Goal: Book appointment/travel/reservation

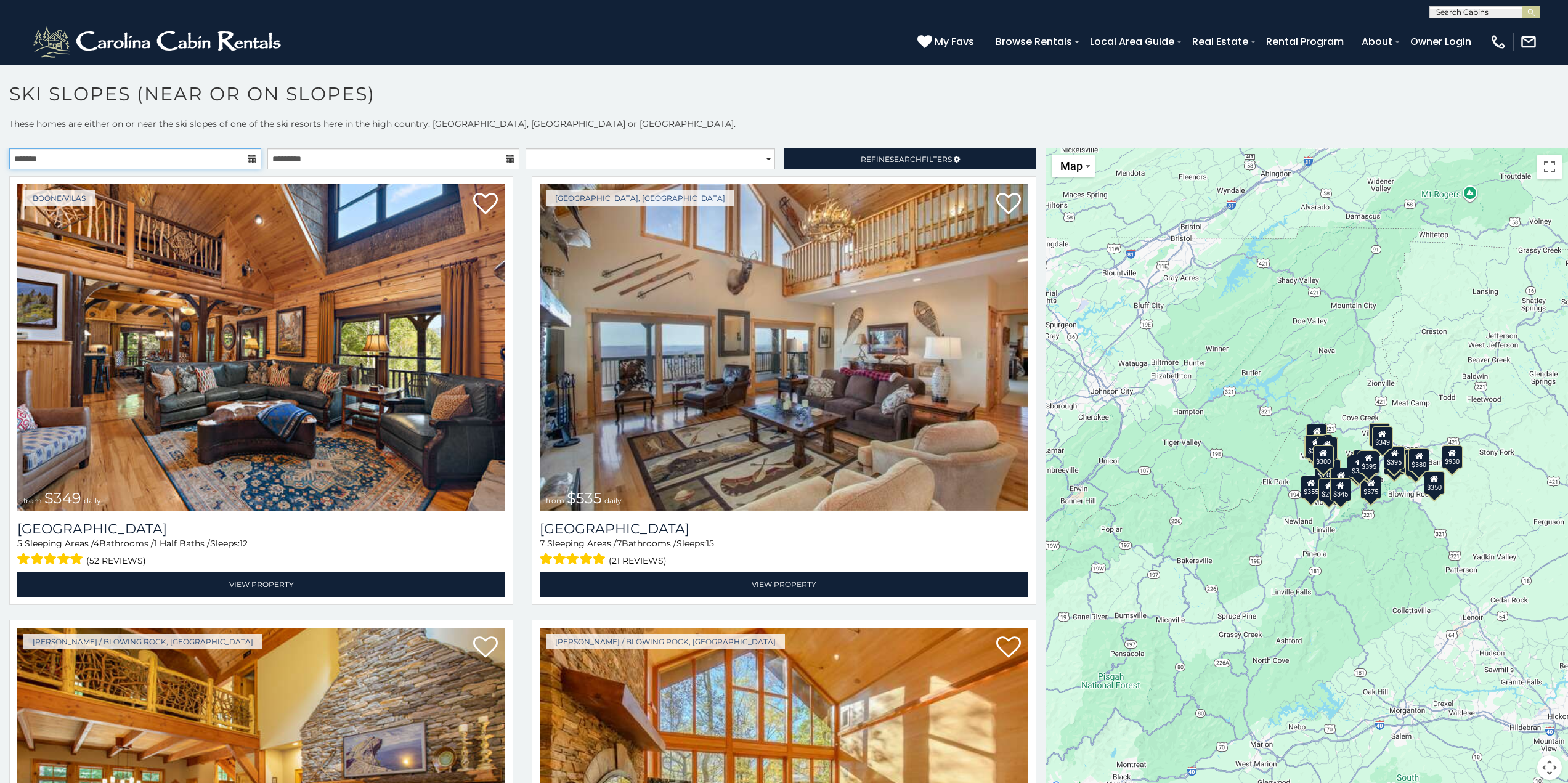
click at [199, 157] on input "text" at bounding box center [135, 159] width 252 height 21
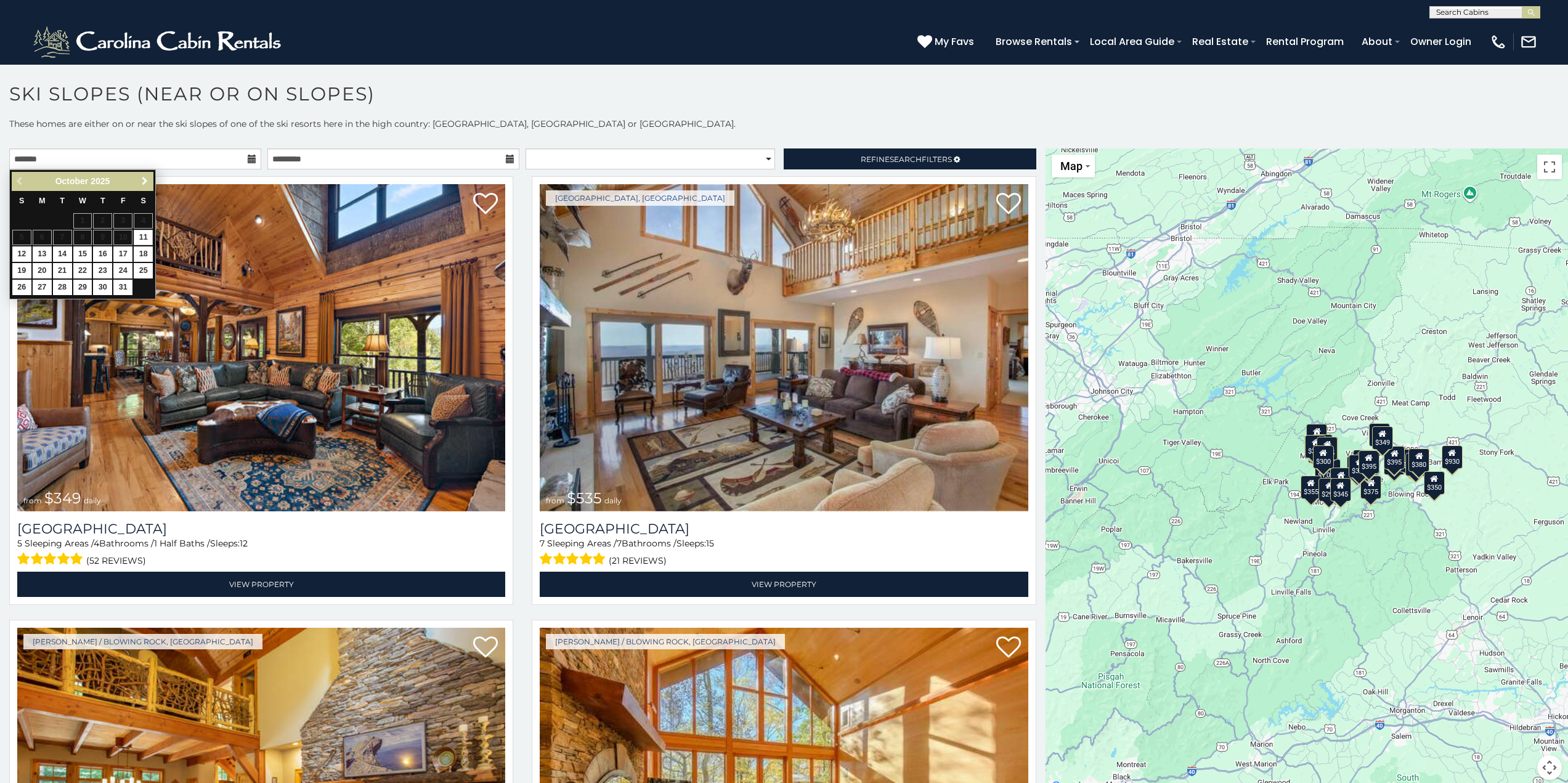
click at [150, 183] on link "Next" at bounding box center [144, 182] width 15 height 15
click at [24, 285] on link "28" at bounding box center [22, 287] width 19 height 15
type input "**********"
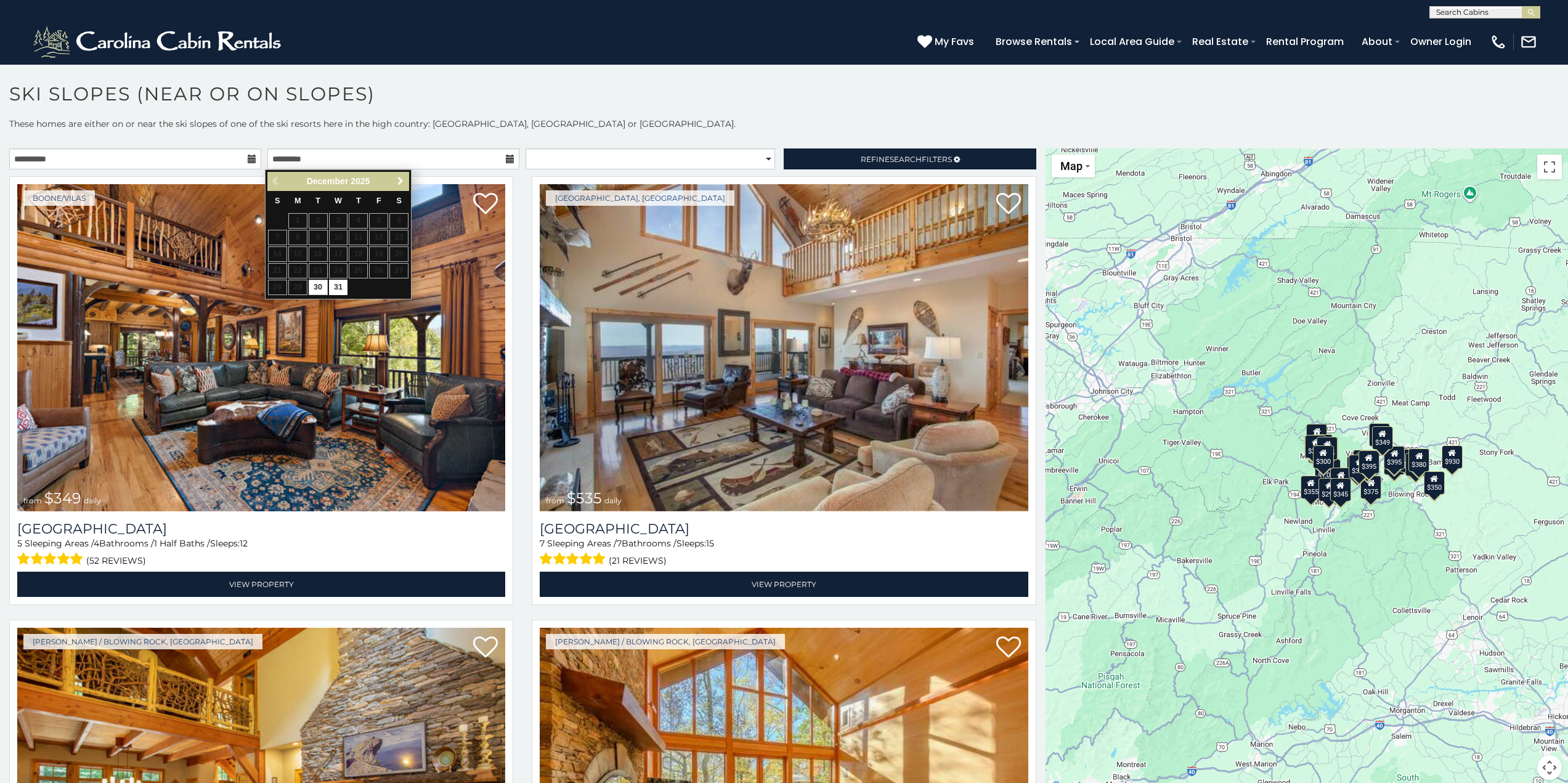
click at [397, 180] on span "Next" at bounding box center [400, 181] width 9 height 9
click at [379, 222] on link "2" at bounding box center [378, 221] width 19 height 15
type input "**********"
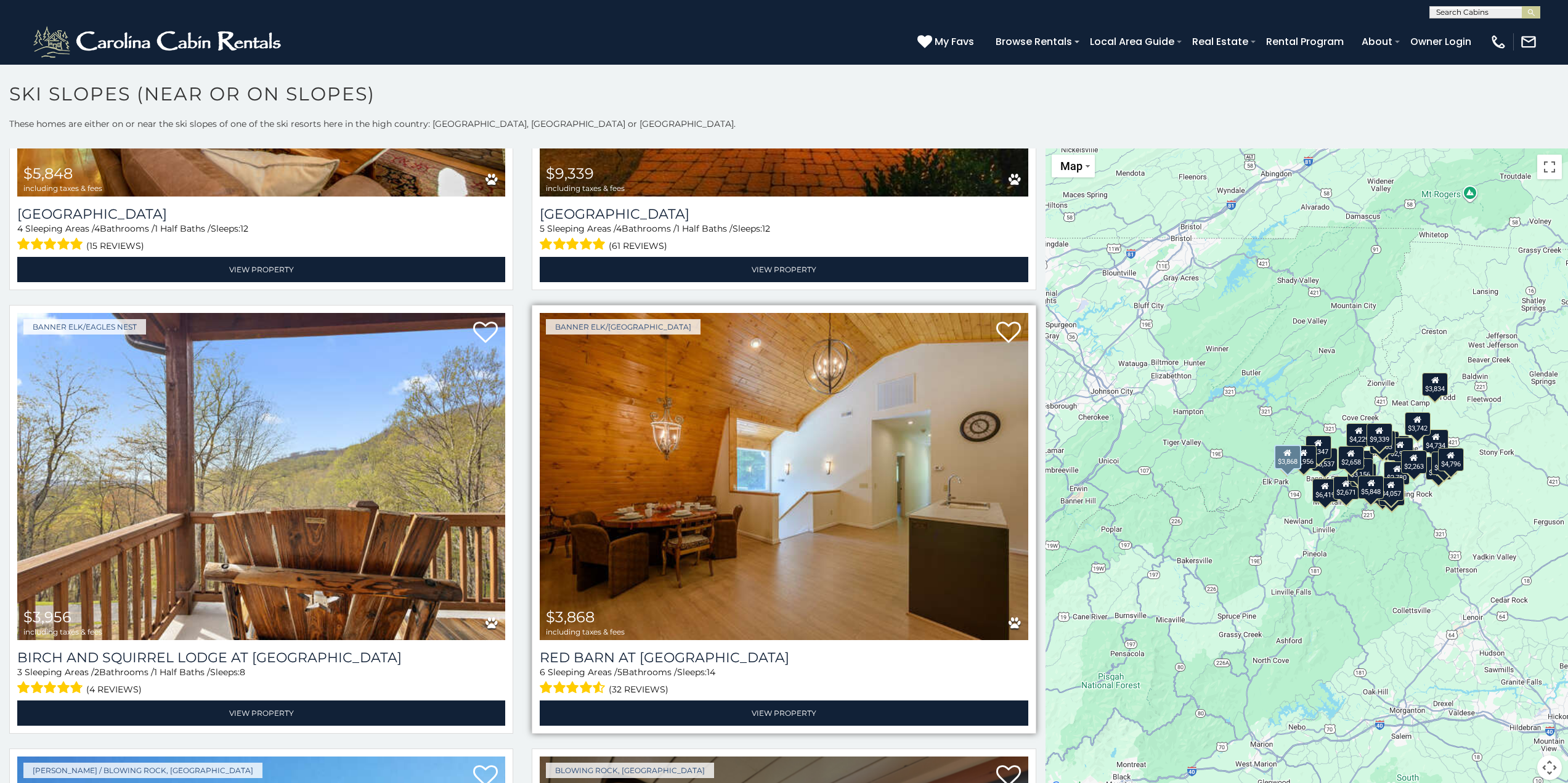
scroll to position [308, 0]
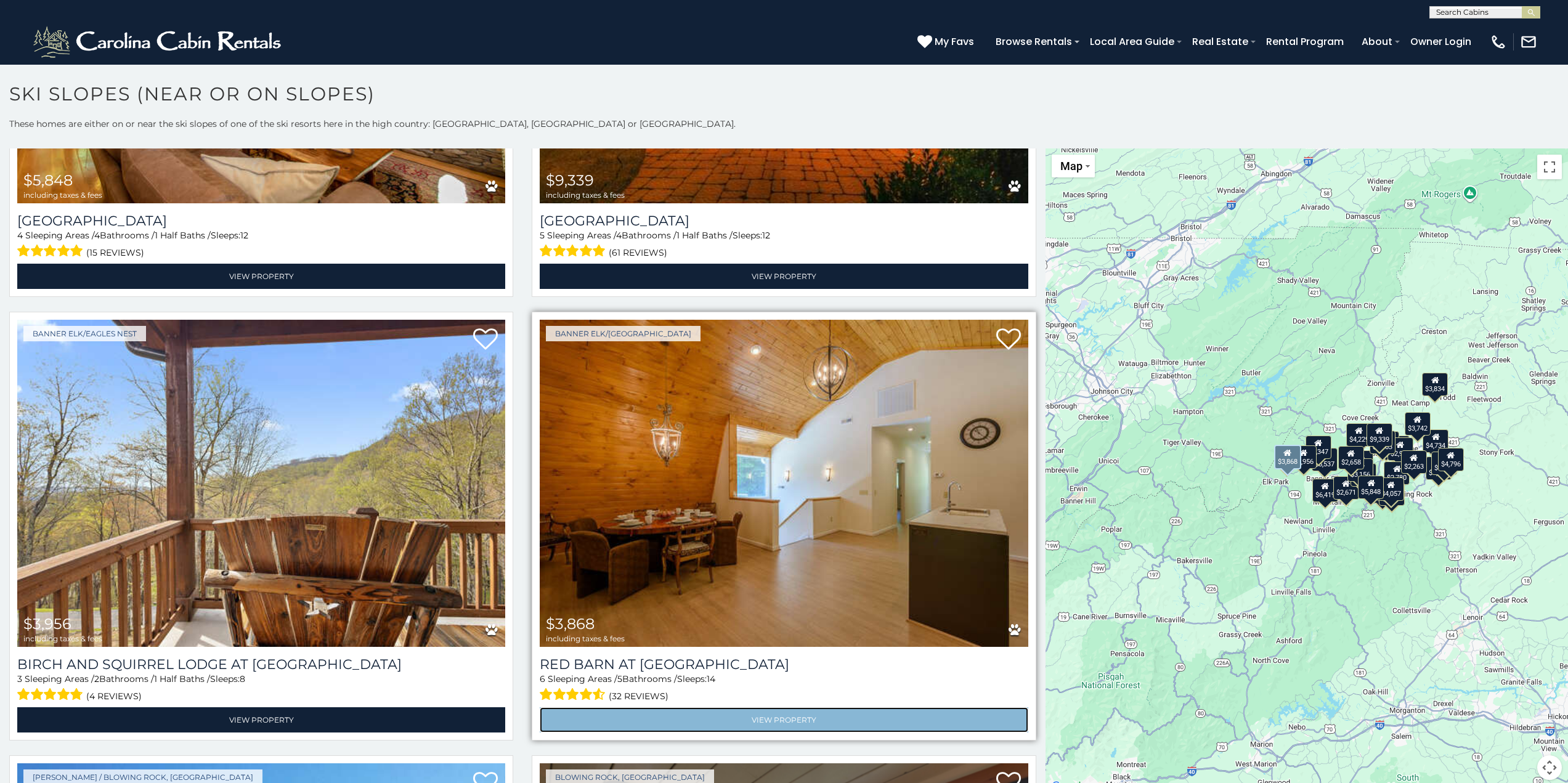
click at [839, 718] on link "View Property" at bounding box center [784, 720] width 488 height 25
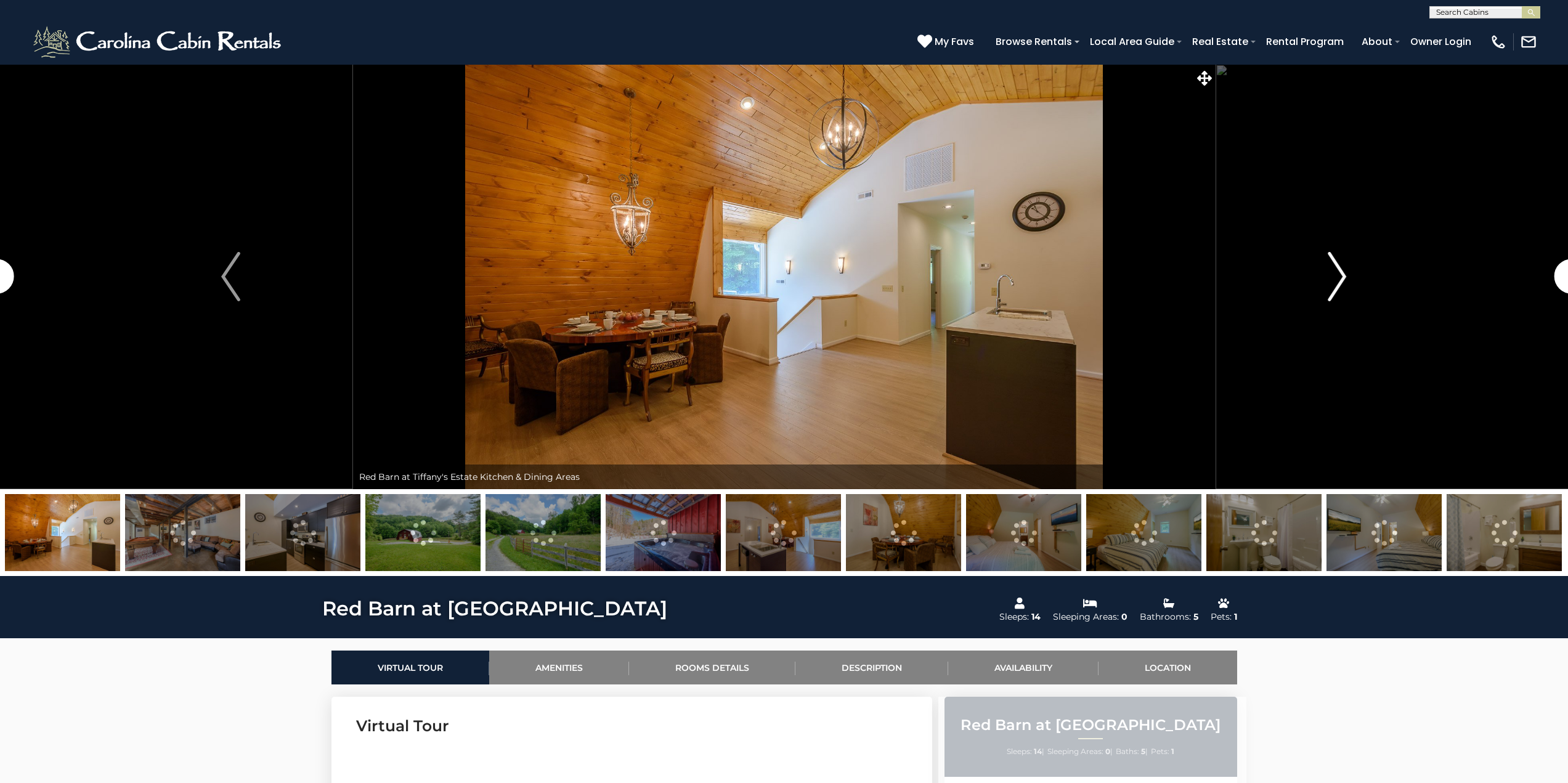
click at [1336, 280] on img "Next" at bounding box center [1337, 277] width 19 height 49
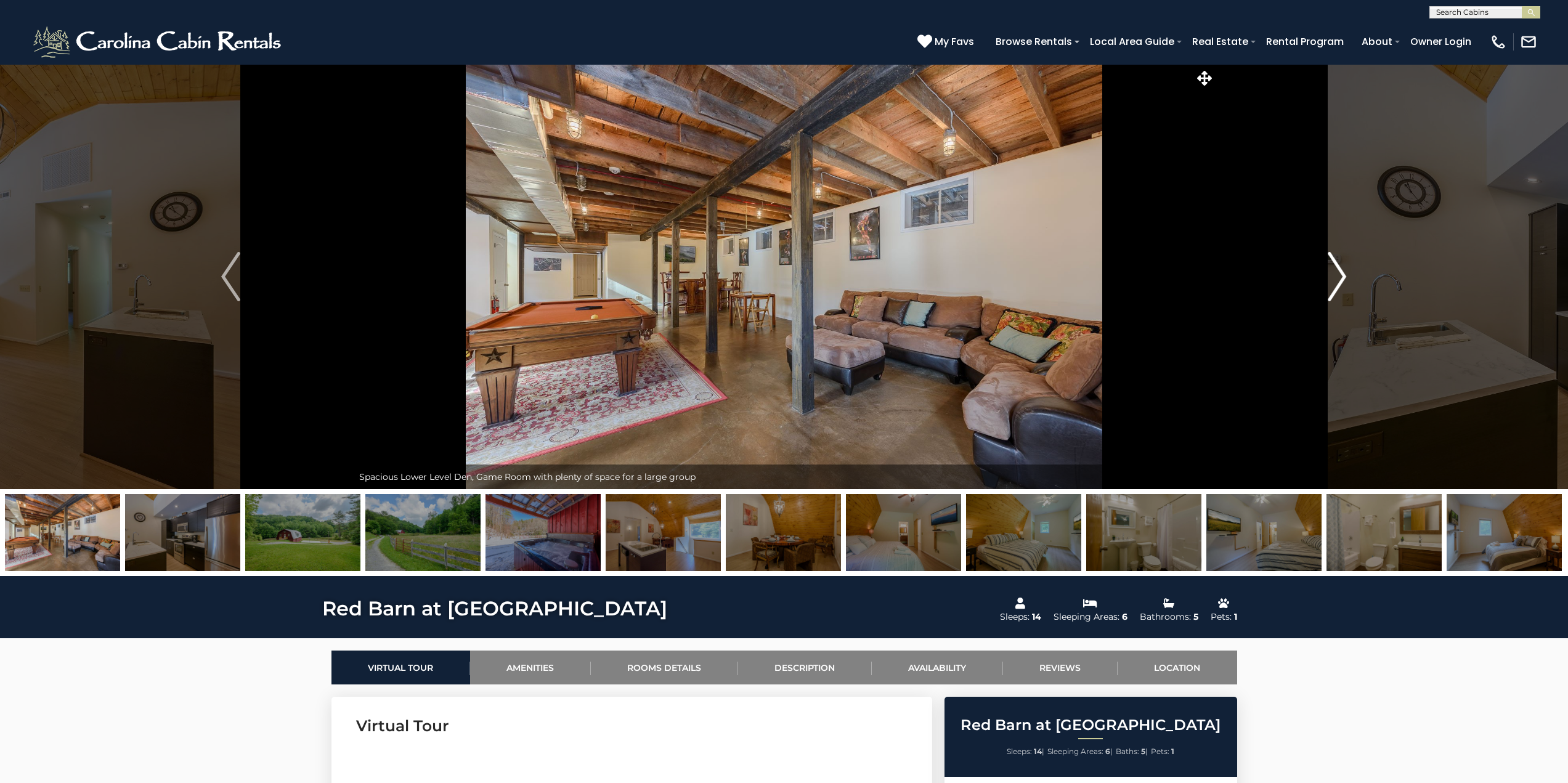
click at [1214, 64] on button "Next" at bounding box center [1336, 277] width 244 height 425
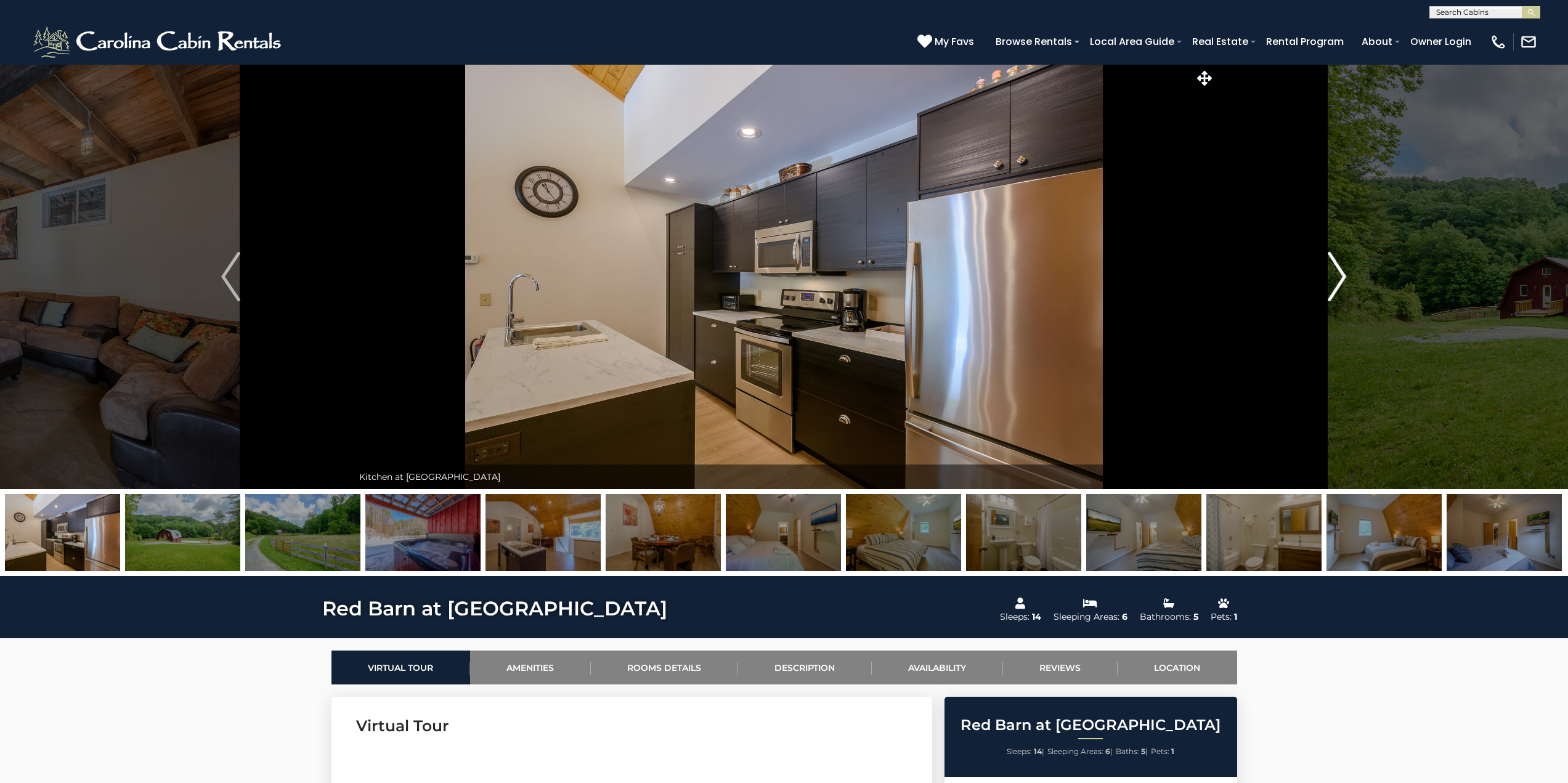
click at [1339, 278] on img "Next" at bounding box center [1337, 277] width 19 height 49
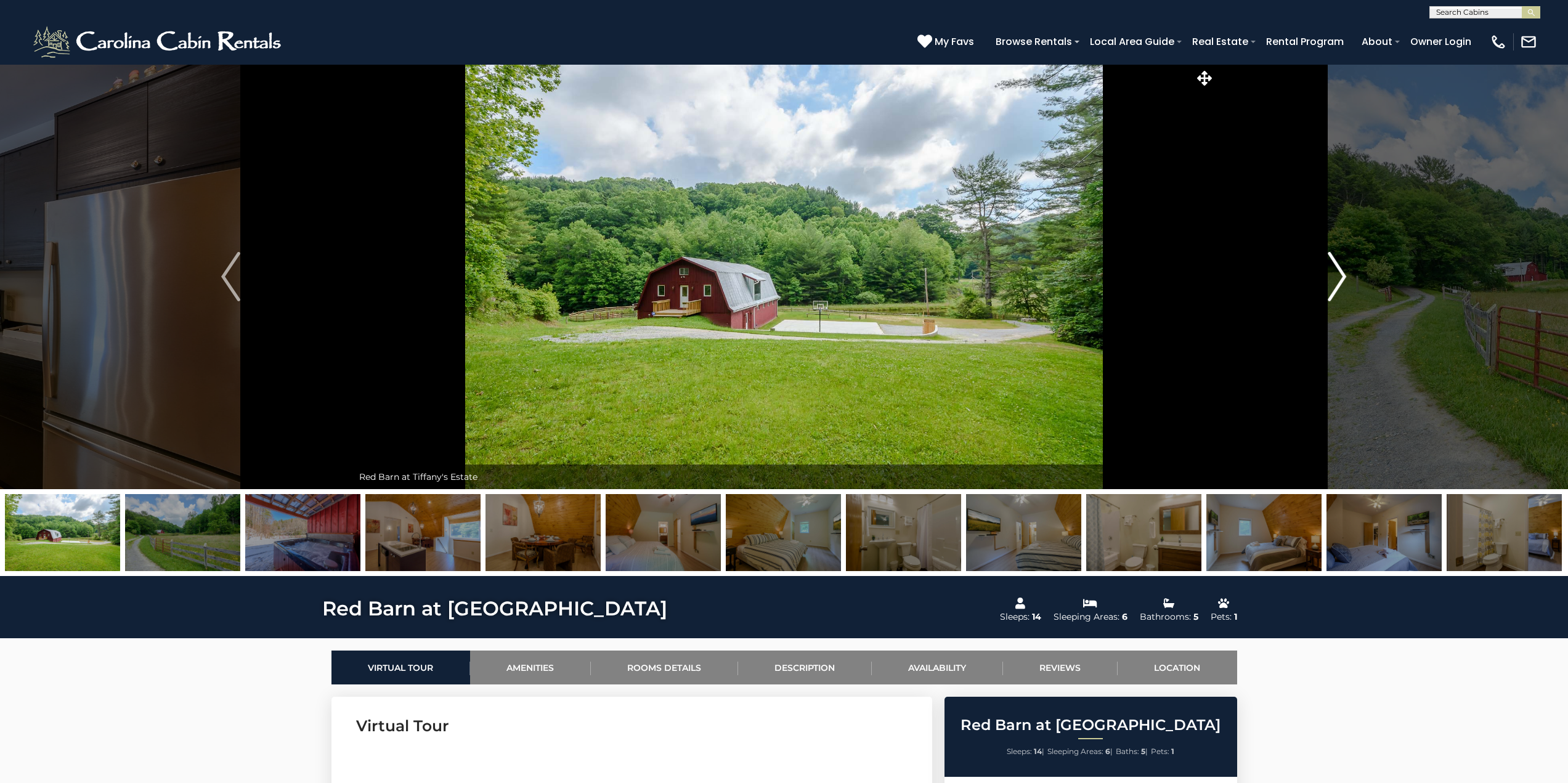
click at [1339, 278] on img "Next" at bounding box center [1337, 277] width 19 height 49
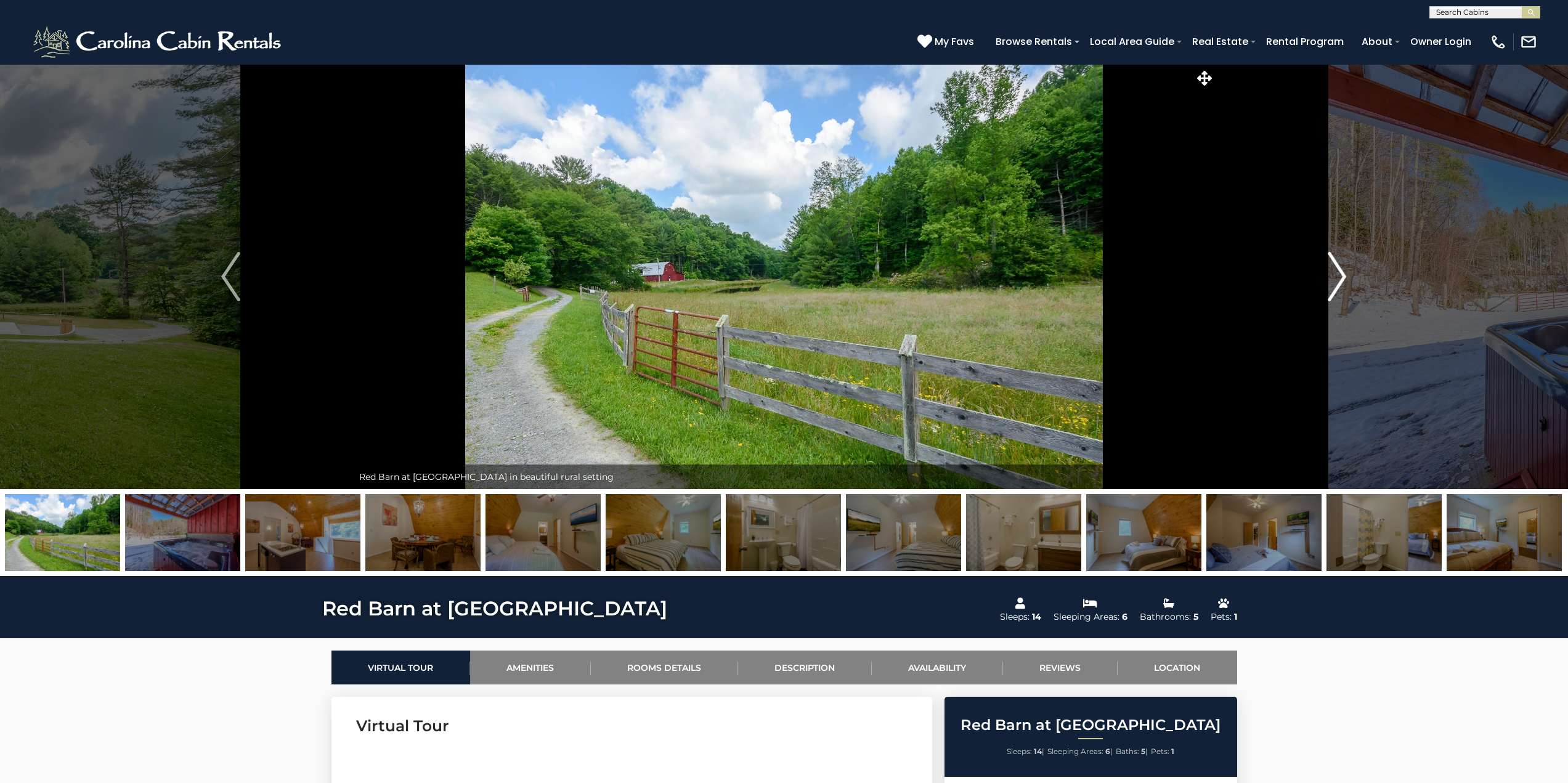
click at [1339, 278] on img "Next" at bounding box center [1337, 277] width 19 height 49
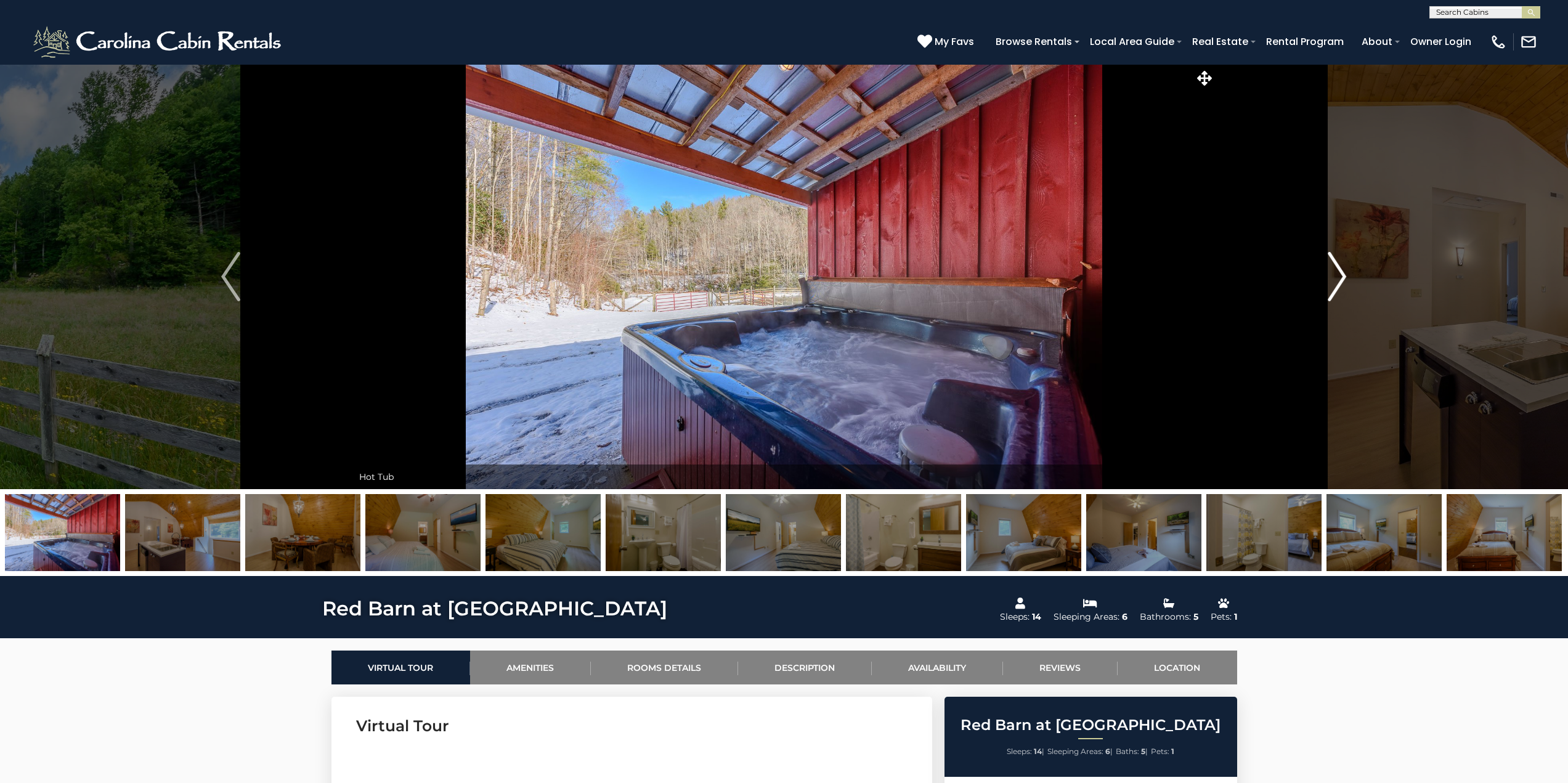
click at [1339, 278] on img "Next" at bounding box center [1337, 277] width 19 height 49
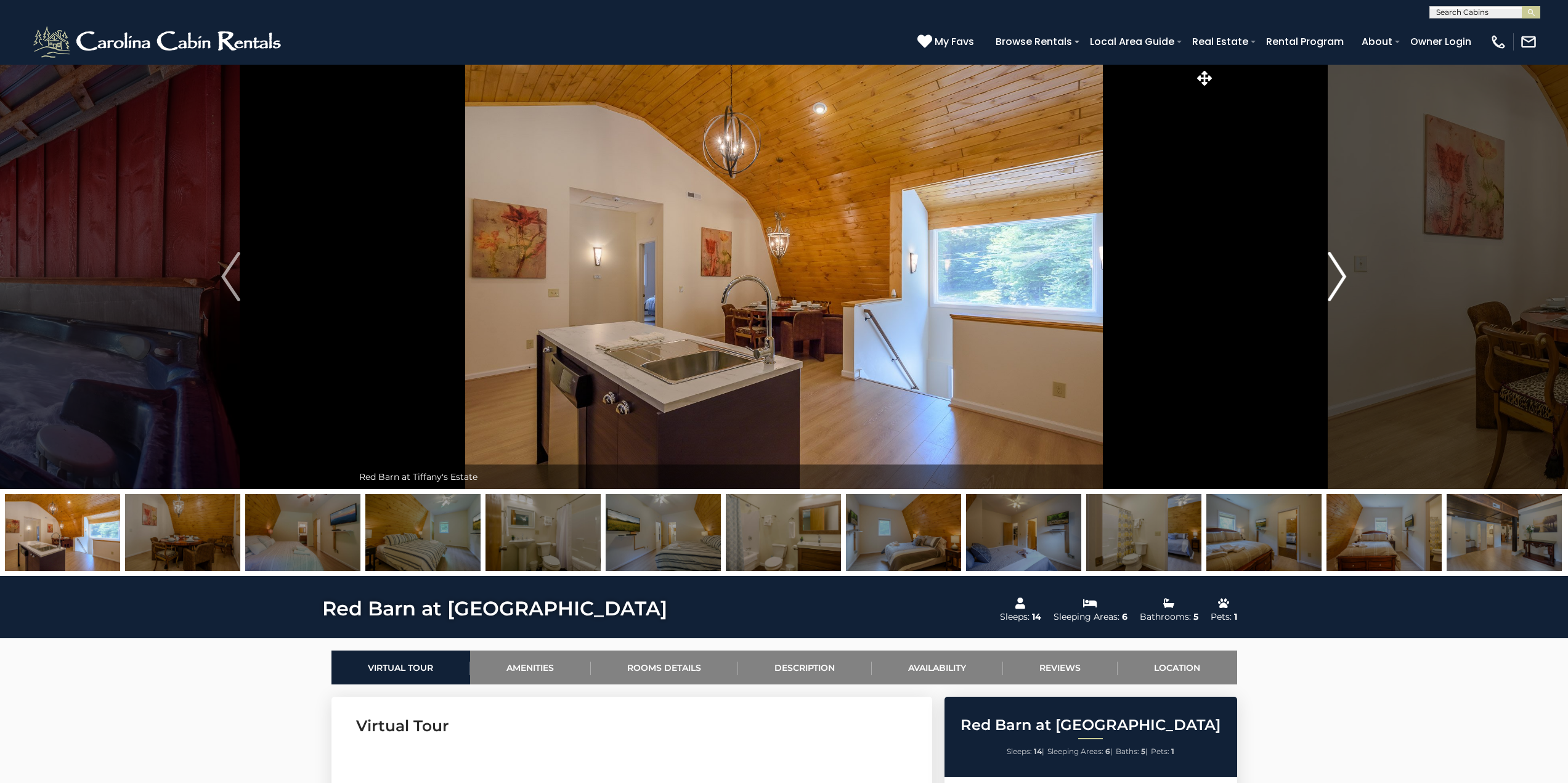
click at [1339, 278] on img "Next" at bounding box center [1337, 277] width 19 height 49
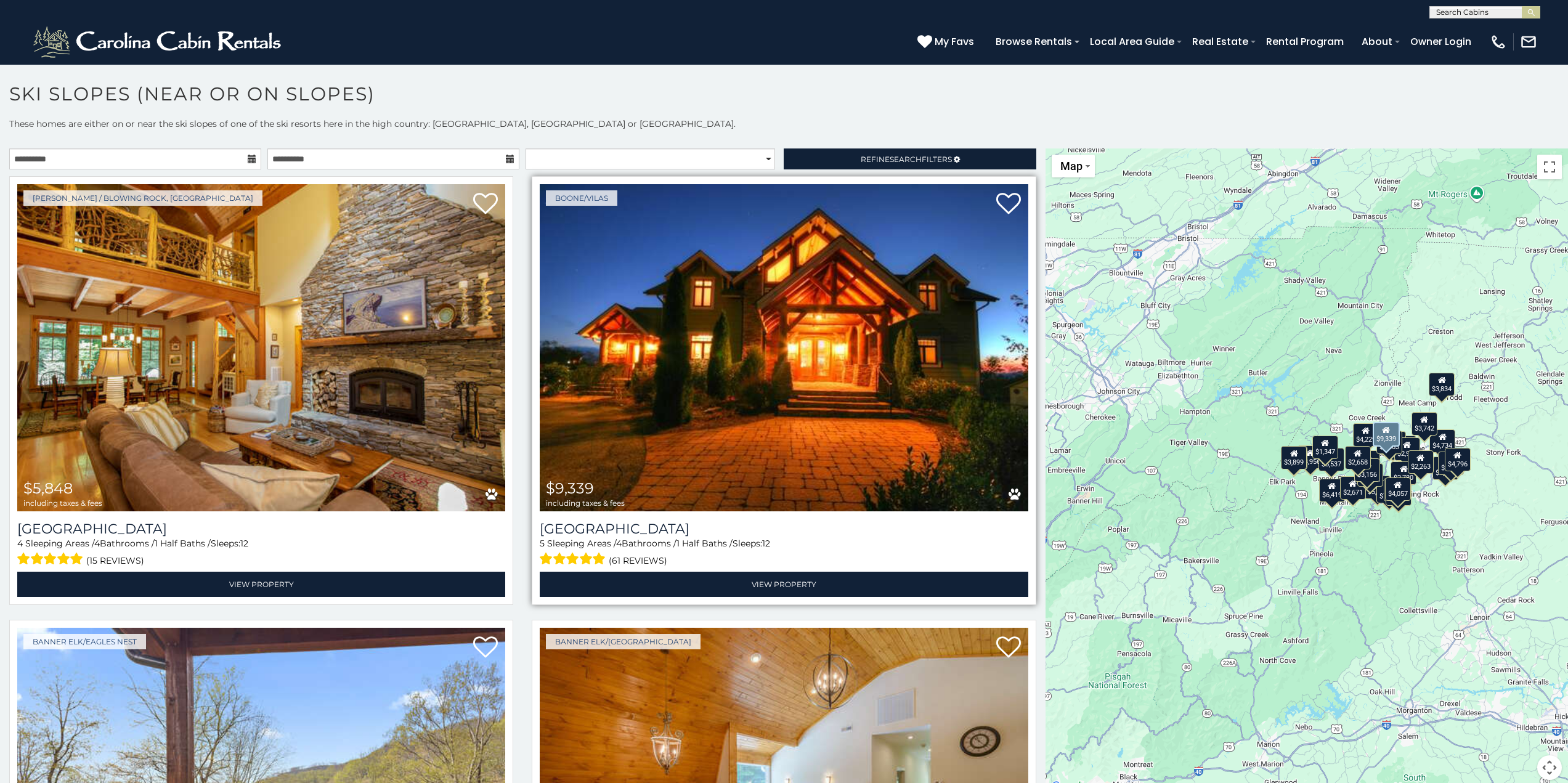
click at [687, 385] on img at bounding box center [784, 348] width 488 height 328
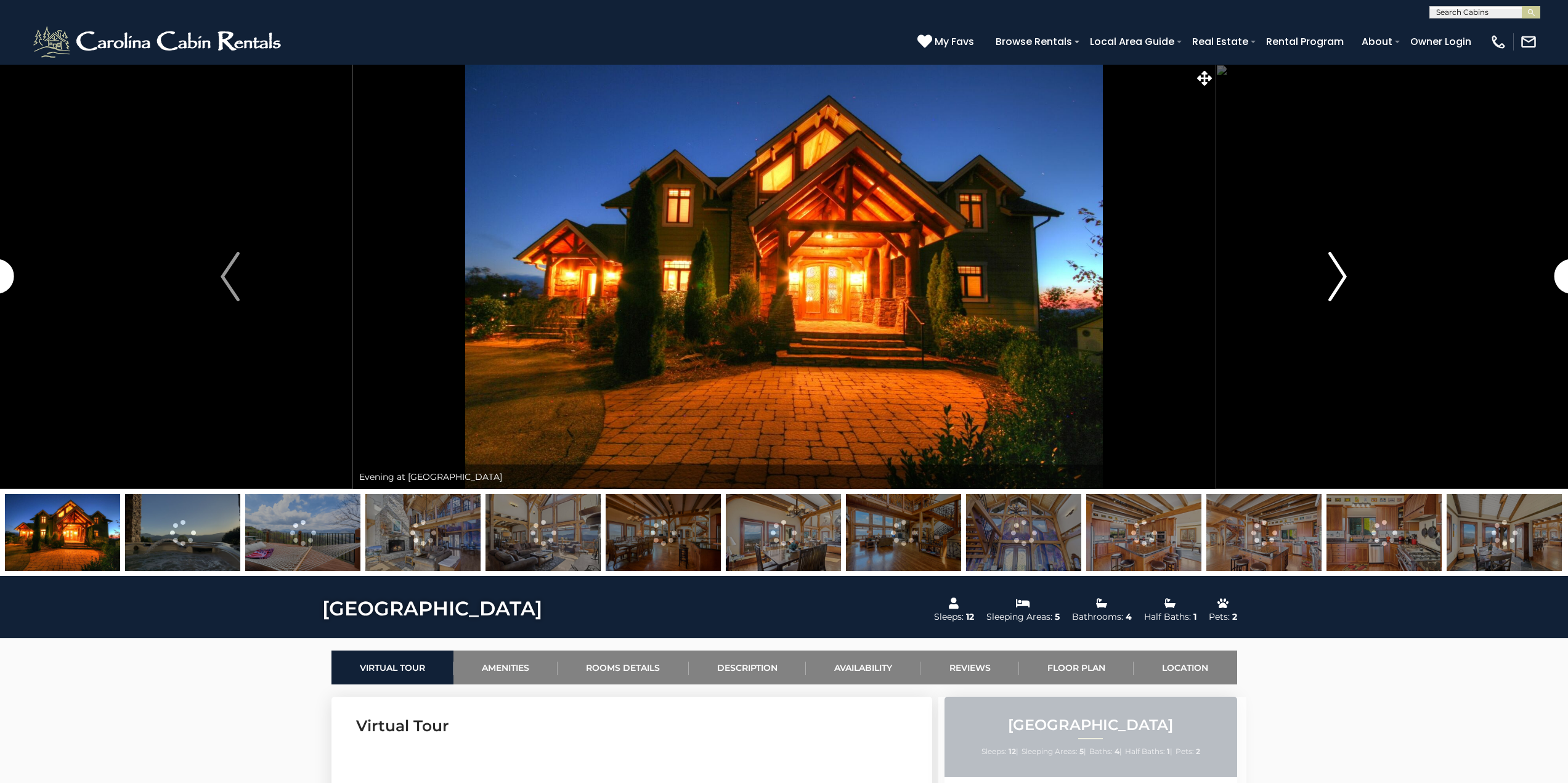
click at [1339, 263] on img "Next" at bounding box center [1338, 277] width 19 height 49
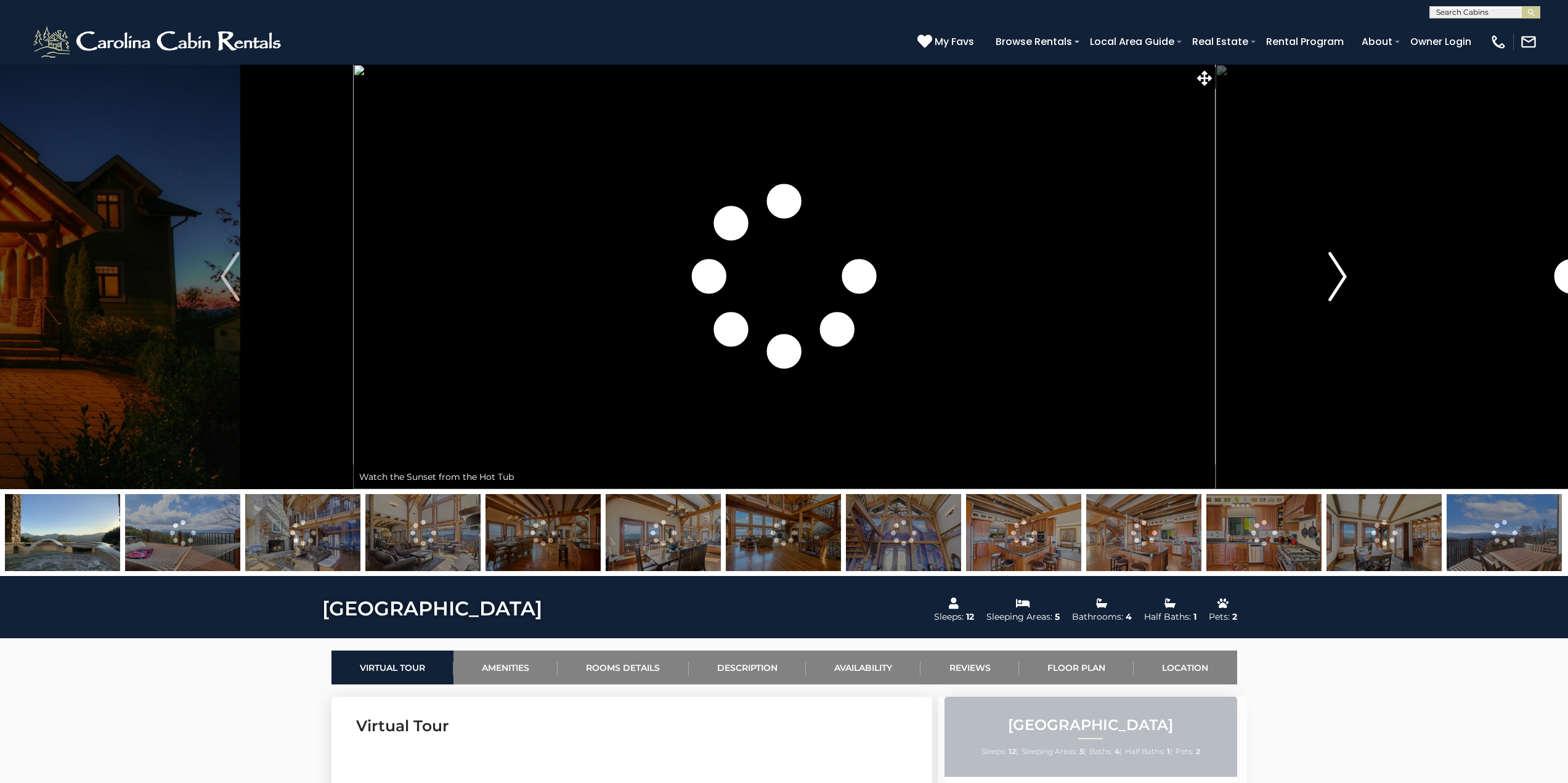
click at [1339, 263] on img "Next" at bounding box center [1338, 277] width 19 height 49
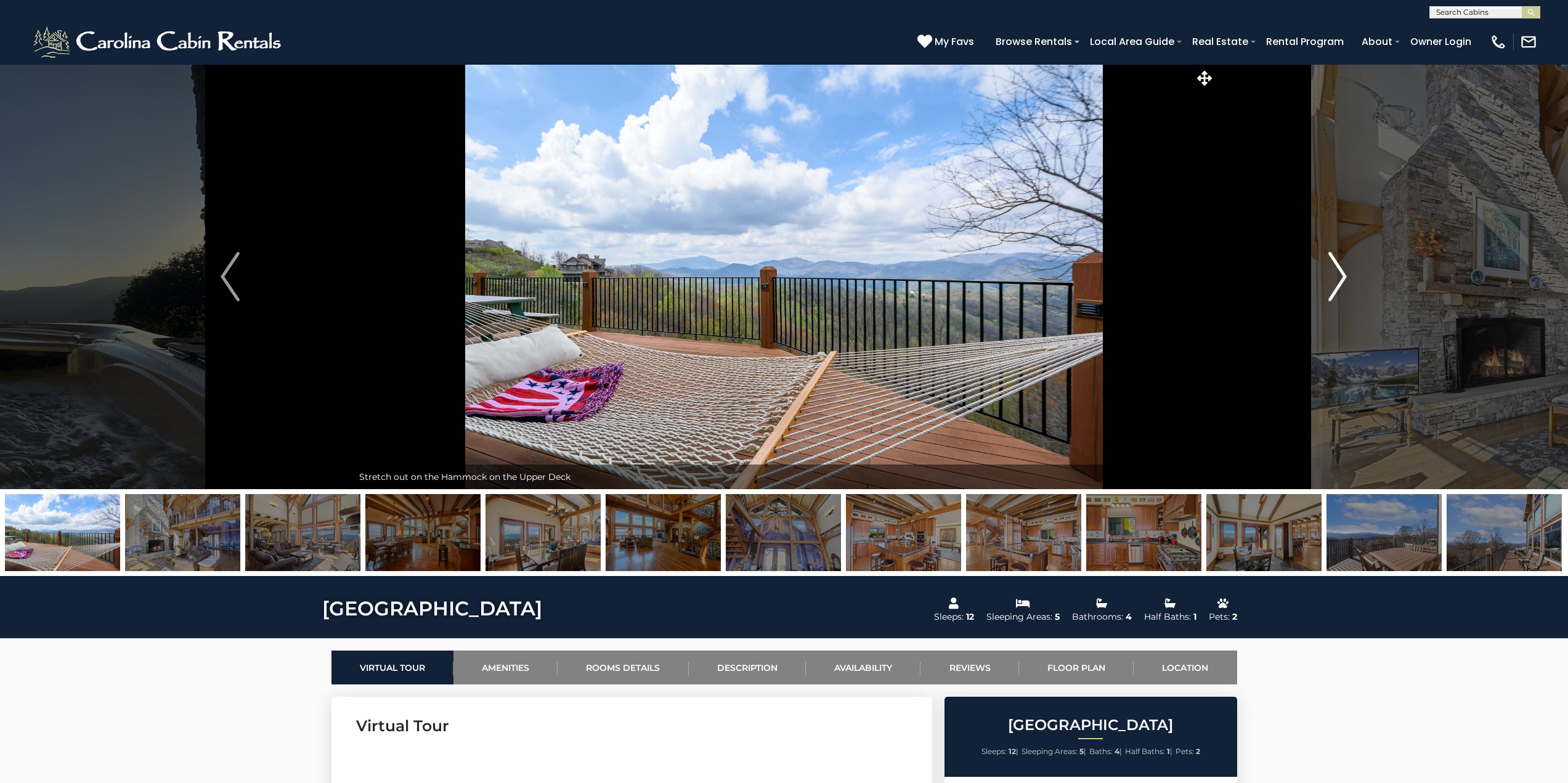
click at [1339, 263] on img "Next" at bounding box center [1338, 277] width 19 height 49
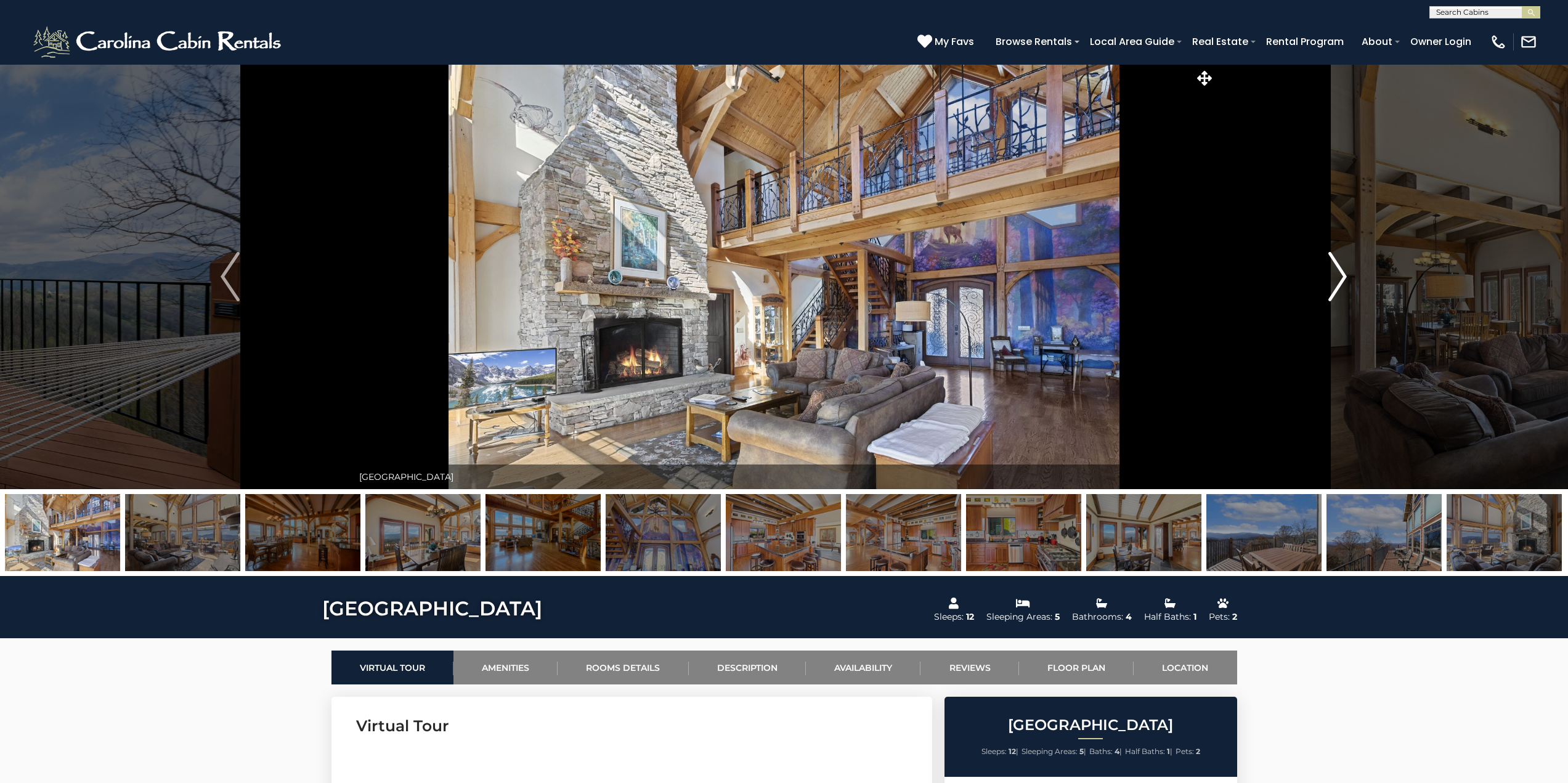
click at [1336, 264] on img "Next" at bounding box center [1338, 277] width 19 height 49
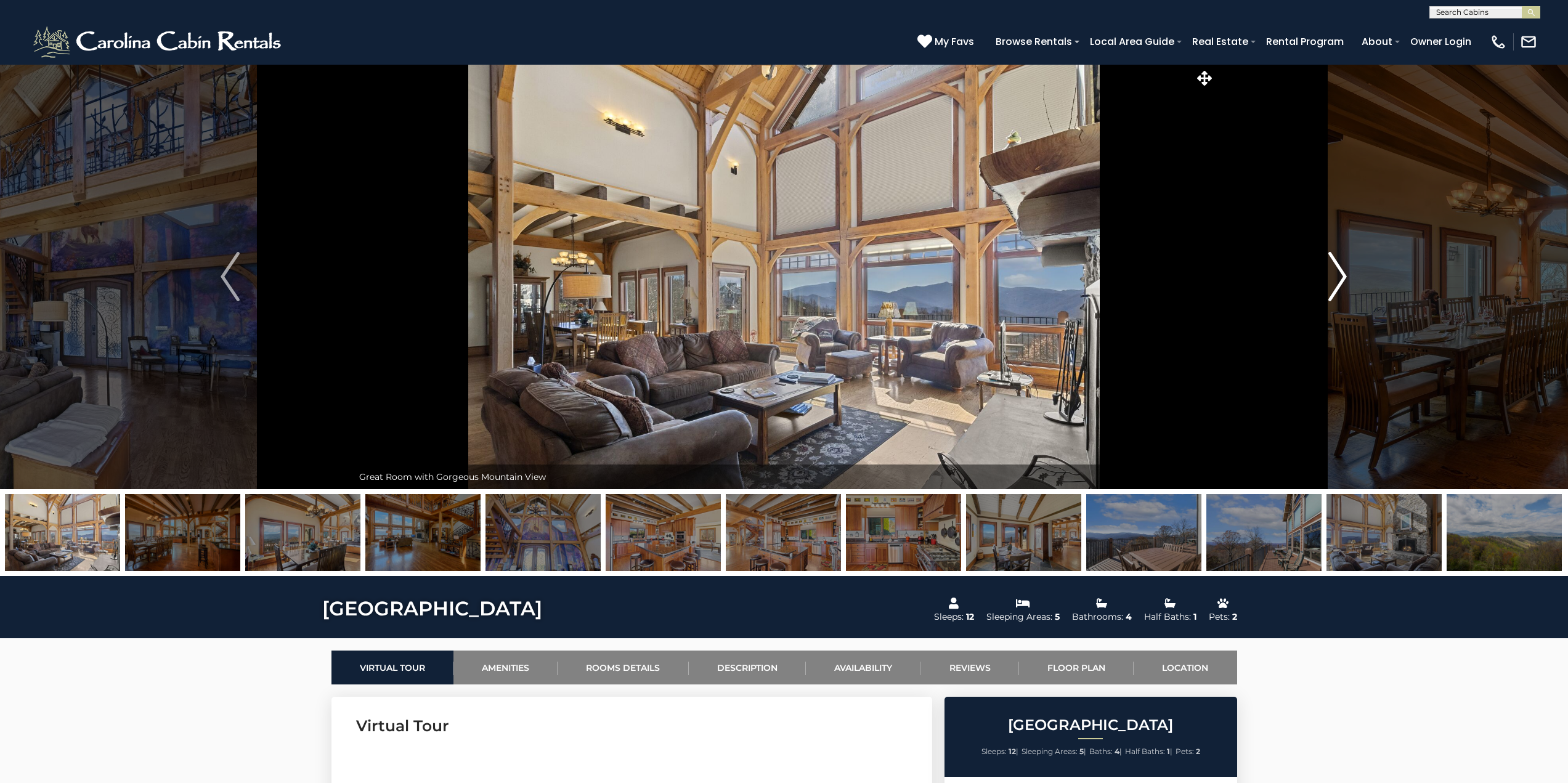
click at [1329, 262] on img "Next" at bounding box center [1338, 277] width 19 height 49
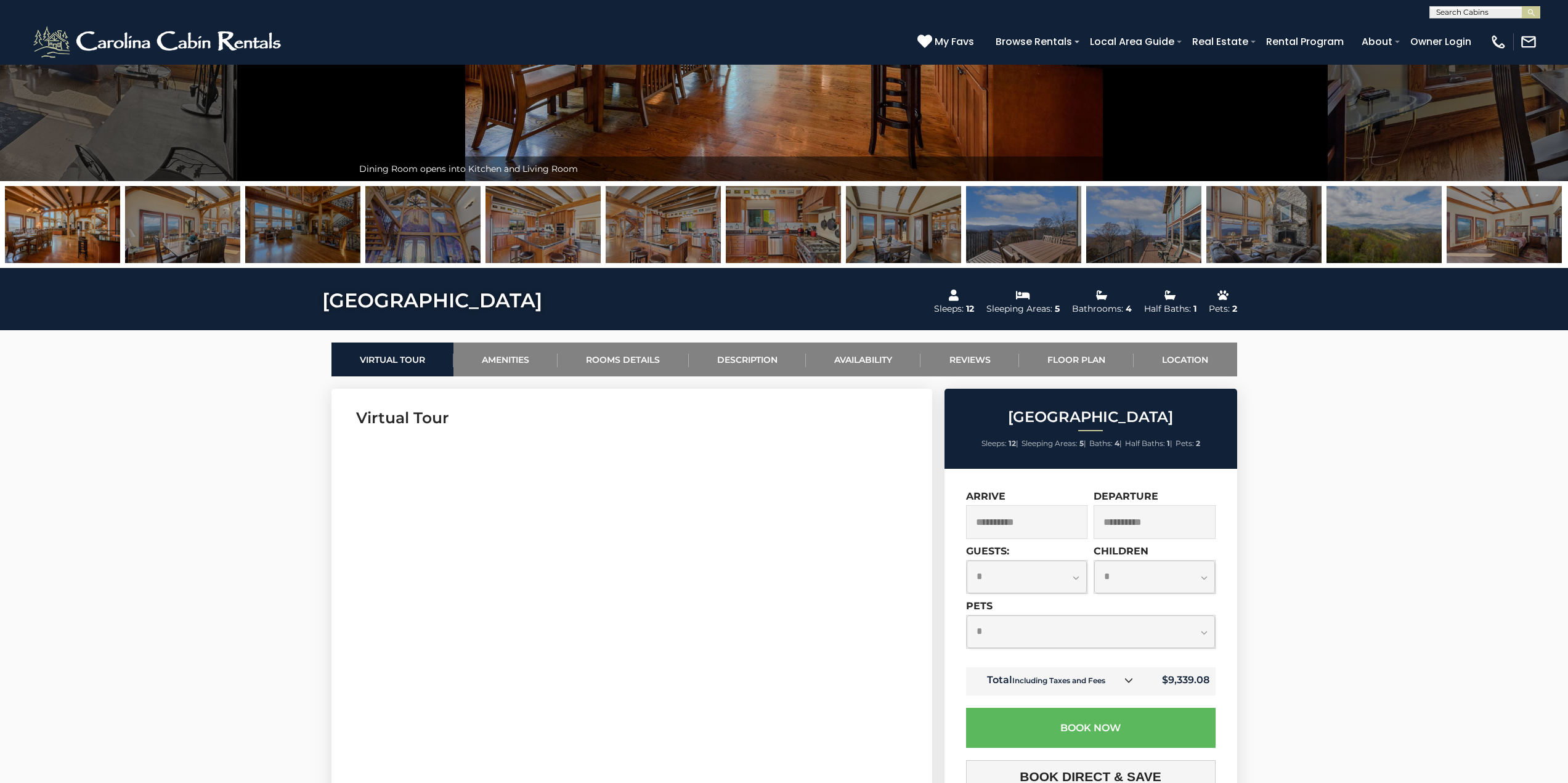
scroll to position [616, 0]
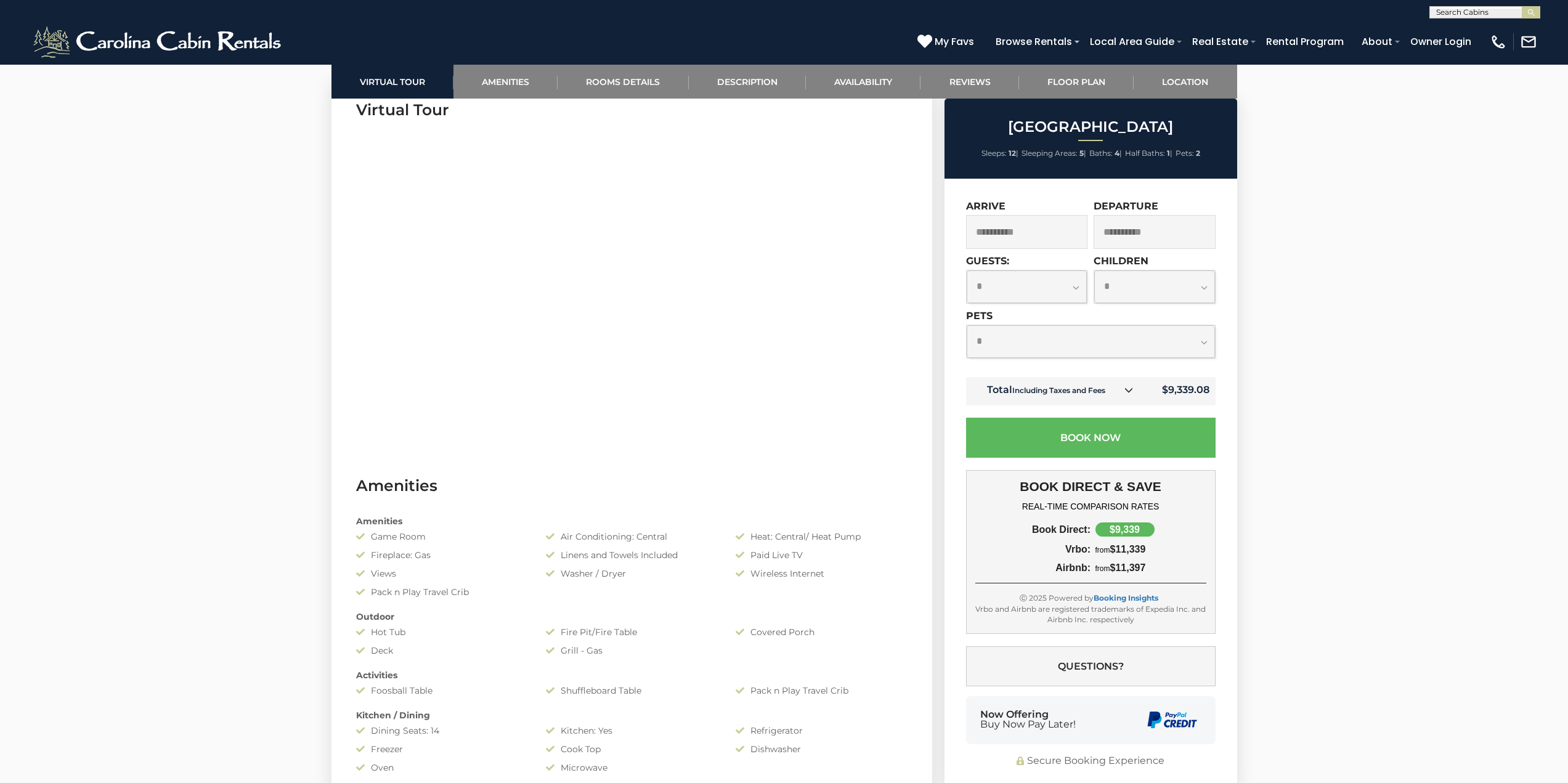
click at [1131, 391] on icon at bounding box center [1128, 390] width 8 height 8
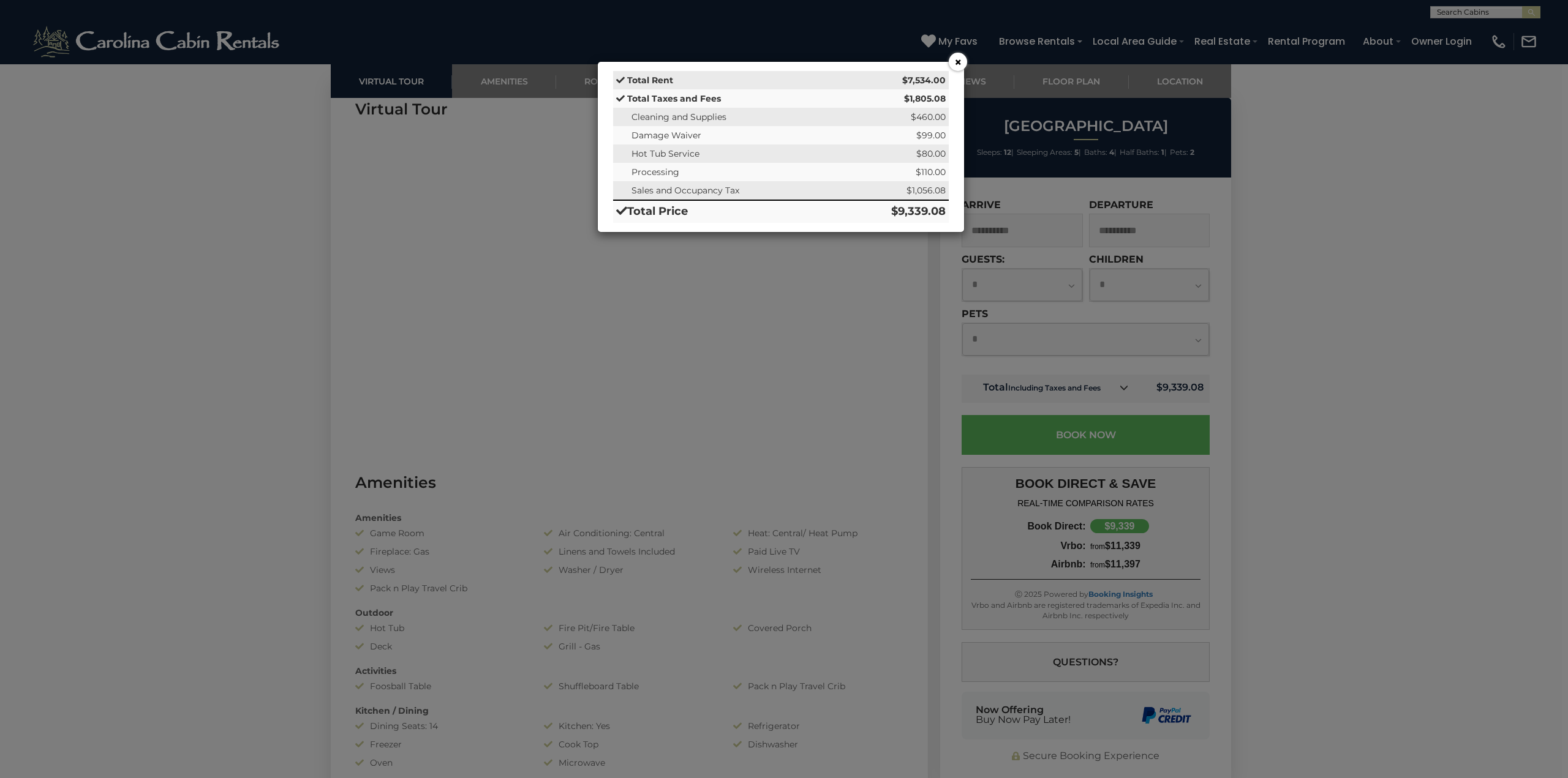
click at [952, 61] on button "×" at bounding box center [958, 62] width 19 height 19
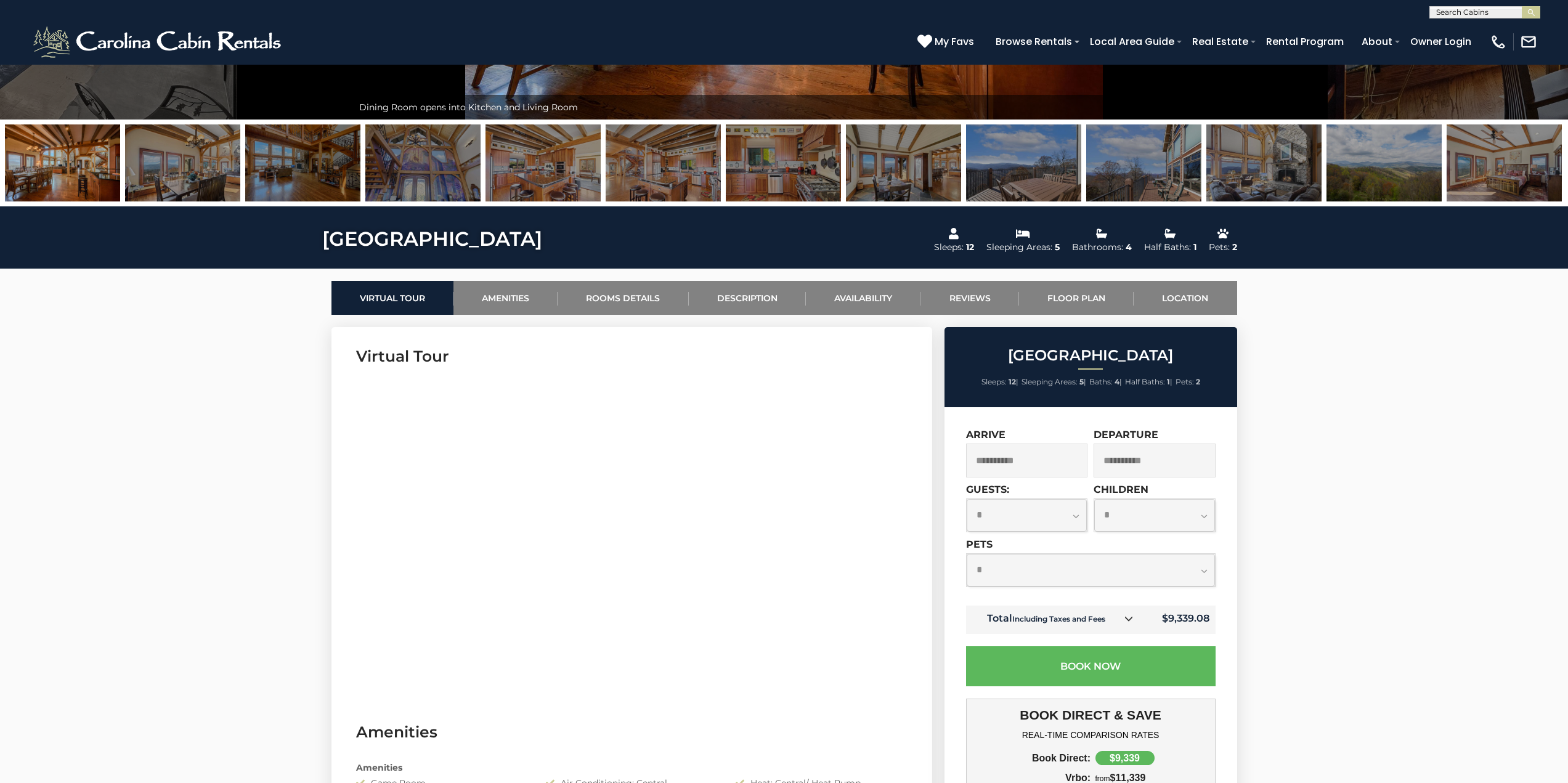
scroll to position [0, 0]
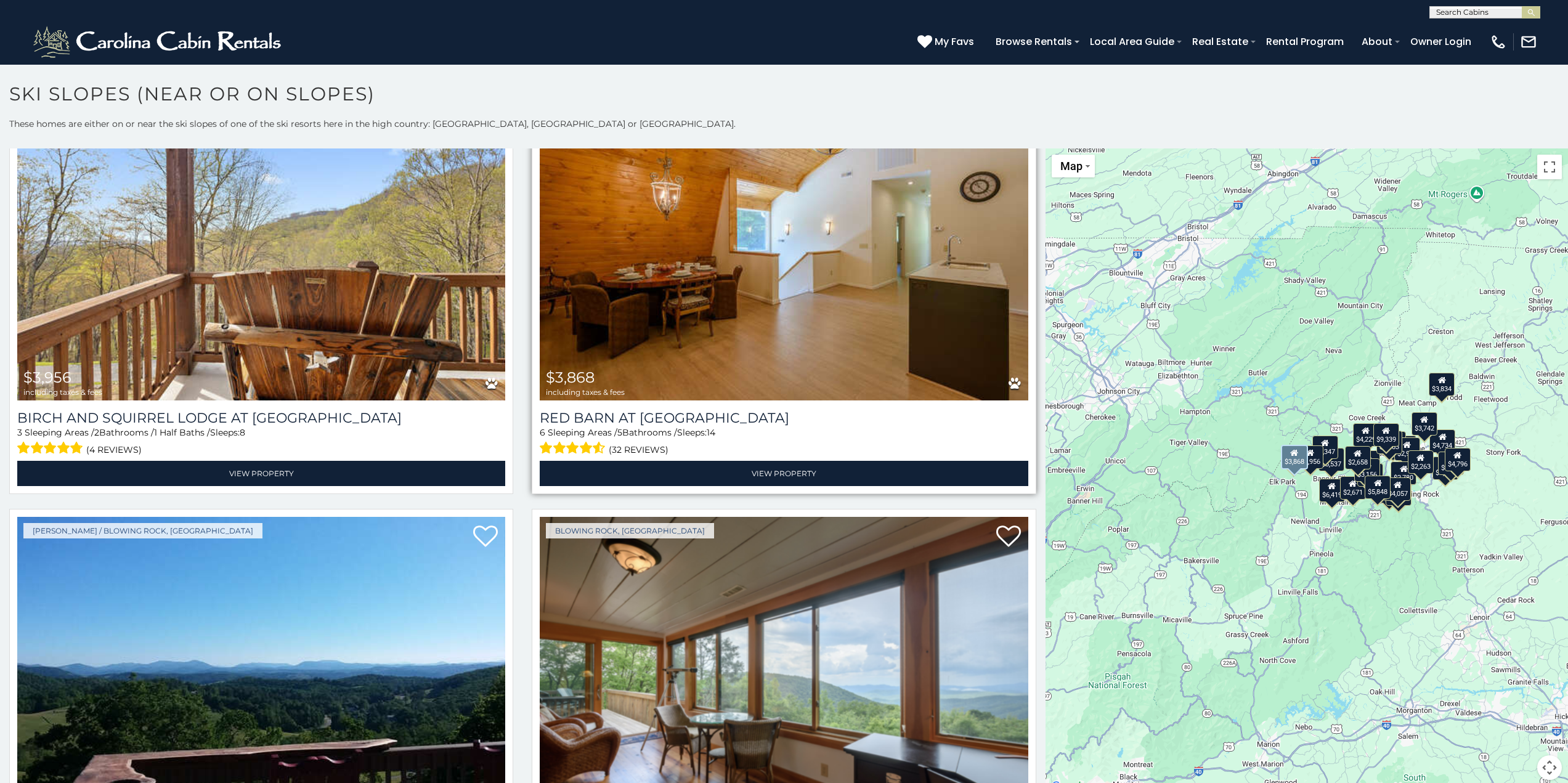
scroll to position [863, 0]
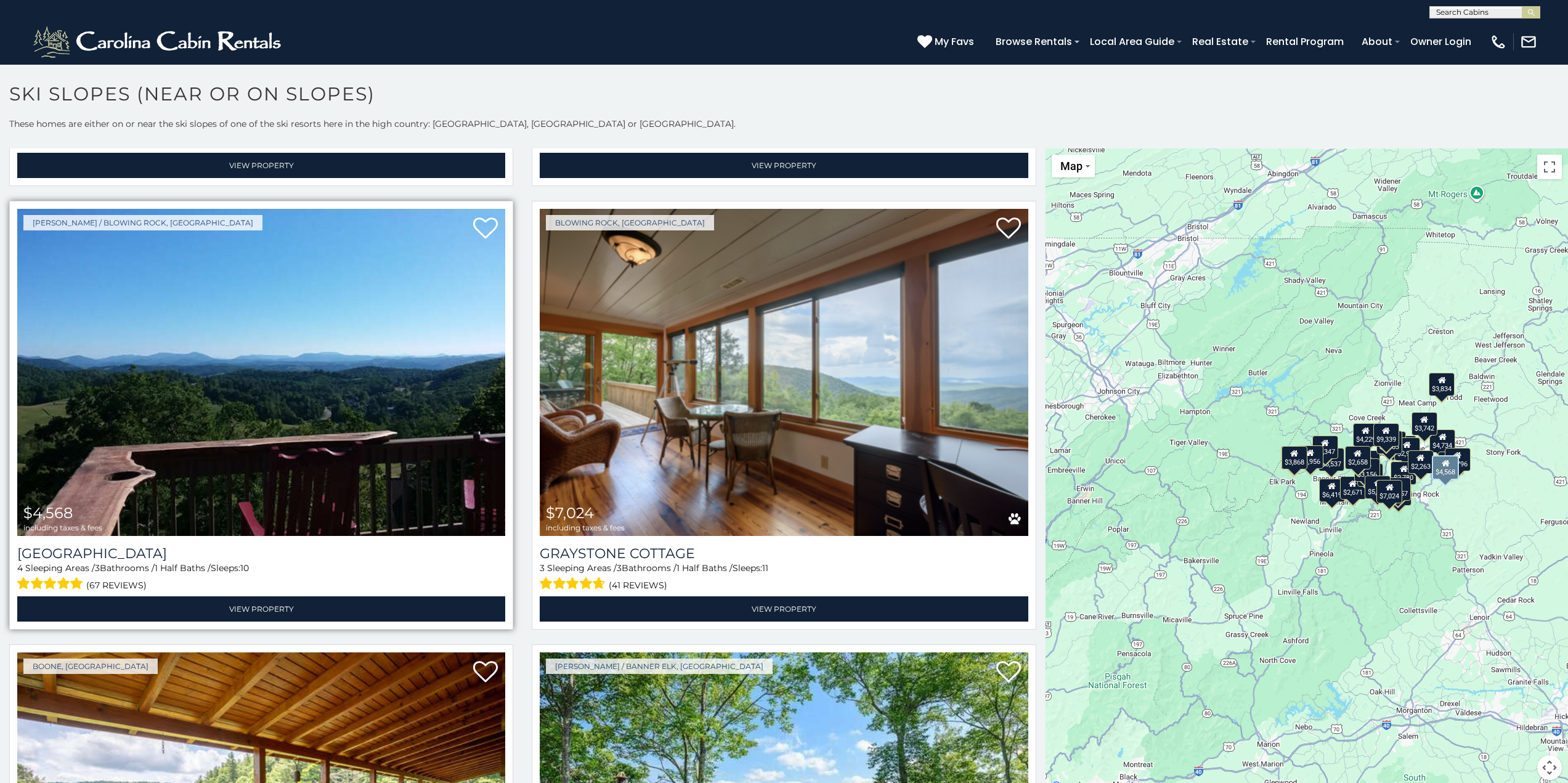
click at [426, 358] on img at bounding box center [261, 373] width 488 height 328
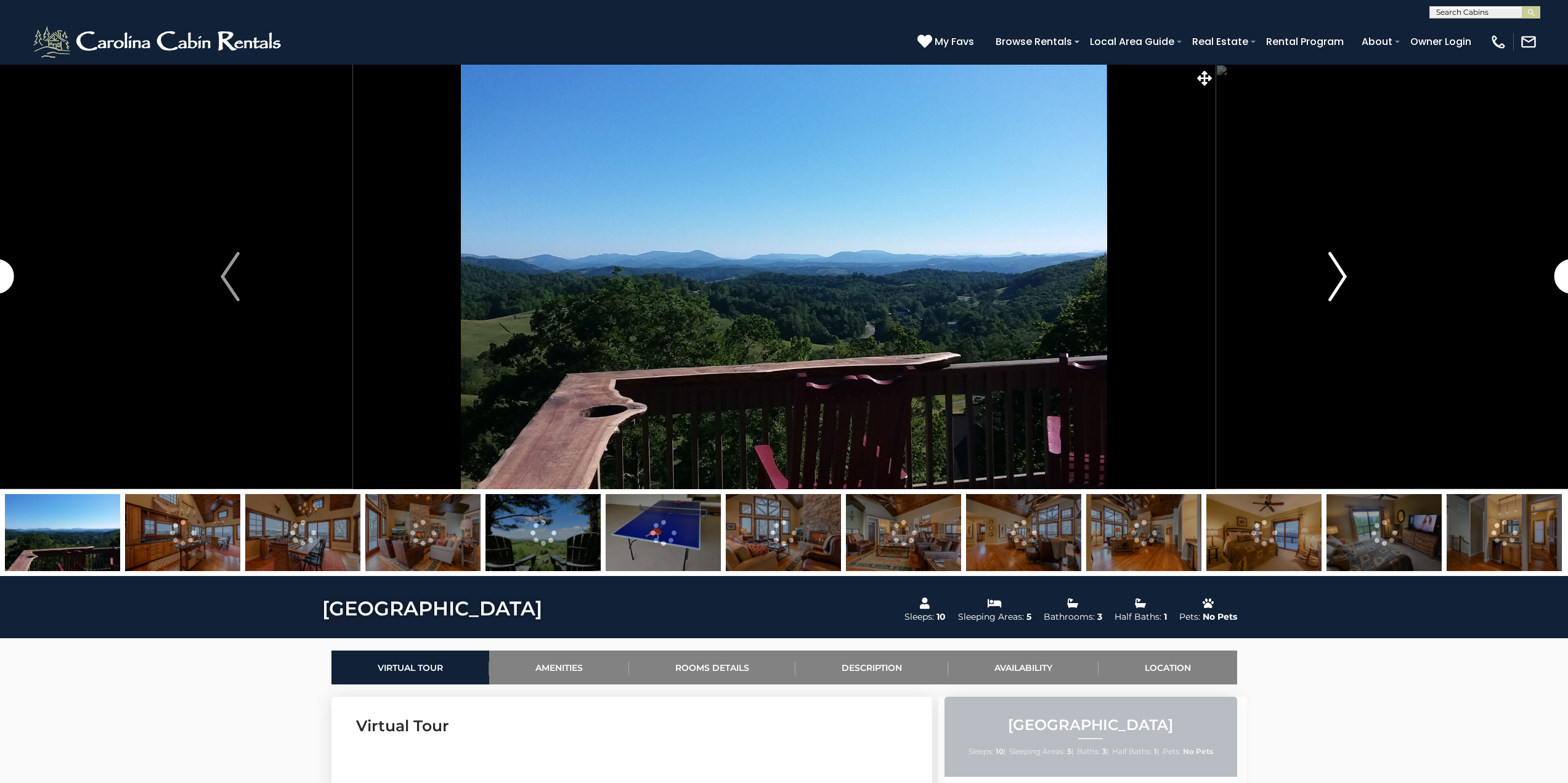
click at [1331, 290] on img "Next" at bounding box center [1338, 277] width 19 height 49
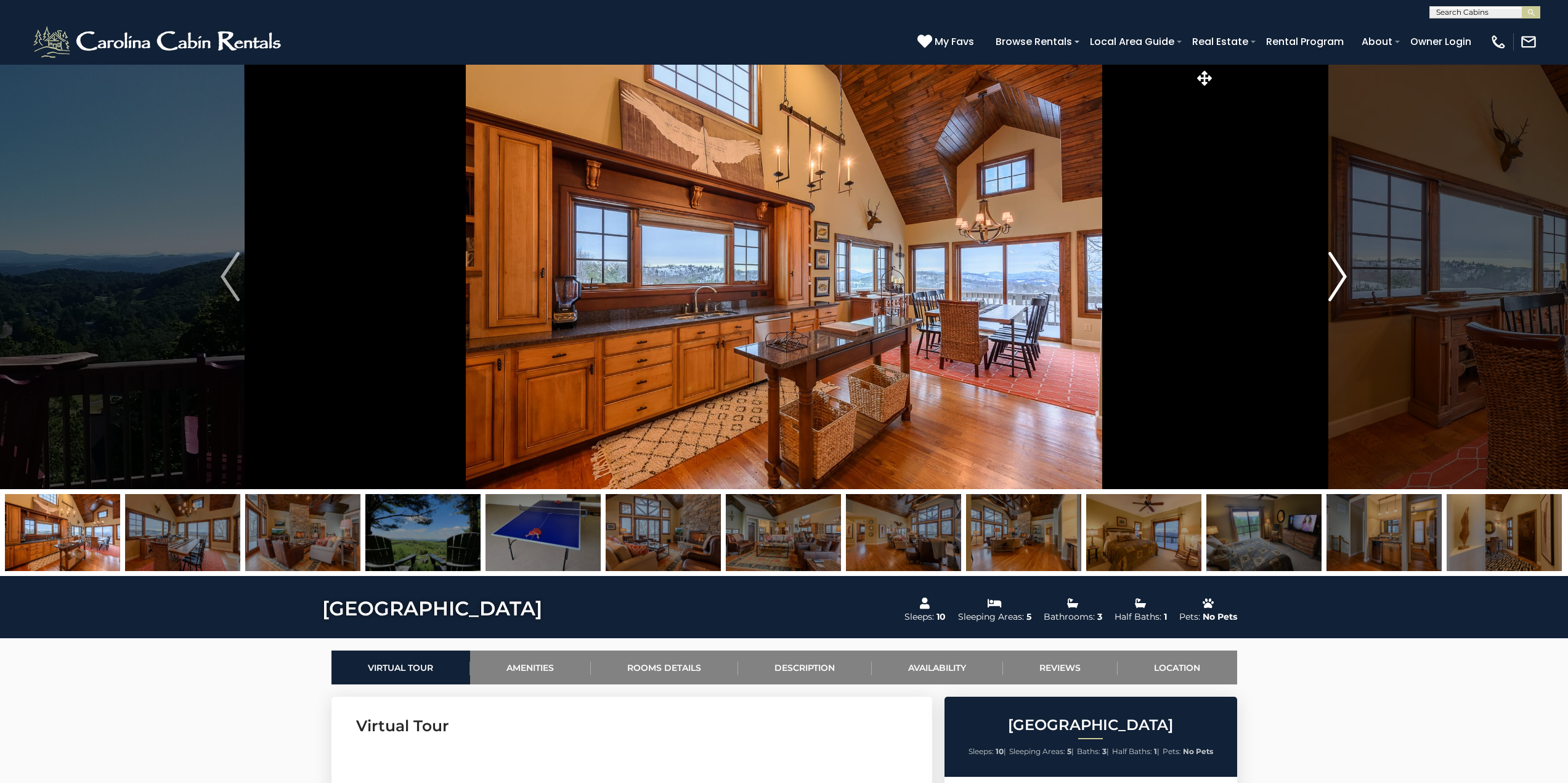
click at [1331, 290] on img "Next" at bounding box center [1338, 277] width 19 height 49
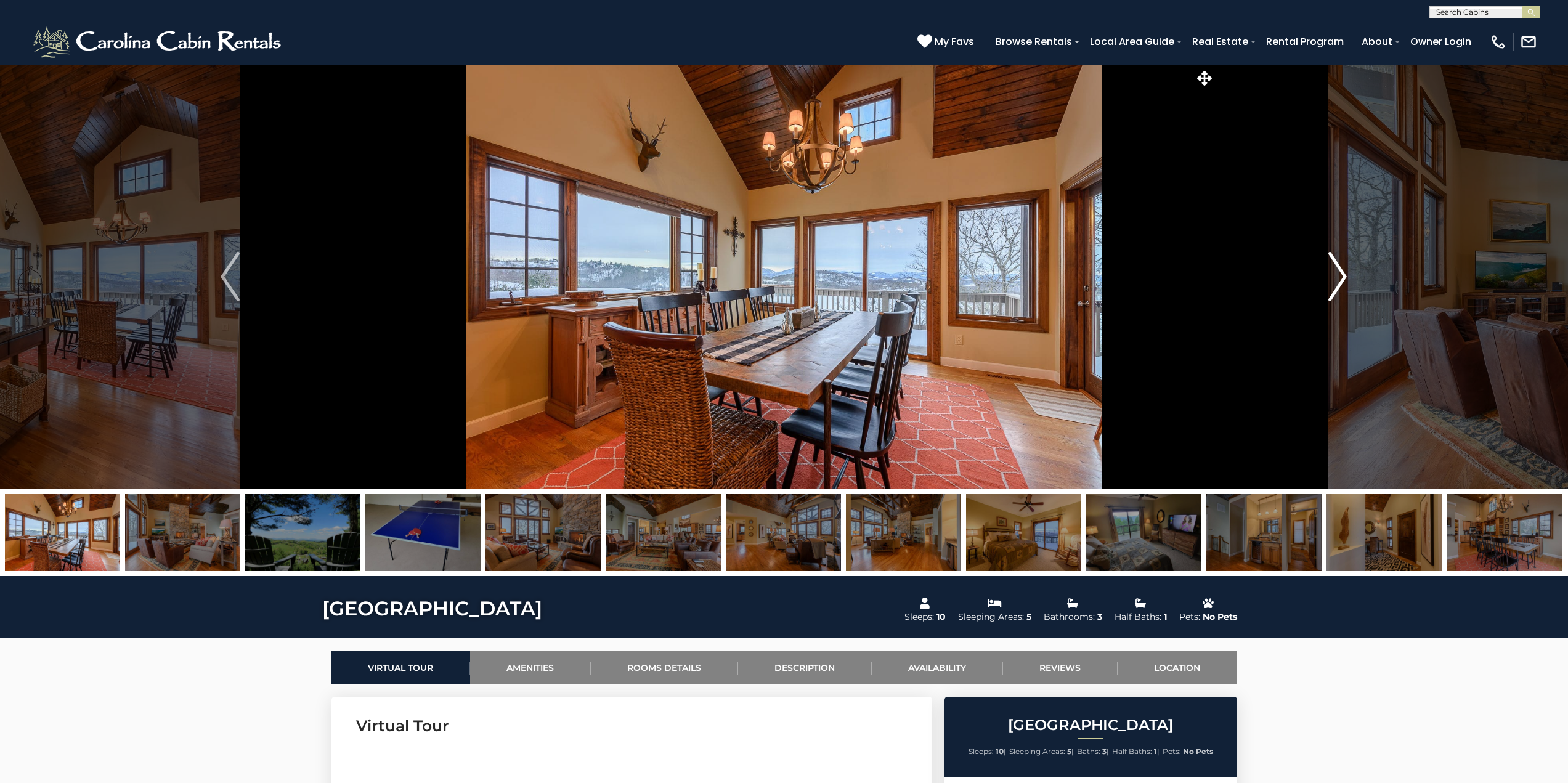
click at [1331, 290] on img "Next" at bounding box center [1338, 277] width 19 height 49
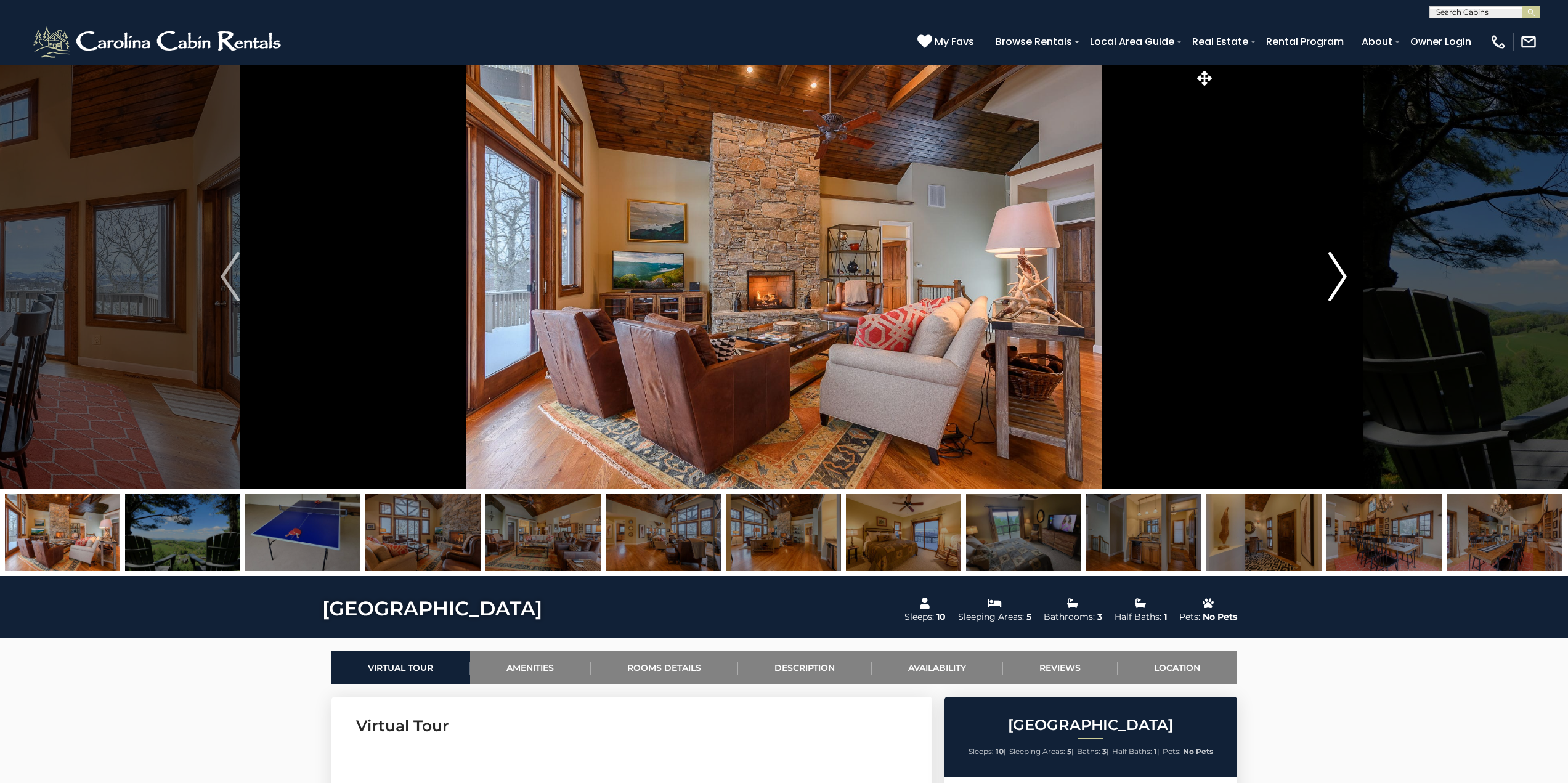
click at [1331, 290] on img "Next" at bounding box center [1338, 277] width 19 height 49
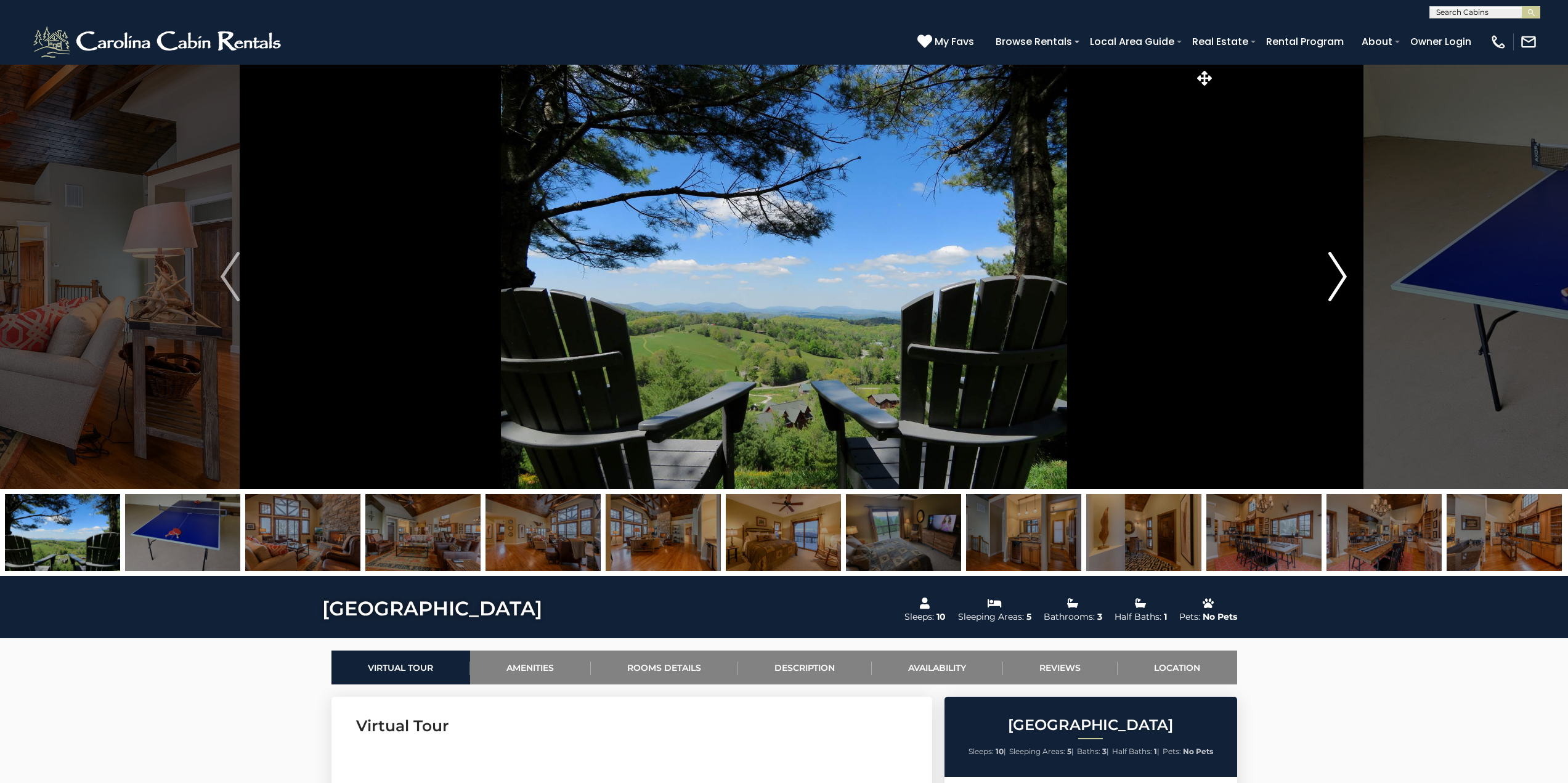
click at [1331, 290] on img "Next" at bounding box center [1338, 277] width 19 height 49
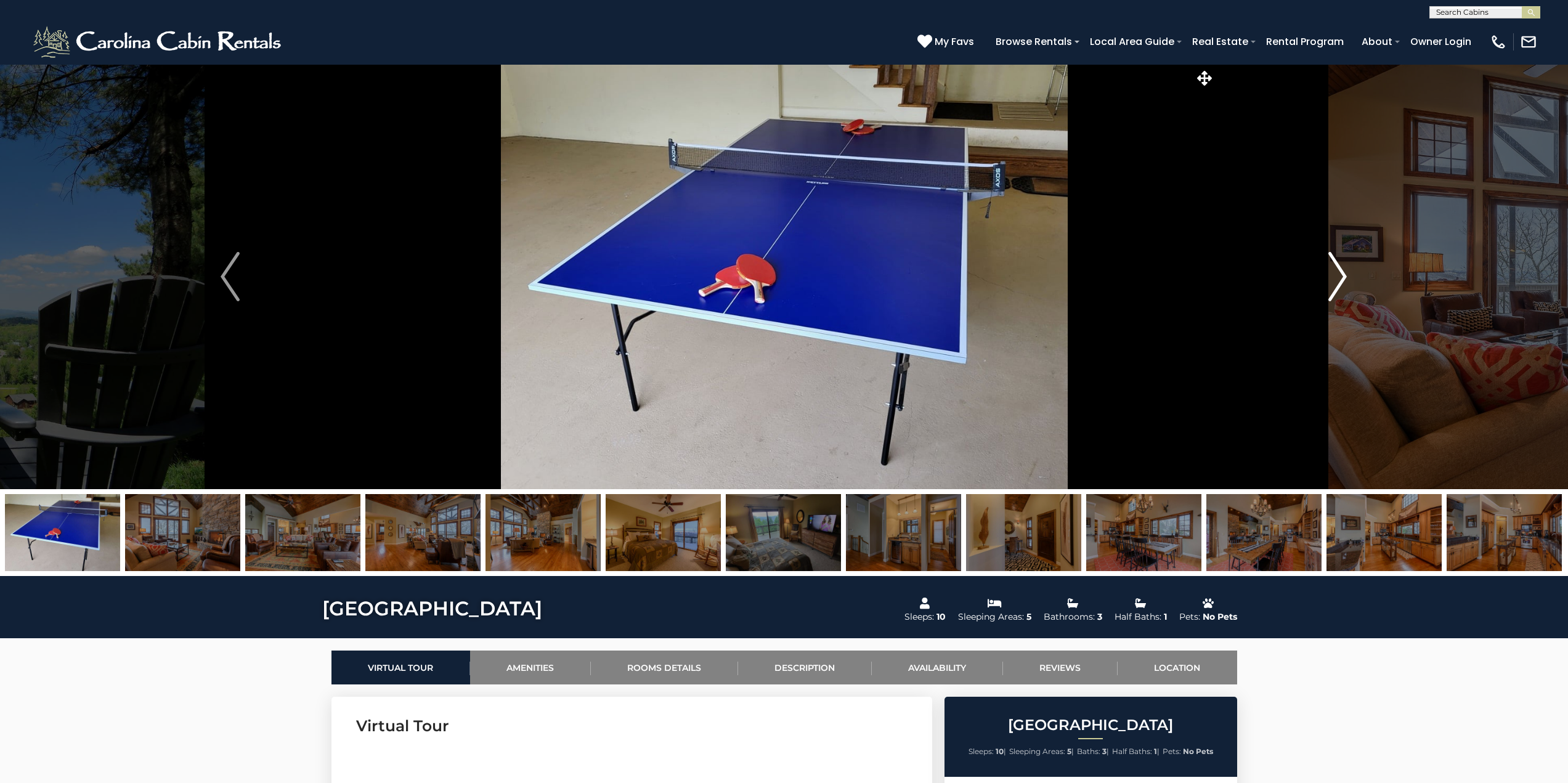
click at [1331, 290] on img "Next" at bounding box center [1338, 277] width 19 height 49
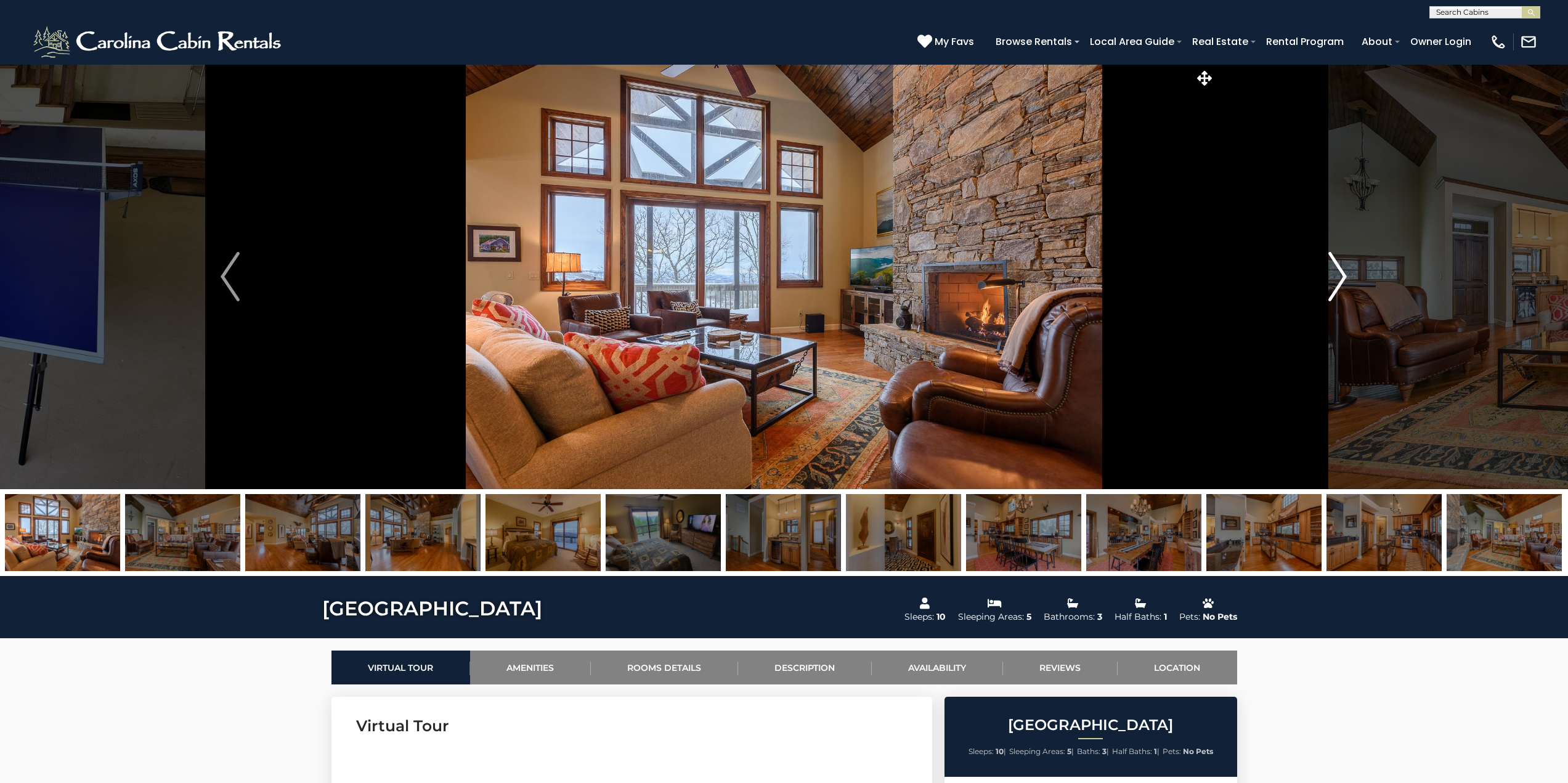
click at [1331, 290] on img "Next" at bounding box center [1338, 277] width 19 height 49
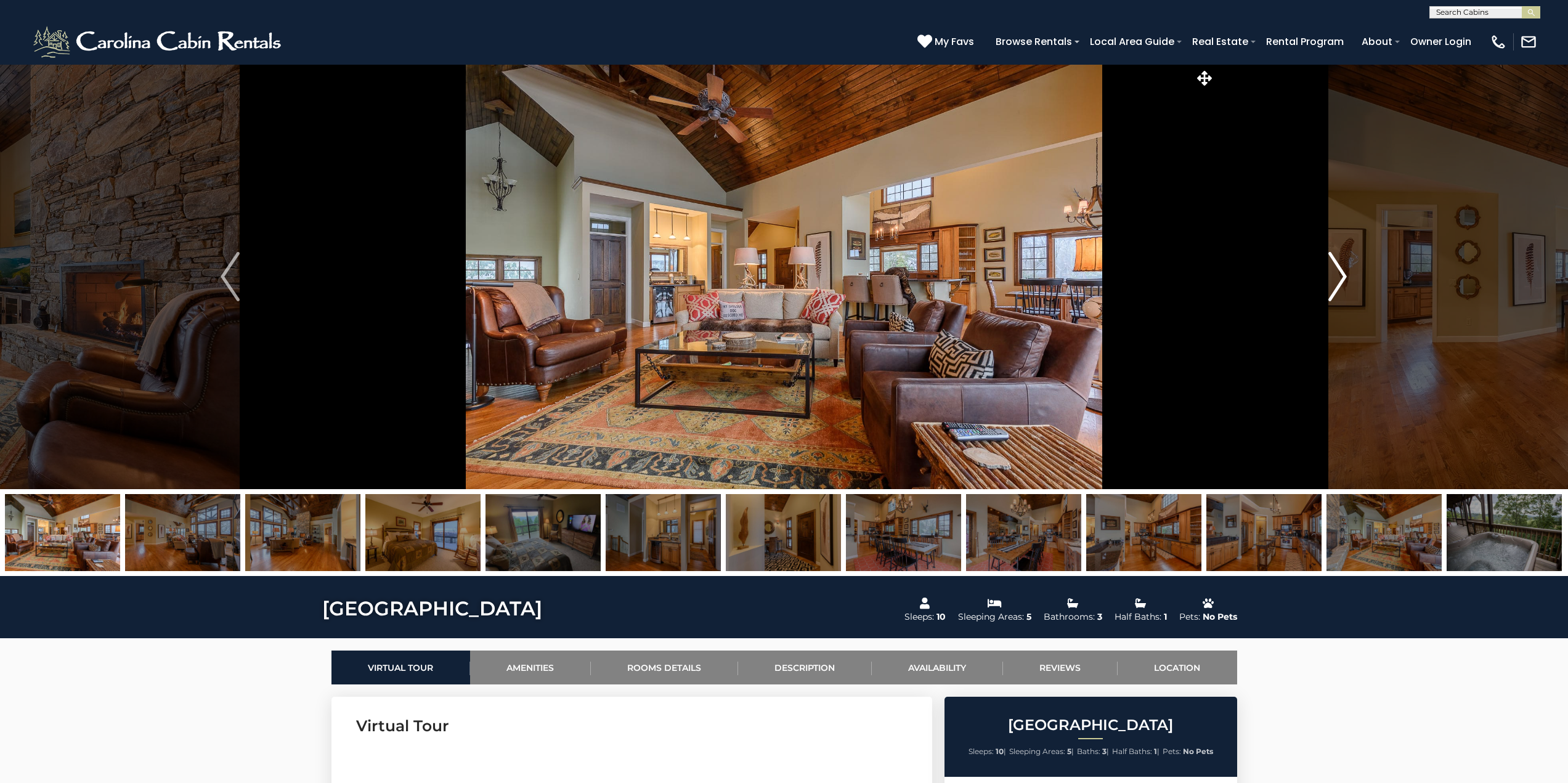
click at [1331, 290] on img "Next" at bounding box center [1338, 277] width 19 height 49
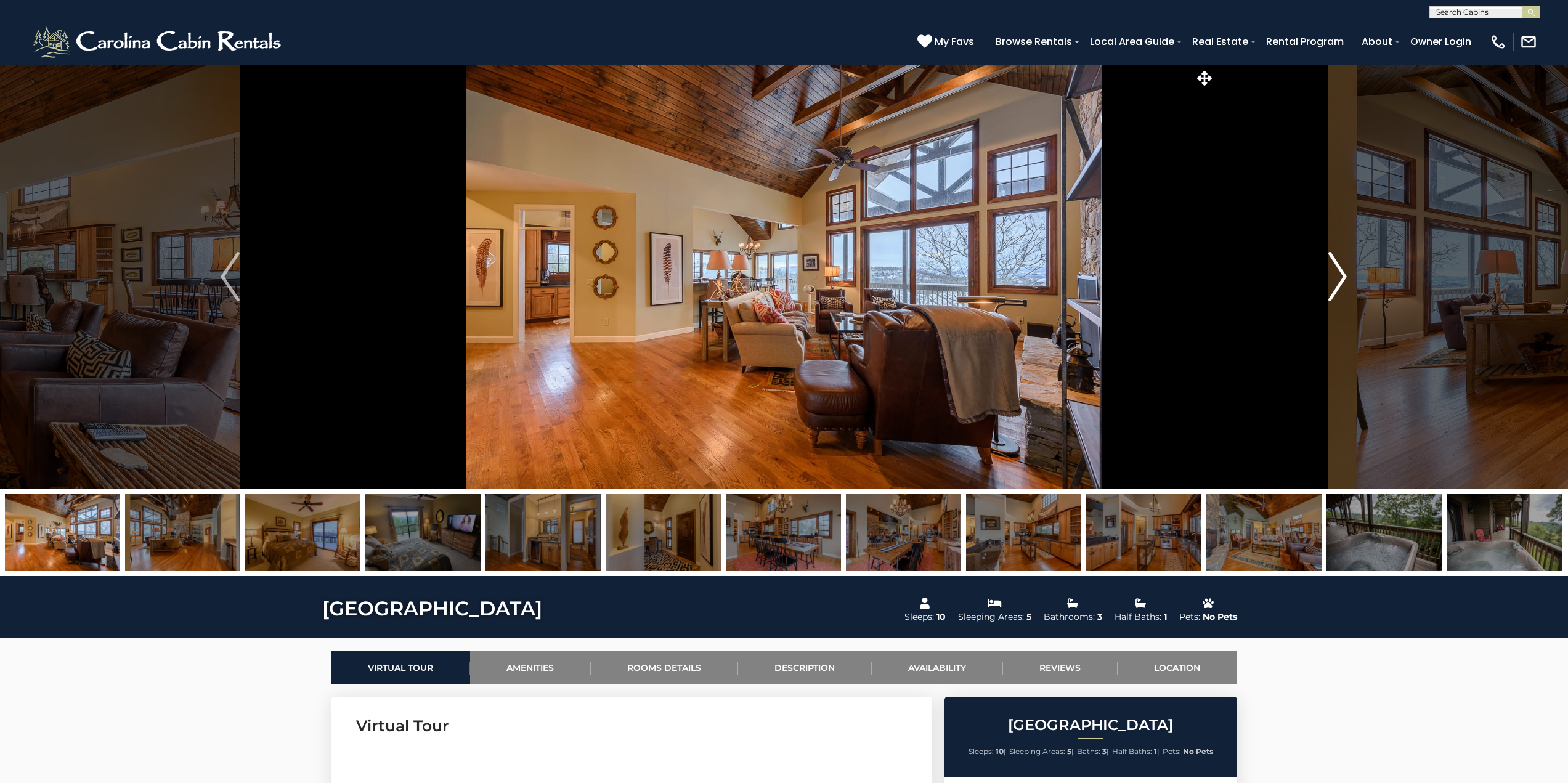
click at [1331, 290] on img "Next" at bounding box center [1338, 277] width 19 height 49
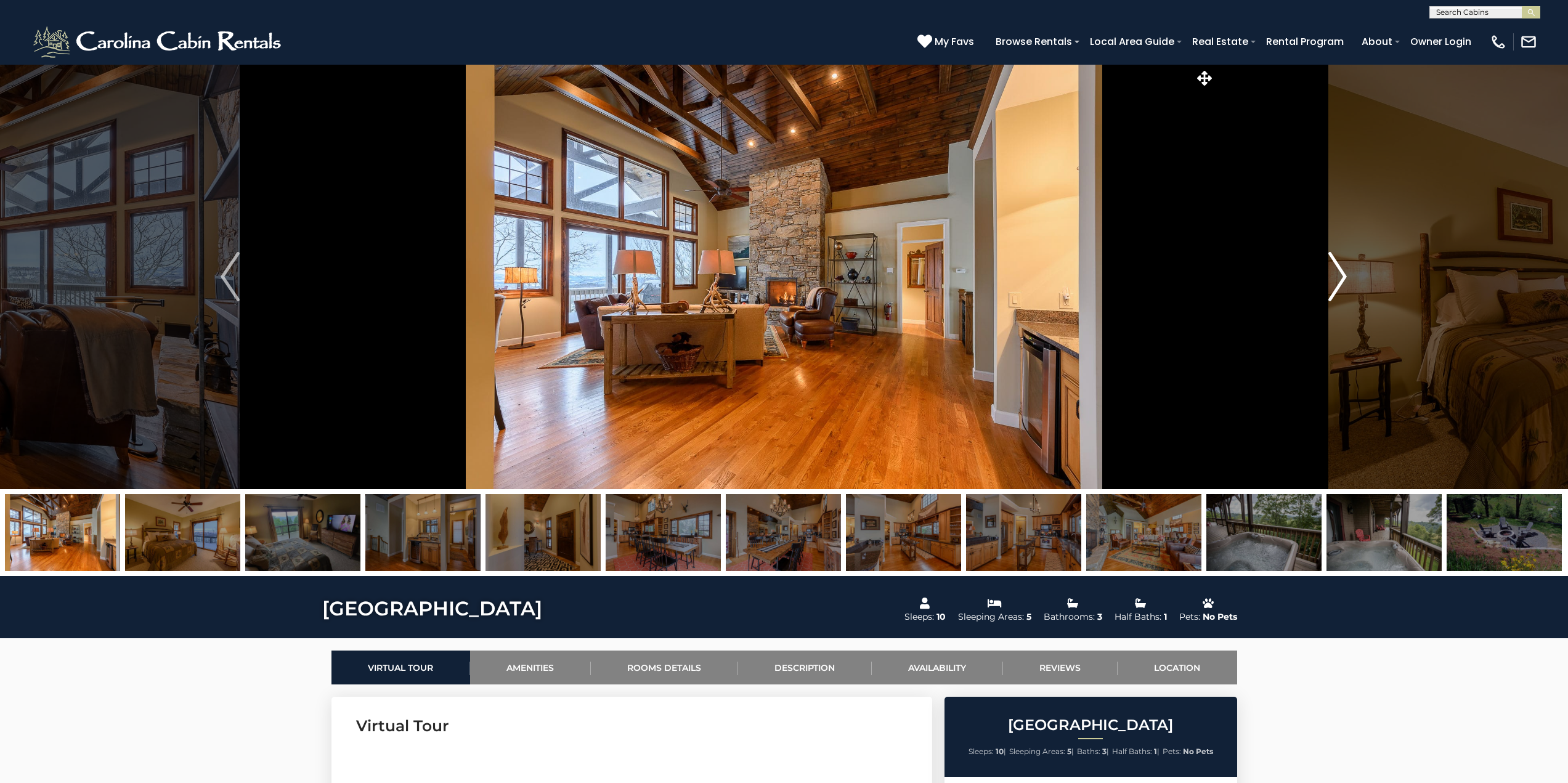
click at [1331, 290] on img "Next" at bounding box center [1338, 277] width 19 height 49
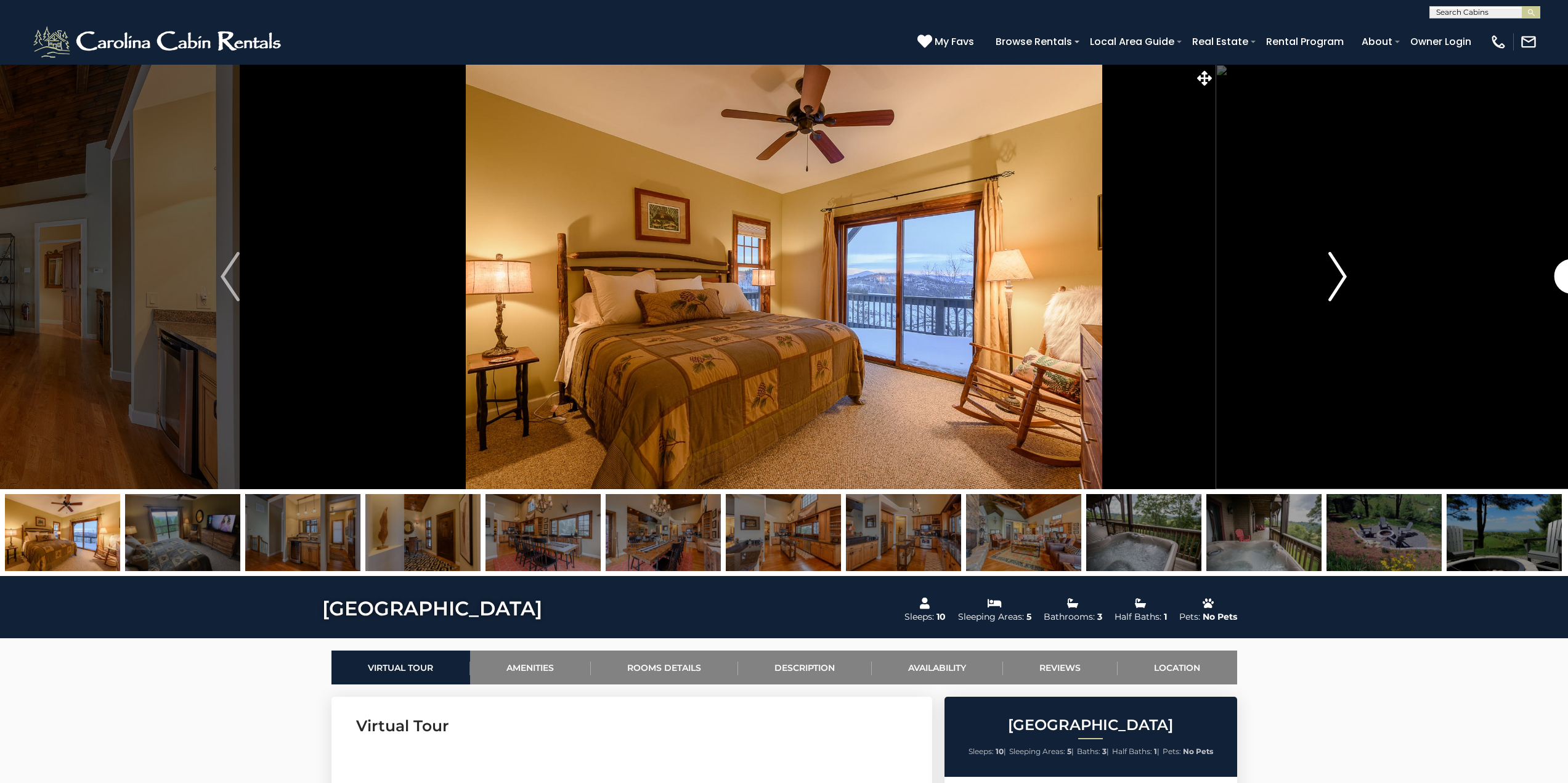
click at [1331, 290] on img "Next" at bounding box center [1338, 277] width 19 height 49
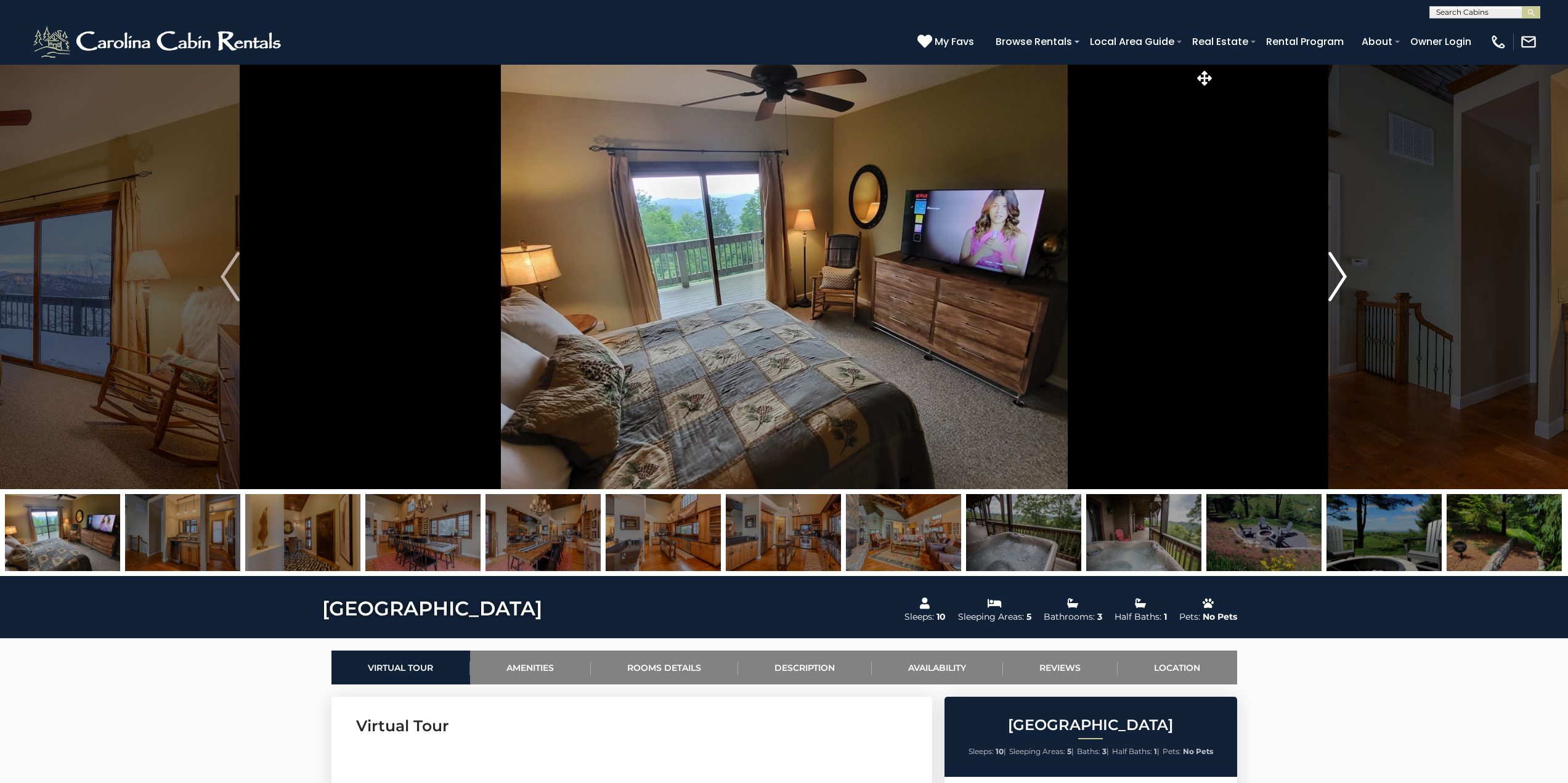
click at [1331, 290] on img "Next" at bounding box center [1338, 277] width 19 height 49
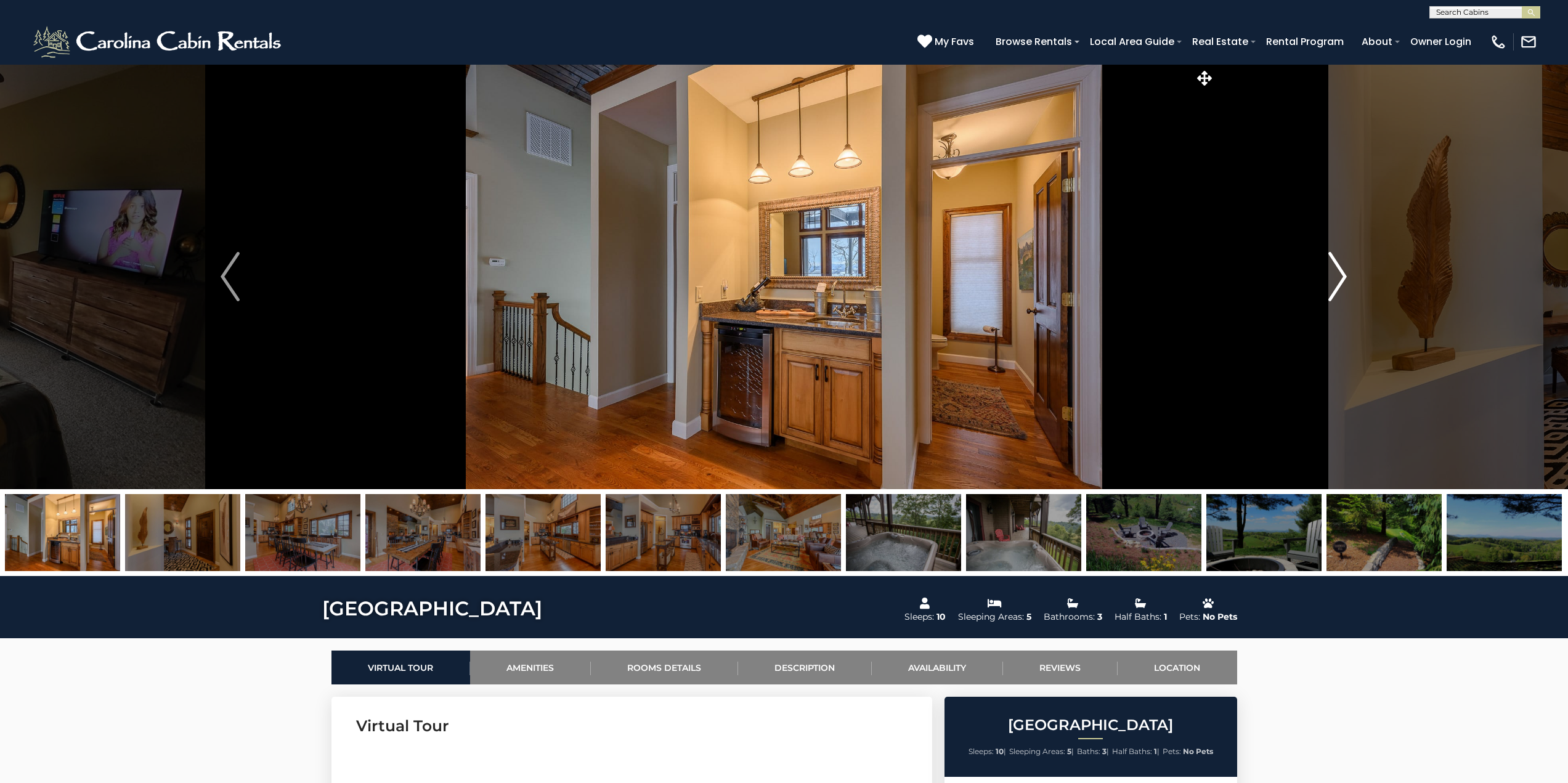
click at [1331, 290] on img "Next" at bounding box center [1338, 277] width 19 height 49
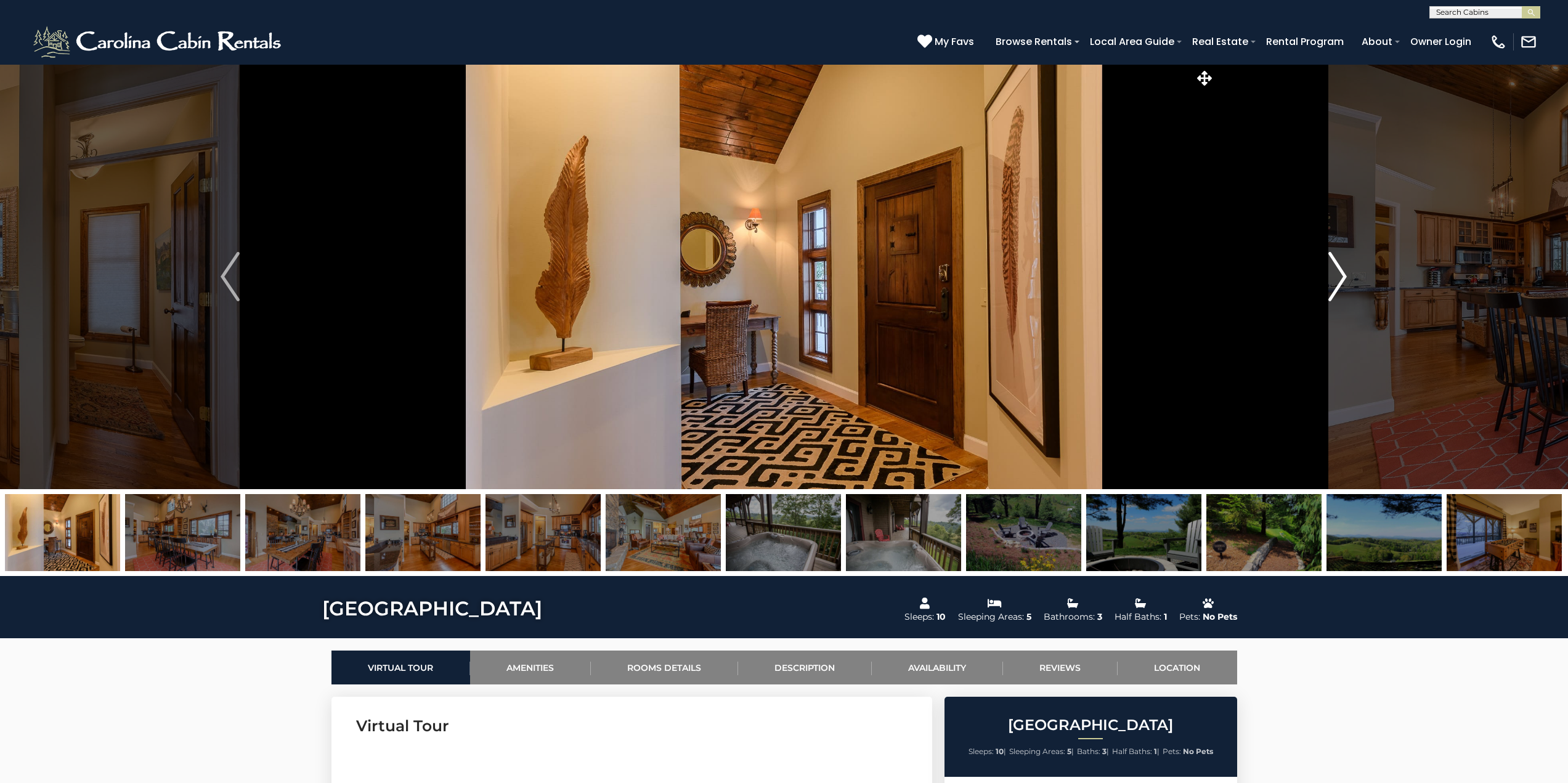
click at [1331, 290] on img "Next" at bounding box center [1338, 277] width 19 height 49
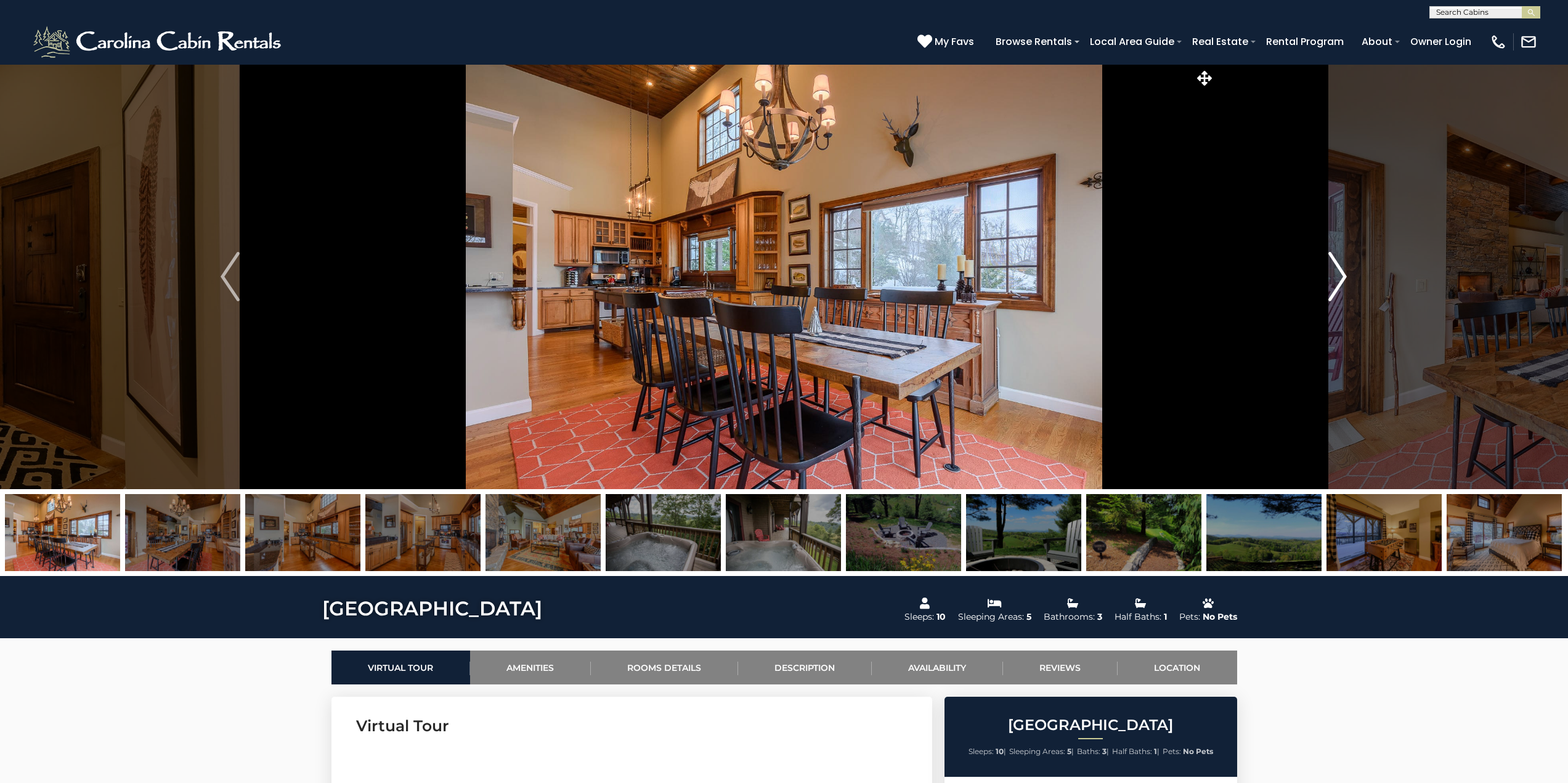
click at [1331, 290] on img "Next" at bounding box center [1338, 277] width 19 height 49
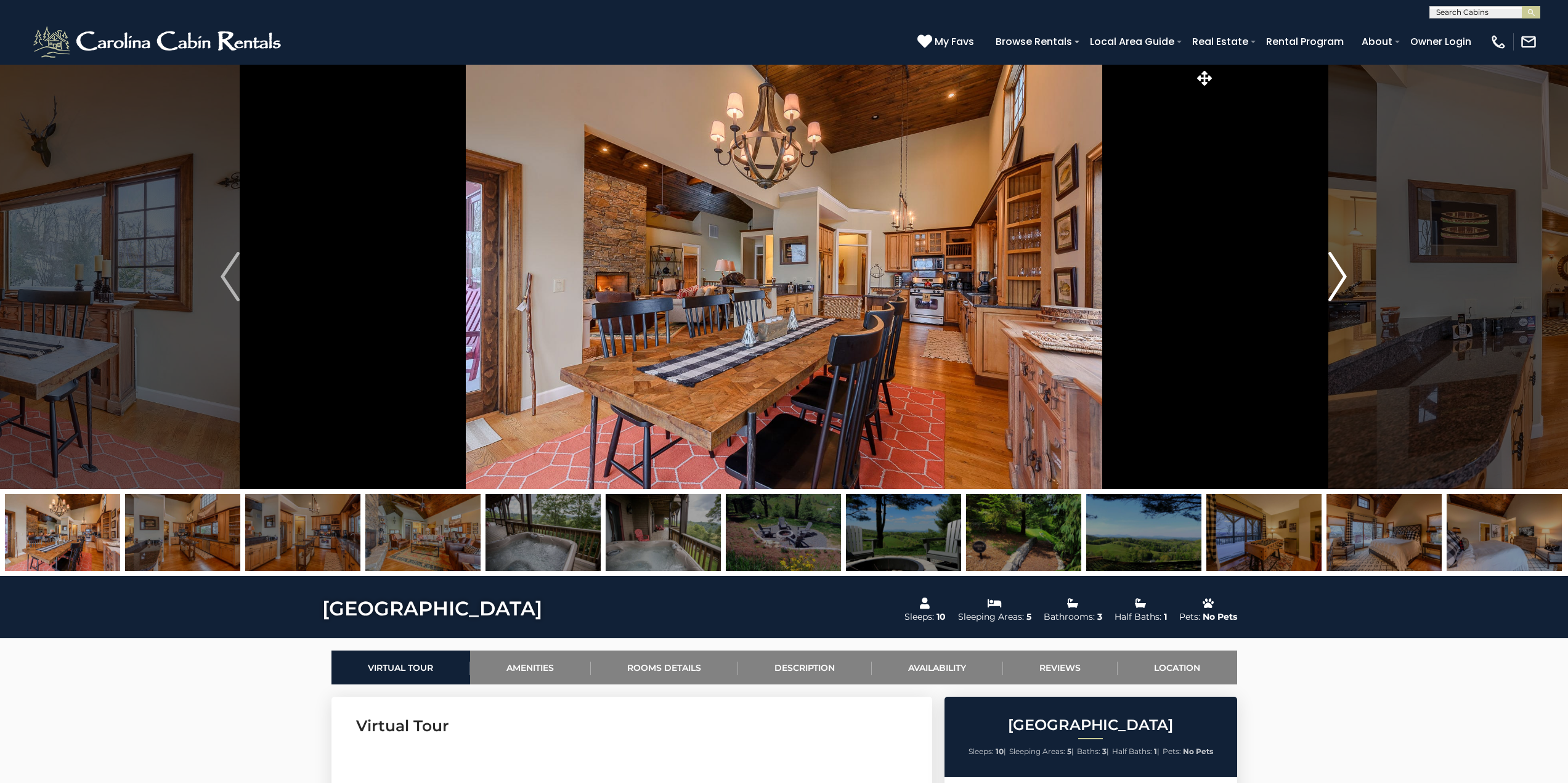
click at [1331, 290] on img "Next" at bounding box center [1338, 277] width 19 height 49
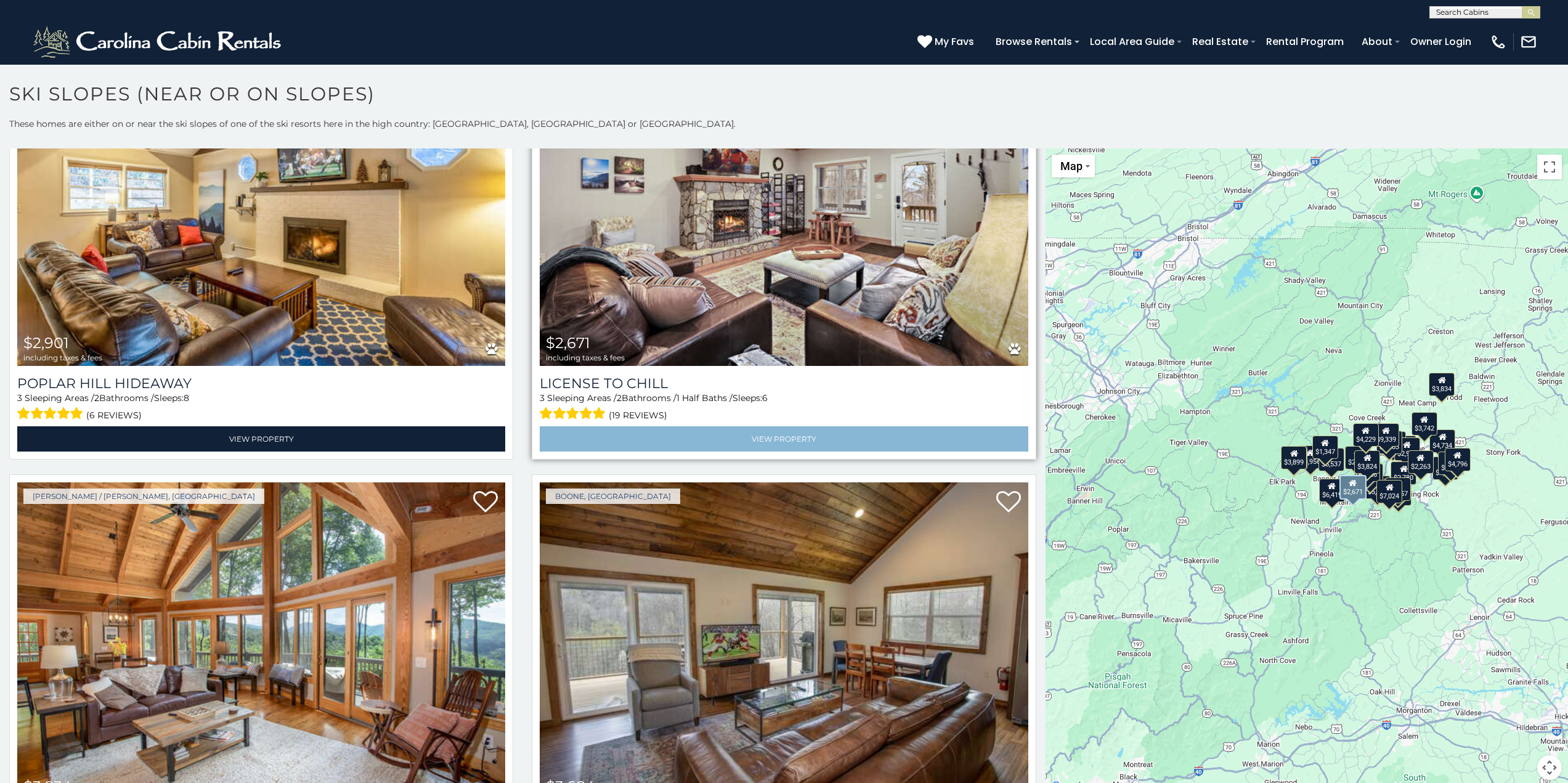
scroll to position [3081, 0]
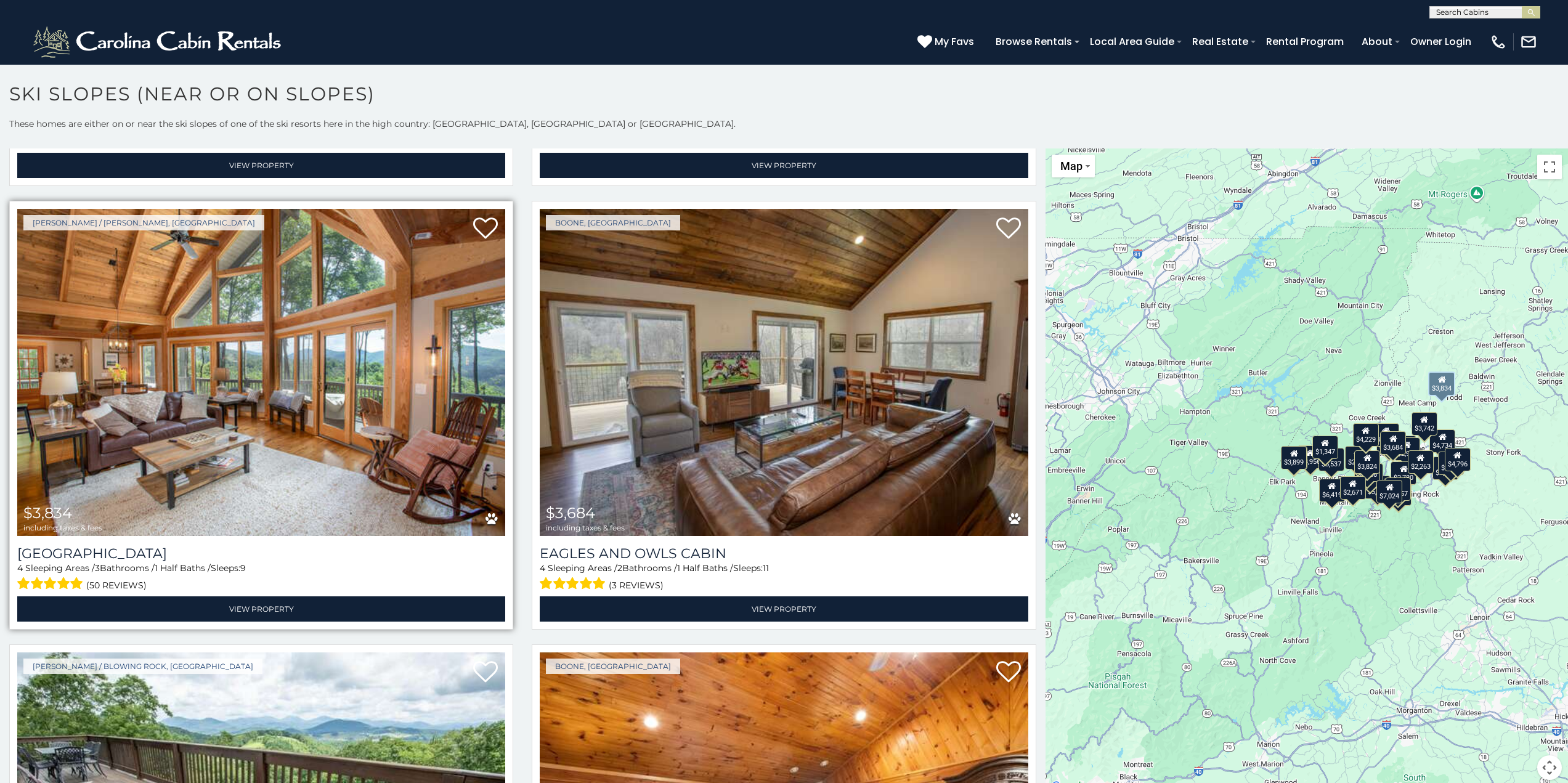
click at [451, 423] on img at bounding box center [261, 373] width 488 height 328
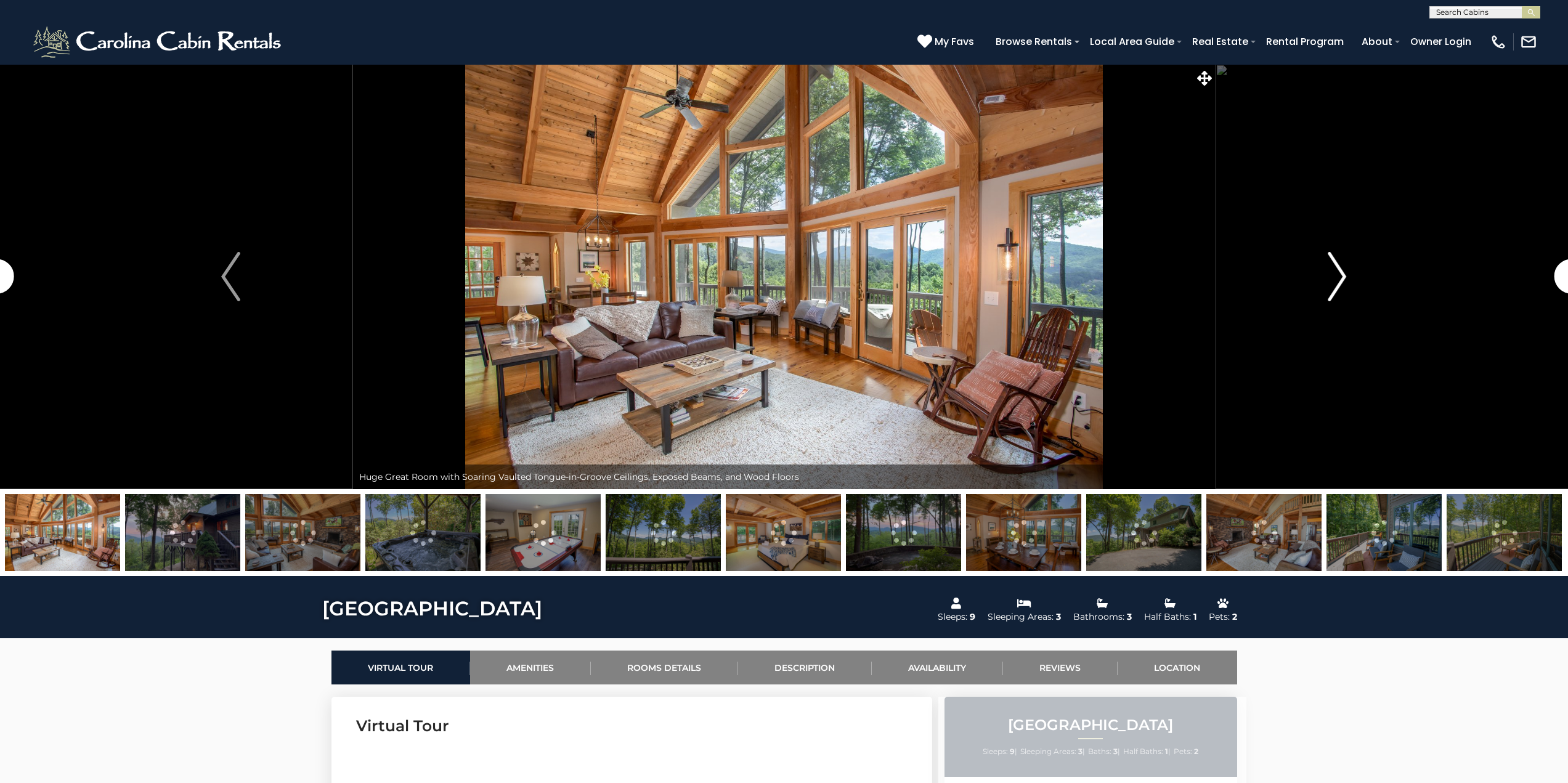
click at [1354, 276] on button "Next" at bounding box center [1336, 277] width 244 height 425
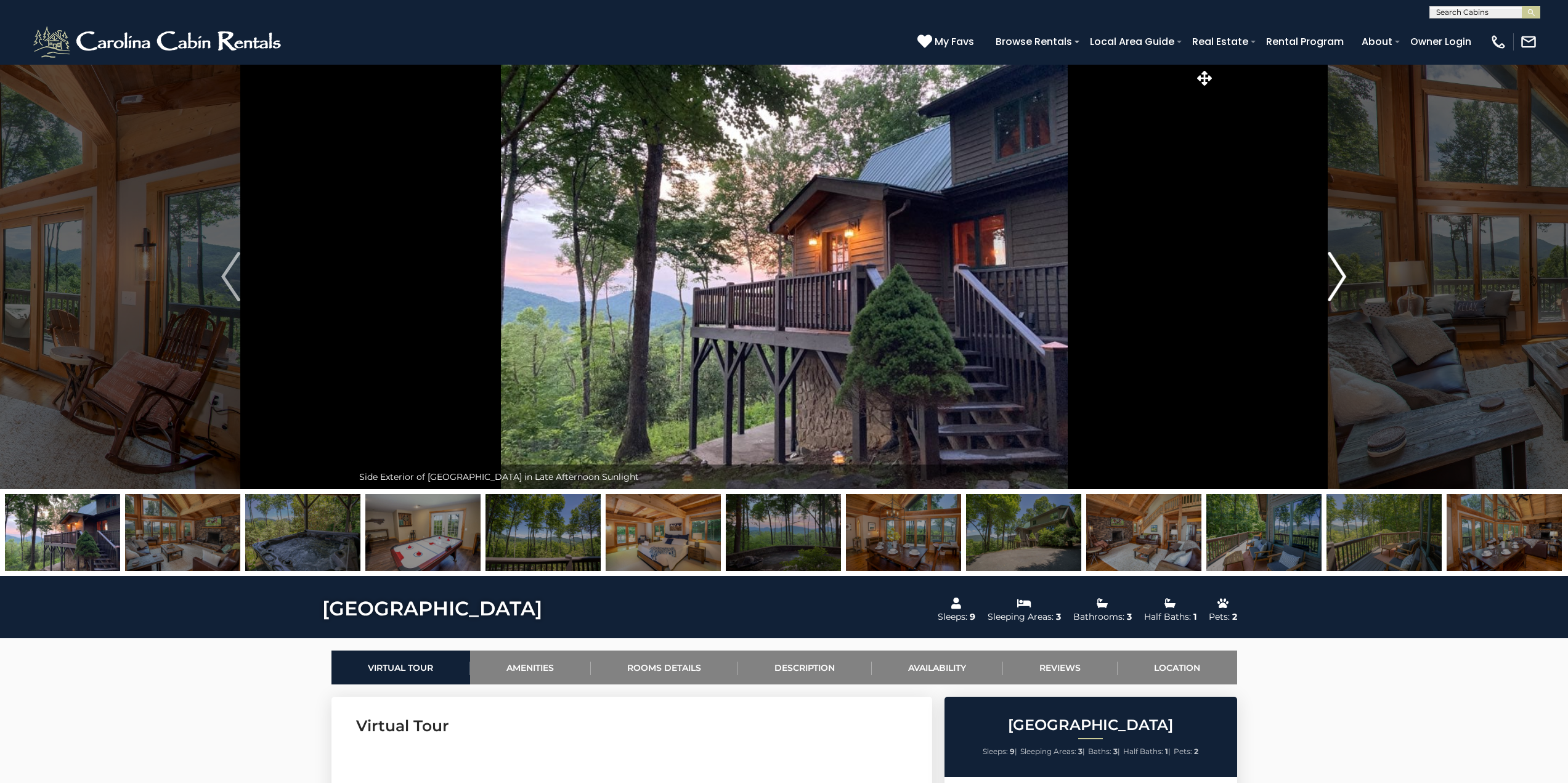
click at [1334, 276] on img "Next" at bounding box center [1337, 277] width 19 height 49
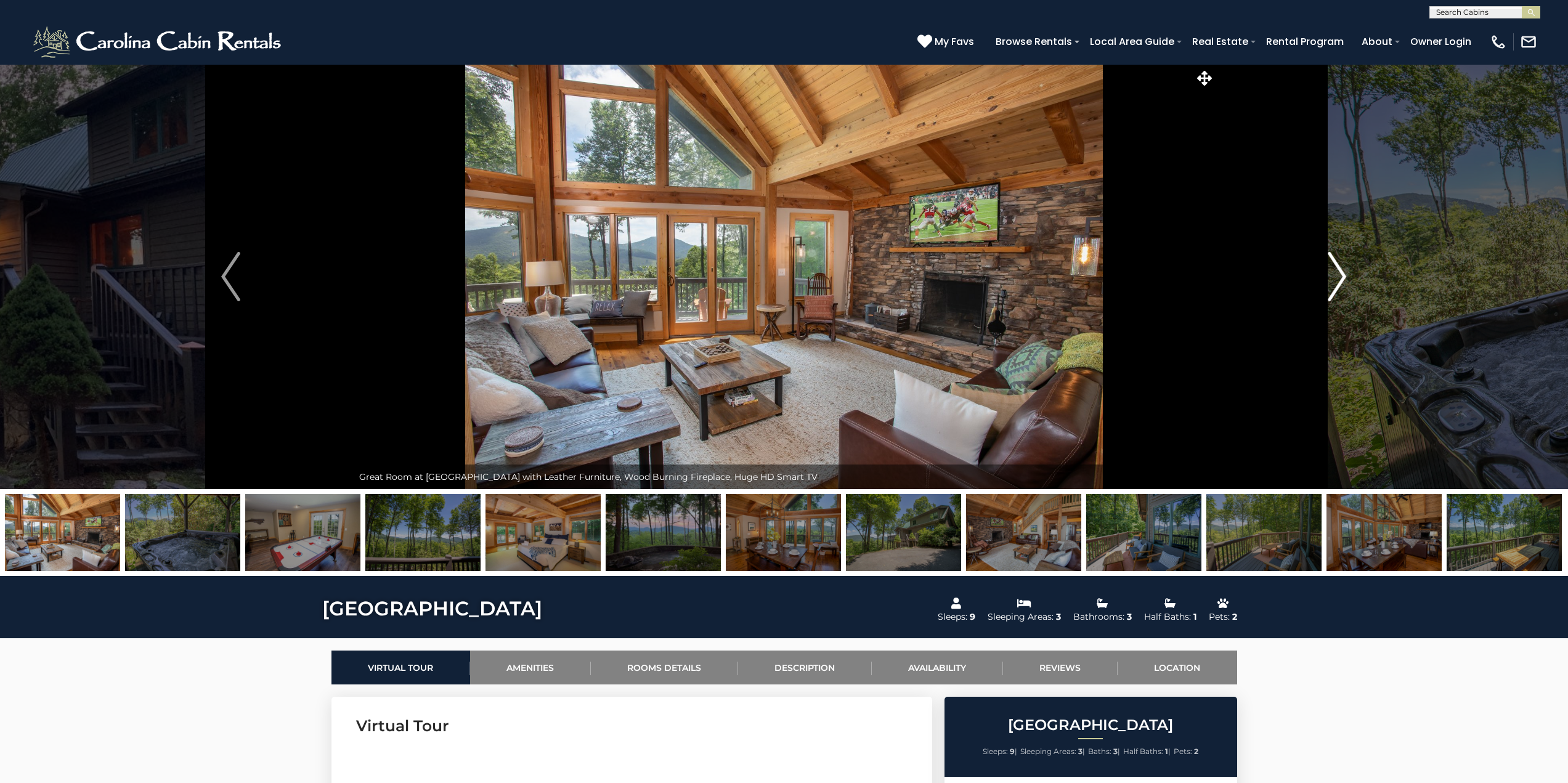
click at [1334, 276] on img "Next" at bounding box center [1337, 277] width 19 height 49
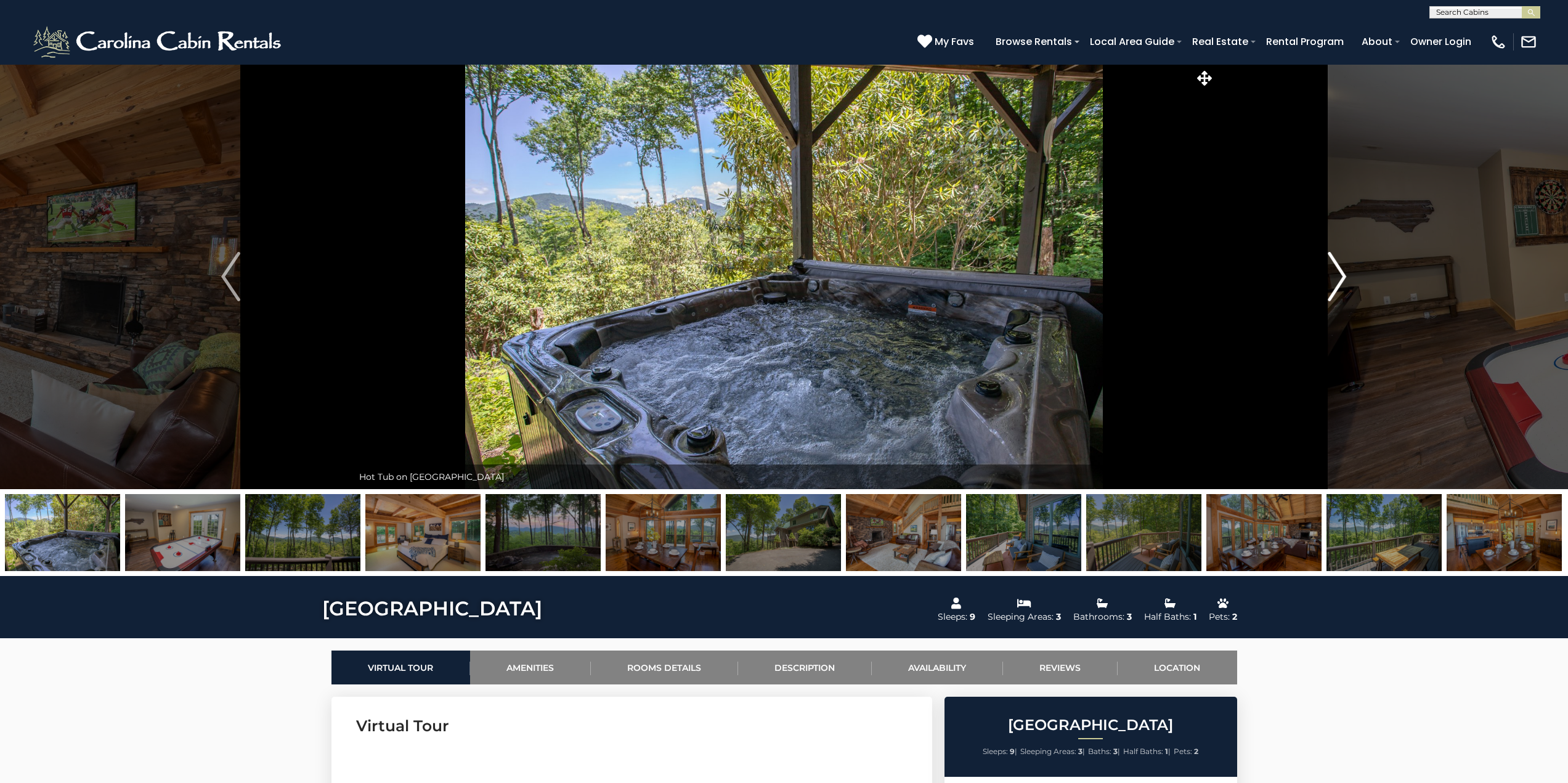
click at [1334, 276] on img "Next" at bounding box center [1337, 277] width 19 height 49
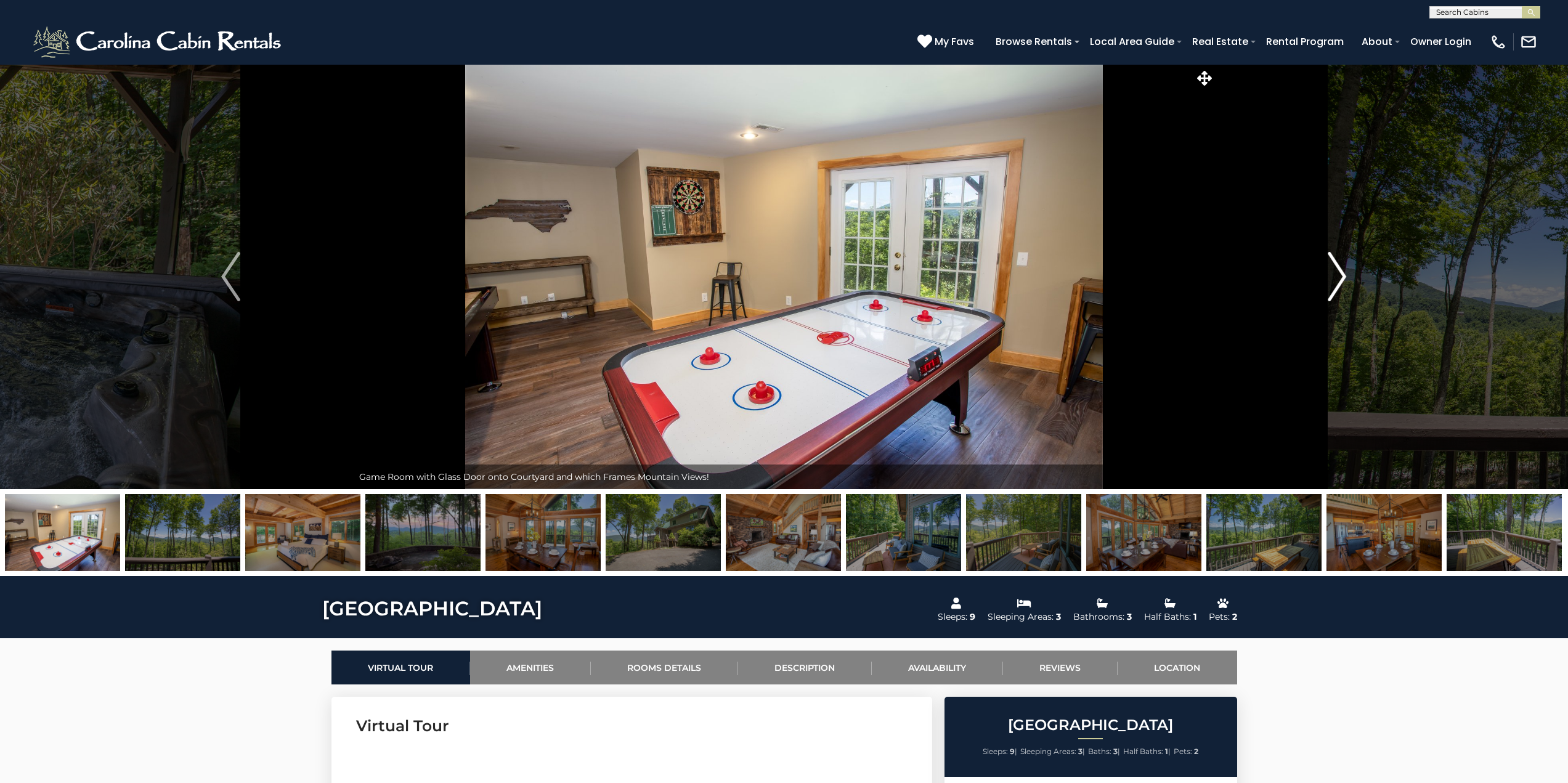
click at [1334, 276] on img "Next" at bounding box center [1337, 277] width 19 height 49
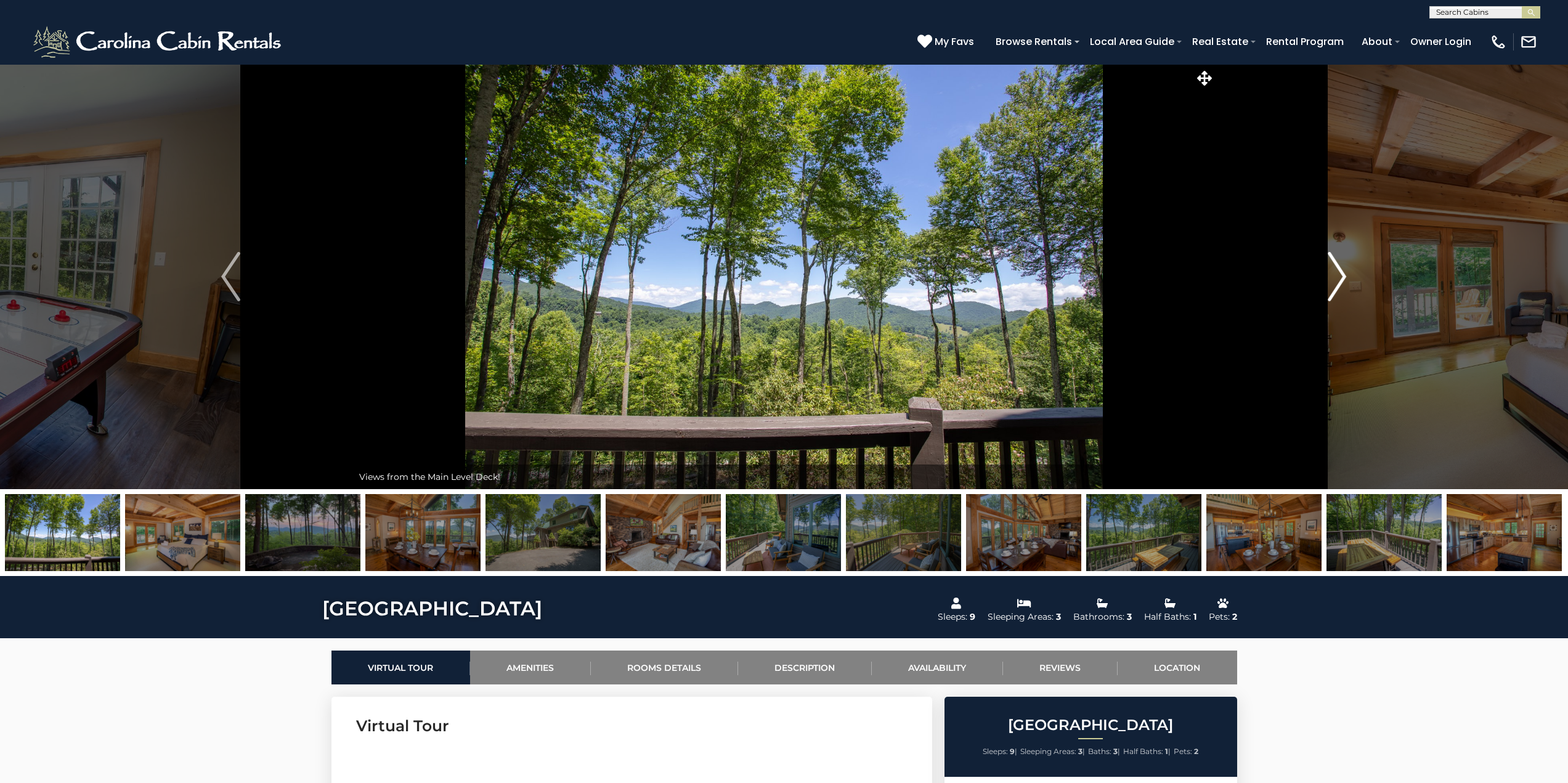
click at [1334, 276] on img "Next" at bounding box center [1337, 277] width 19 height 49
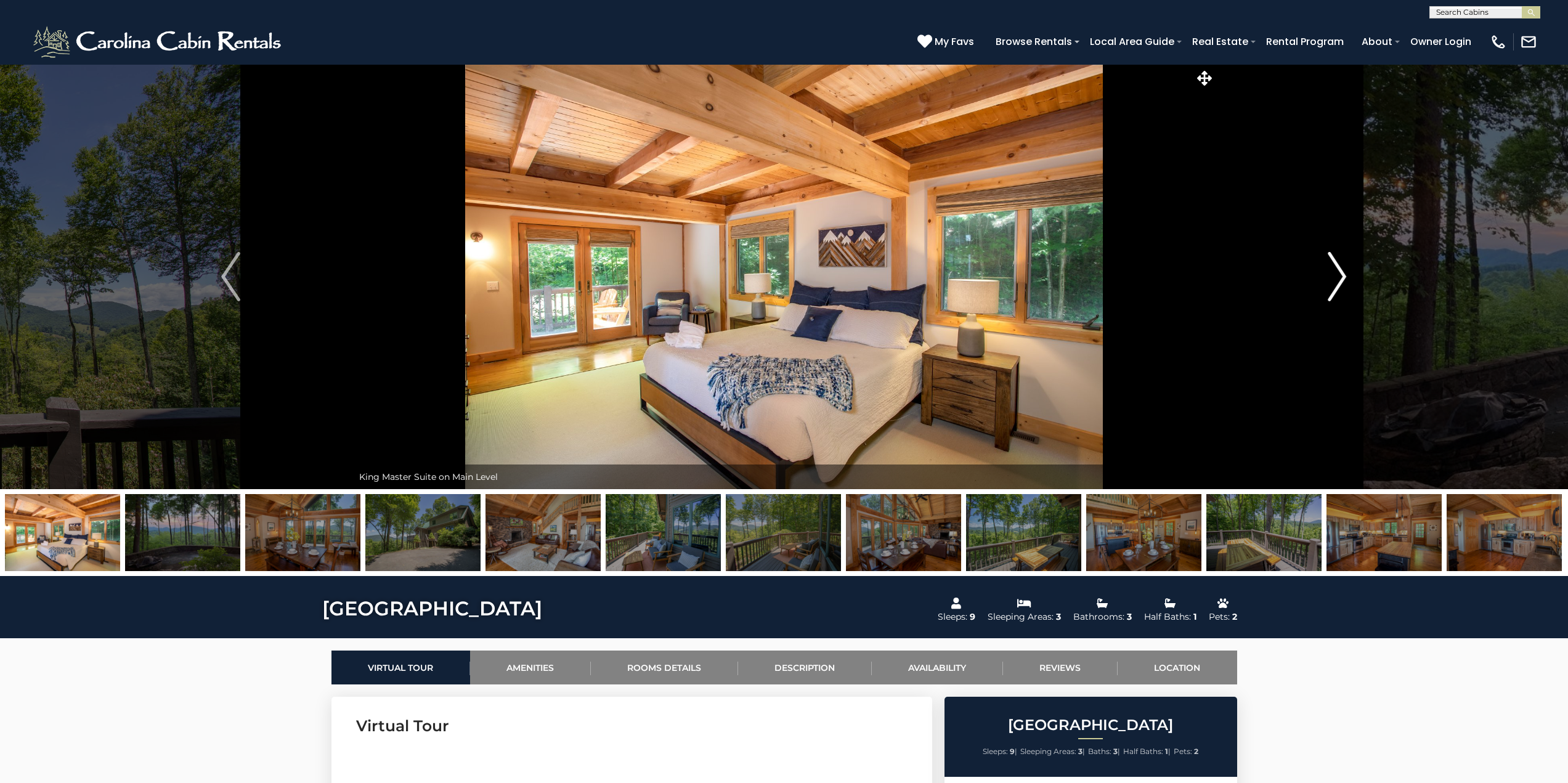
click at [1334, 276] on img "Next" at bounding box center [1337, 277] width 19 height 49
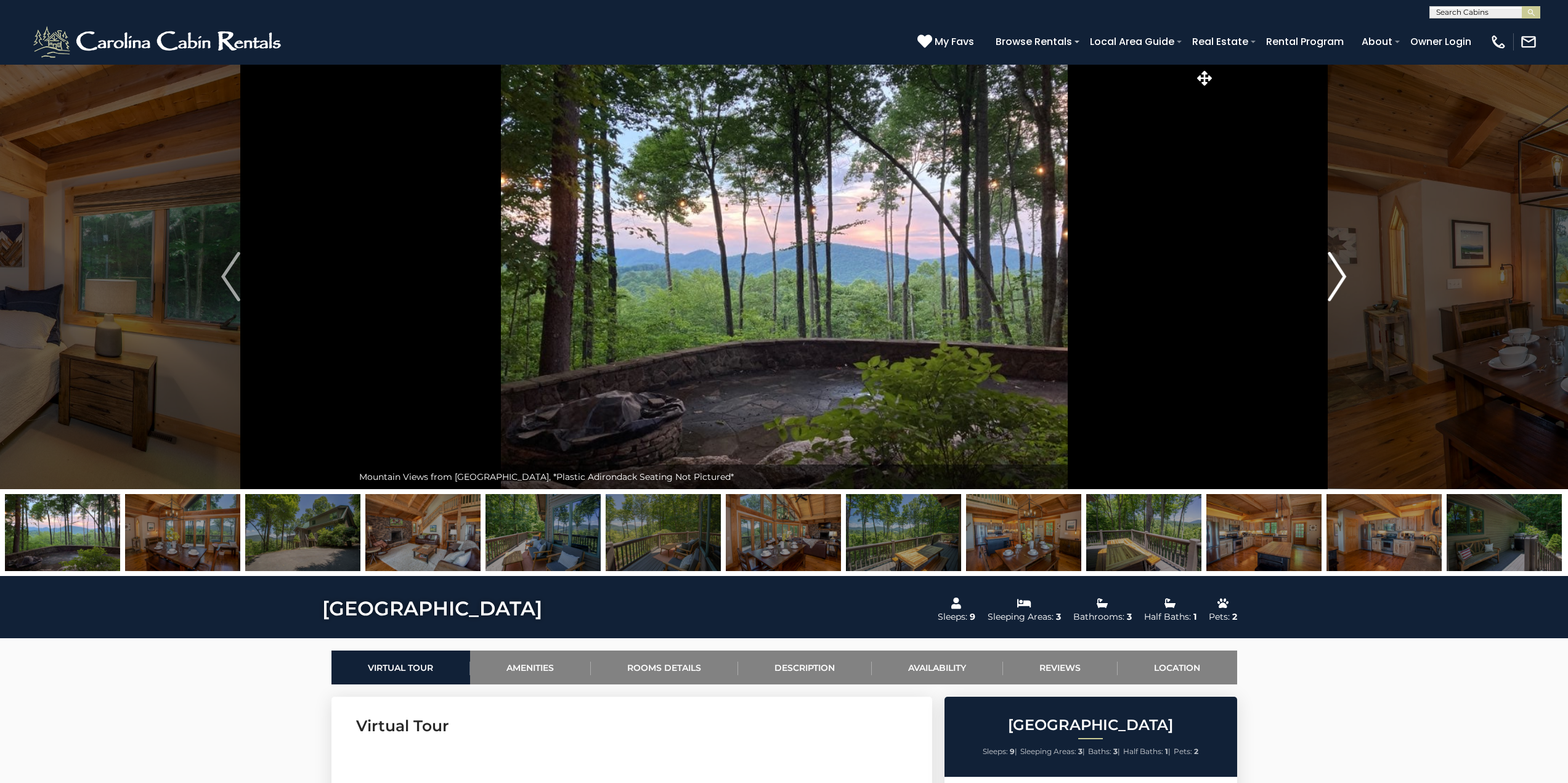
click at [1334, 276] on img "Next" at bounding box center [1337, 277] width 19 height 49
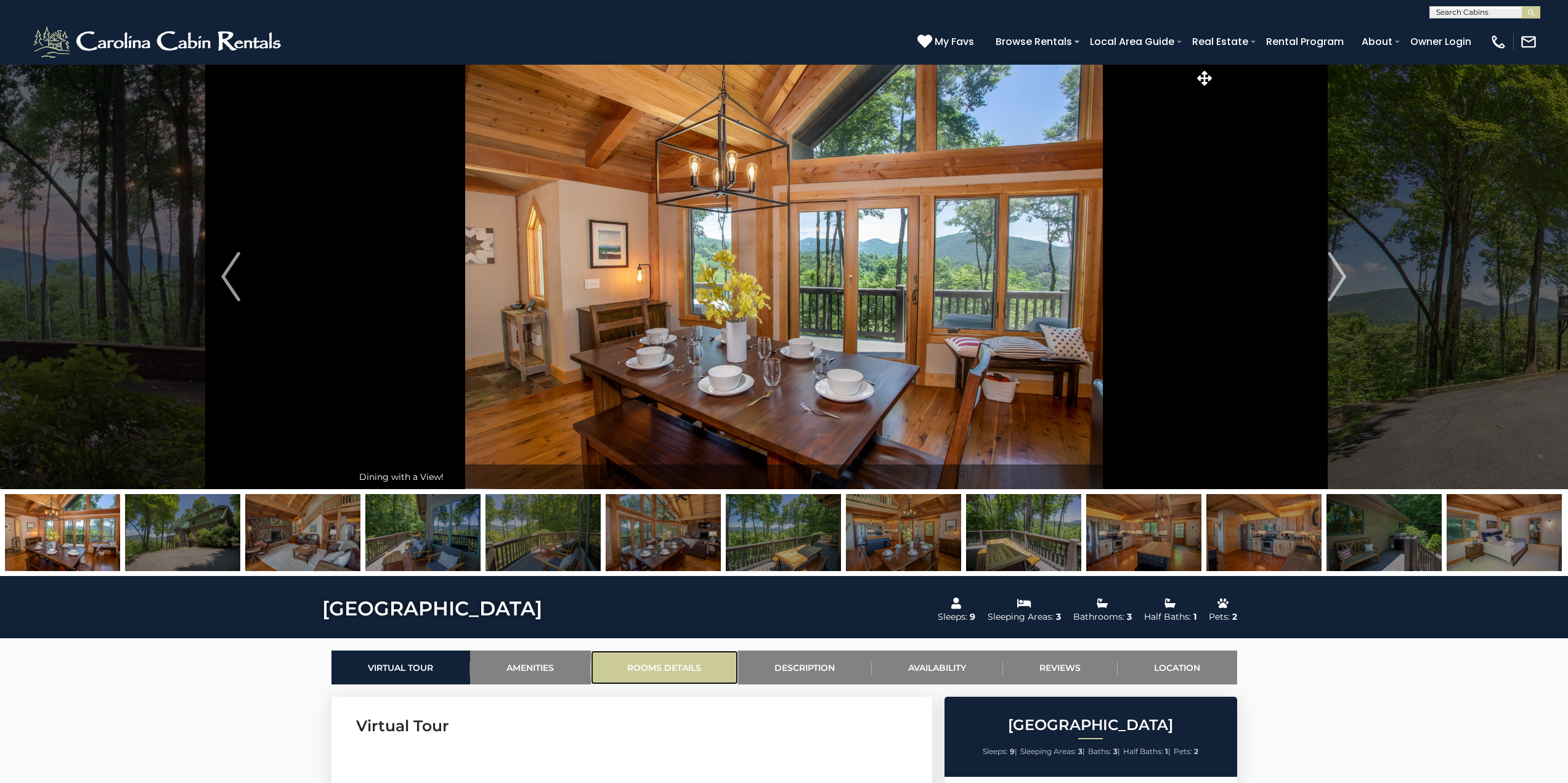
click at [642, 665] on link "Rooms Details" at bounding box center [664, 668] width 148 height 34
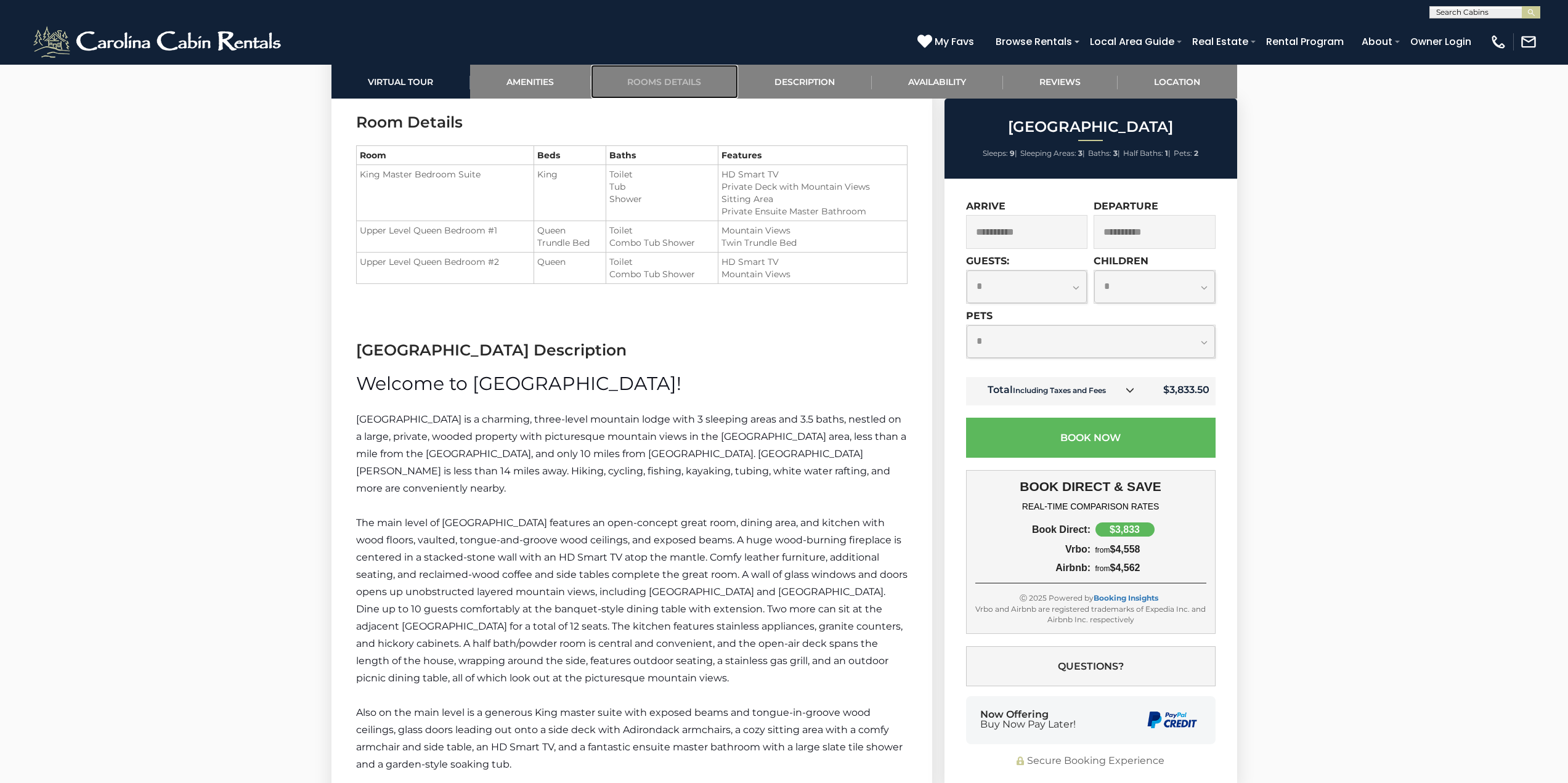
scroll to position [1180, 0]
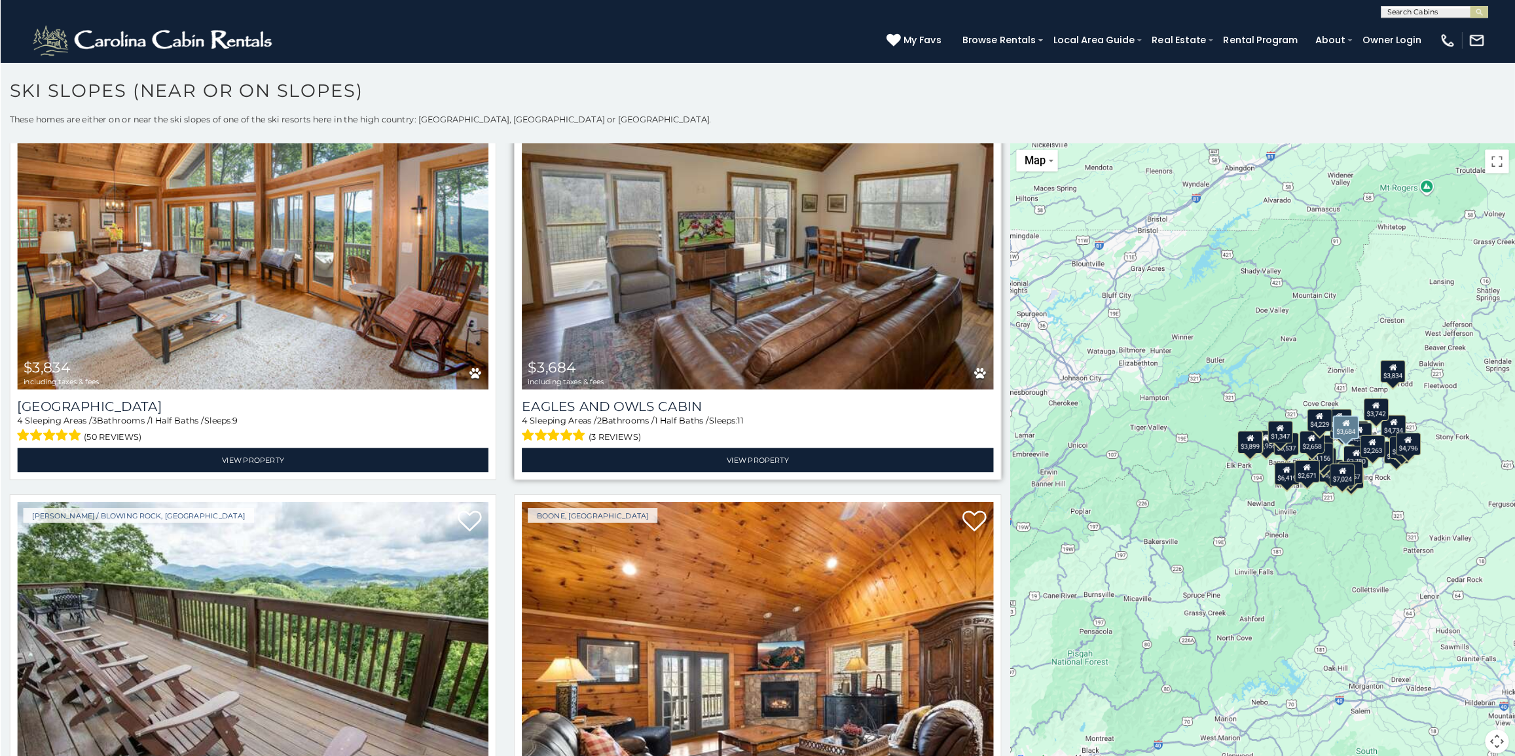
scroll to position [3667, 0]
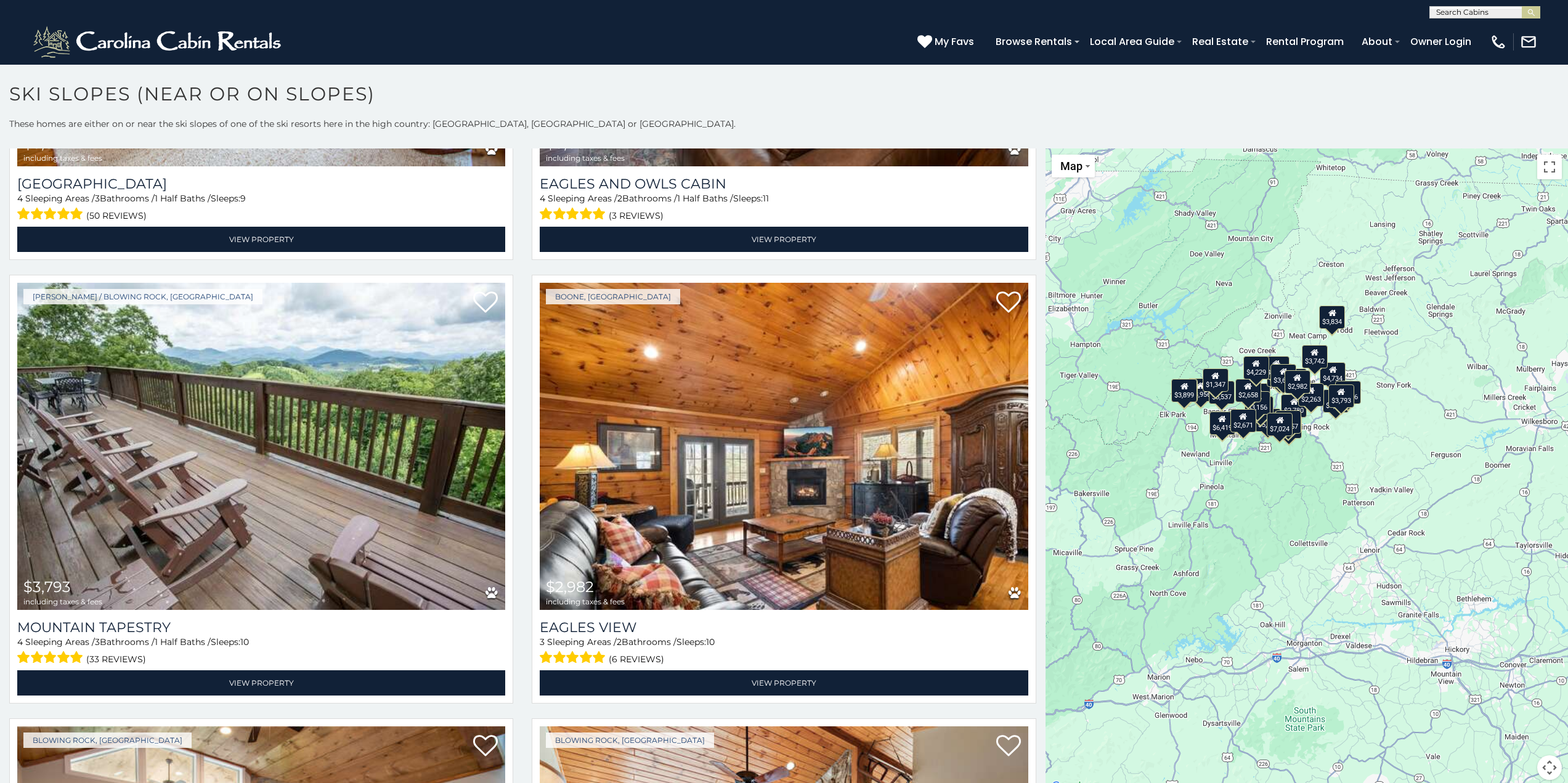
drag, startPoint x: 1449, startPoint y: 509, endPoint x: 1353, endPoint y: 442, distance: 117.1
click at [1353, 442] on div "$5,848 $9,339 $3,956 $3,868 $4,568 $7,024 $4,734 $3,824 $6,419 $4,229 $5,537 $3…" at bounding box center [1306, 471] width 522 height 647
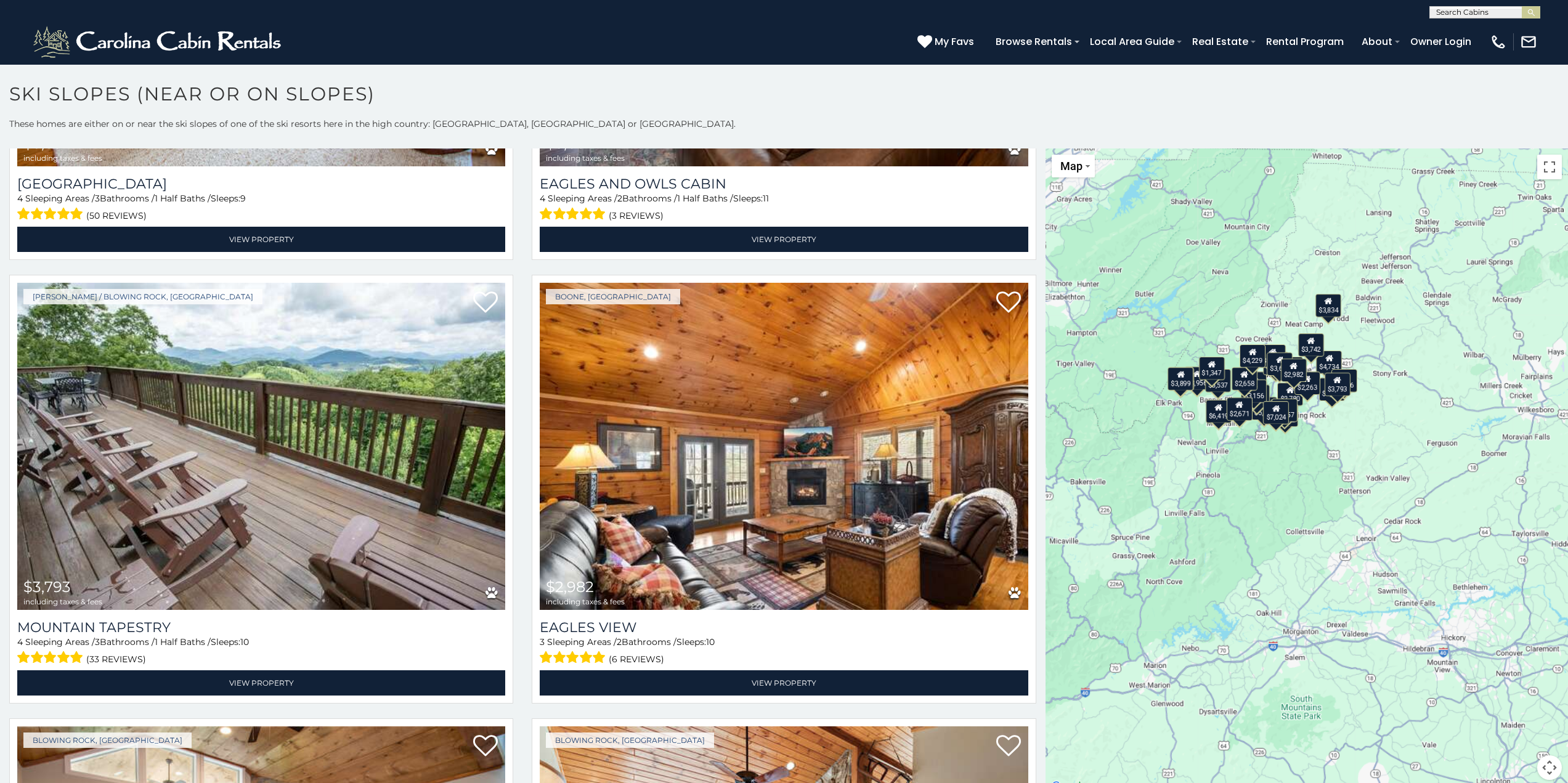
click at [1313, 435] on div "$5,848 $9,339 $3,956 $3,868 $4,568 $7,024 $4,734 $3,824 $6,419 $4,229 $5,537 $3…" at bounding box center [1306, 471] width 522 height 647
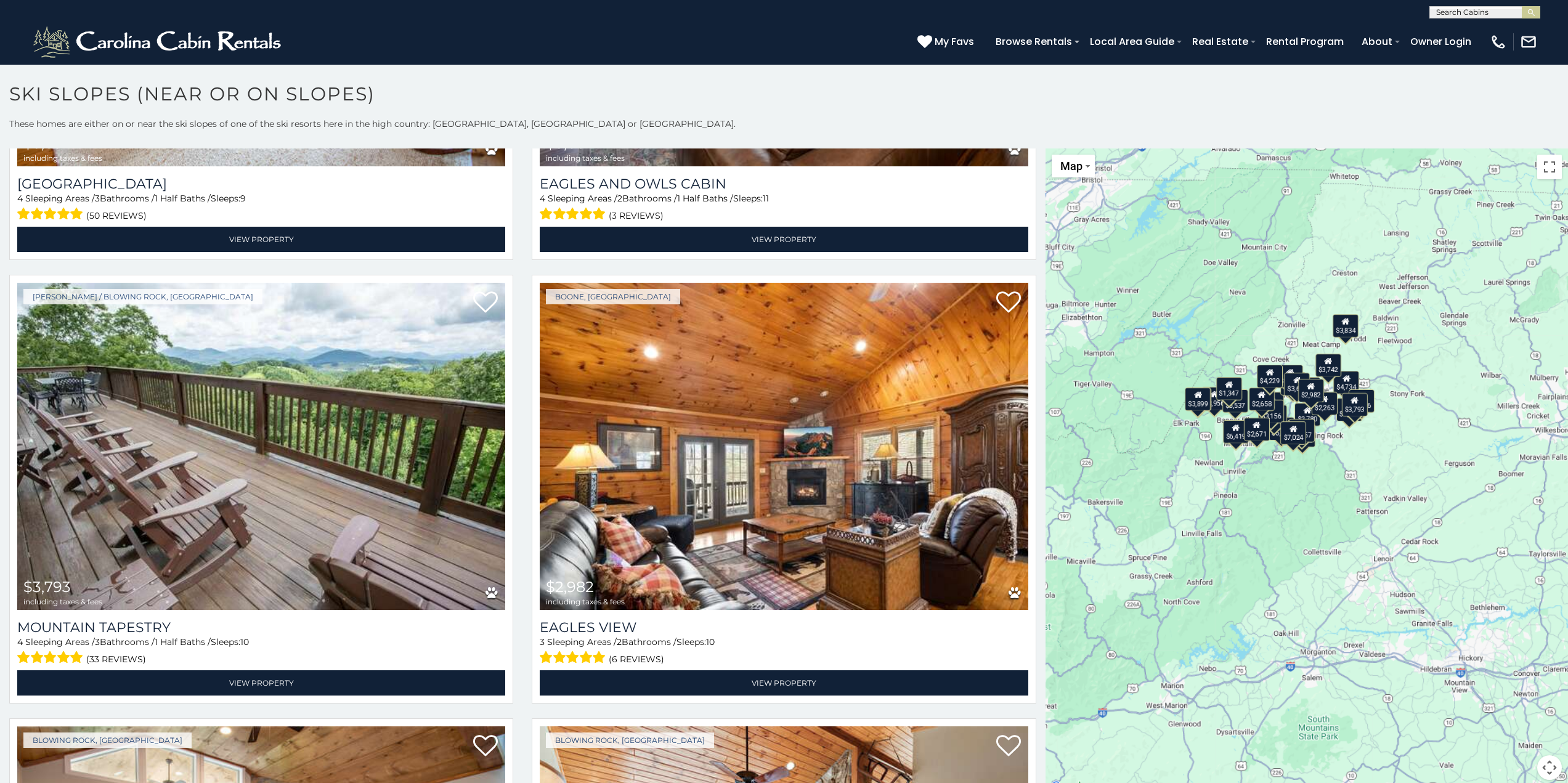
drag, startPoint x: 1310, startPoint y: 429, endPoint x: 1331, endPoint y: 455, distance: 33.4
click at [1331, 455] on div "$5,848 $9,339 $3,956 $3,868 $4,568 $7,024 $4,734 $3,824 $6,419 $4,229 $5,537 $3…" at bounding box center [1306, 471] width 522 height 647
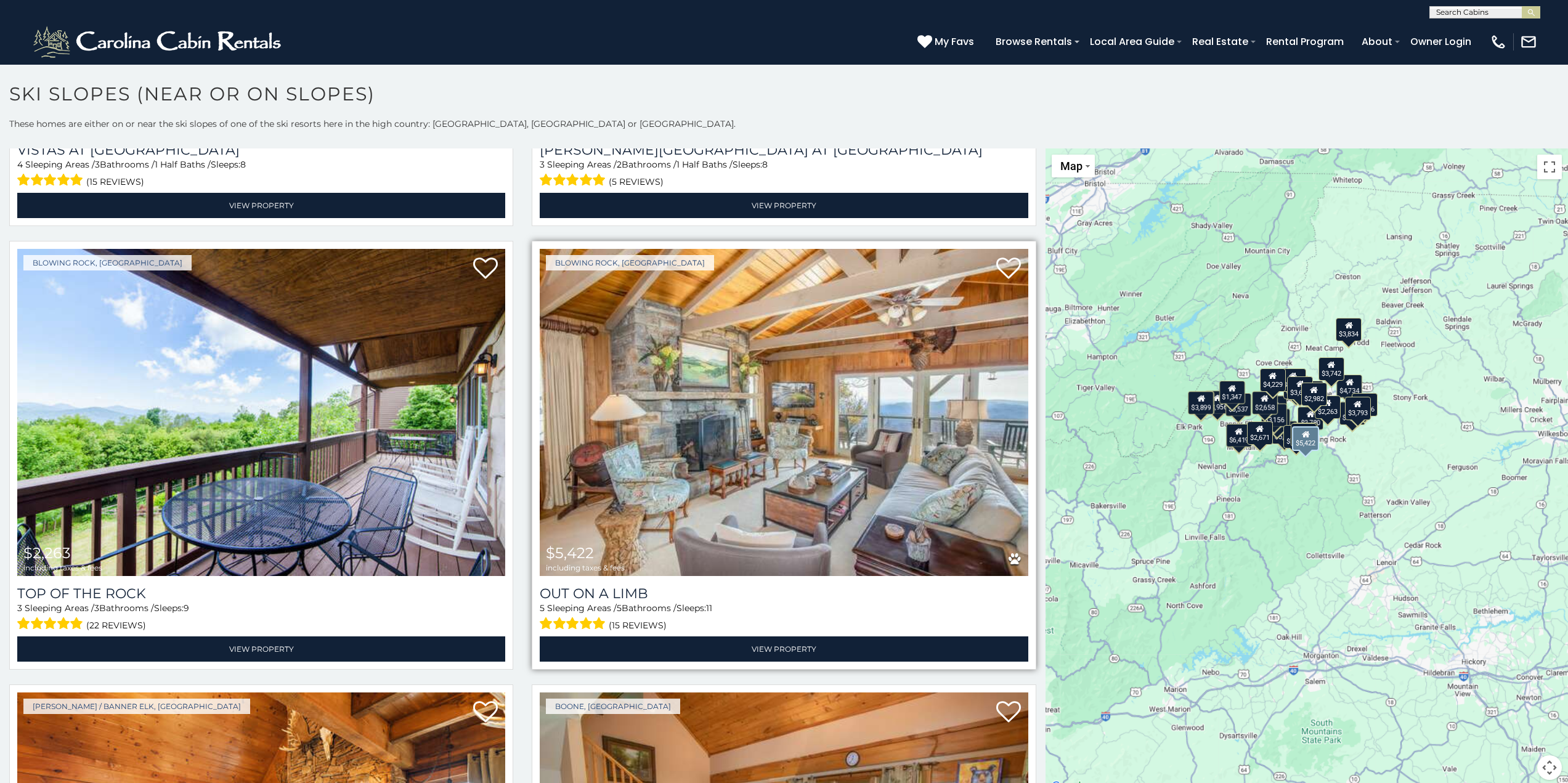
scroll to position [4375, 0]
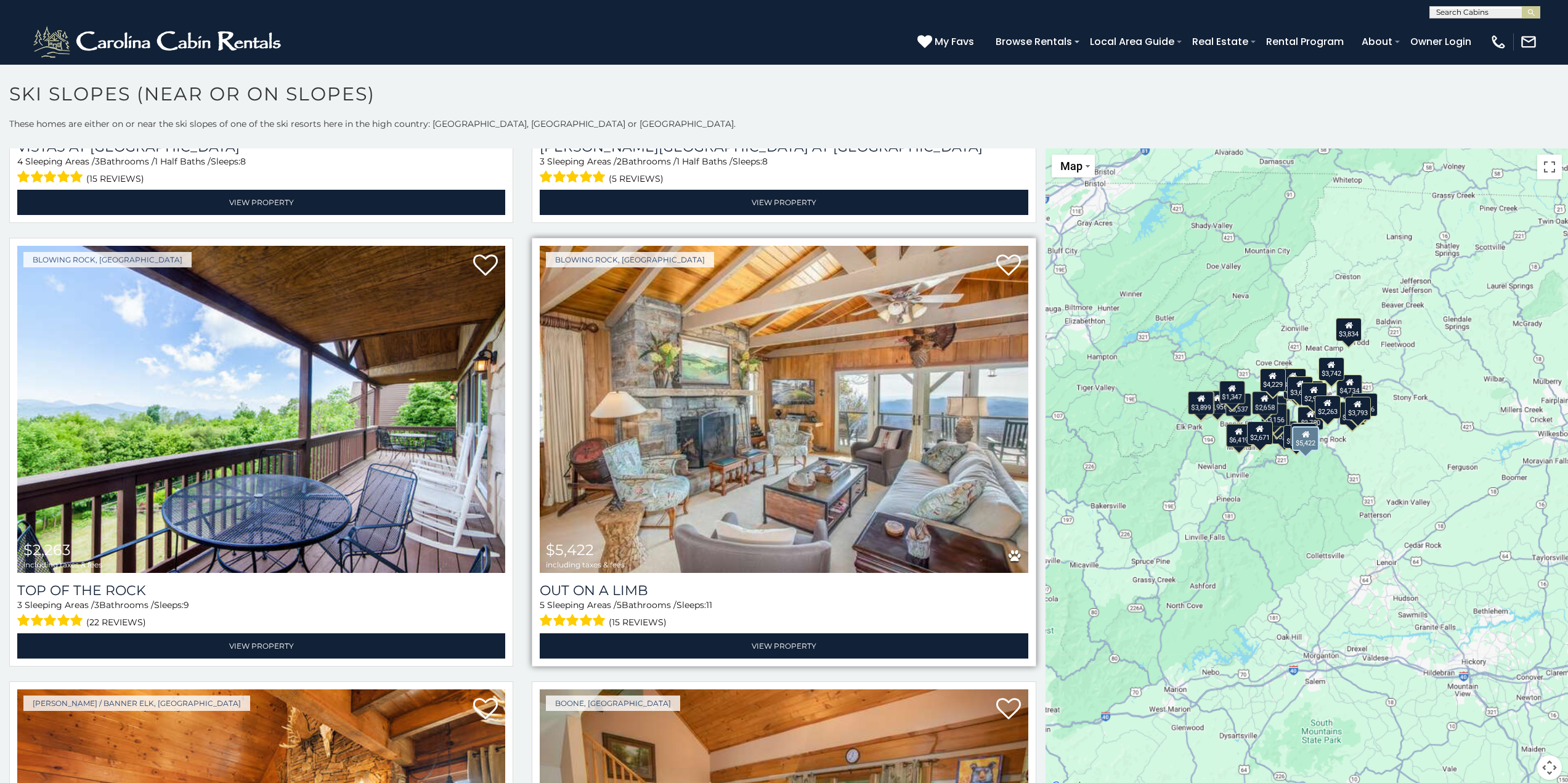
click at [781, 366] on img at bounding box center [784, 409] width 488 height 328
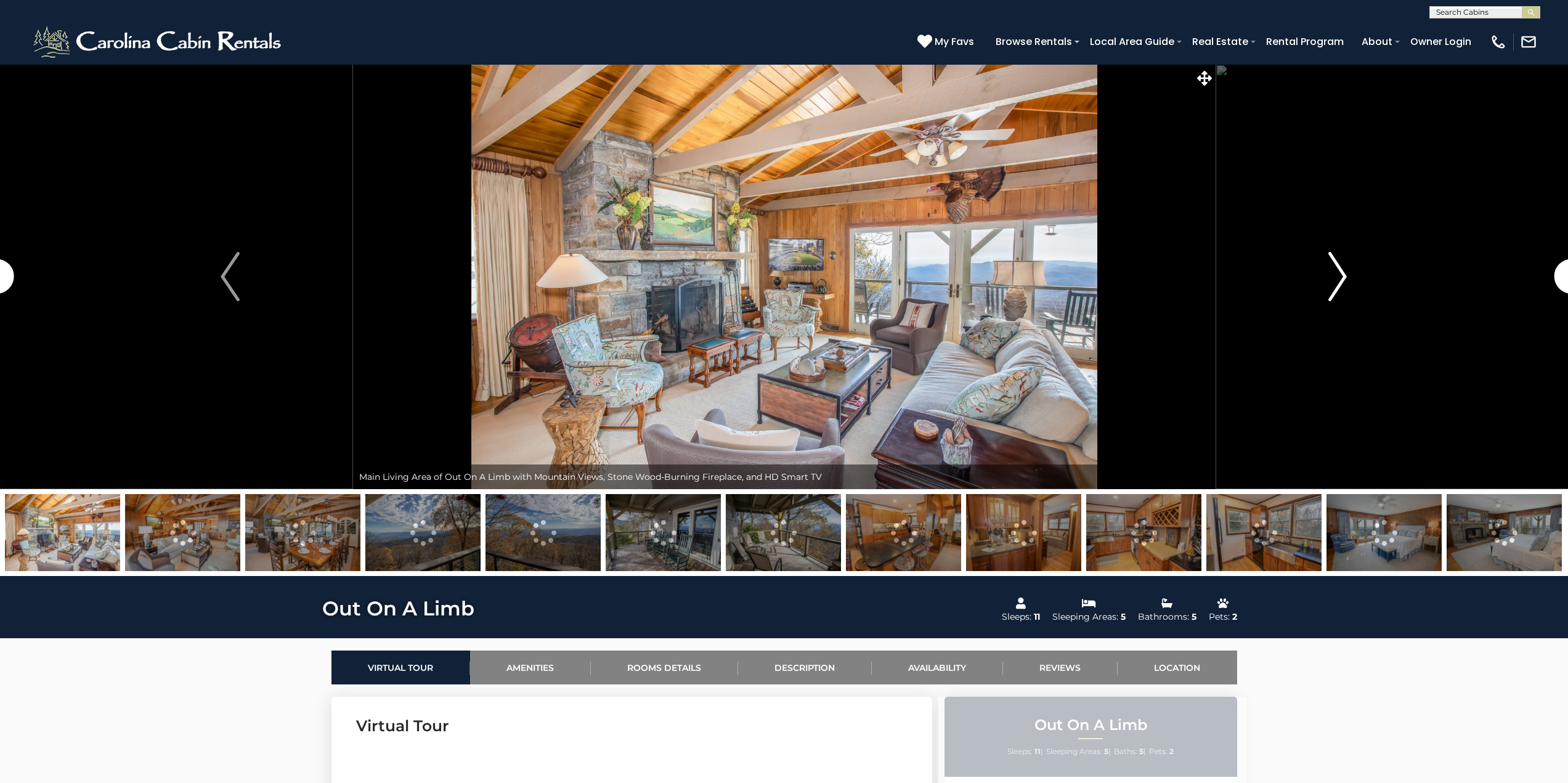
click at [1343, 270] on img "Next" at bounding box center [1338, 277] width 19 height 49
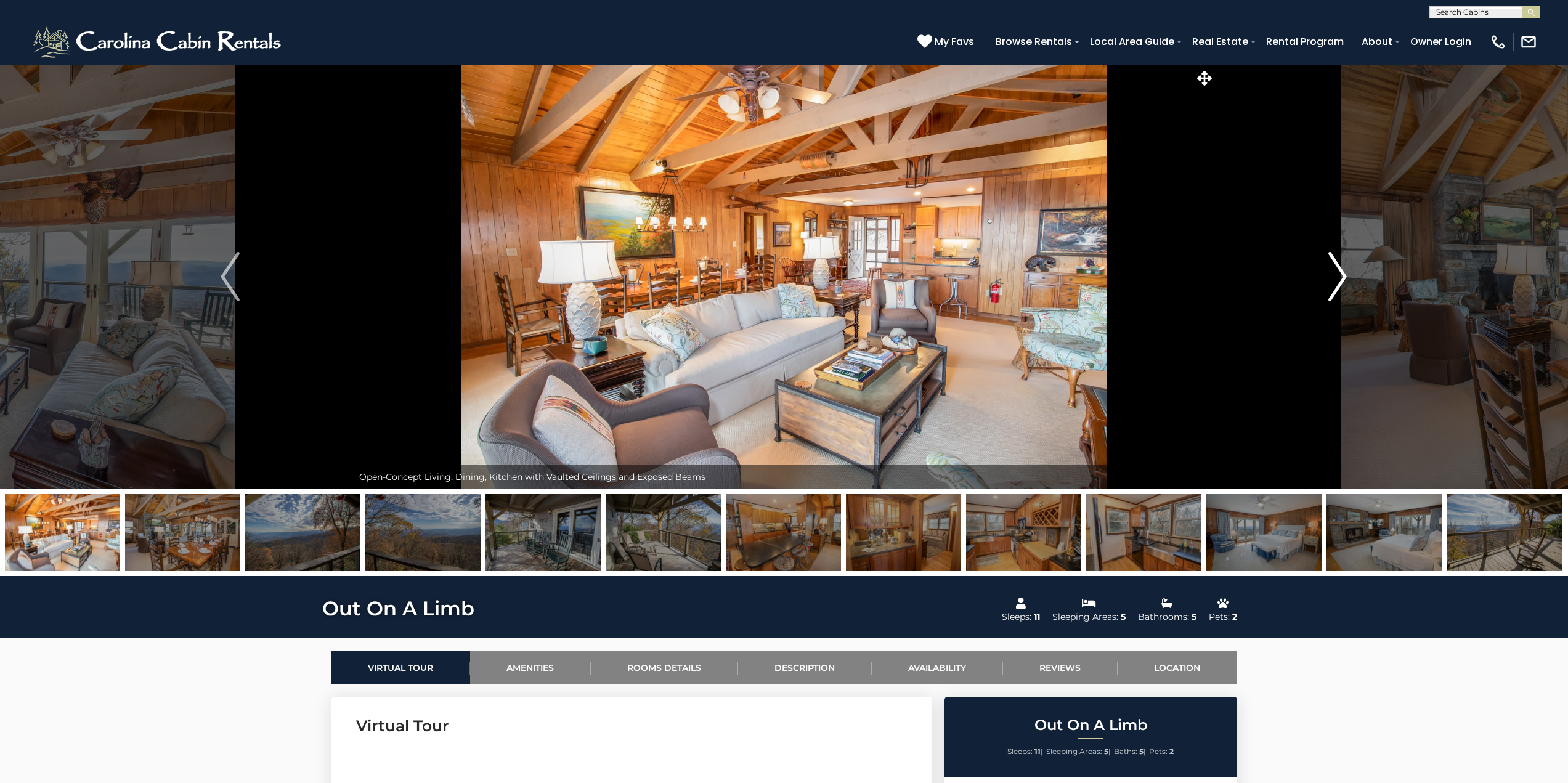
click at [1342, 270] on img "Next" at bounding box center [1338, 277] width 19 height 49
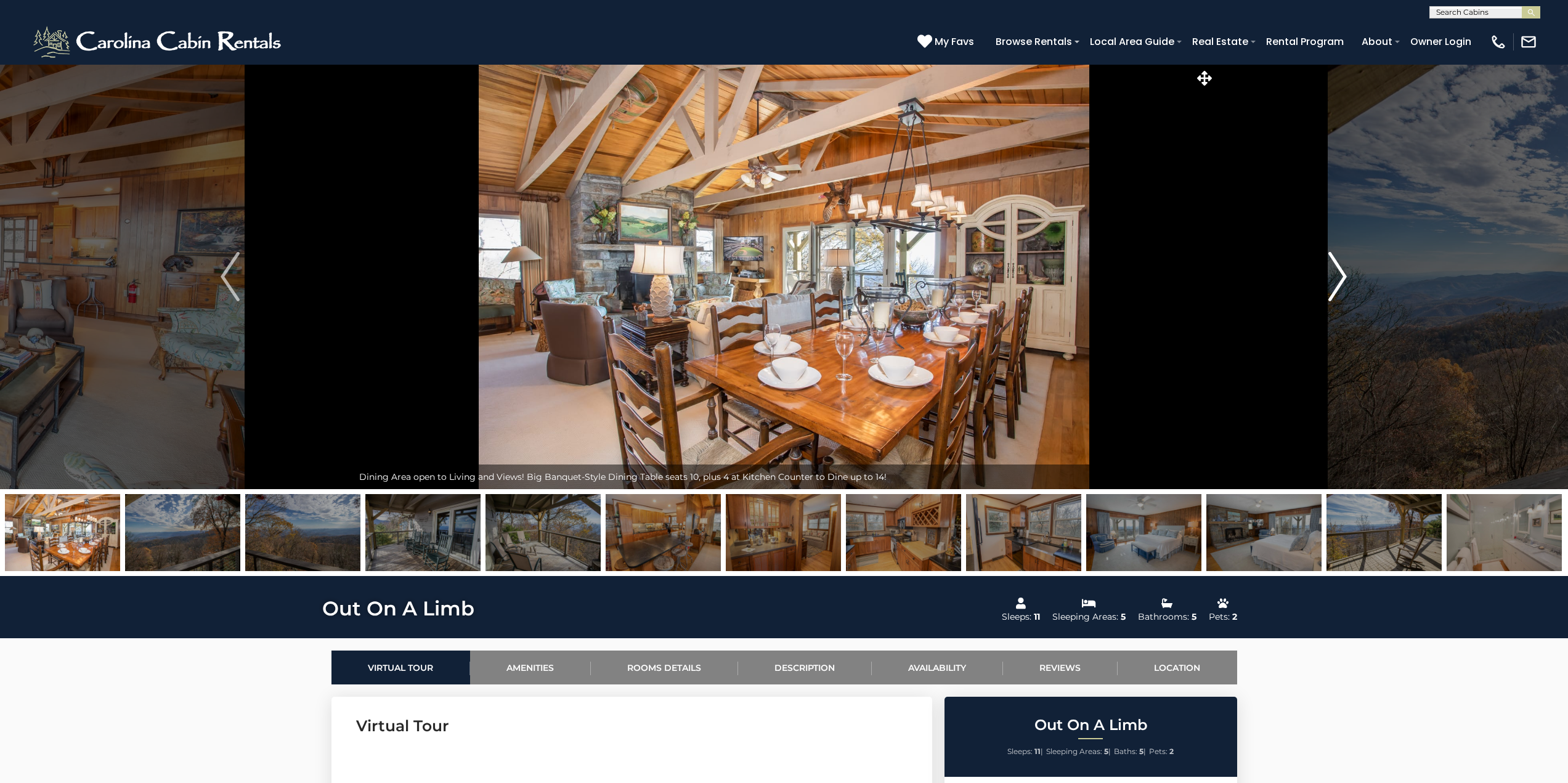
click at [1341, 270] on img "Next" at bounding box center [1338, 277] width 19 height 49
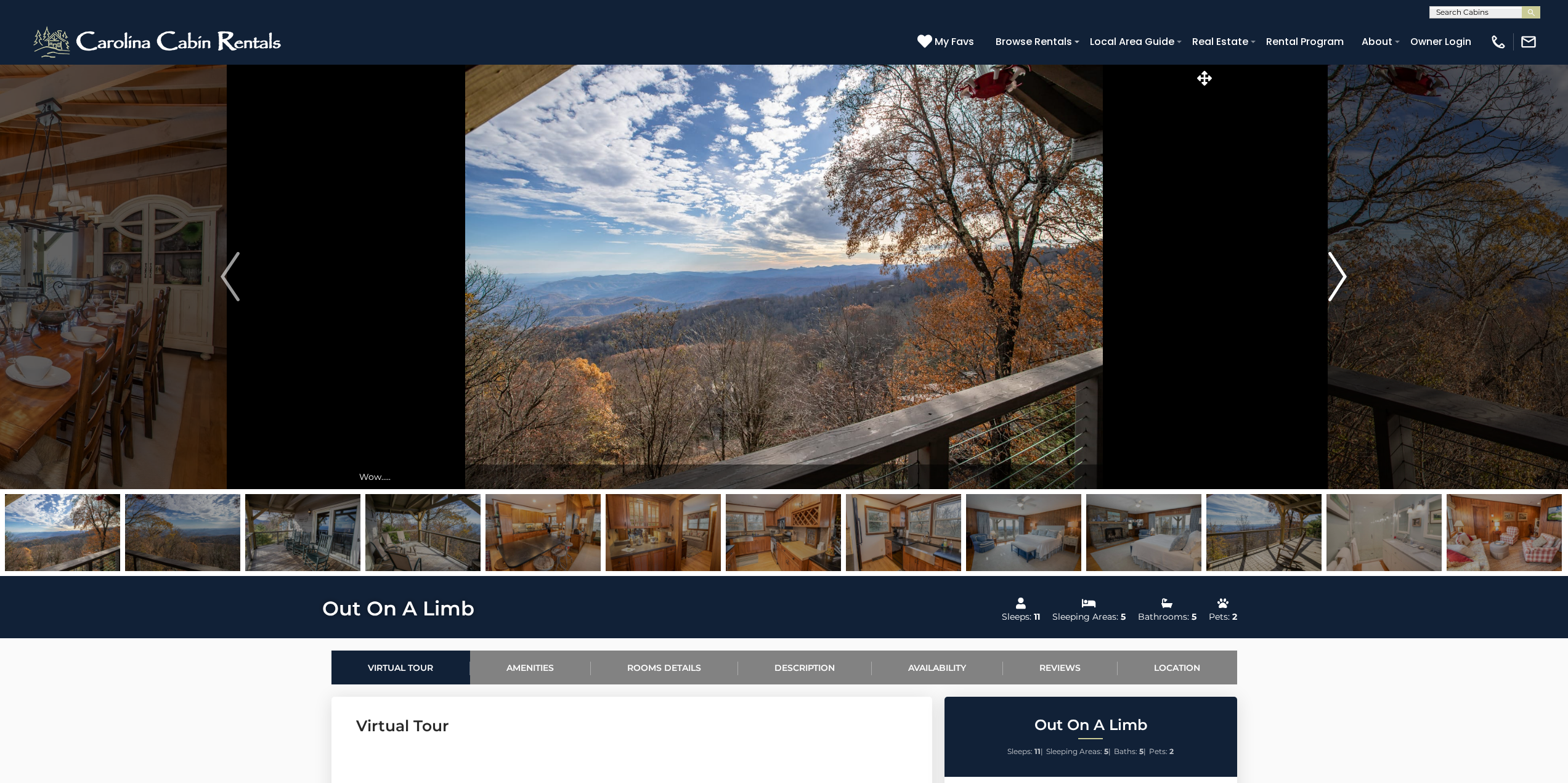
click at [1338, 270] on img "Next" at bounding box center [1338, 277] width 19 height 49
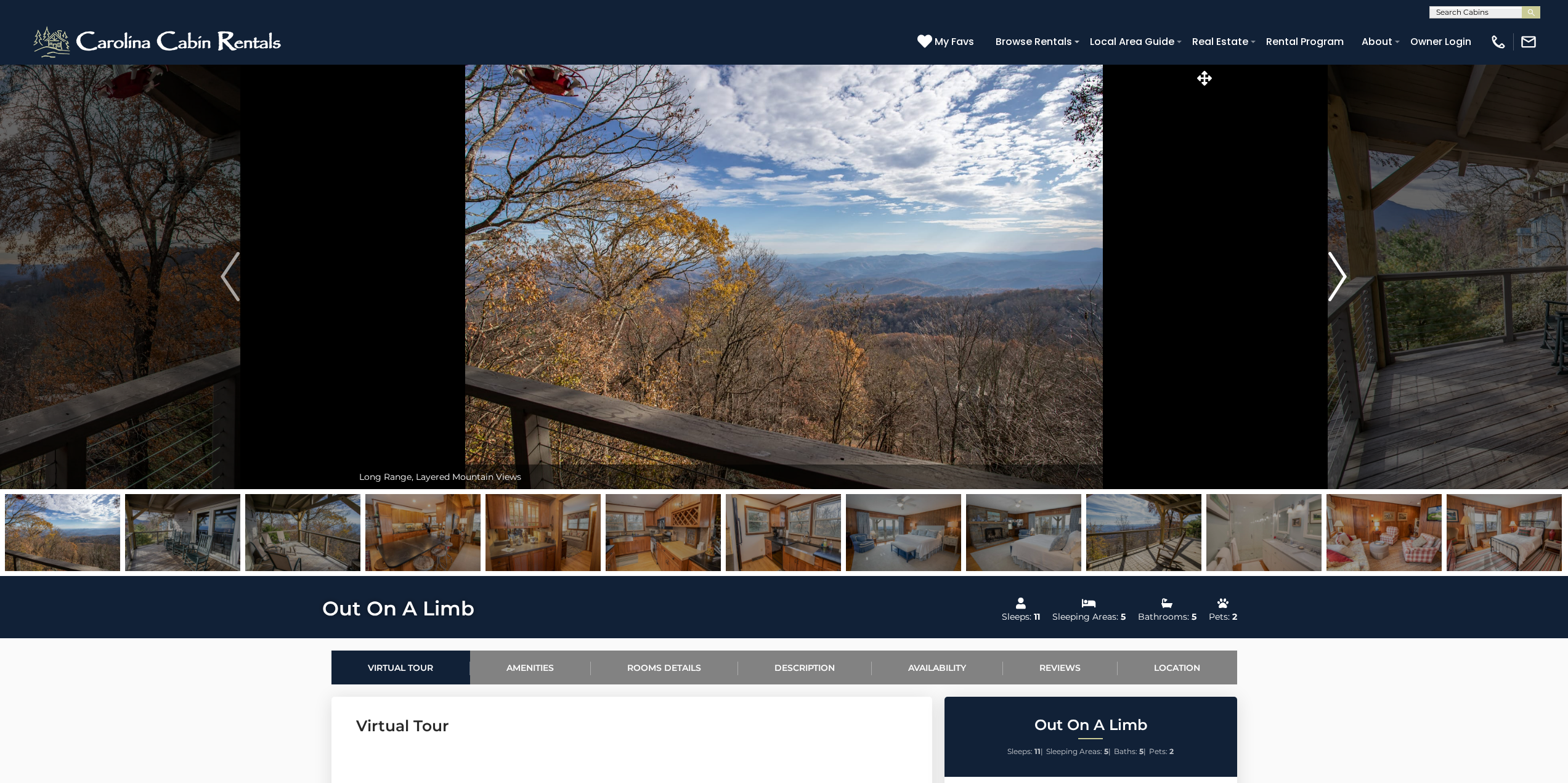
click at [1332, 270] on img "Next" at bounding box center [1338, 277] width 19 height 49
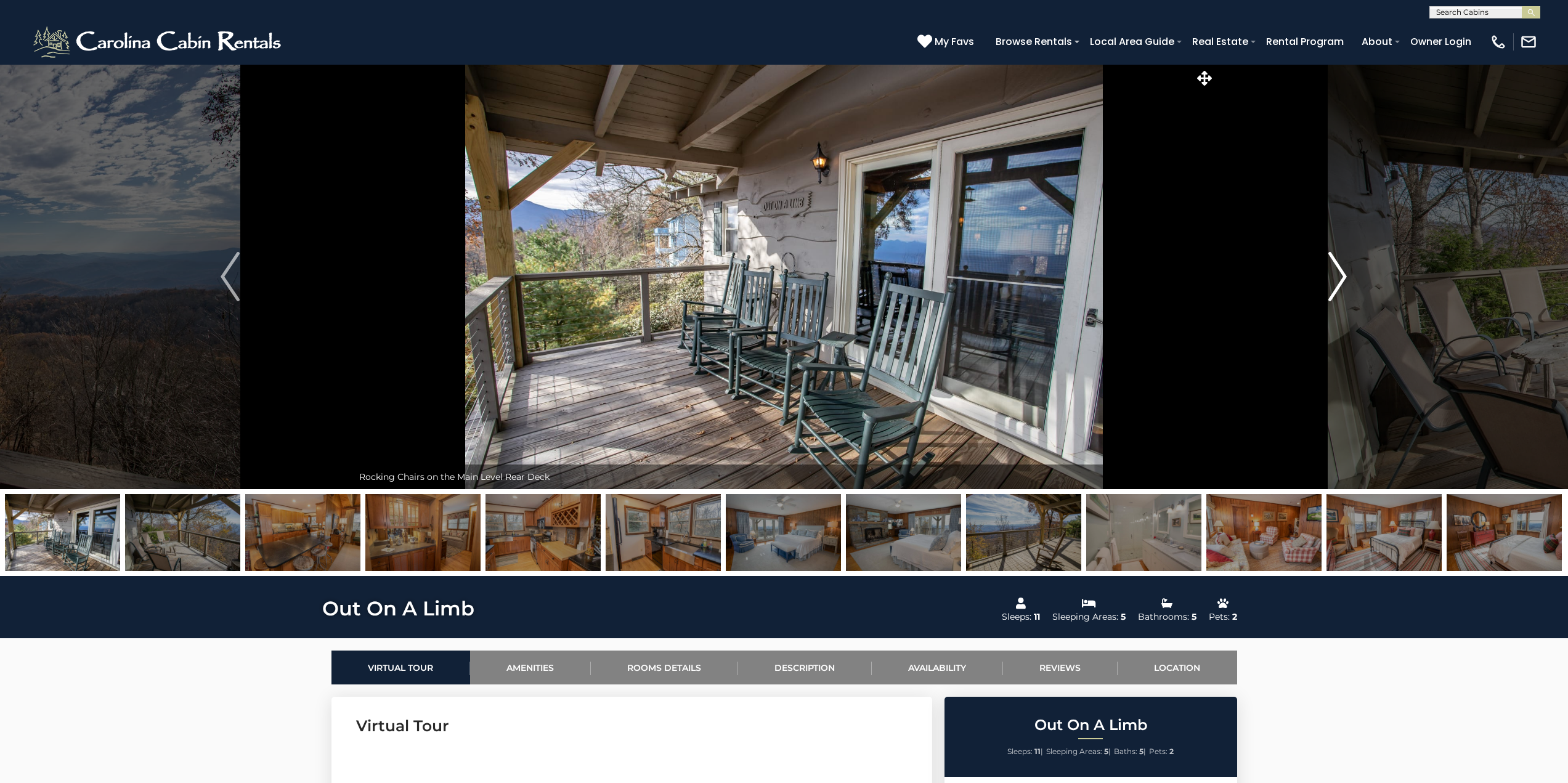
click at [1330, 270] on img "Next" at bounding box center [1338, 277] width 19 height 49
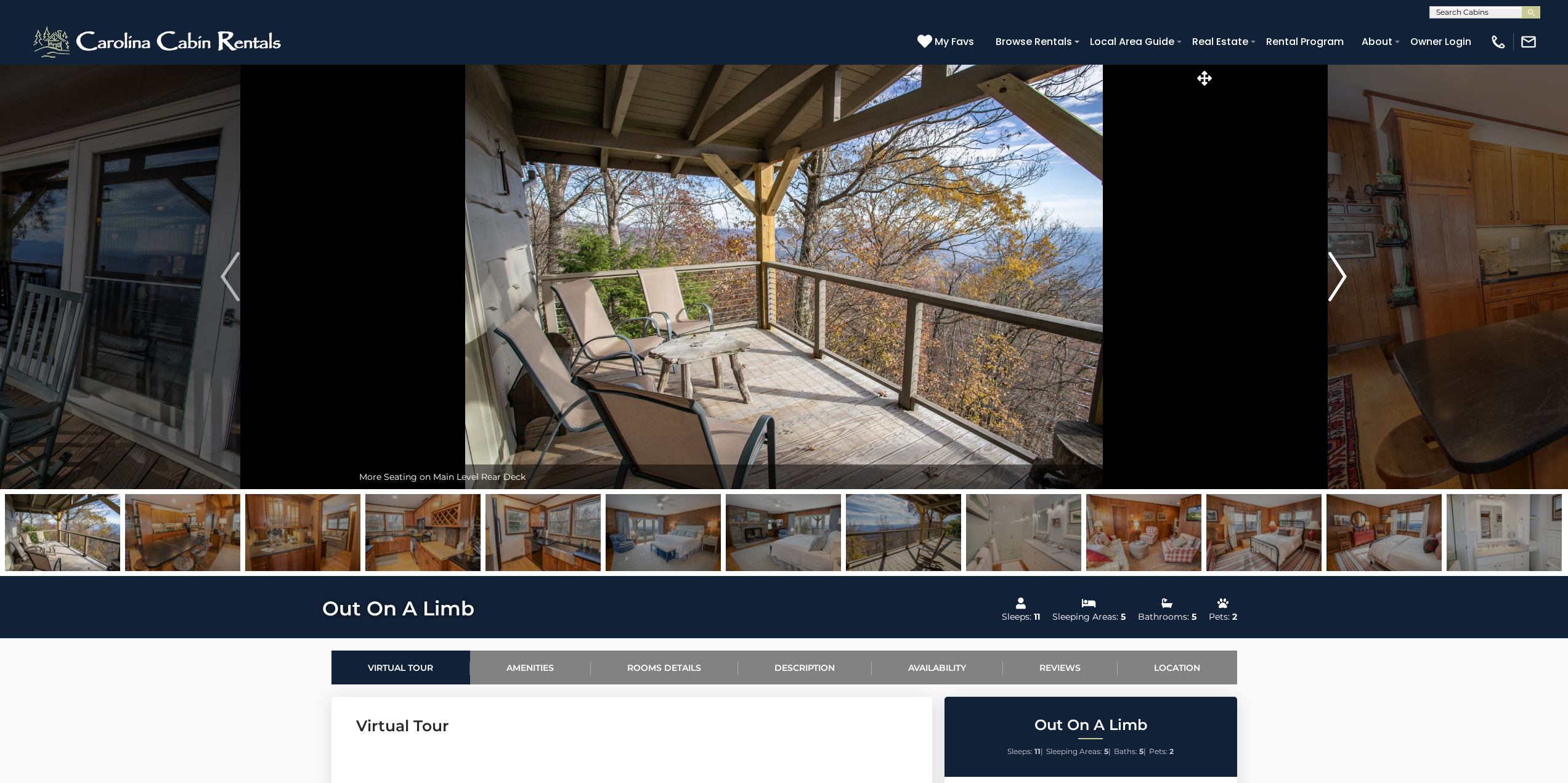
click at [1326, 270] on button "Next" at bounding box center [1337, 277] width 245 height 425
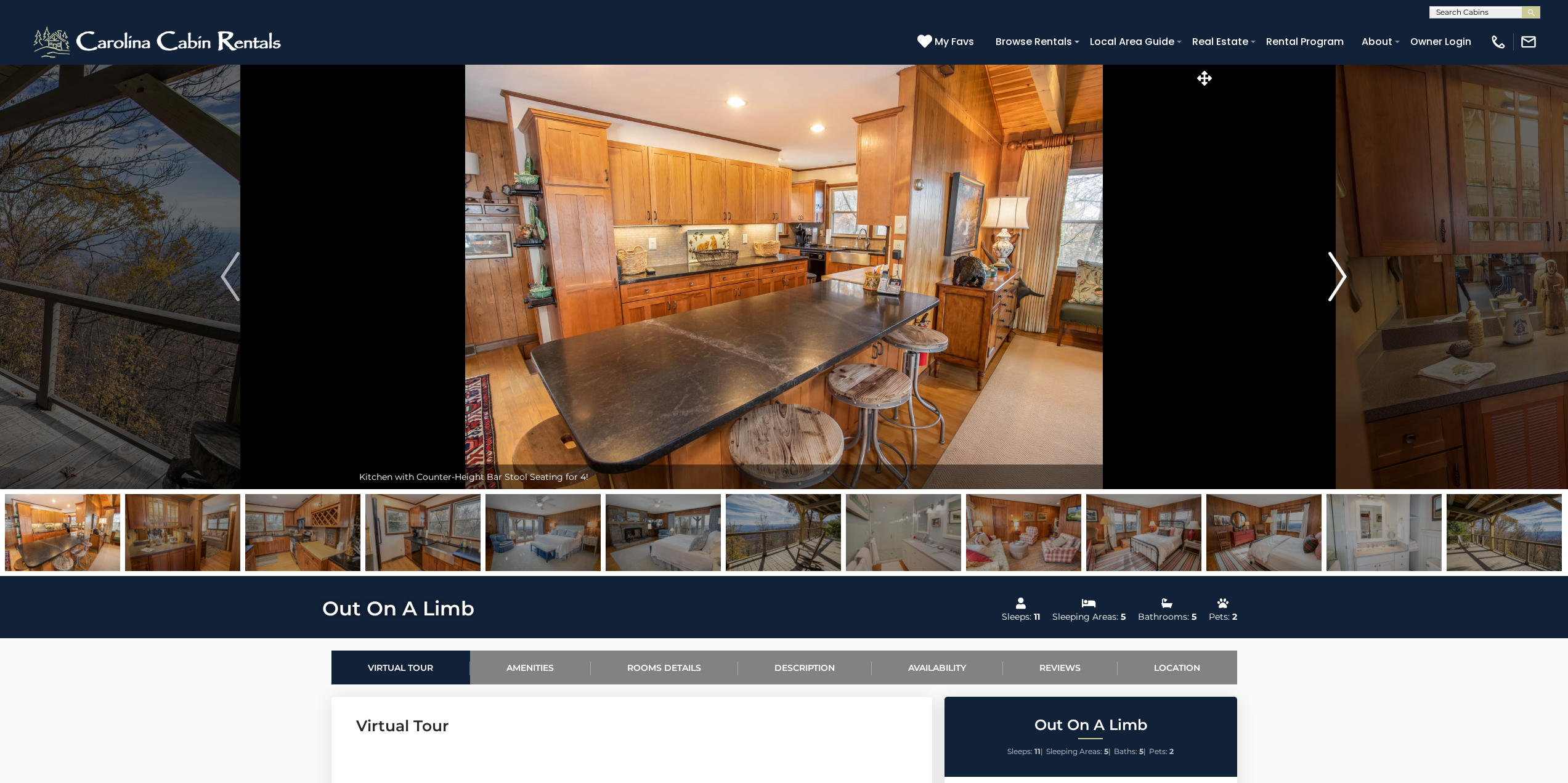
click at [1326, 270] on button "Next" at bounding box center [1337, 277] width 245 height 425
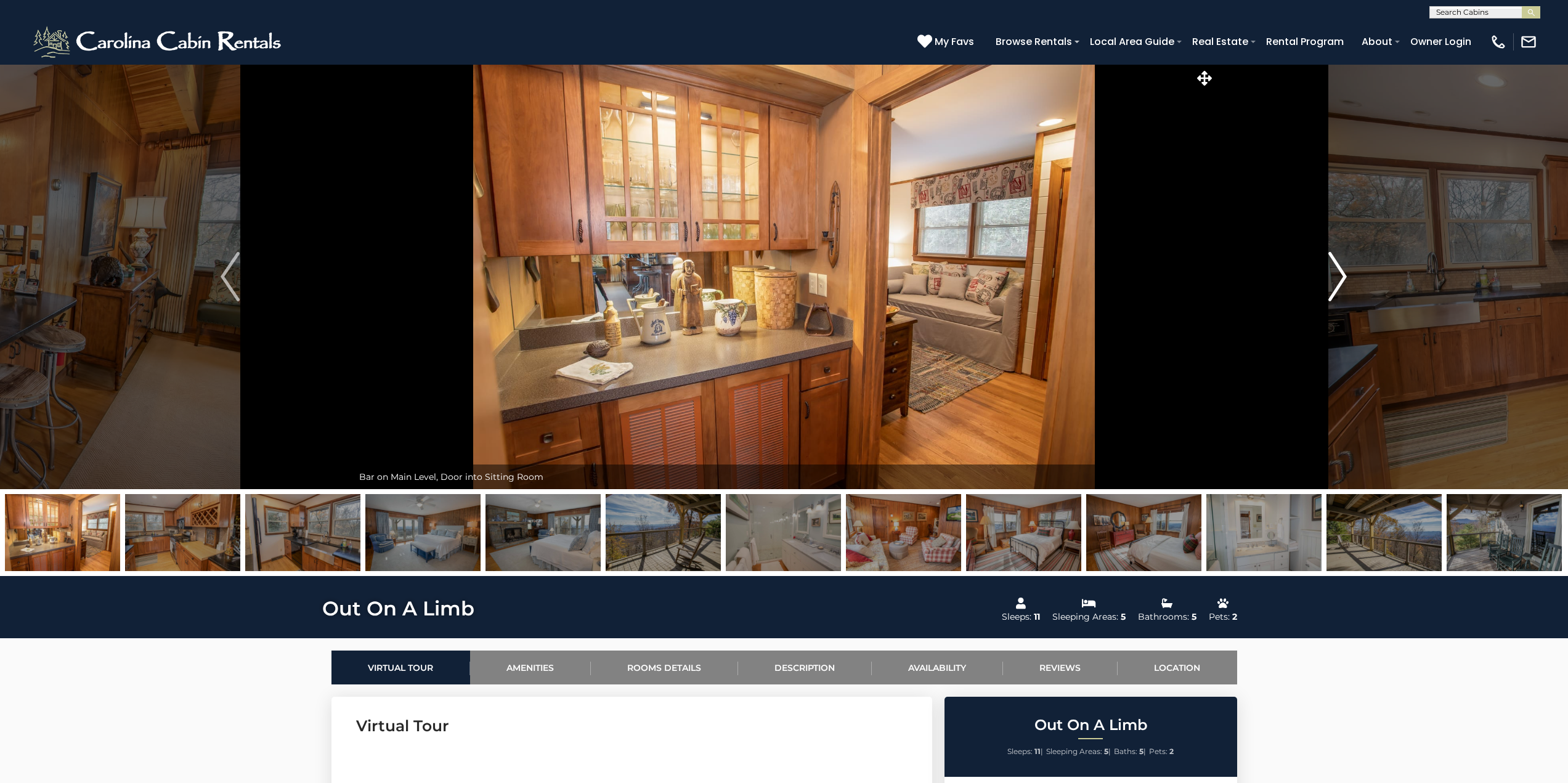
click at [1326, 270] on button "Next" at bounding box center [1337, 277] width 245 height 425
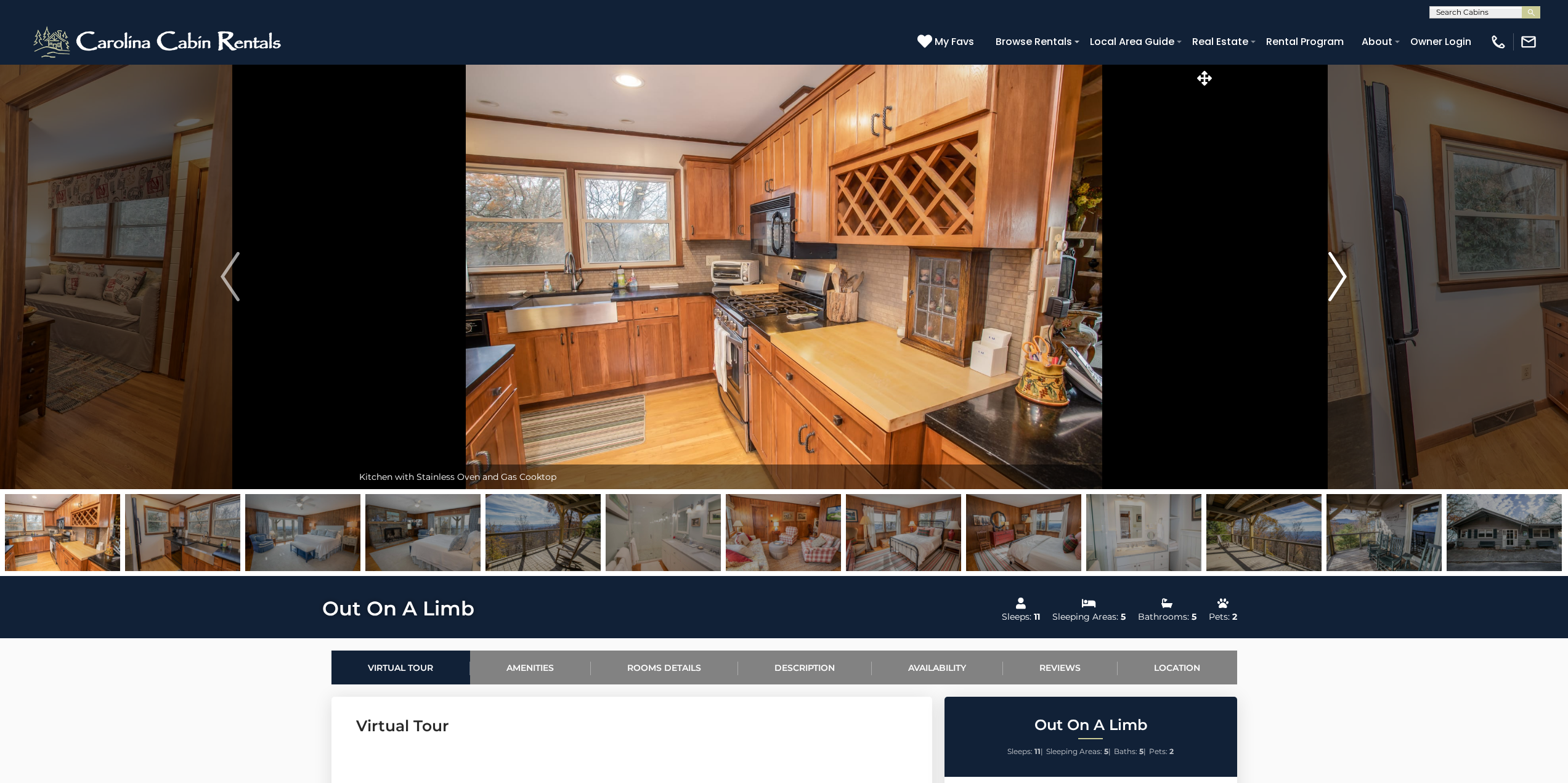
click at [1325, 270] on button "Next" at bounding box center [1337, 277] width 245 height 425
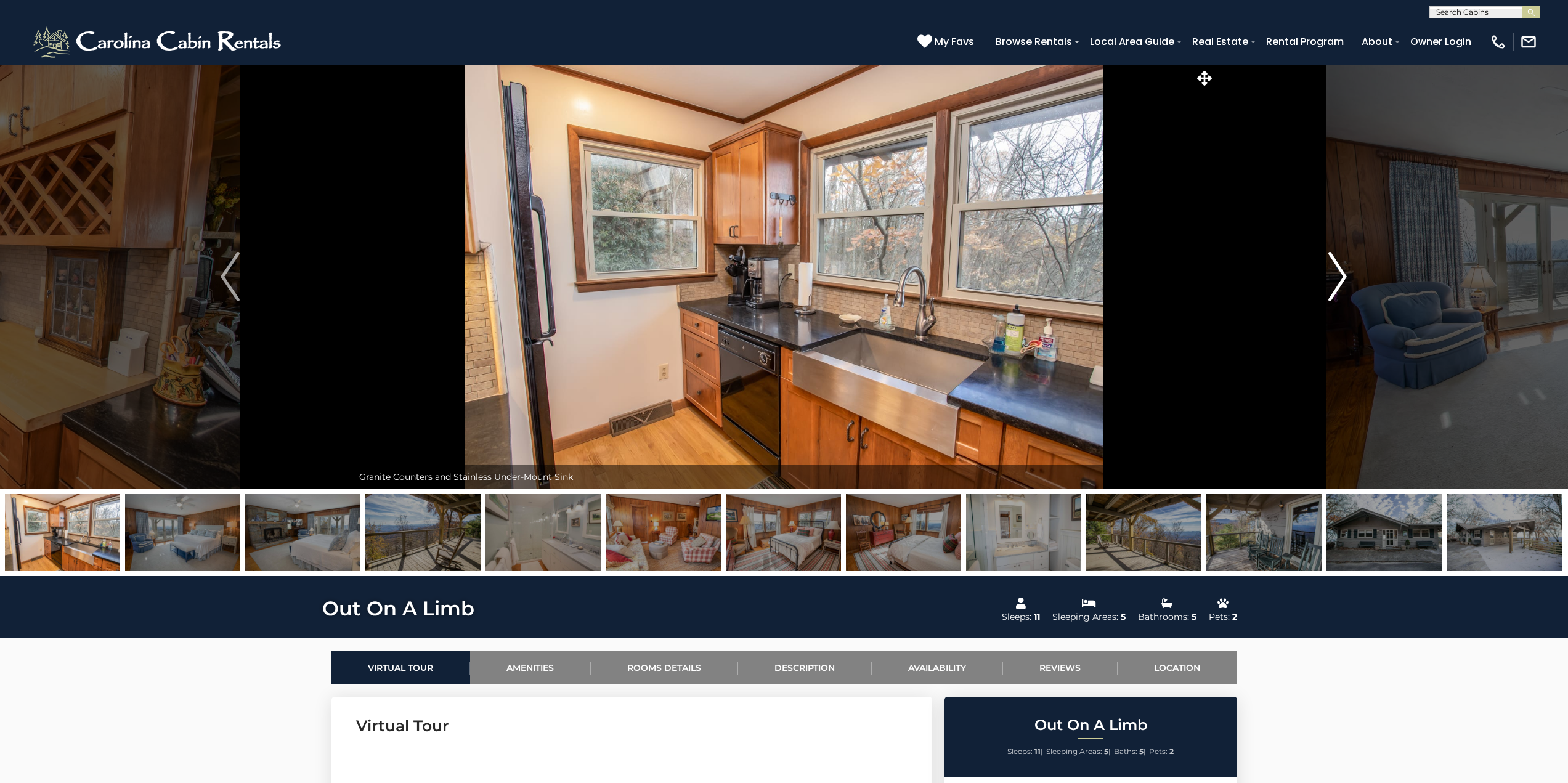
click at [1320, 270] on button "Next" at bounding box center [1337, 277] width 245 height 425
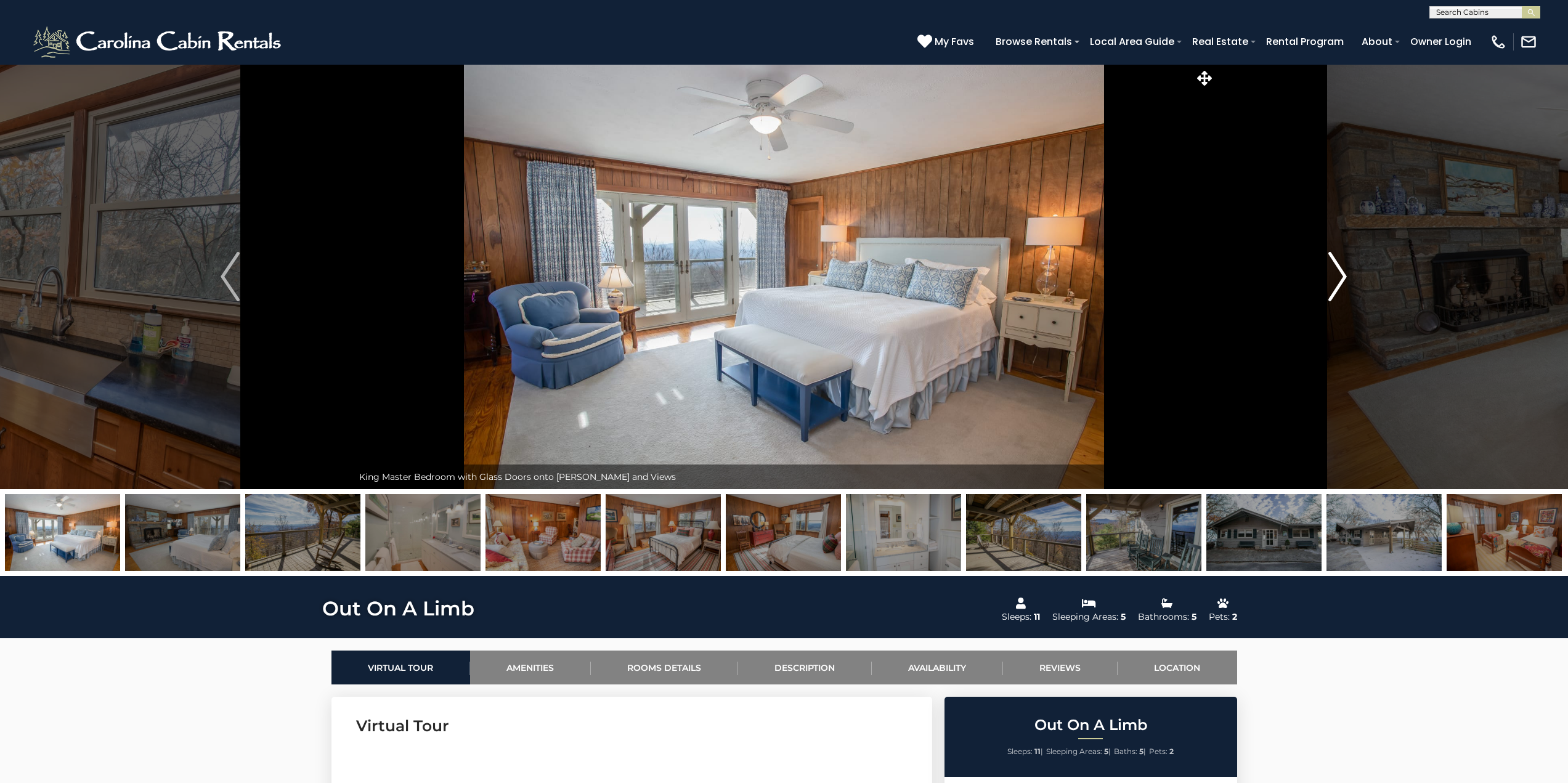
click at [1320, 270] on button "Next" at bounding box center [1337, 277] width 245 height 425
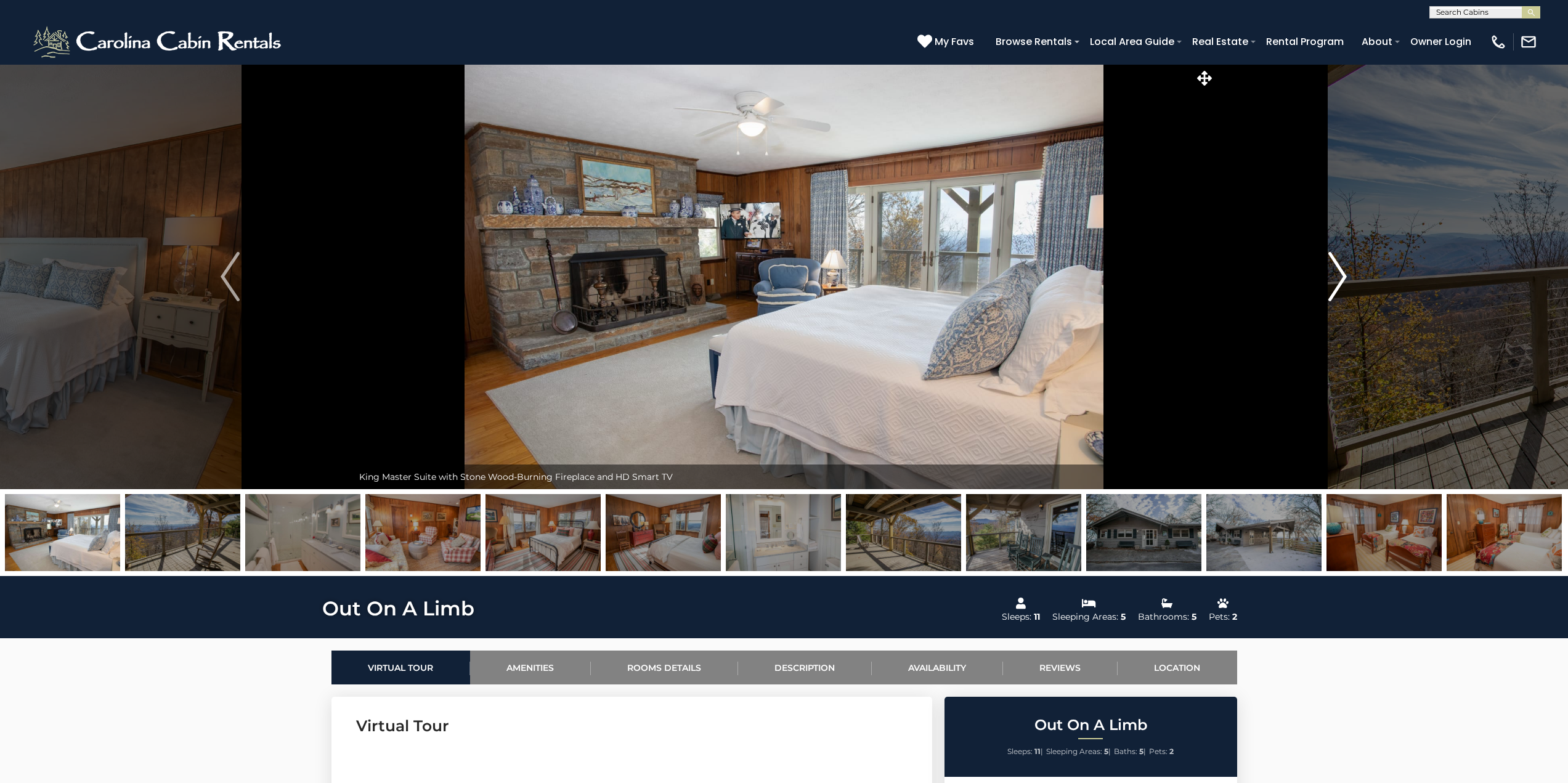
click at [1320, 270] on button "Next" at bounding box center [1337, 277] width 245 height 425
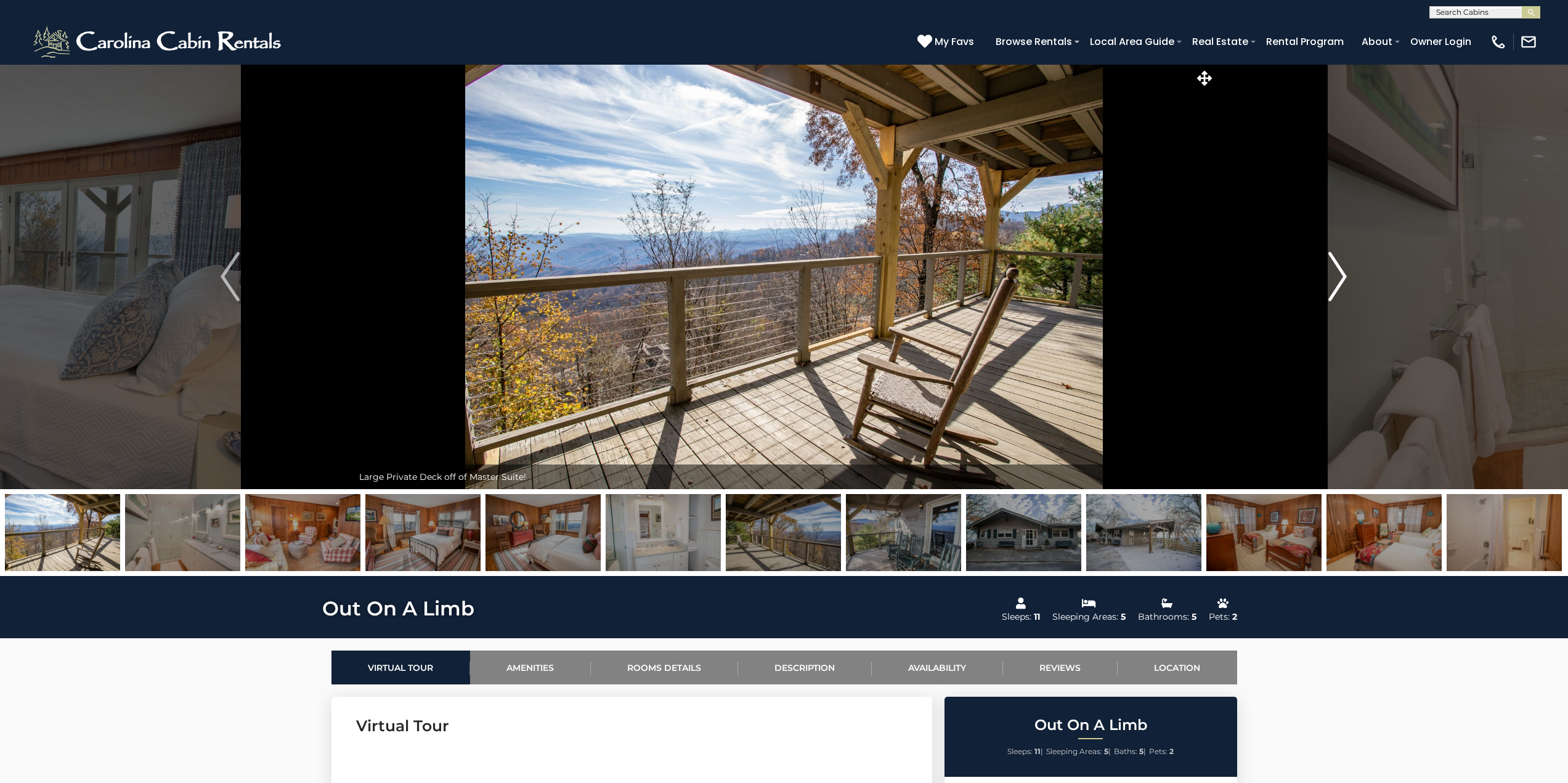
click at [1320, 270] on button "Next" at bounding box center [1337, 277] width 245 height 425
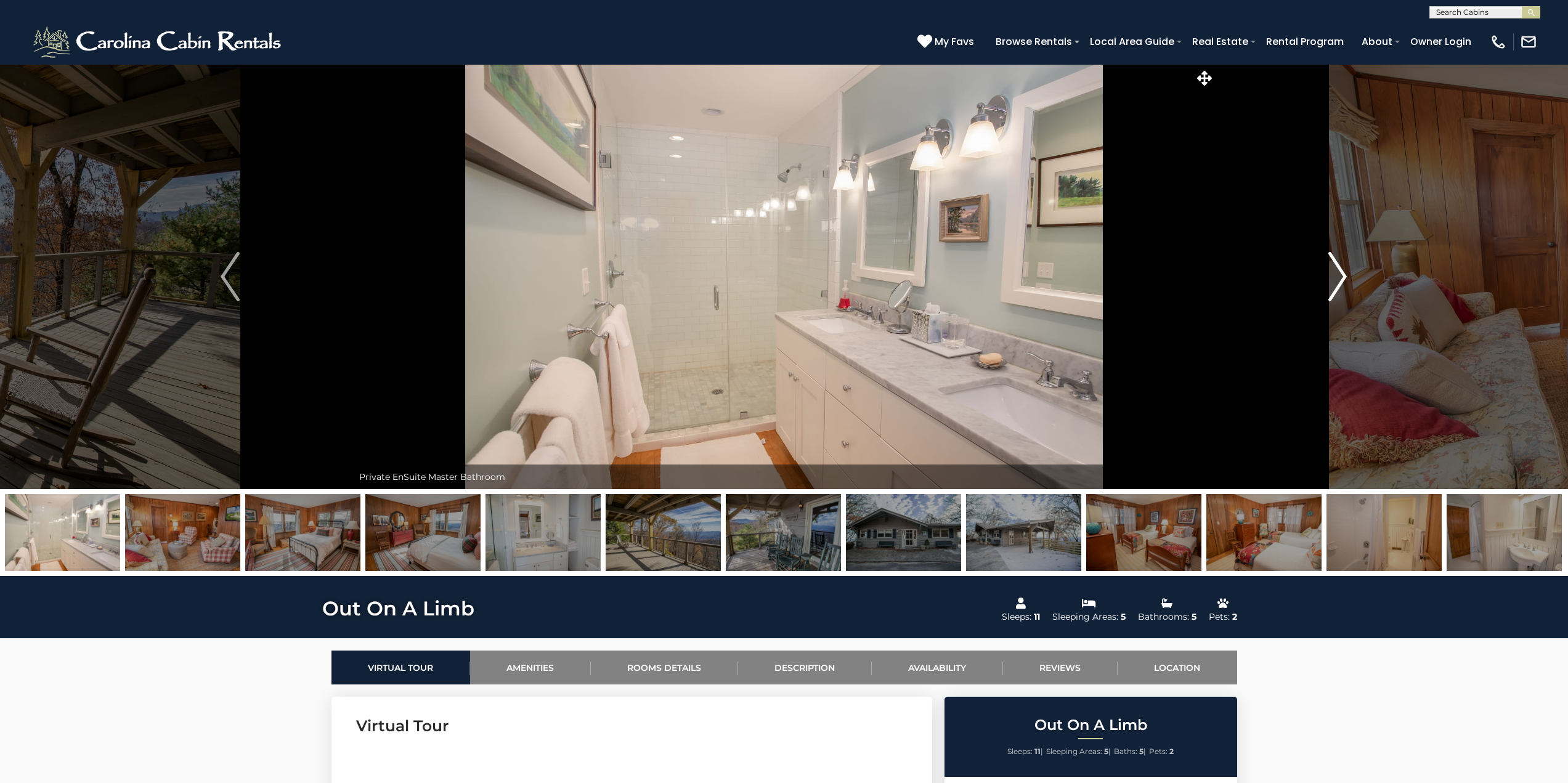
click at [1320, 270] on button "Next" at bounding box center [1337, 277] width 245 height 425
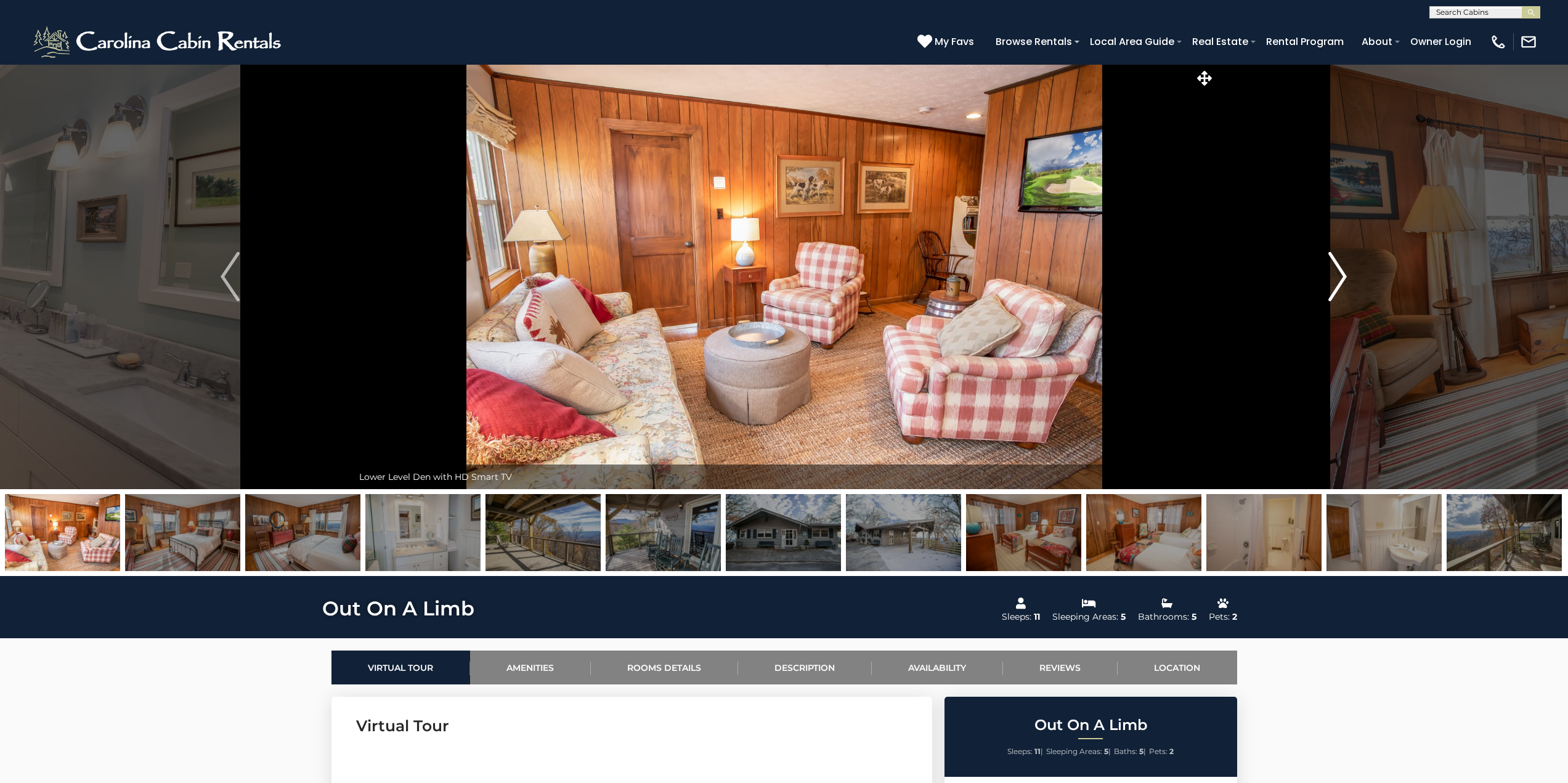
click at [1320, 270] on button "Next" at bounding box center [1337, 277] width 245 height 425
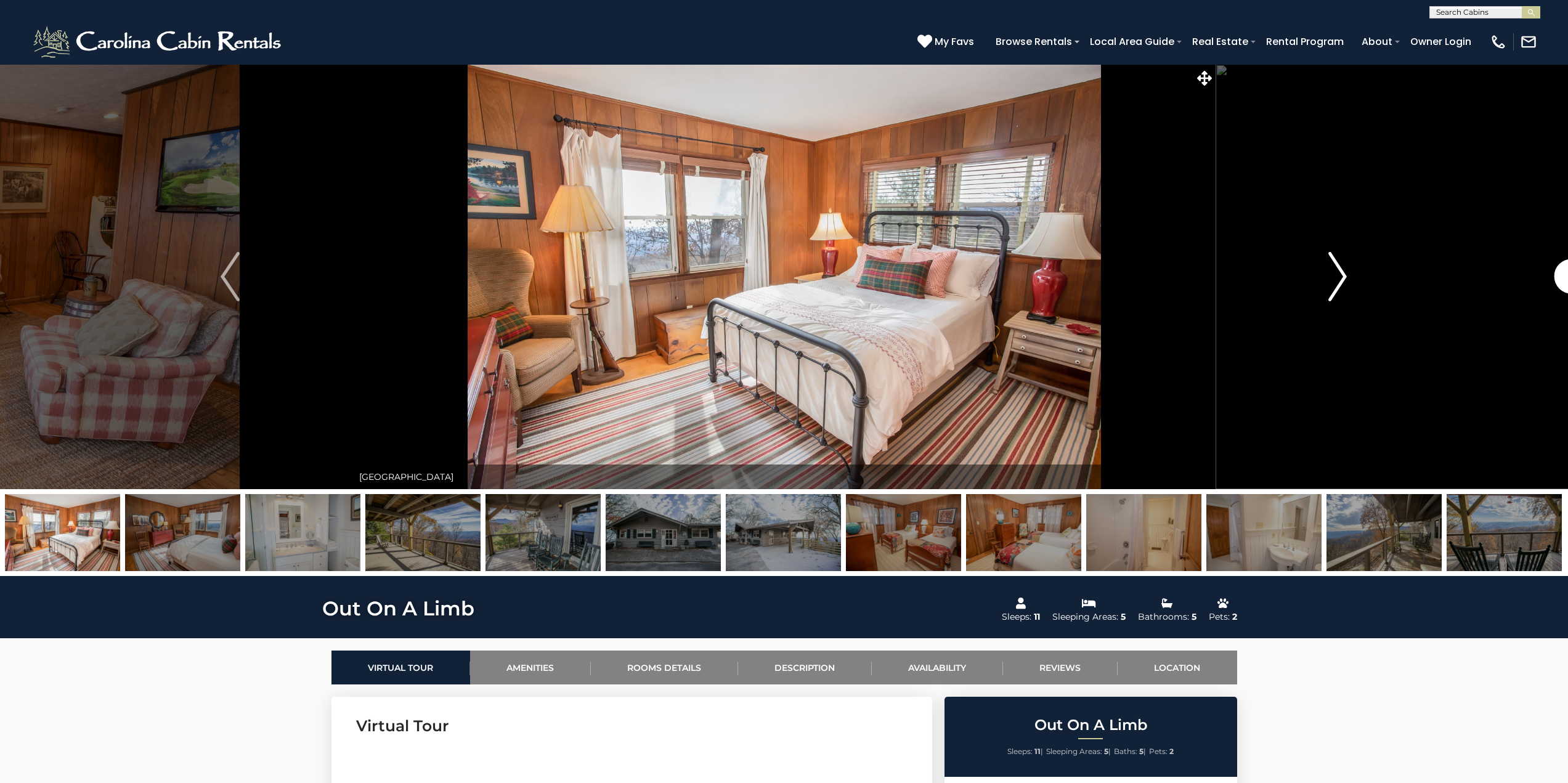
click at [1320, 270] on button "Next" at bounding box center [1337, 277] width 245 height 425
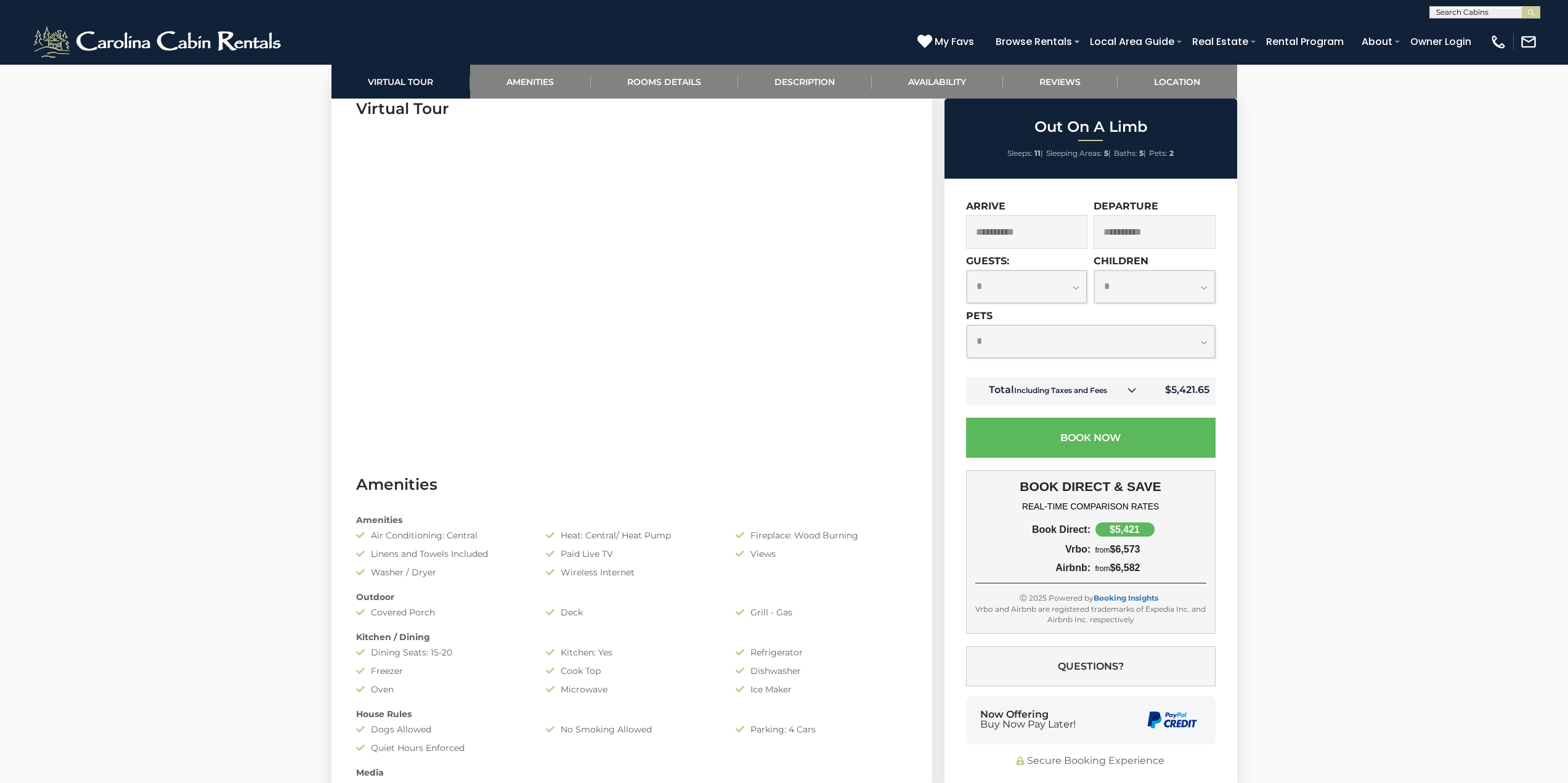
scroll to position [678, 0]
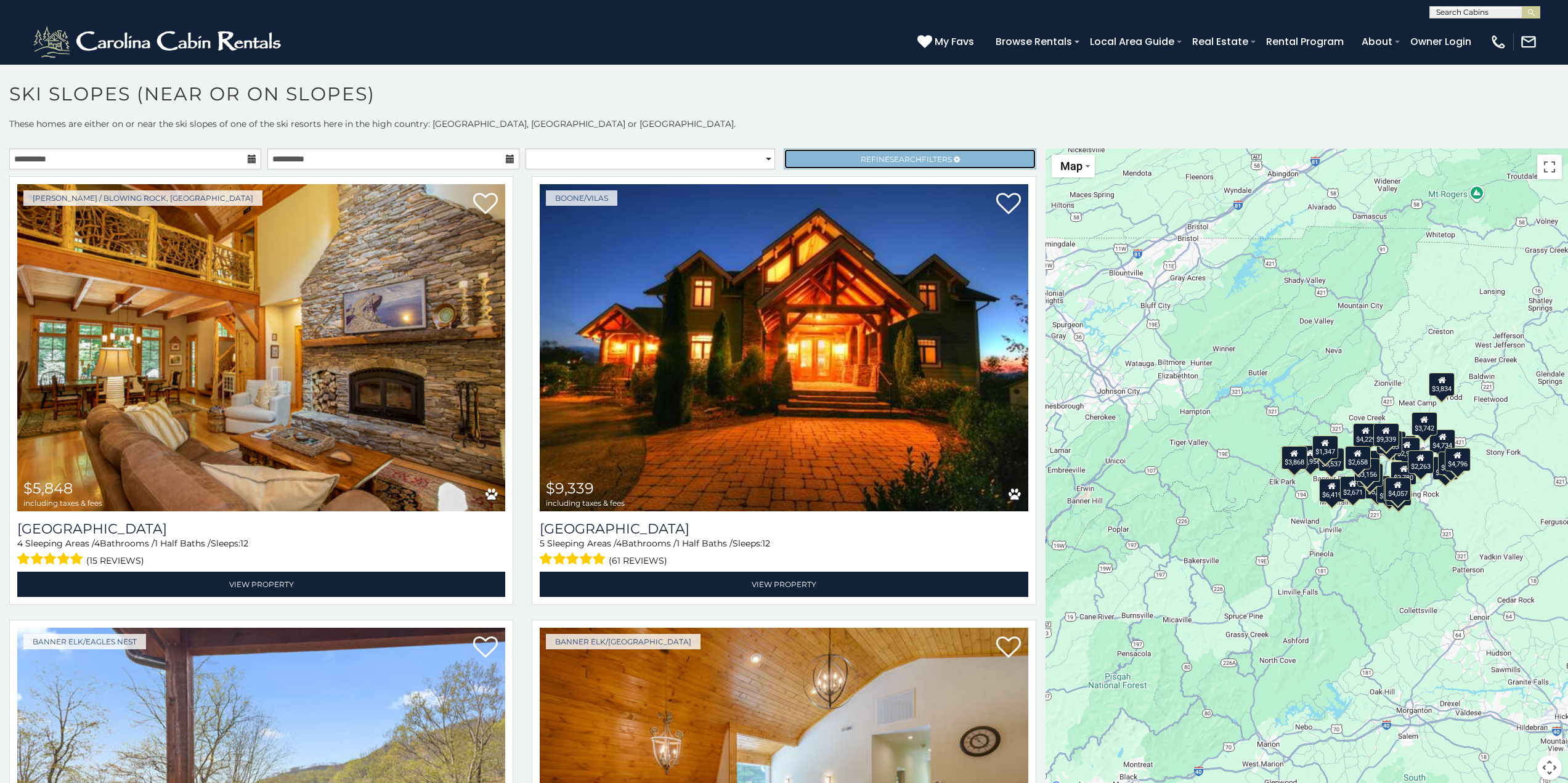
click at [954, 159] on icon at bounding box center [957, 160] width 7 height 8
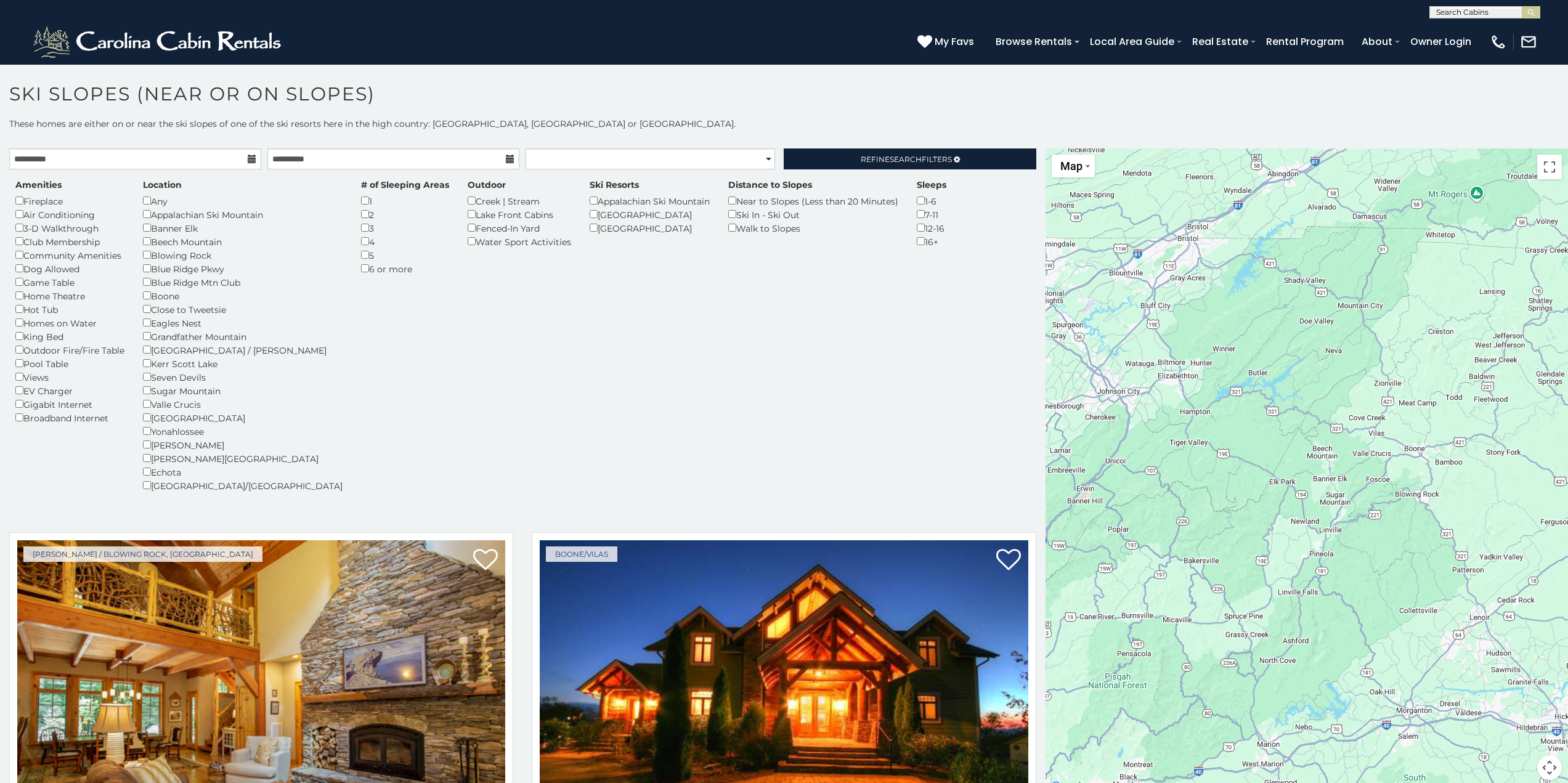
click at [728, 196] on div "Near to Slopes (Less than 20 Minutes)" at bounding box center [813, 200] width 170 height 13
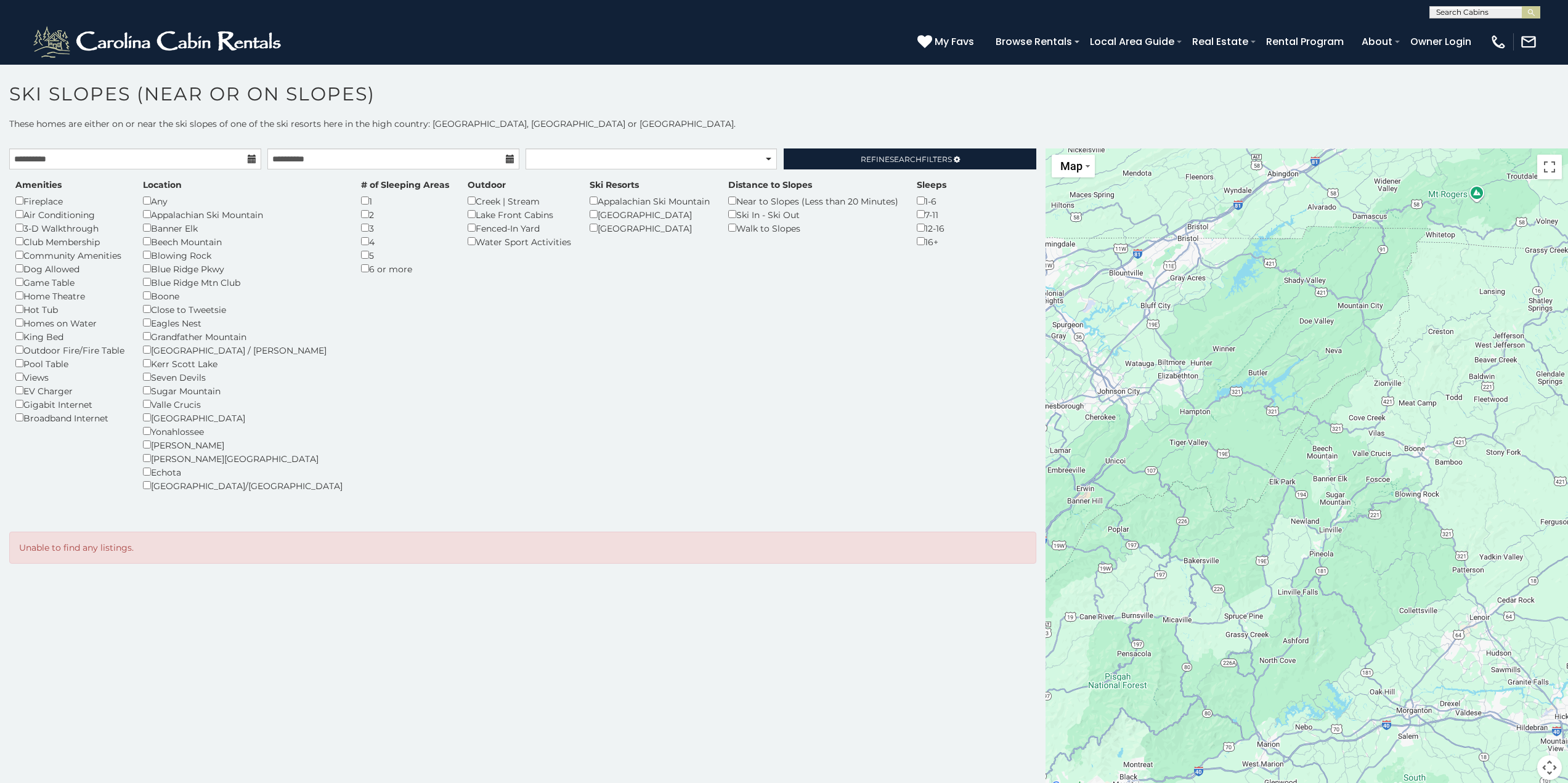
click at [728, 233] on div "Walk to Slopes" at bounding box center [813, 228] width 170 height 13
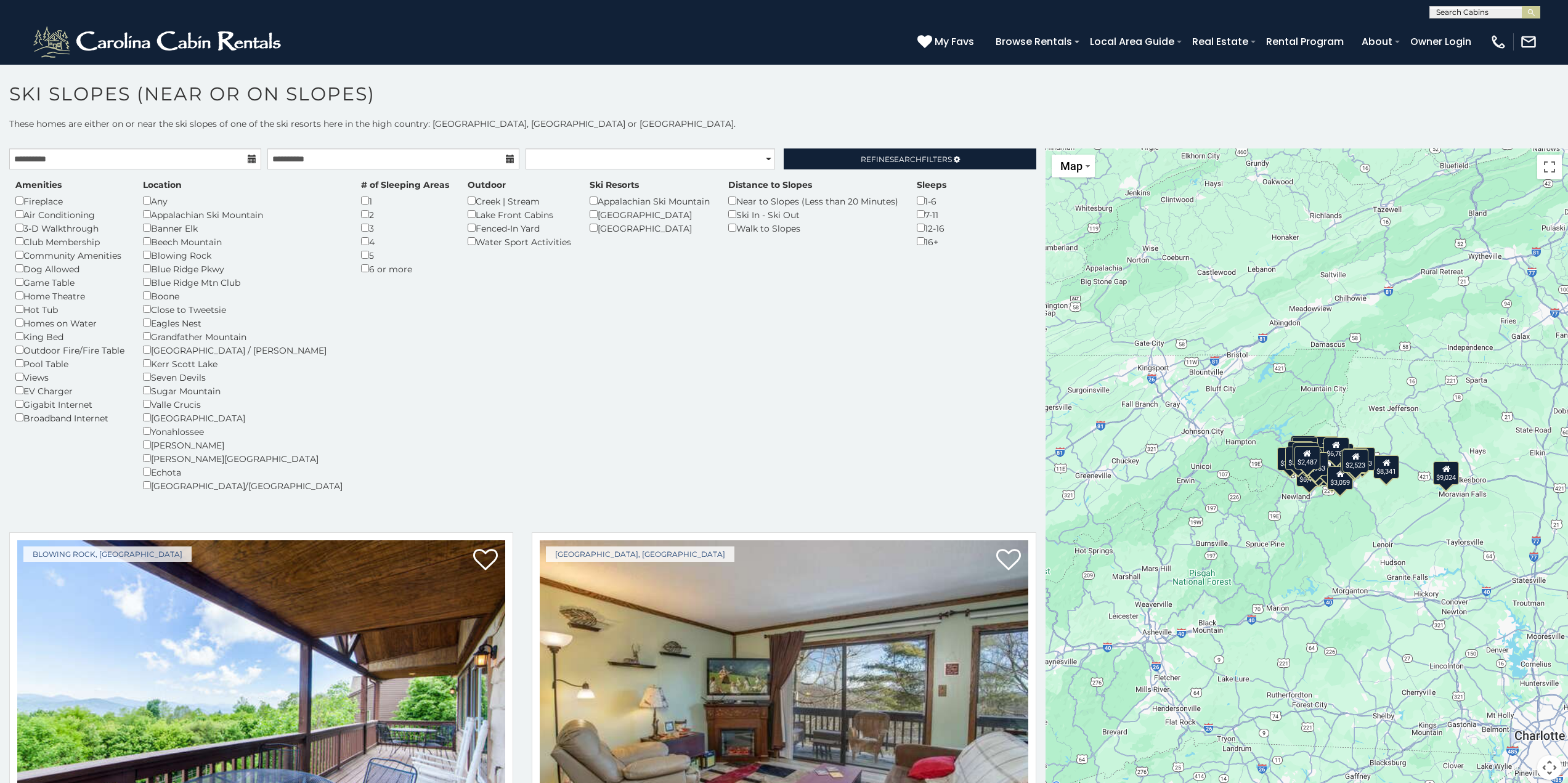
click at [868, 120] on p "These homes are either on or near the ski slopes of one of the ski resorts here…" at bounding box center [784, 130] width 1568 height 24
click at [993, 154] on link "Refine Search Filters" at bounding box center [910, 159] width 252 height 21
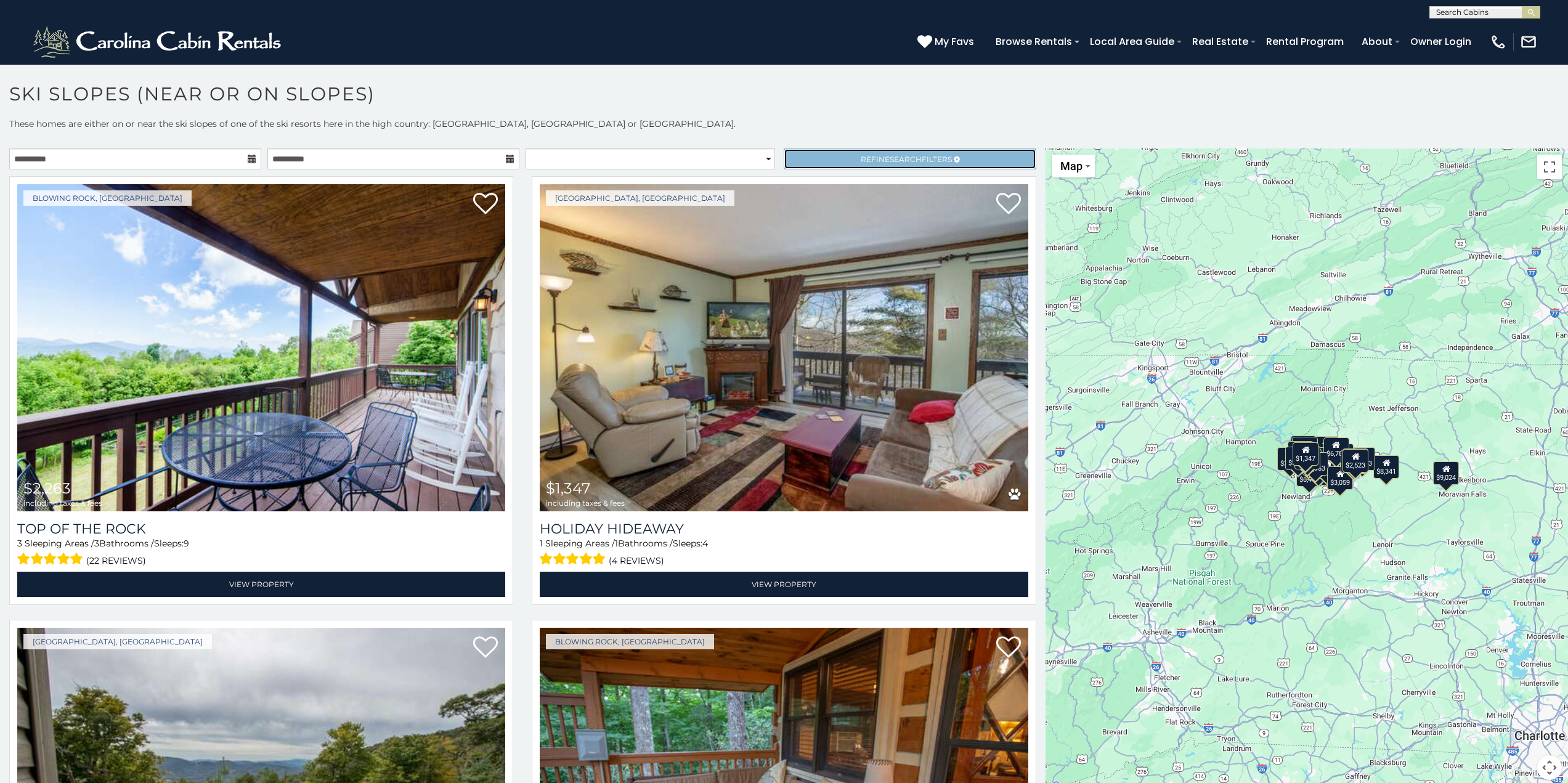
click at [929, 156] on span "Refine Search Filters" at bounding box center [906, 159] width 91 height 9
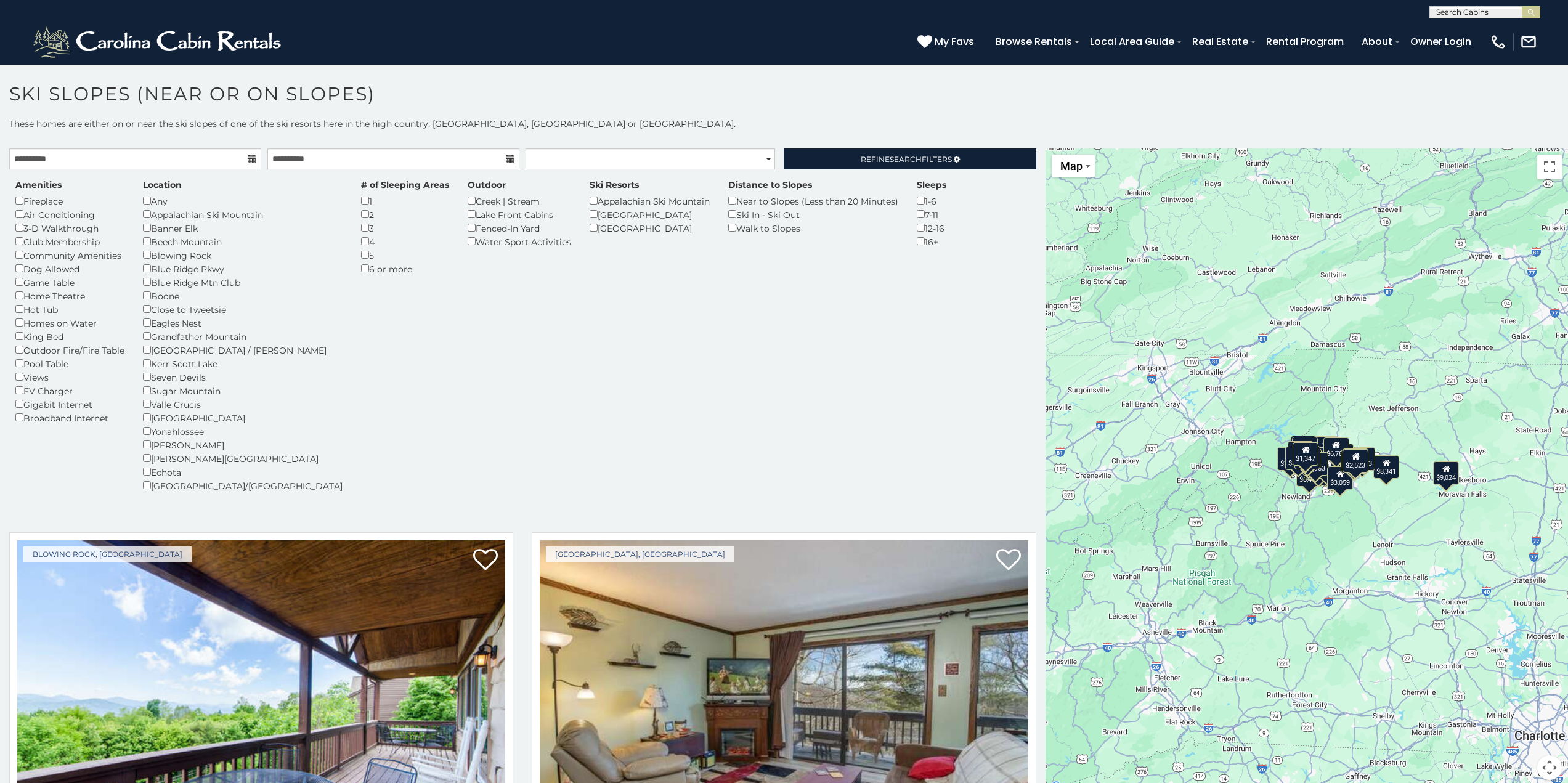
click at [742, 200] on div "Near to Slopes (Less than 20 Minutes)" at bounding box center [813, 200] width 170 height 13
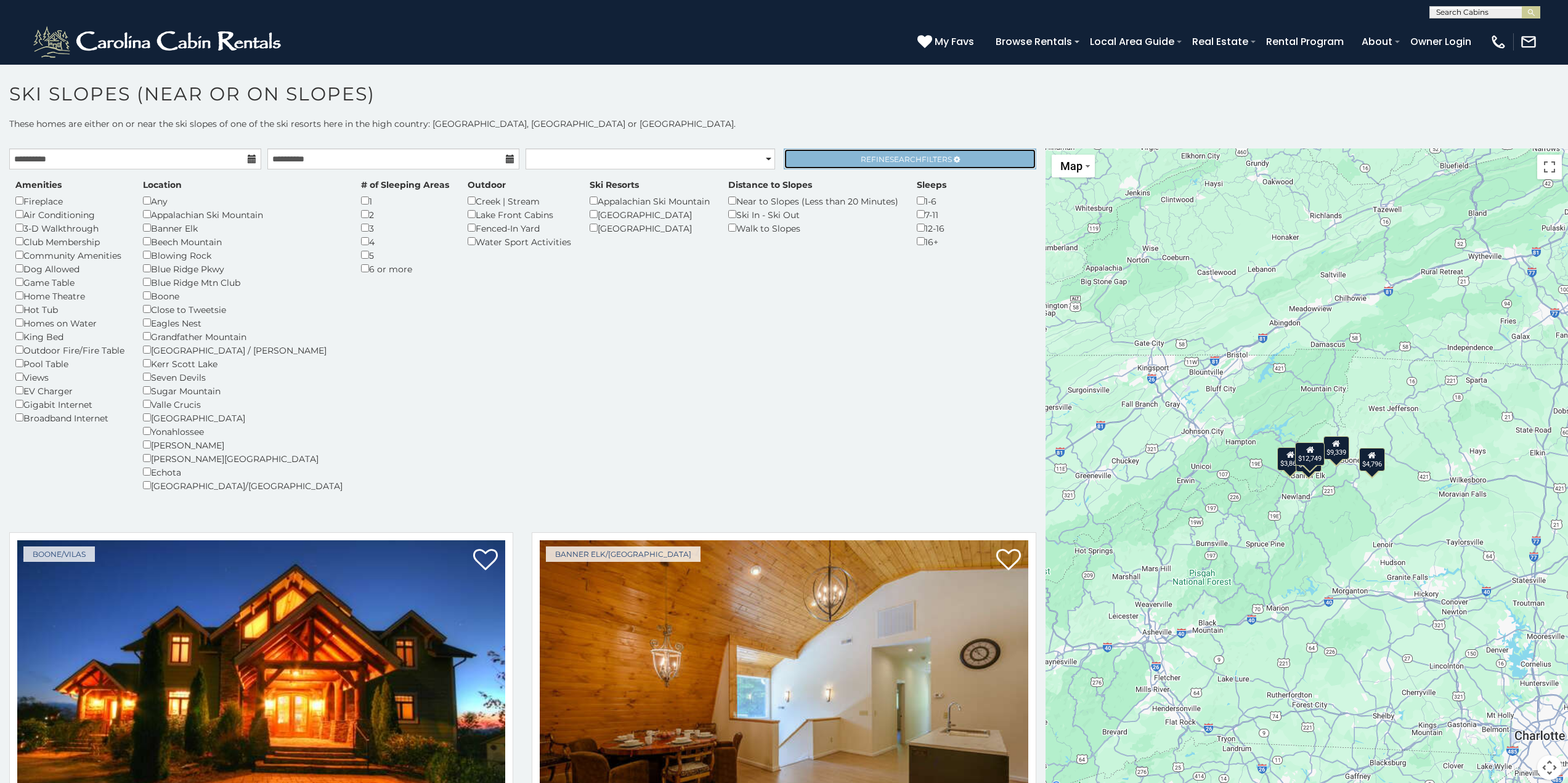
click at [912, 160] on span "Refine Search Filters" at bounding box center [906, 159] width 91 height 9
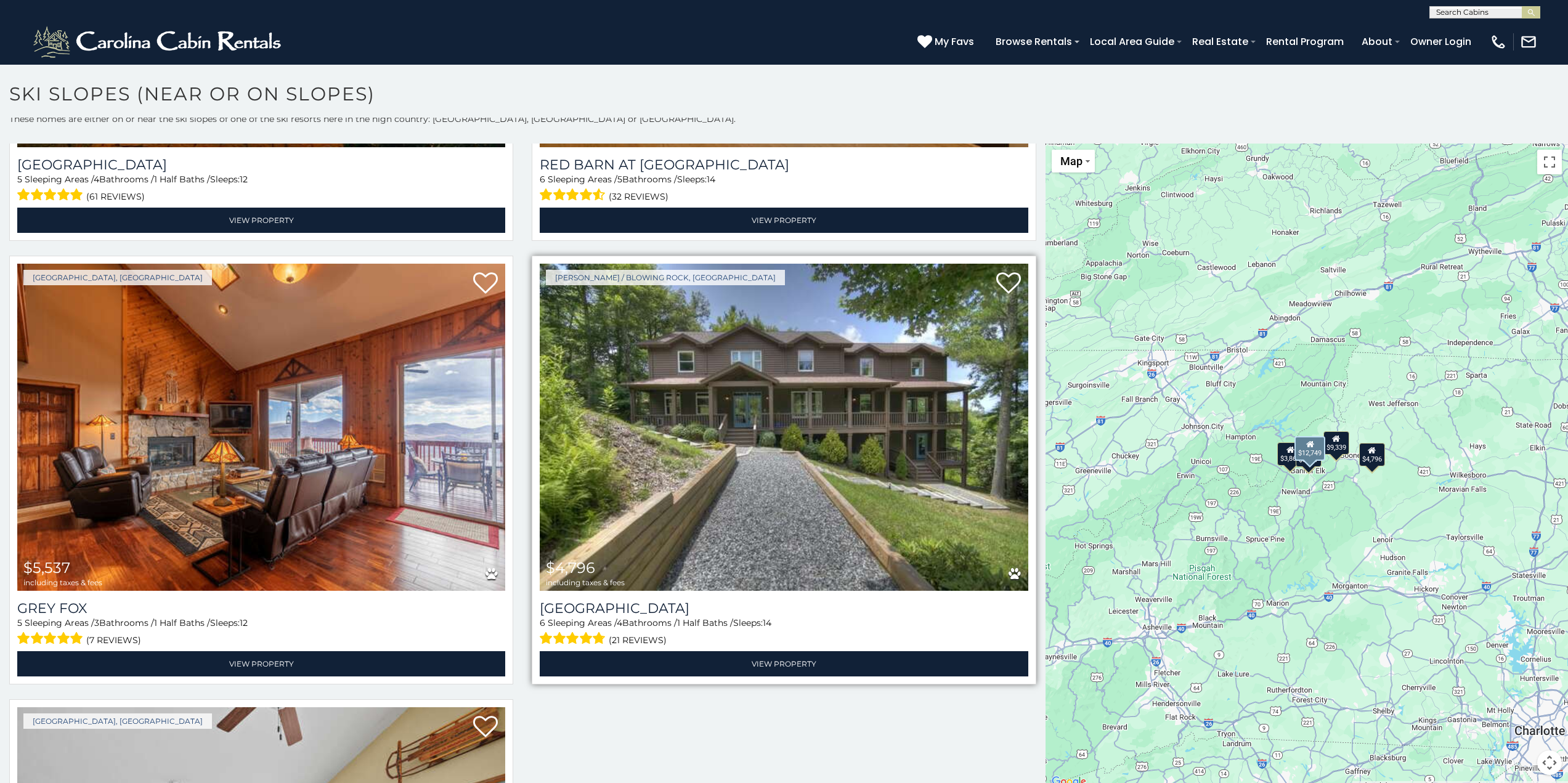
scroll to position [332, 0]
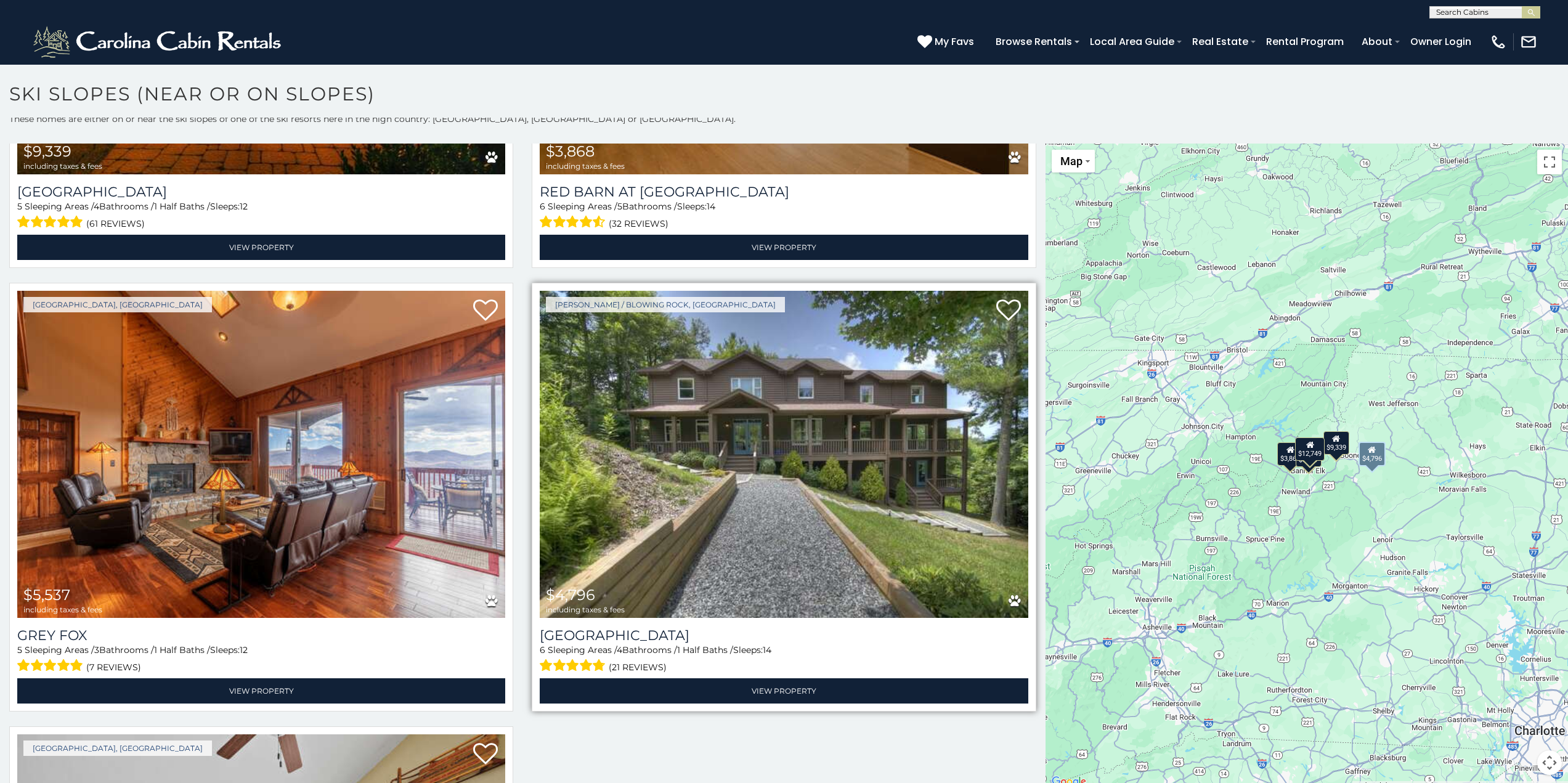
click at [793, 467] on img at bounding box center [784, 455] width 488 height 328
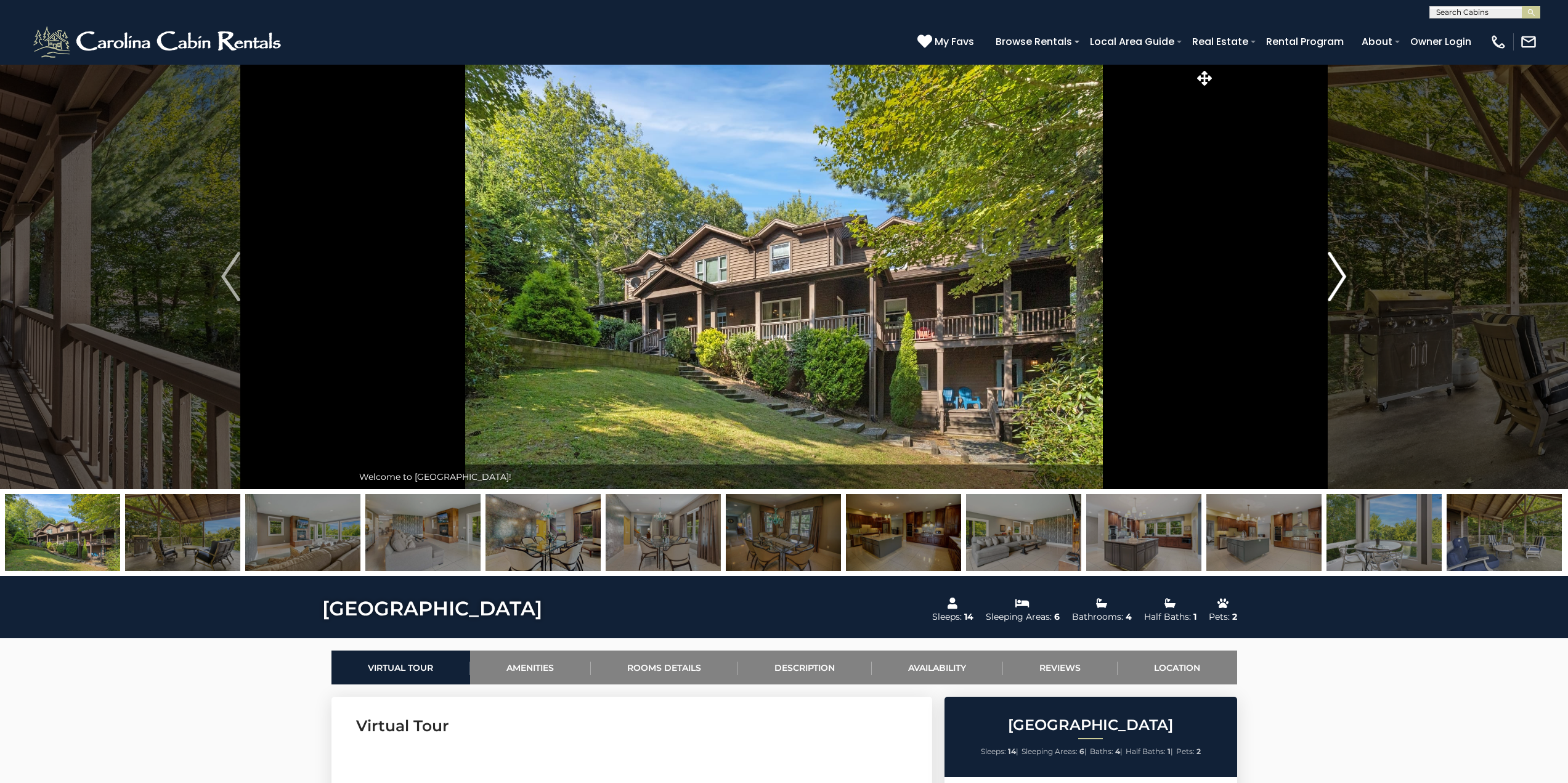
click at [1335, 267] on img "Next" at bounding box center [1337, 277] width 19 height 49
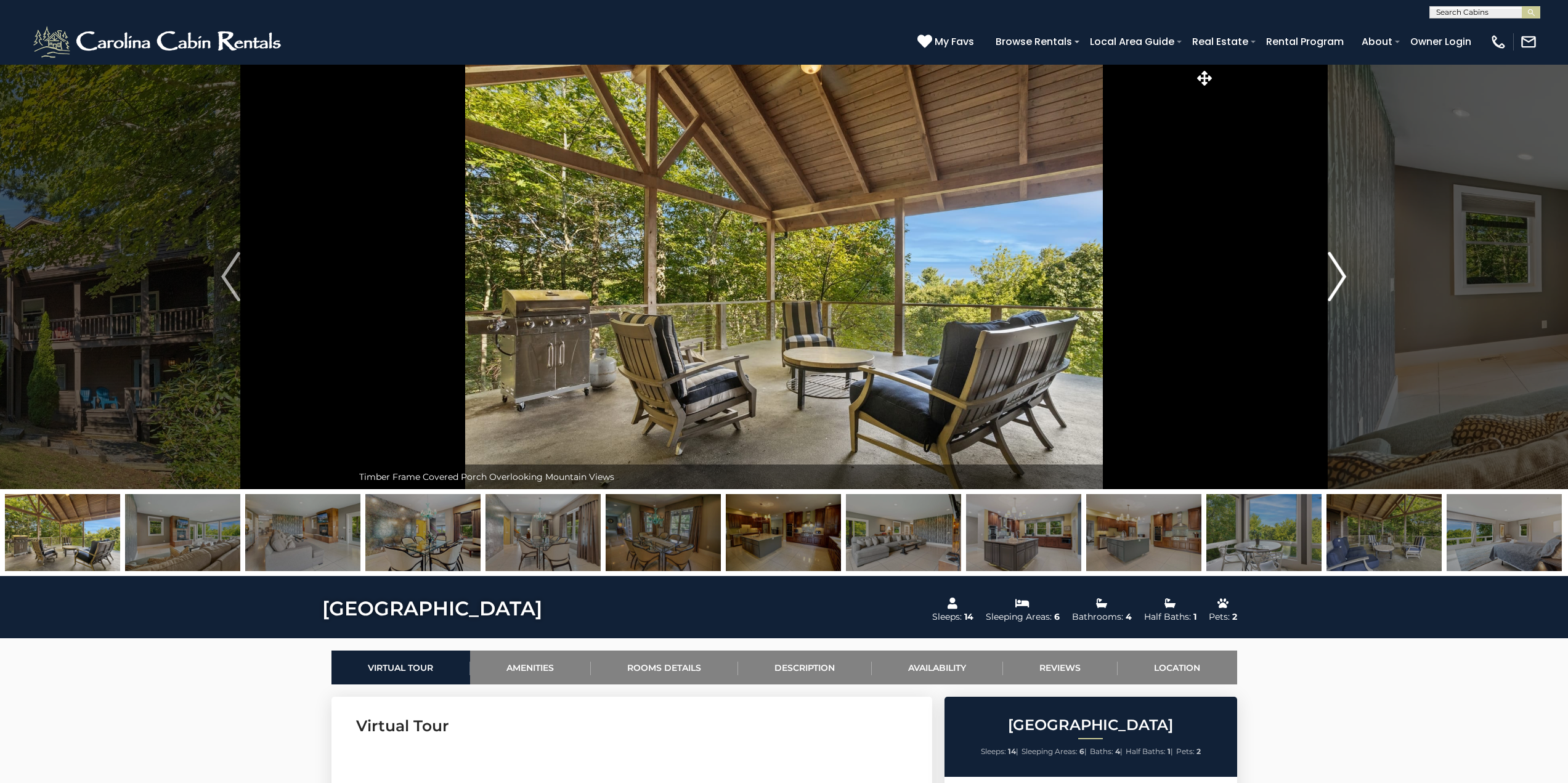
click at [1335, 268] on img "Next" at bounding box center [1337, 277] width 19 height 49
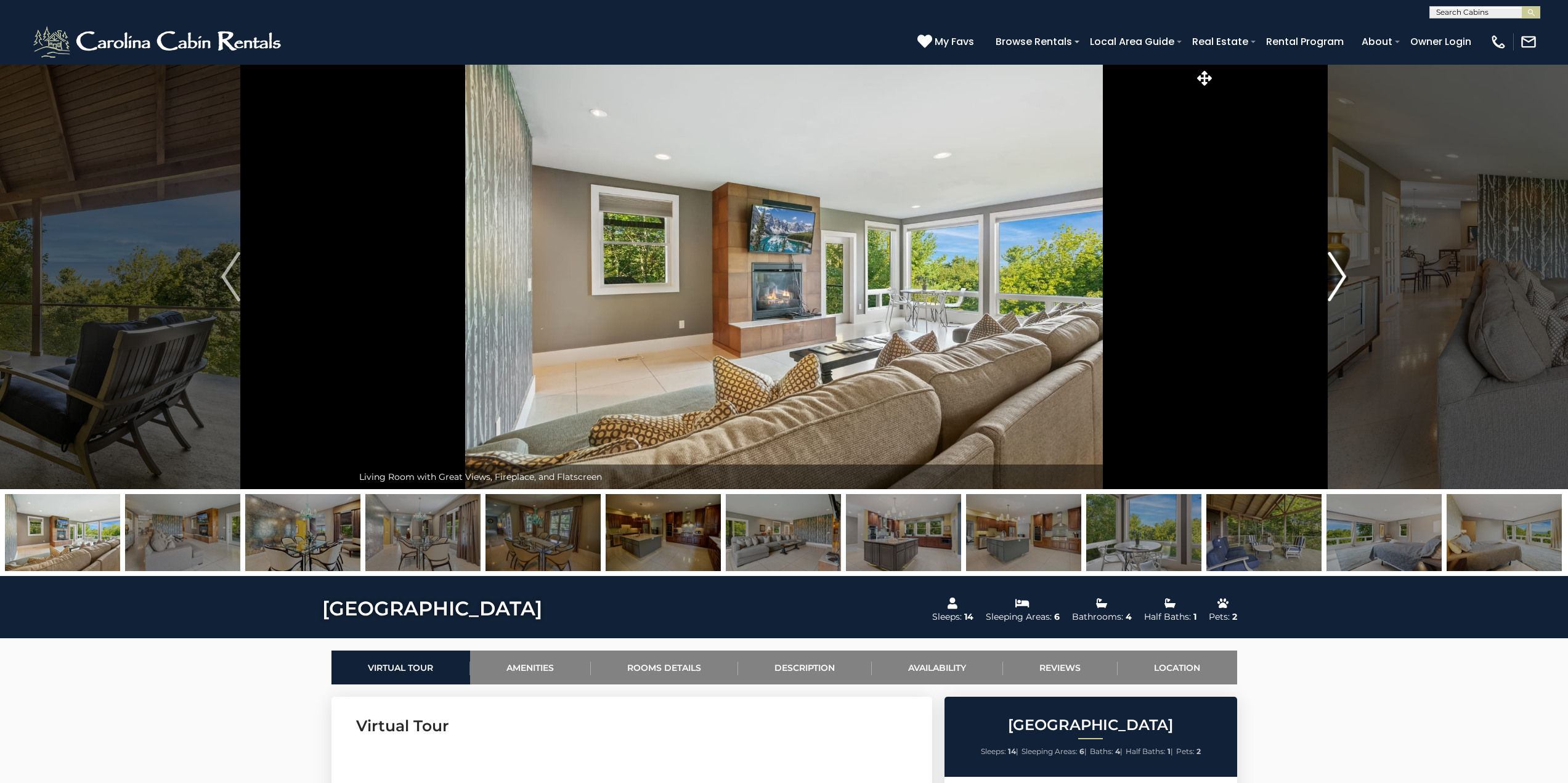
click at [1335, 268] on img "Next" at bounding box center [1337, 277] width 19 height 49
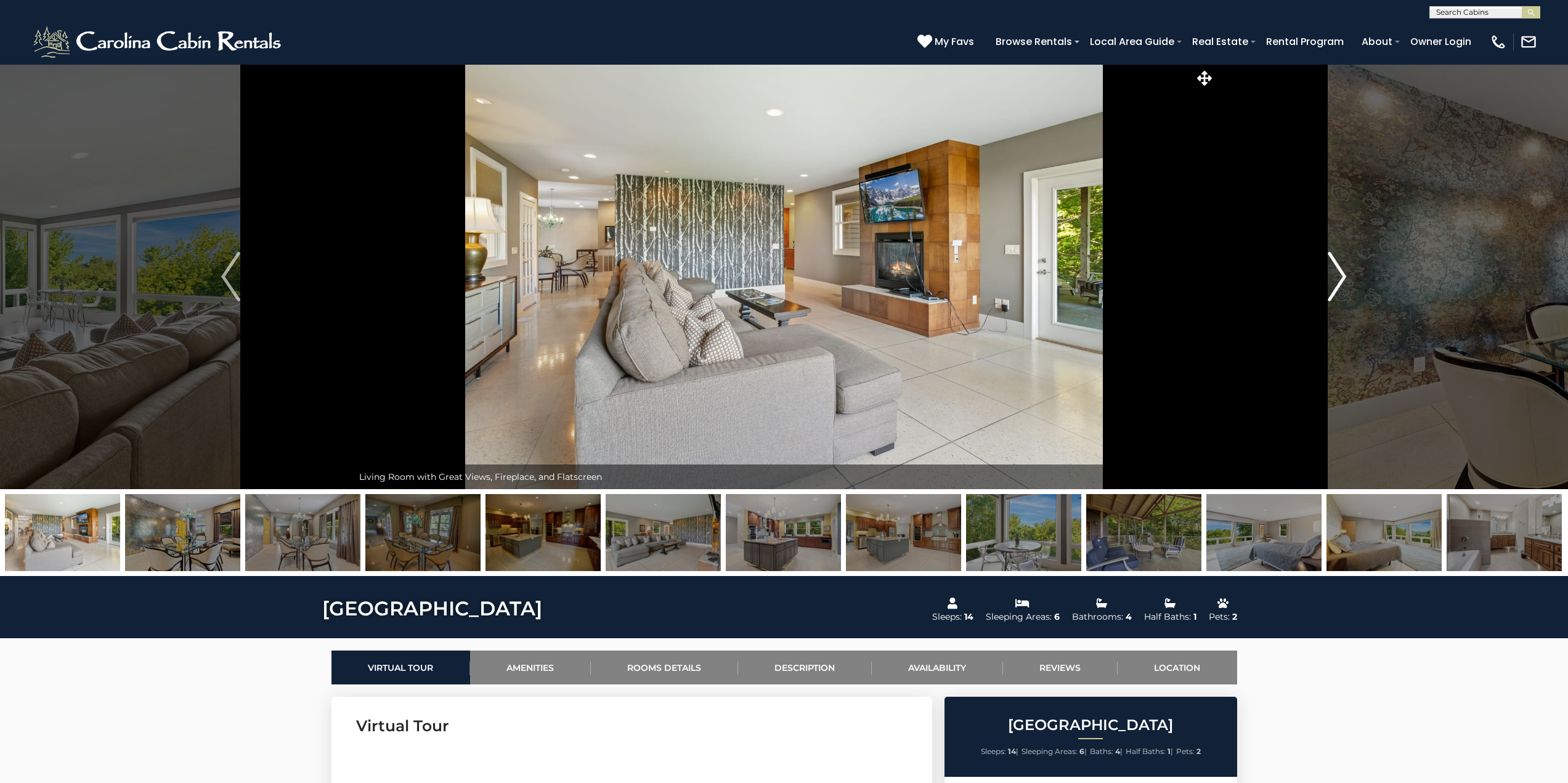
click at [1335, 268] on img "Next" at bounding box center [1337, 277] width 19 height 49
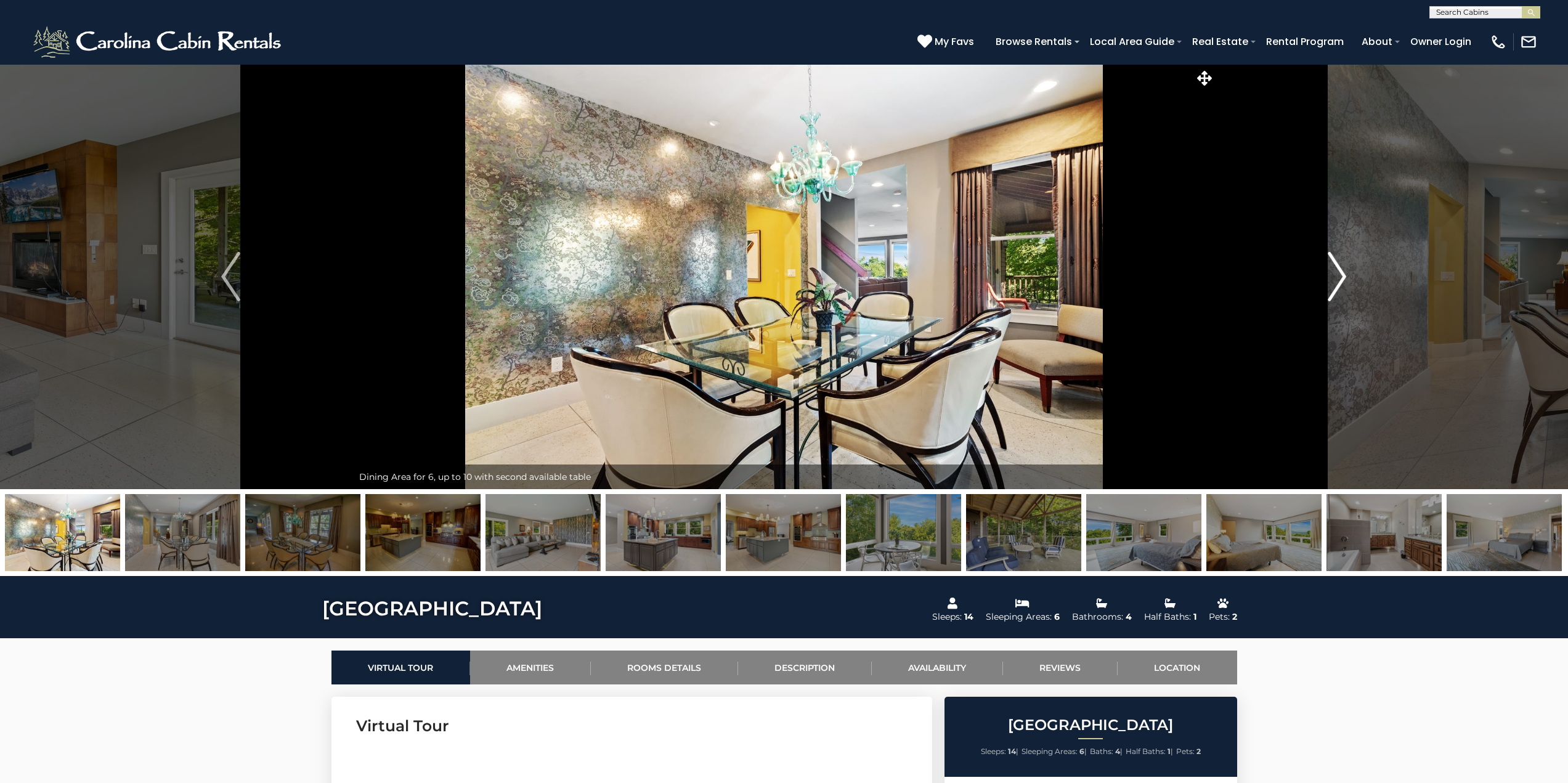
click at [1335, 268] on img "Next" at bounding box center [1337, 277] width 19 height 49
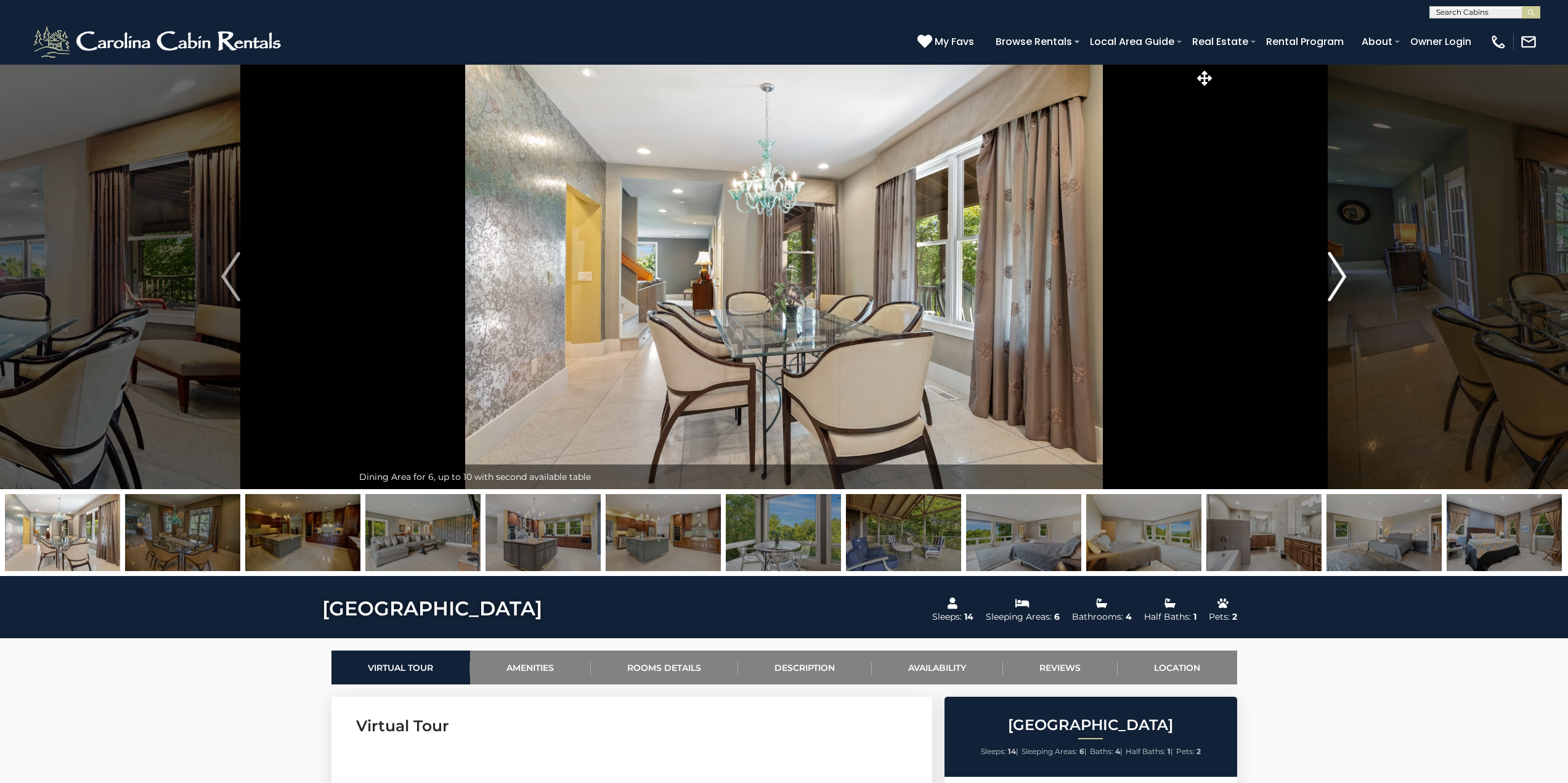
click at [1335, 268] on img "Next" at bounding box center [1337, 277] width 19 height 49
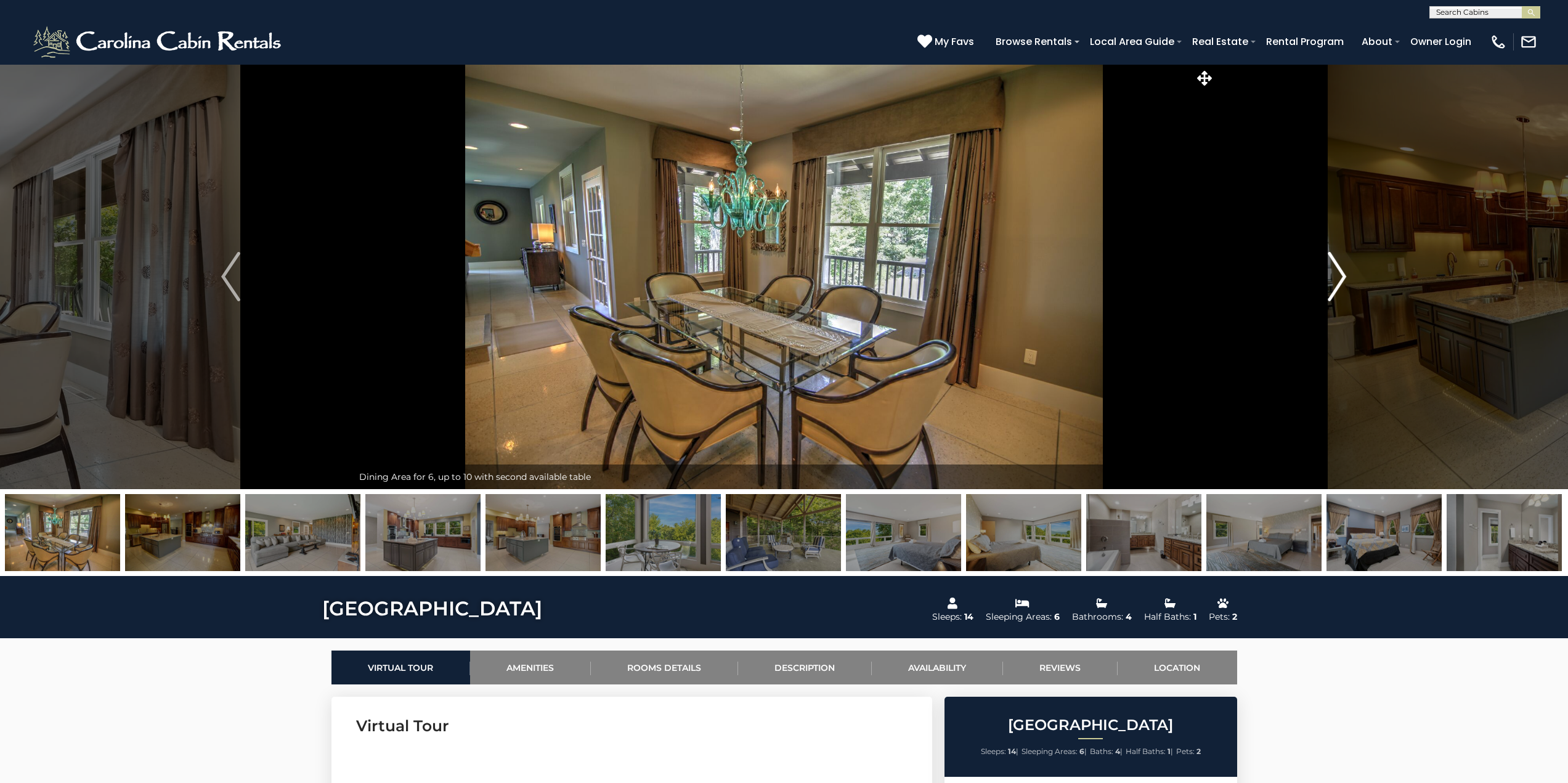
click at [1335, 268] on img "Next" at bounding box center [1337, 277] width 19 height 49
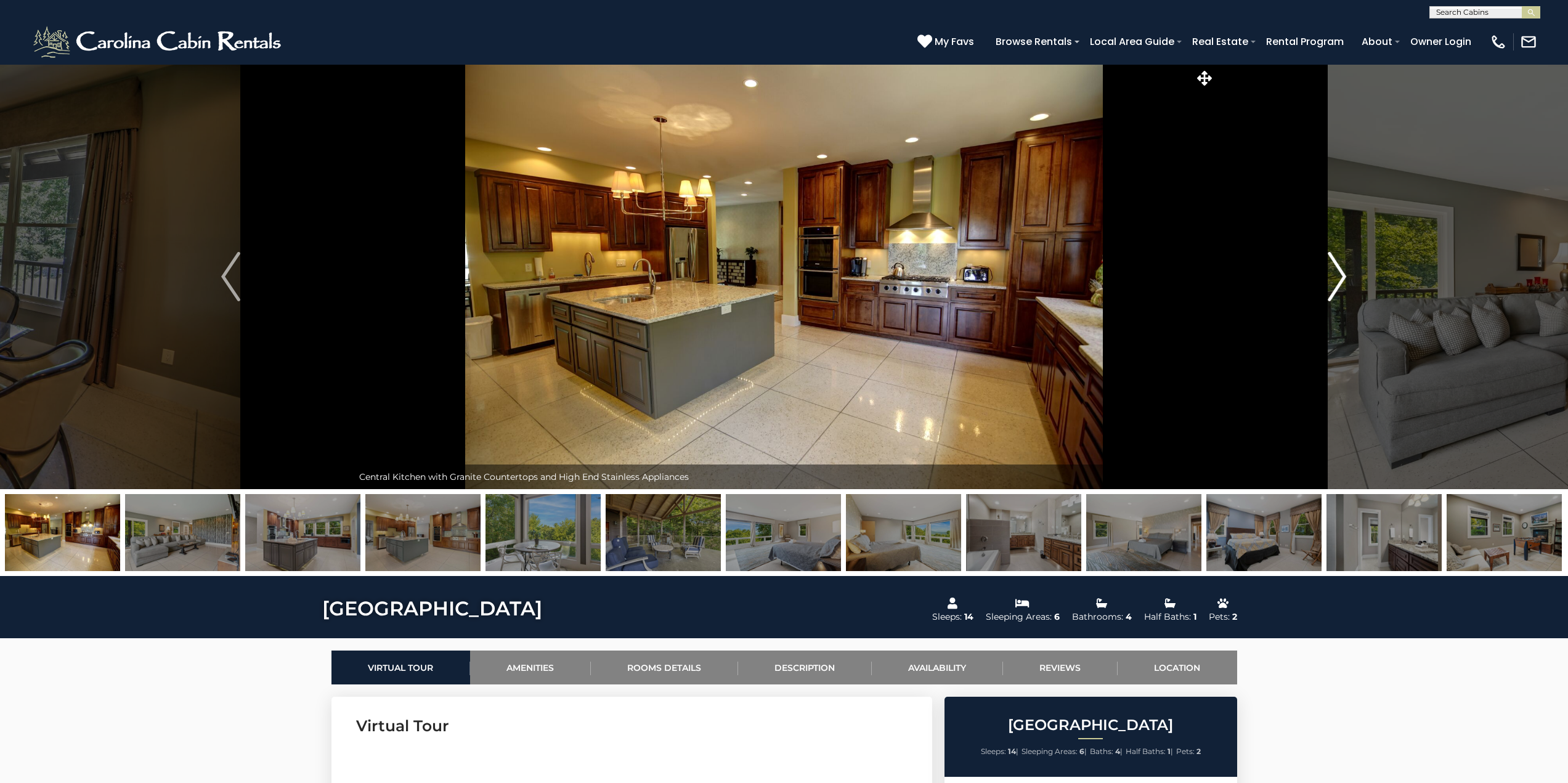
click at [1335, 268] on img "Next" at bounding box center [1337, 277] width 19 height 49
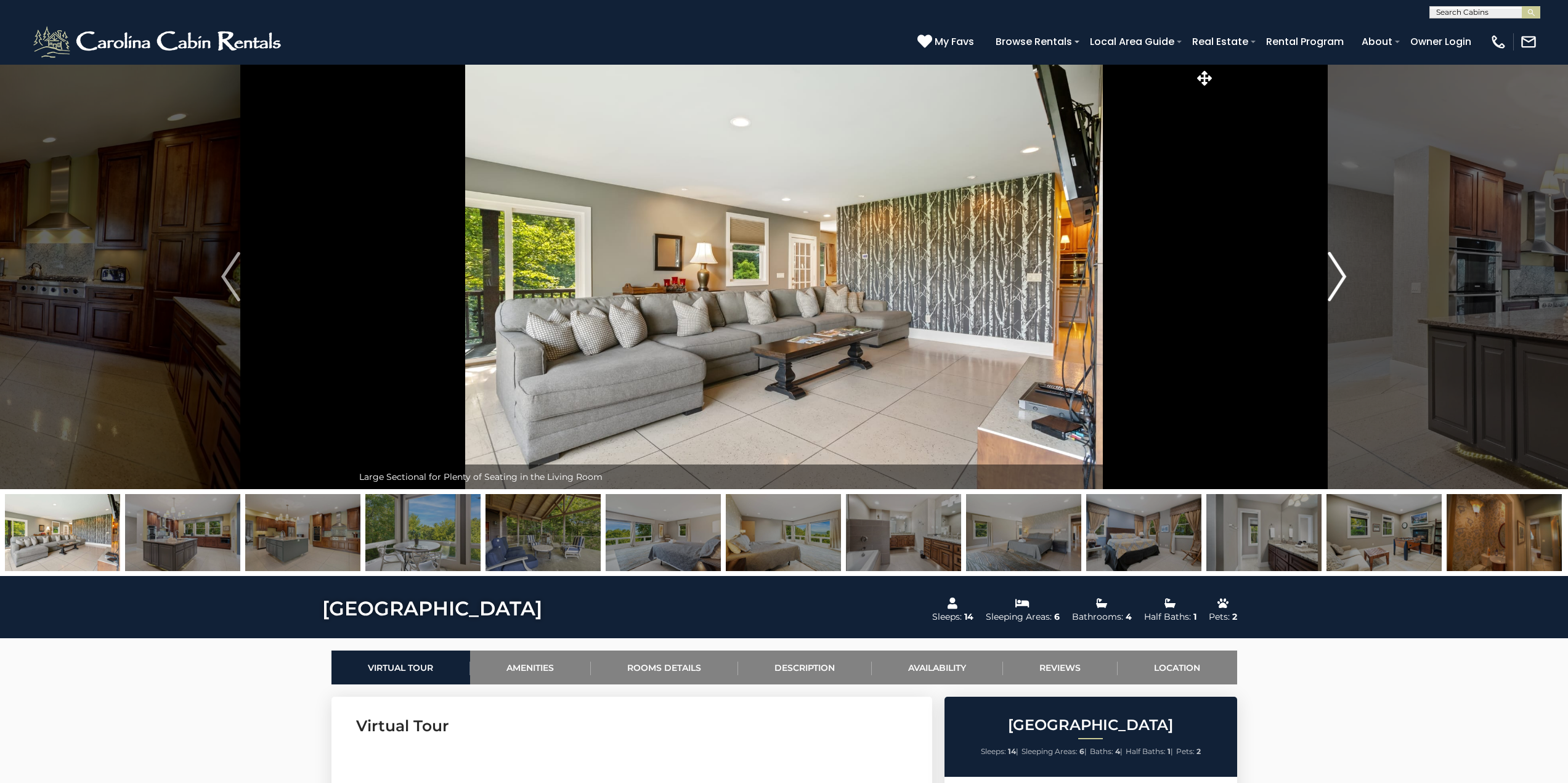
click at [1335, 268] on img "Next" at bounding box center [1337, 277] width 19 height 49
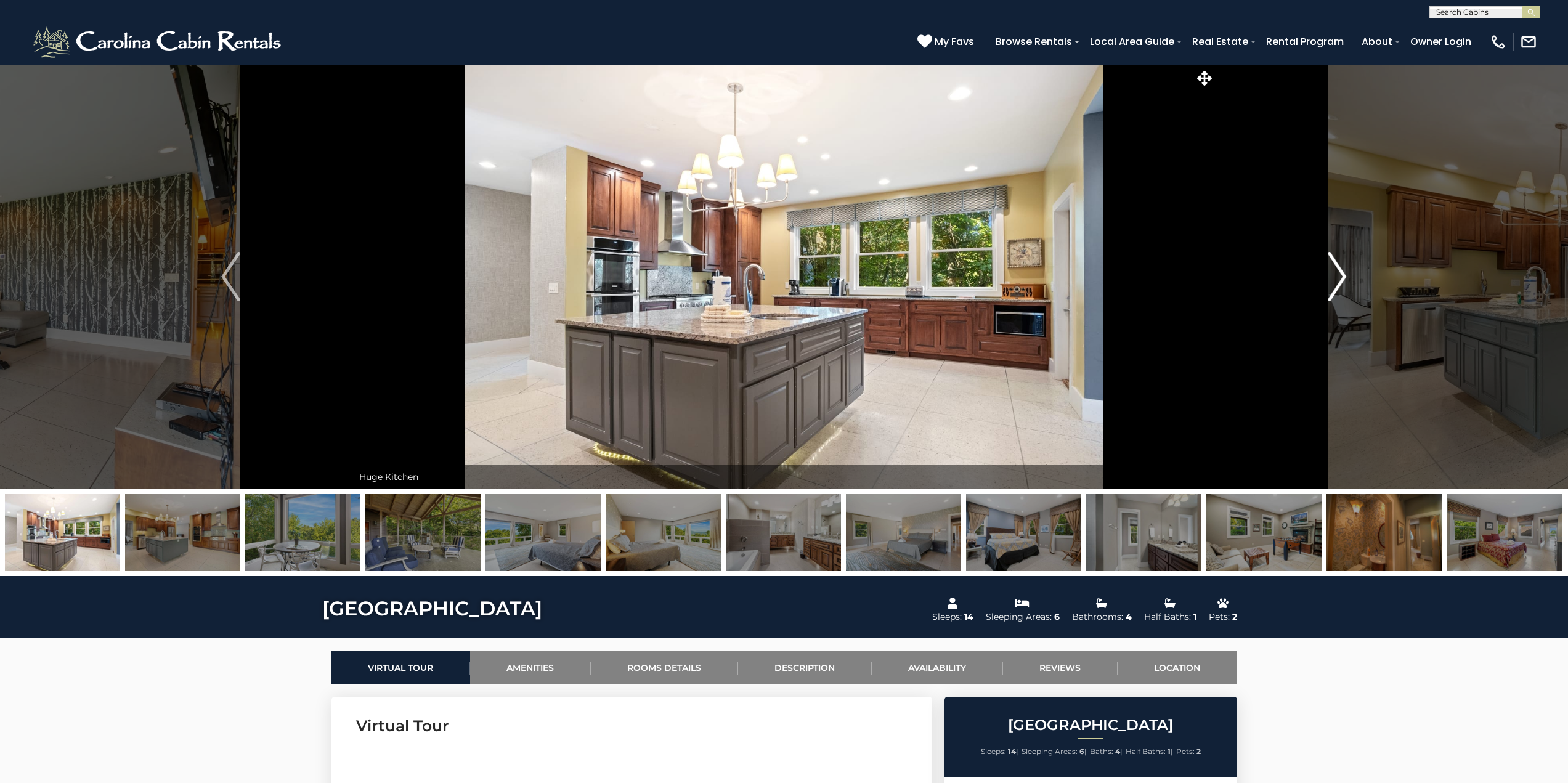
click at [1335, 268] on img "Next" at bounding box center [1337, 277] width 19 height 49
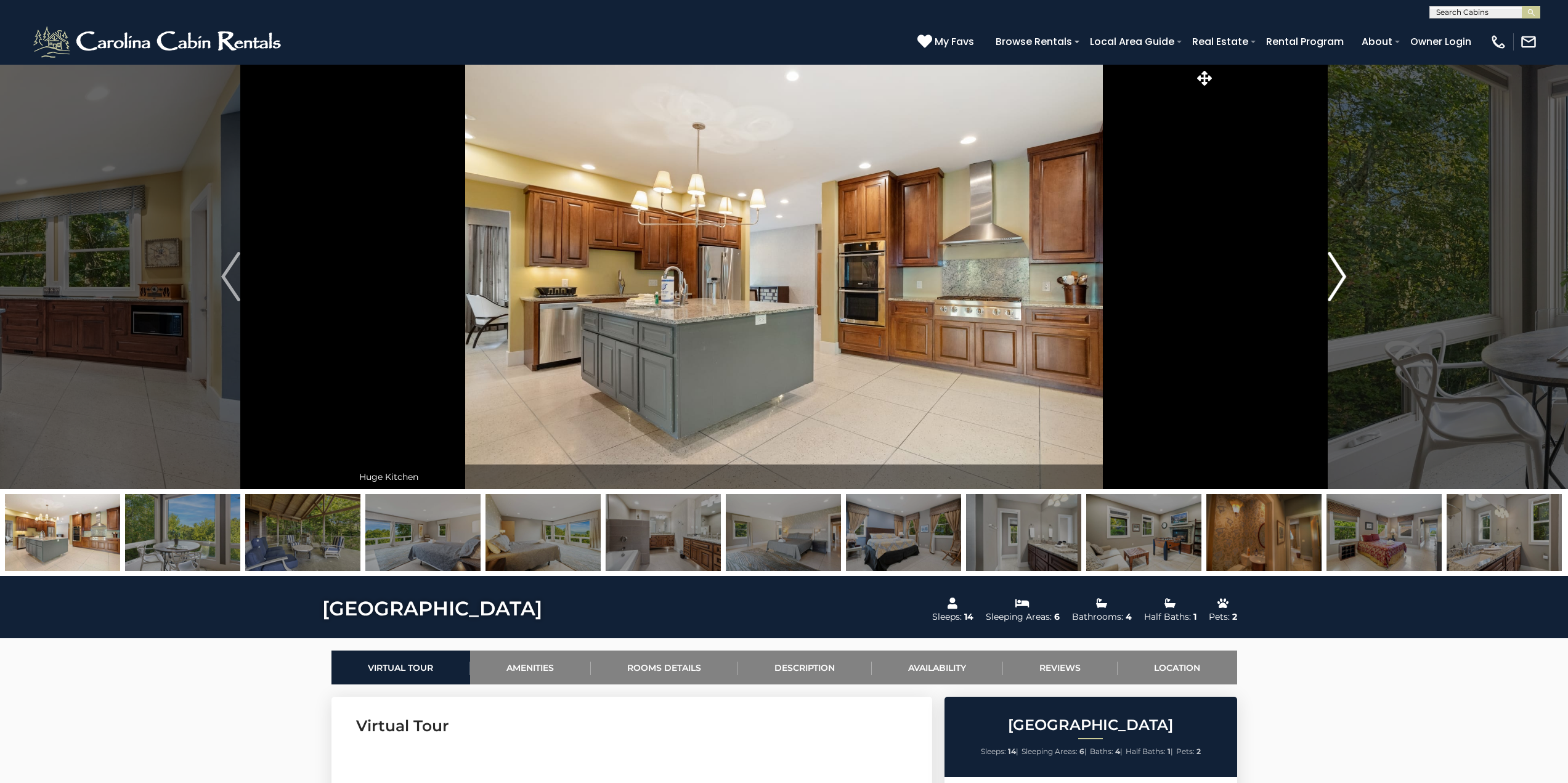
click at [1335, 268] on img "Next" at bounding box center [1337, 277] width 19 height 49
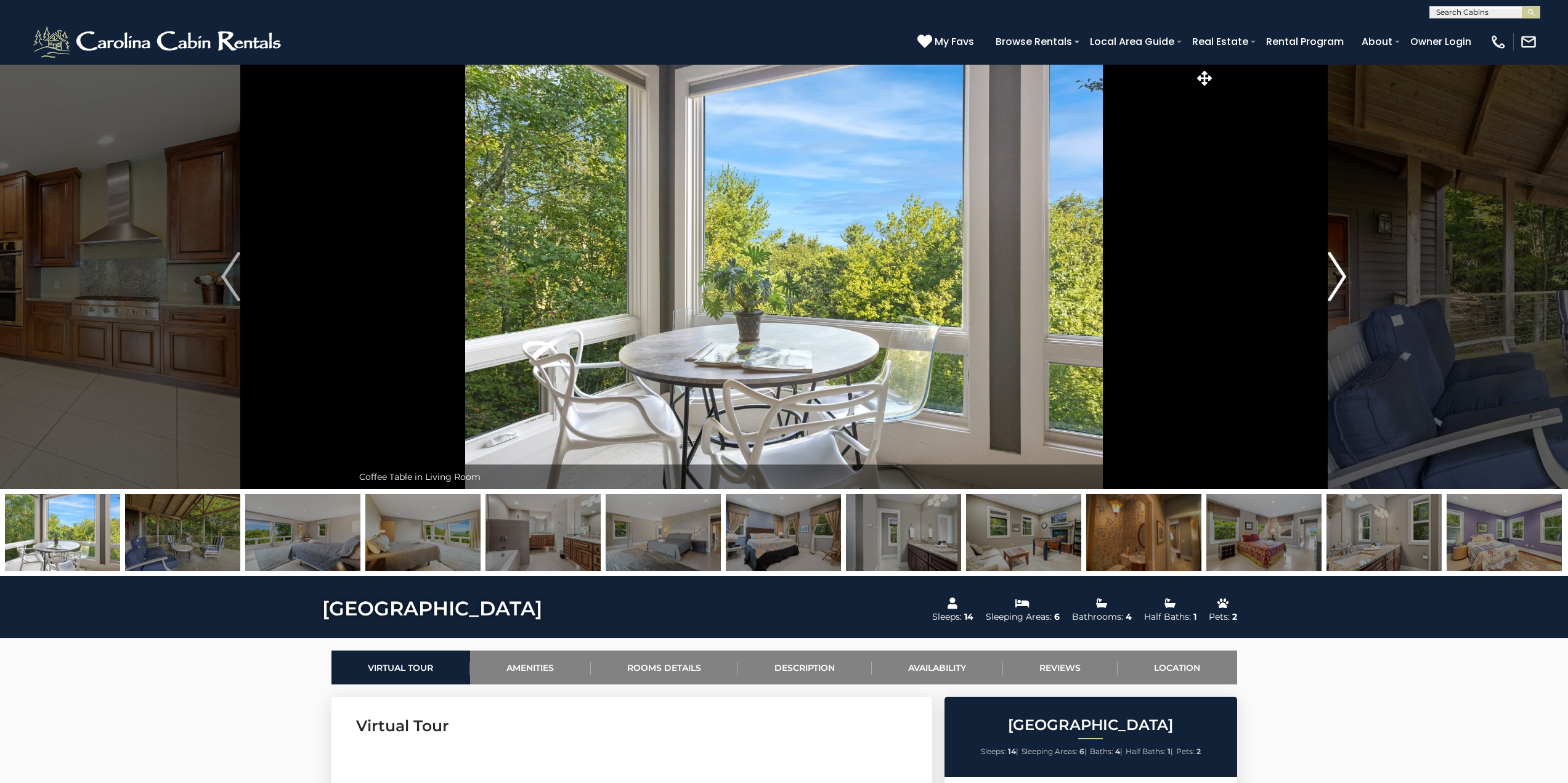
click at [1335, 268] on img "Next" at bounding box center [1337, 277] width 19 height 49
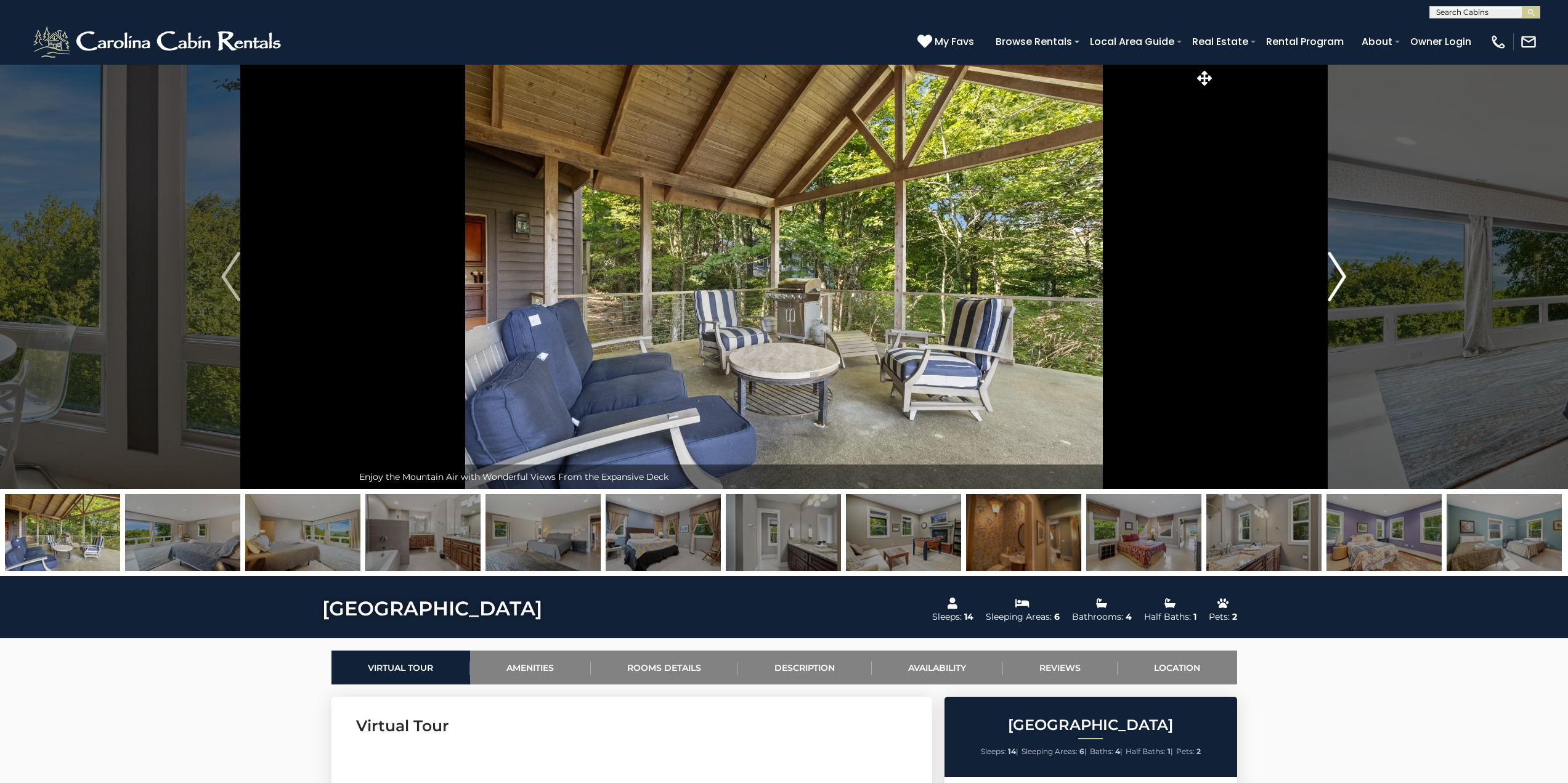
click at [1335, 268] on img "Next" at bounding box center [1337, 277] width 19 height 49
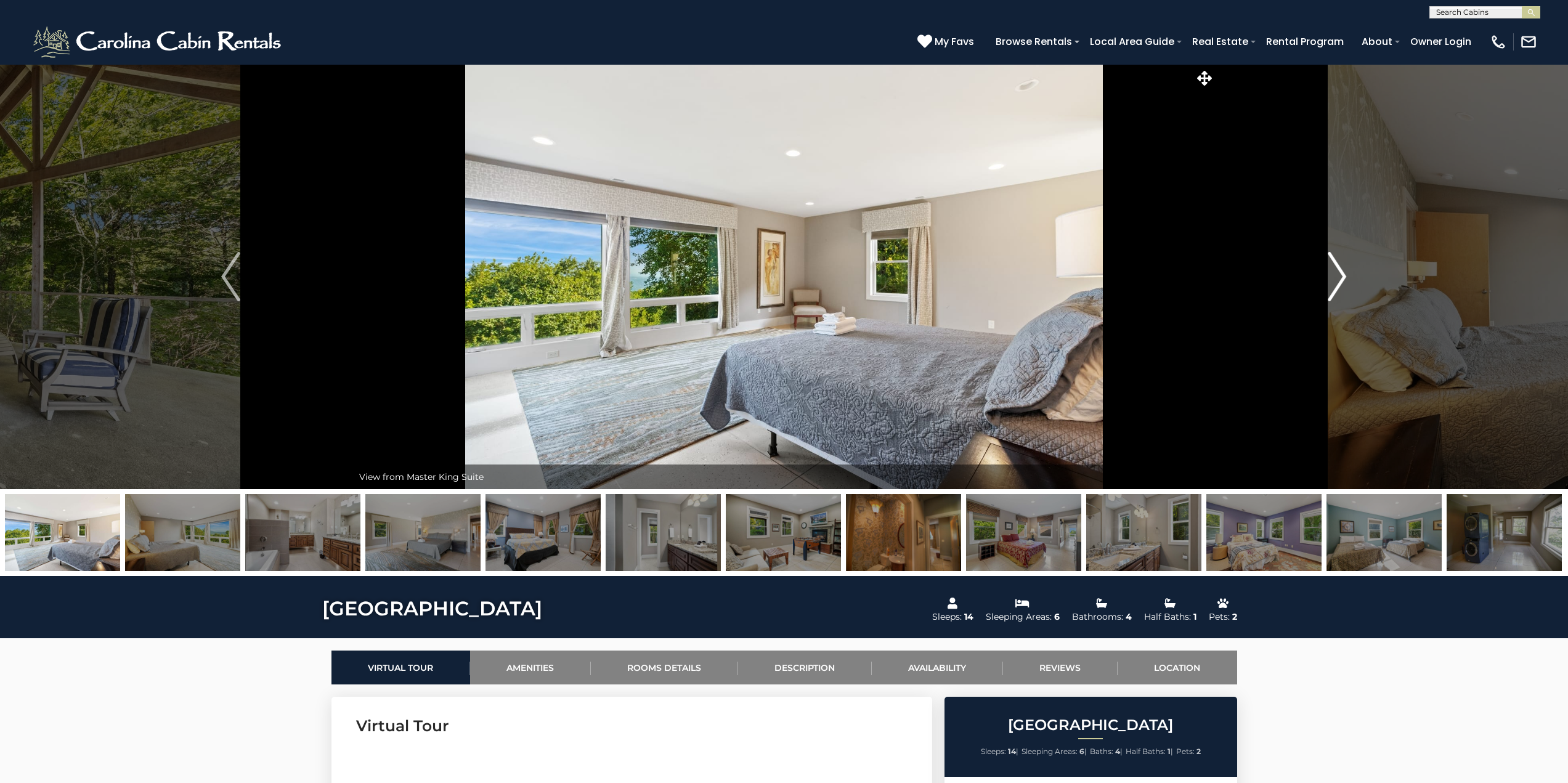
click at [1335, 268] on img "Next" at bounding box center [1337, 277] width 19 height 49
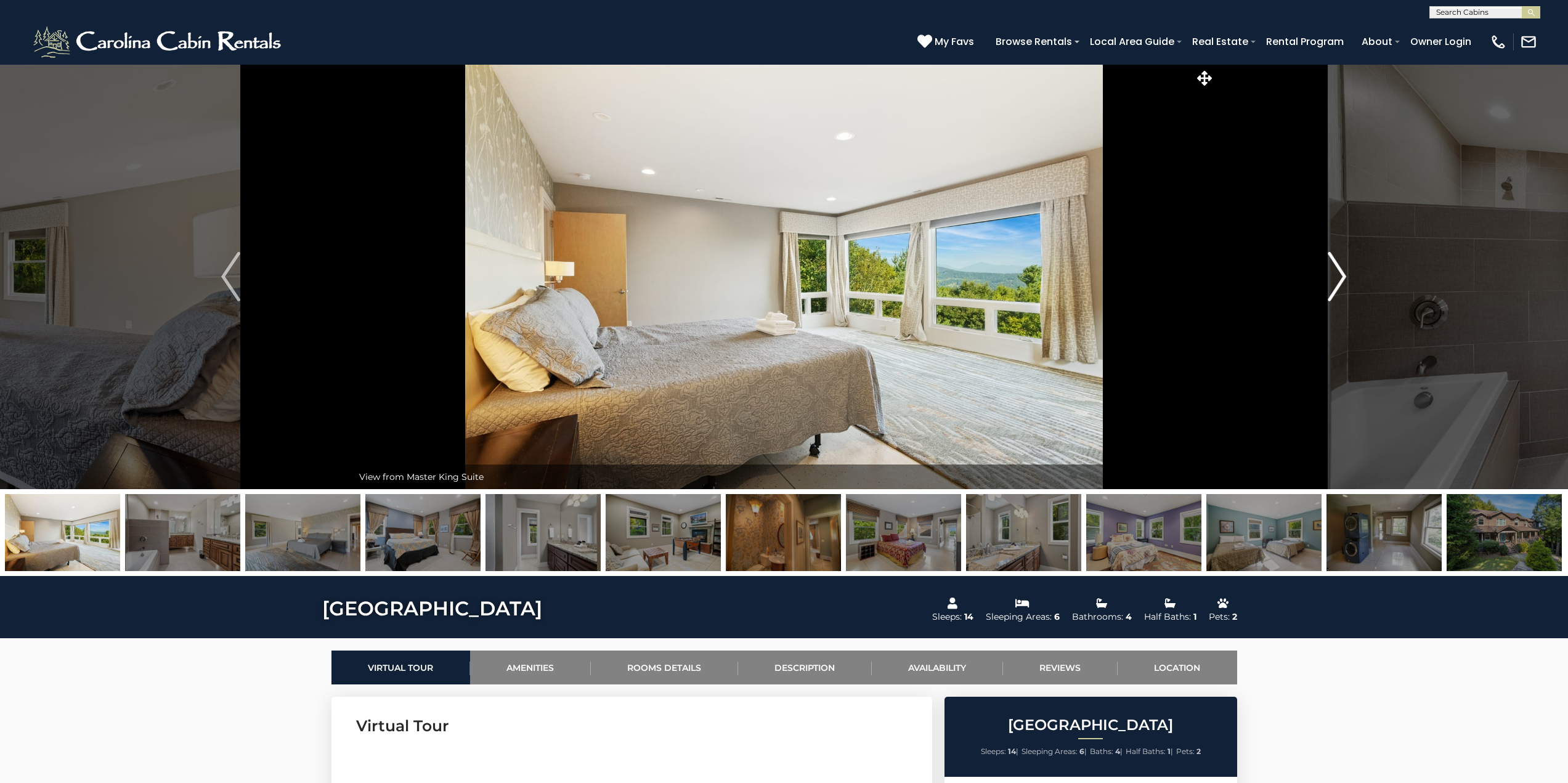
click at [1335, 268] on img "Next" at bounding box center [1337, 277] width 19 height 49
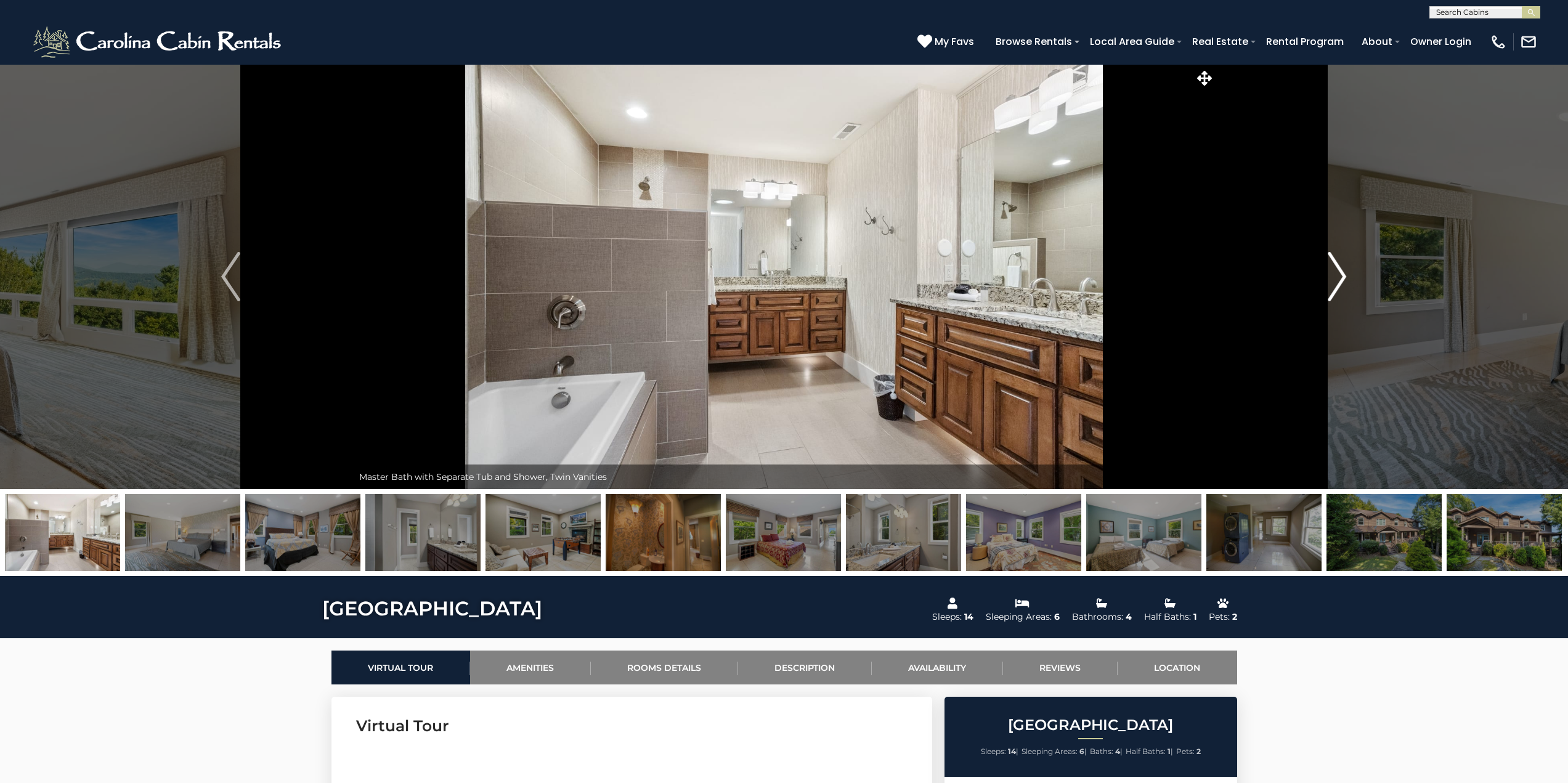
click at [1335, 268] on img "Next" at bounding box center [1337, 277] width 19 height 49
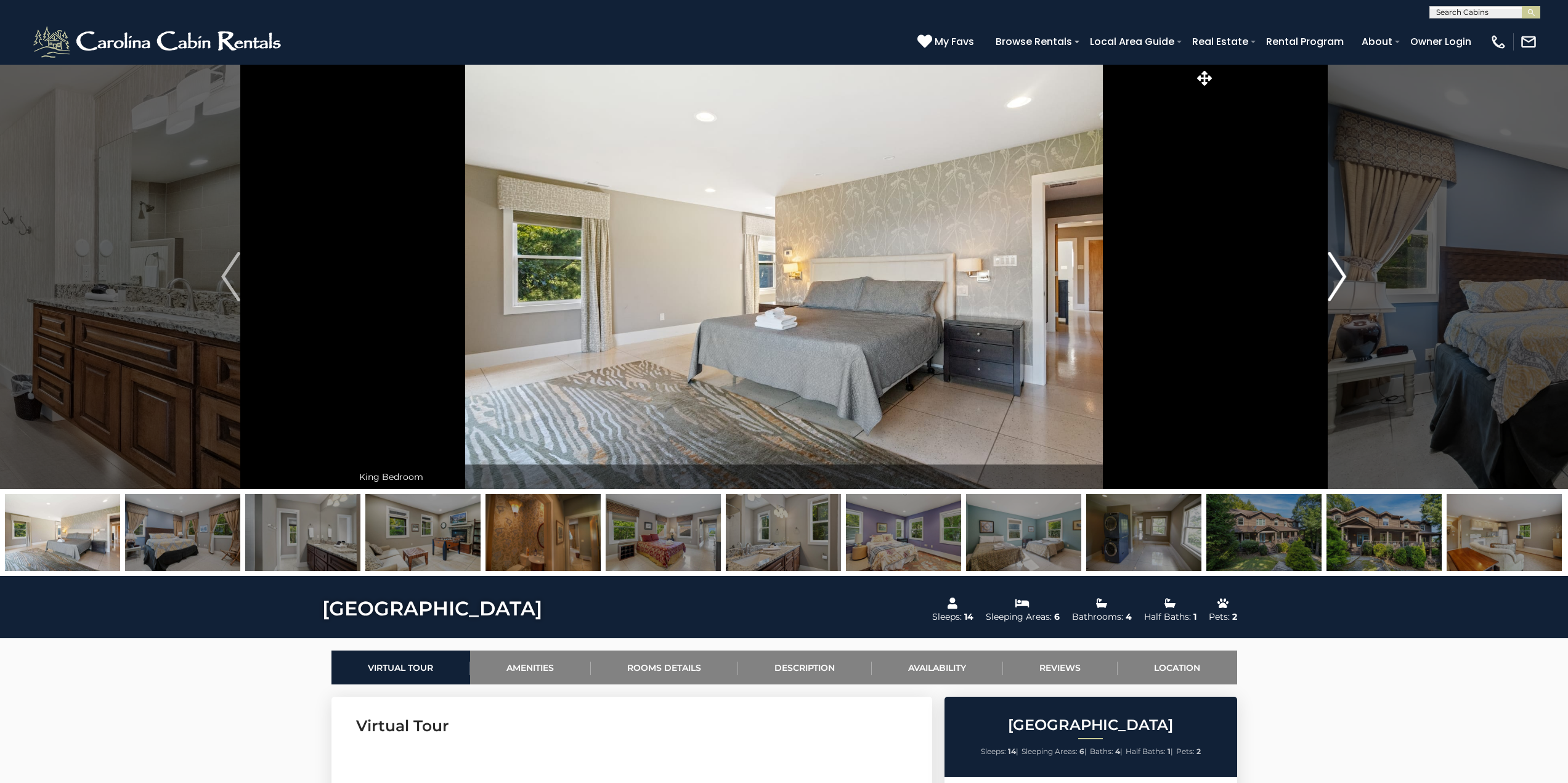
click at [1335, 268] on img "Next" at bounding box center [1337, 277] width 19 height 49
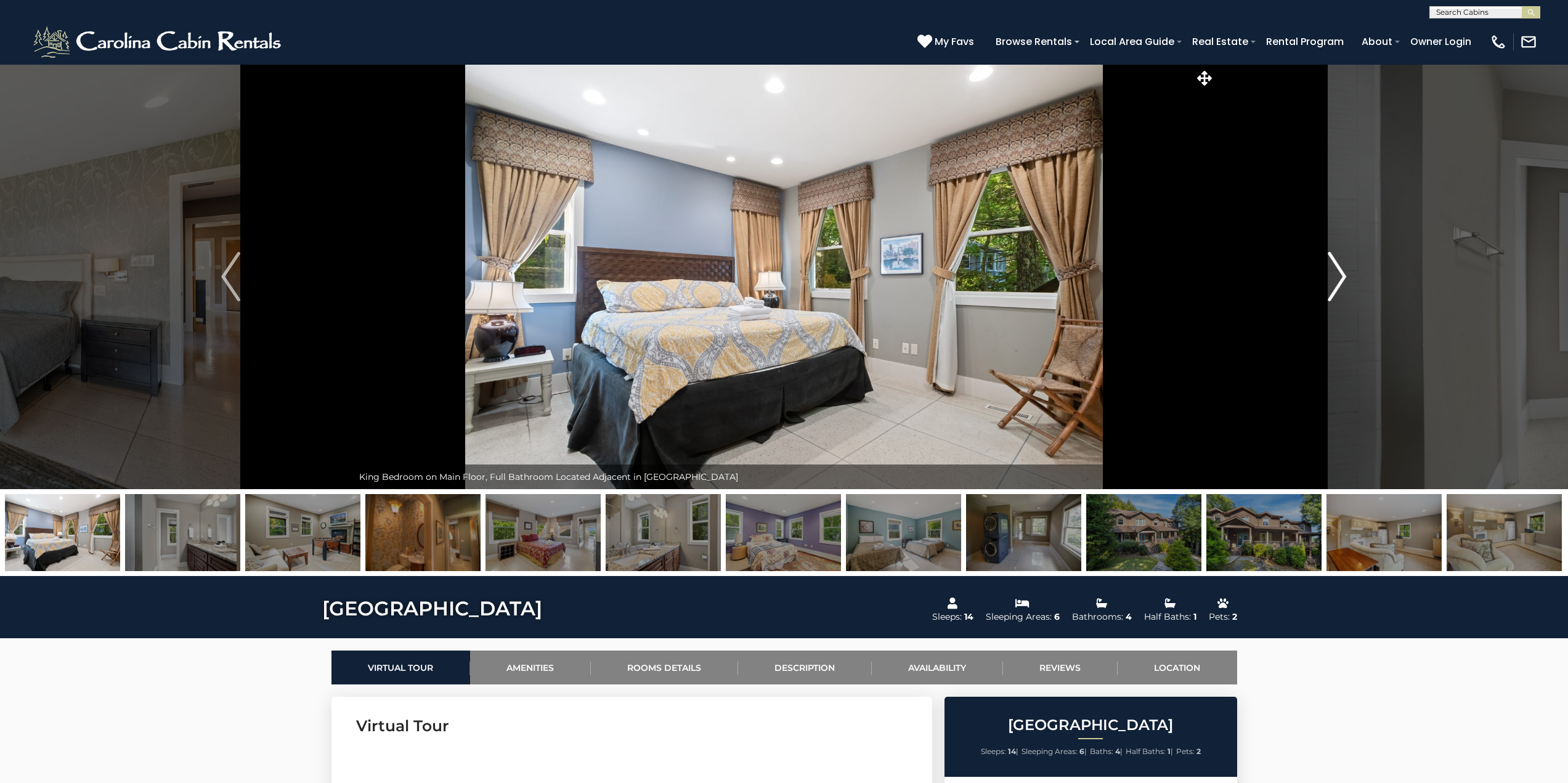
click at [1335, 268] on img "Next" at bounding box center [1337, 277] width 19 height 49
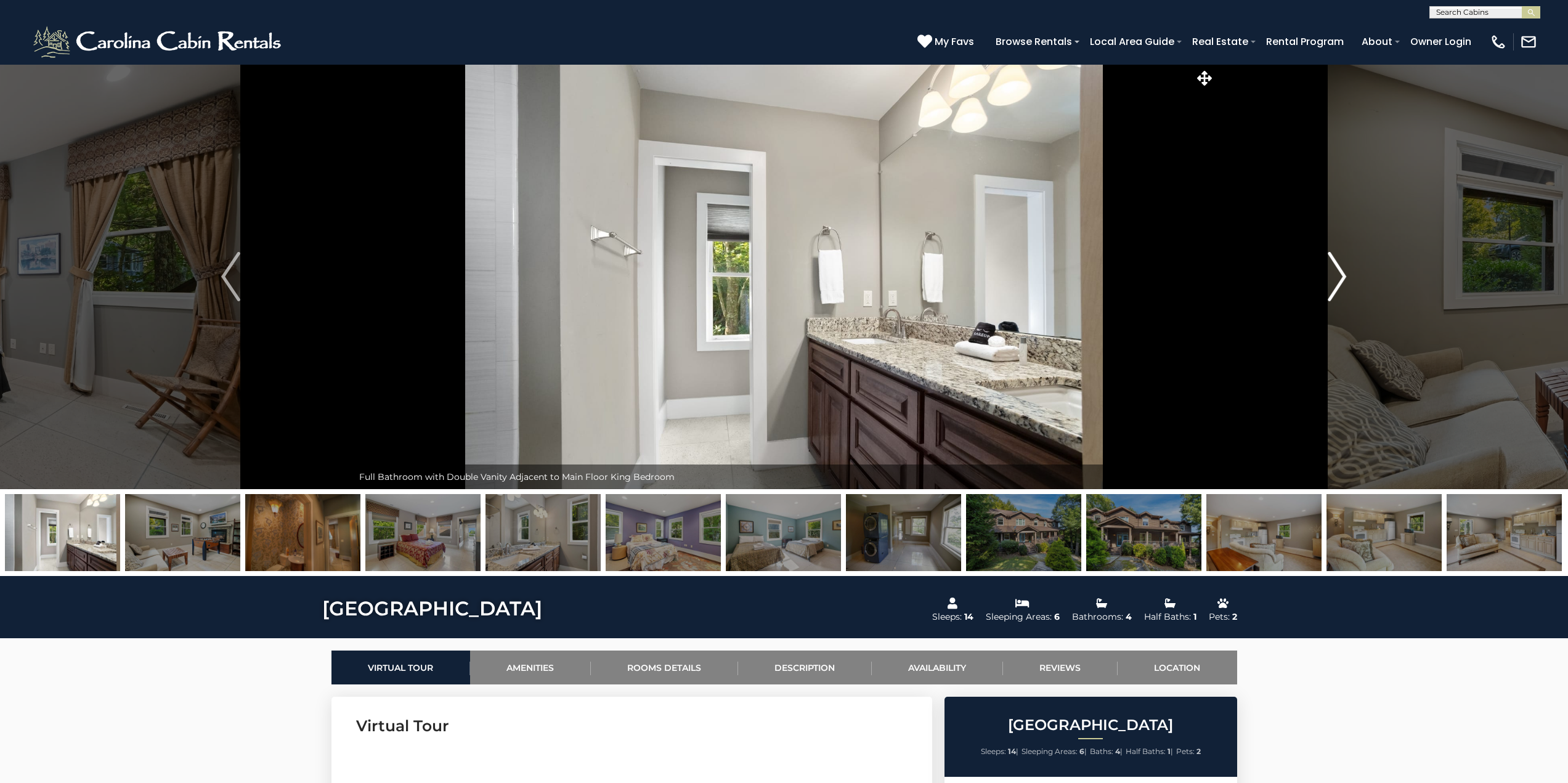
click at [1335, 268] on img "Next" at bounding box center [1337, 277] width 19 height 49
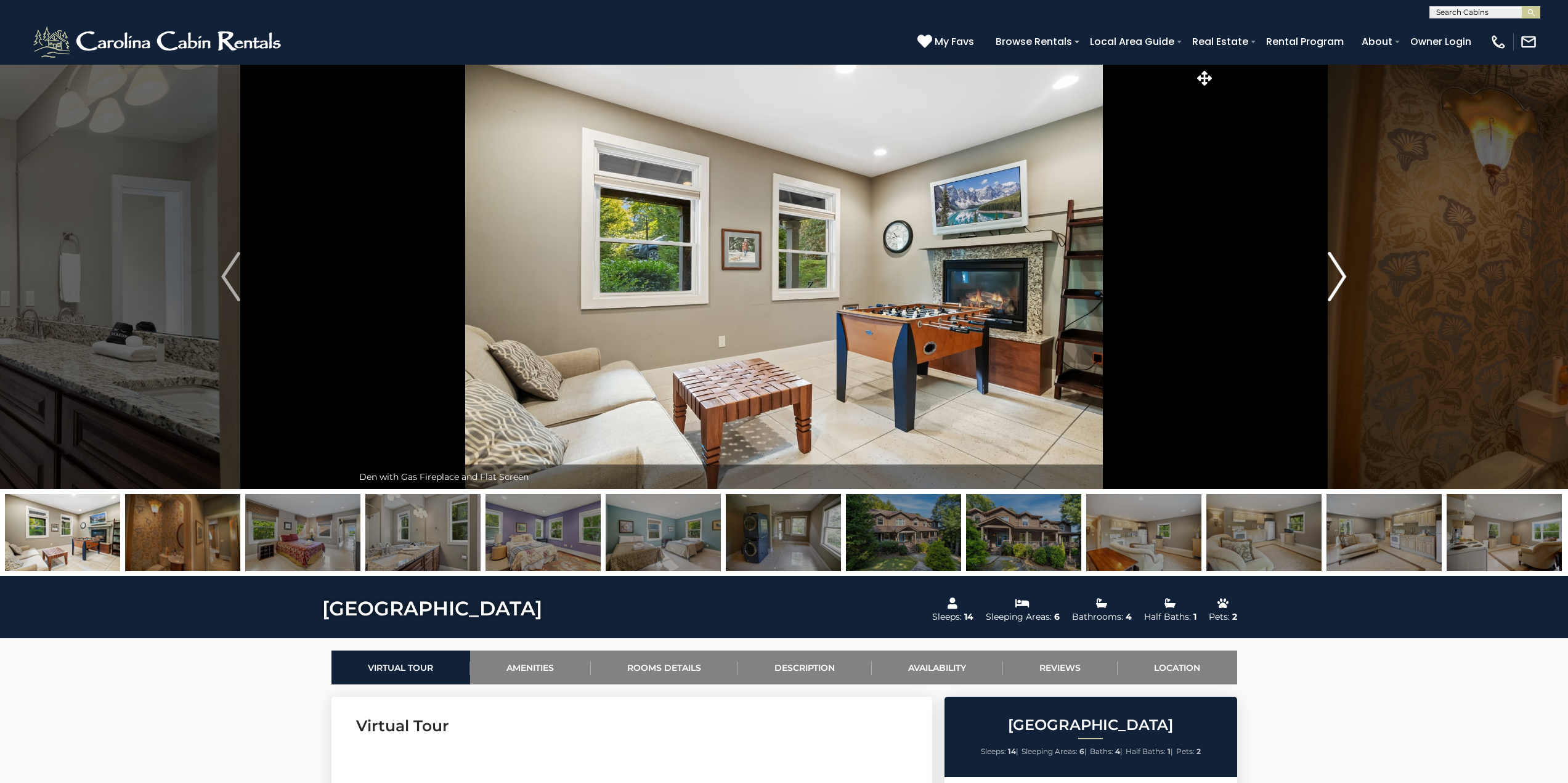
click at [1335, 268] on img "Next" at bounding box center [1337, 277] width 19 height 49
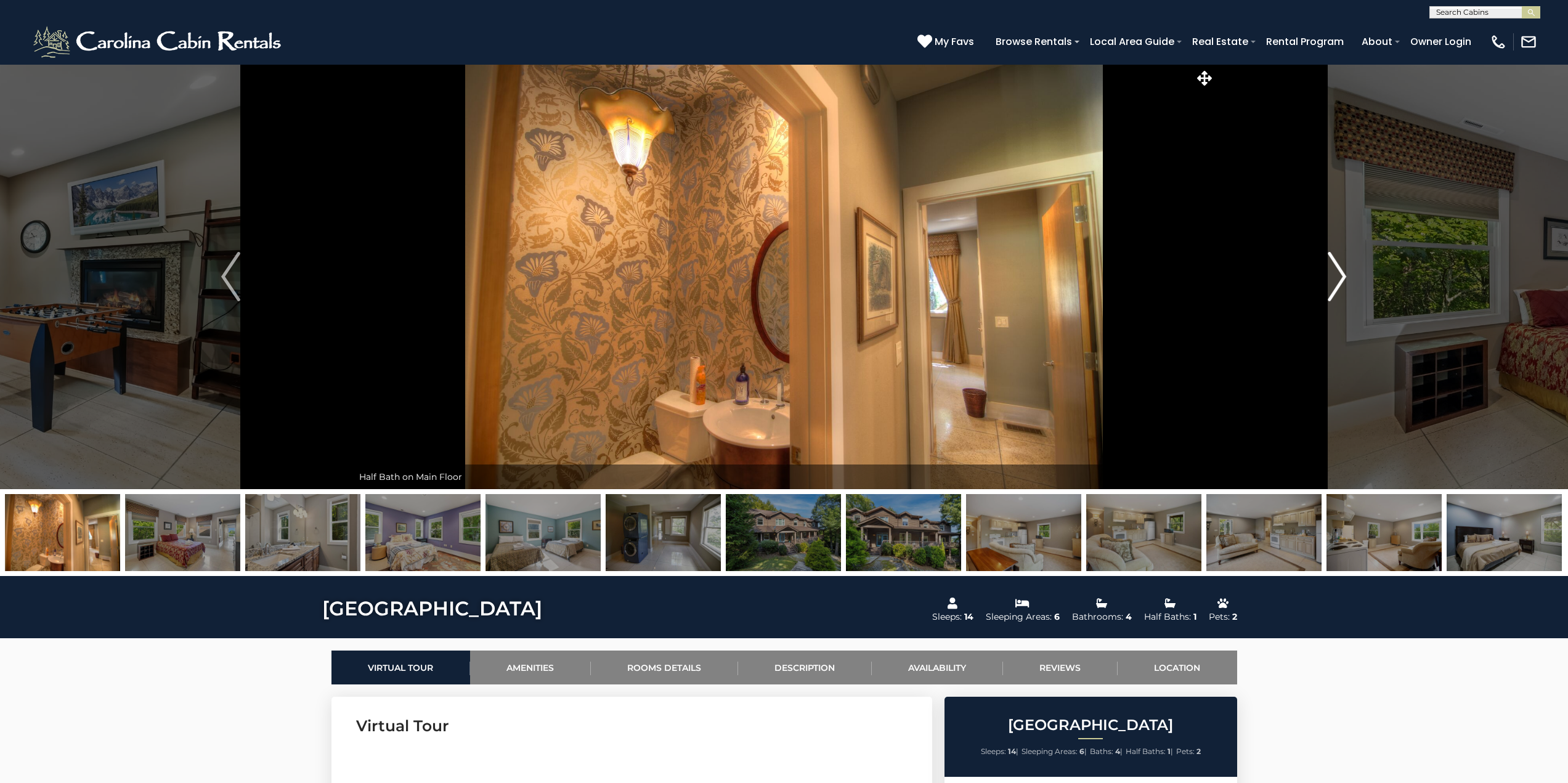
click at [1335, 268] on img "Next" at bounding box center [1337, 277] width 19 height 49
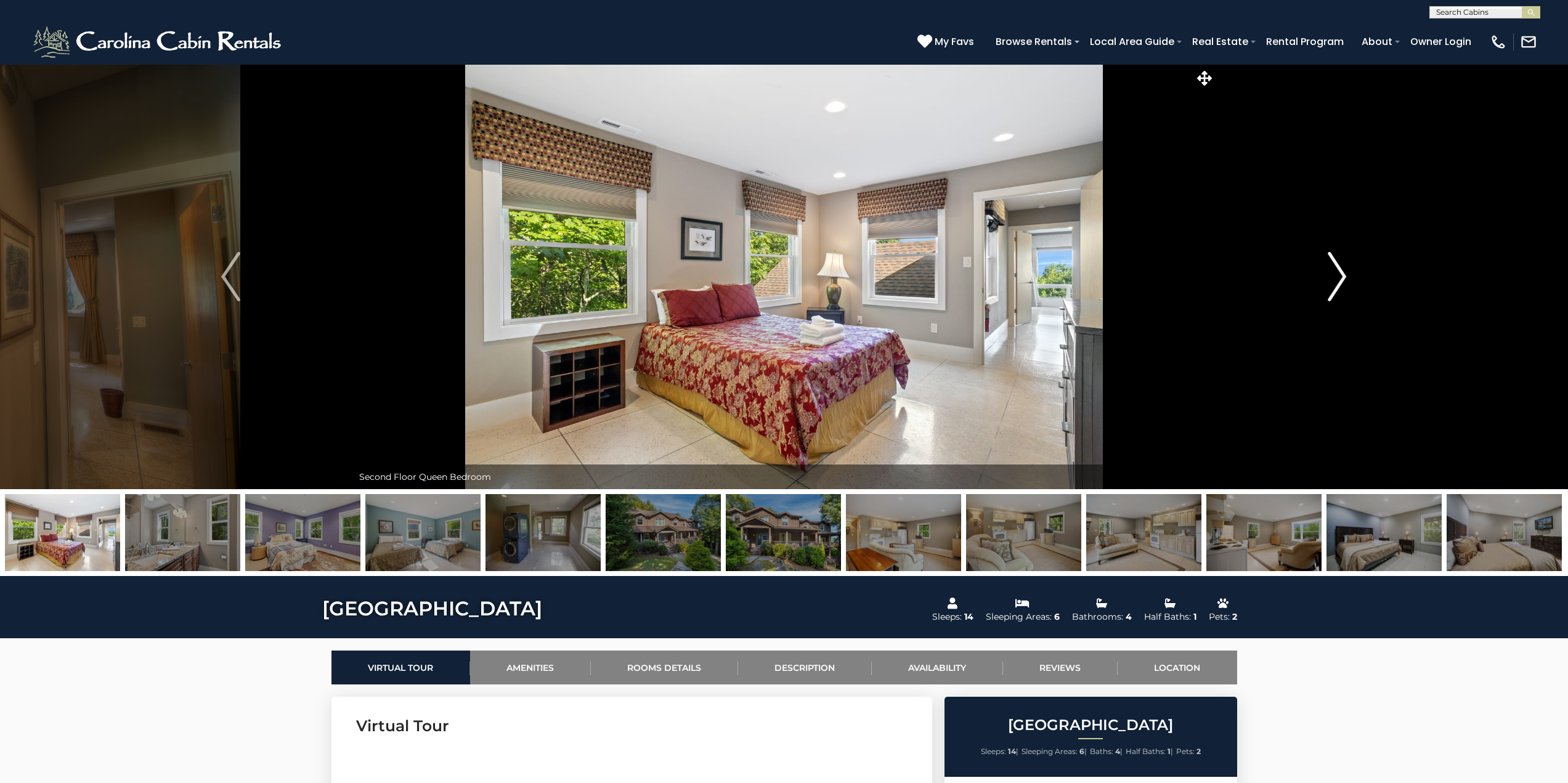
click at [1335, 268] on img "Next" at bounding box center [1337, 277] width 19 height 49
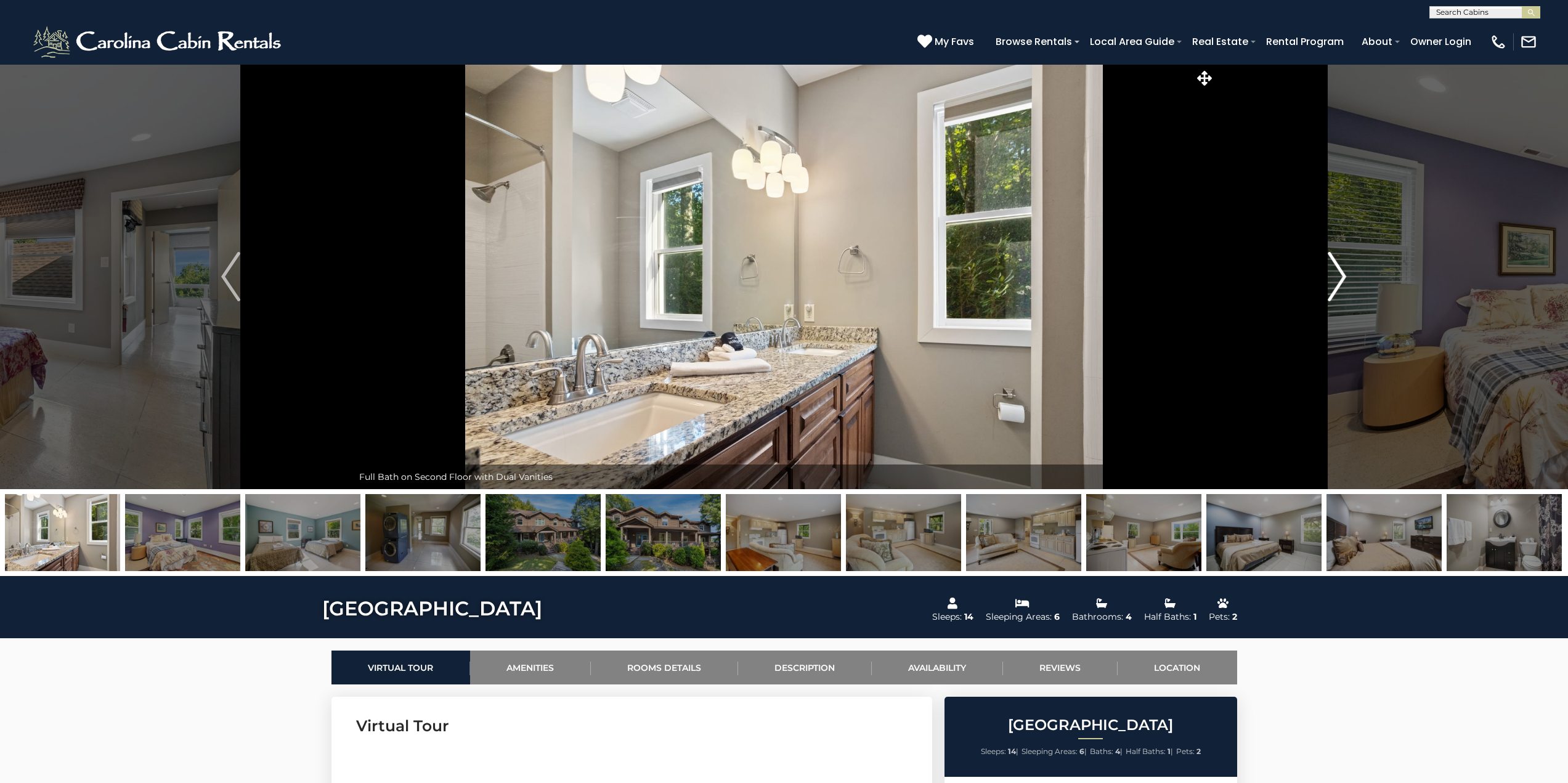
click at [1335, 268] on img "Next" at bounding box center [1337, 277] width 19 height 49
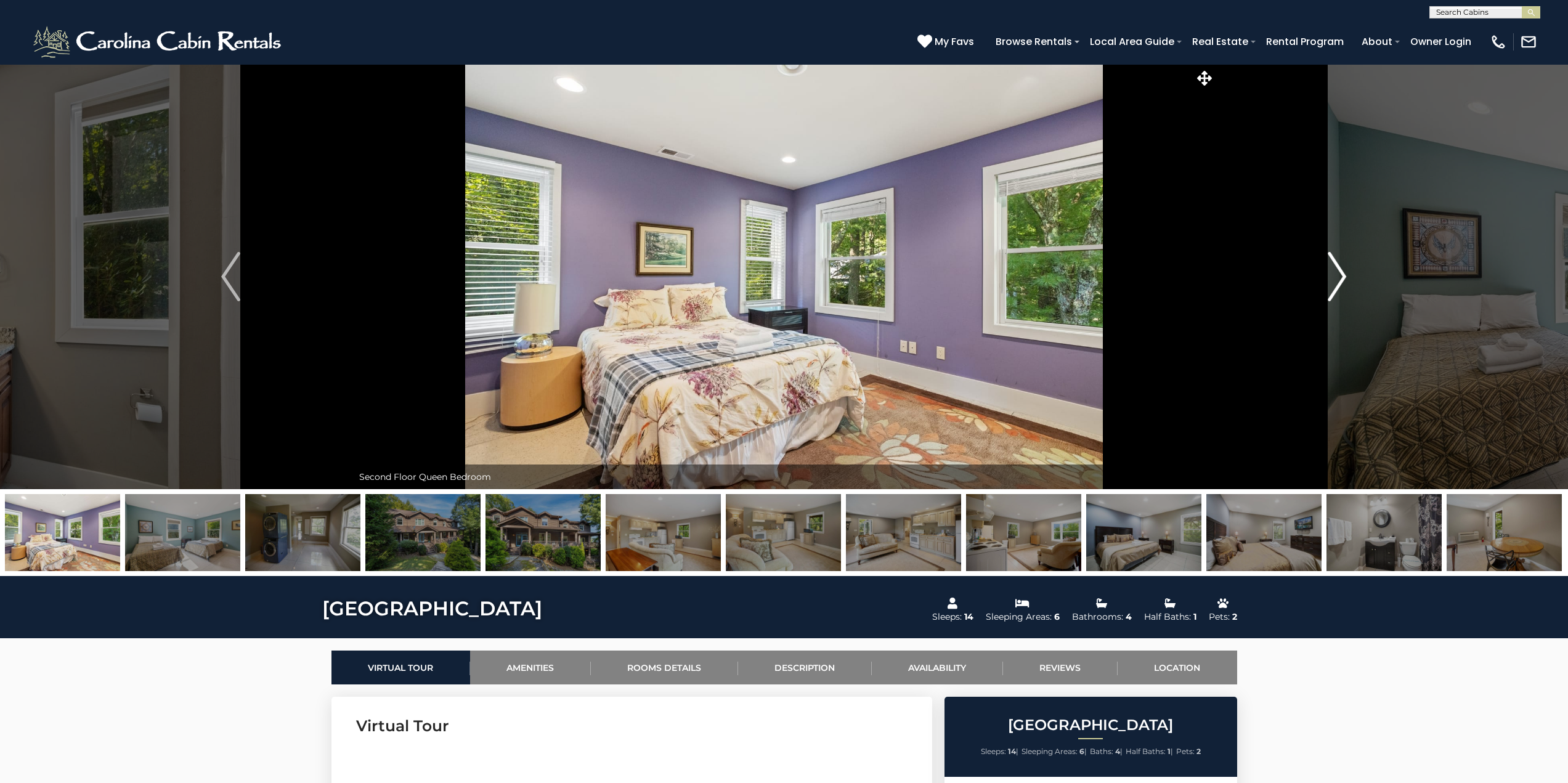
click at [1335, 268] on img "Next" at bounding box center [1337, 277] width 19 height 49
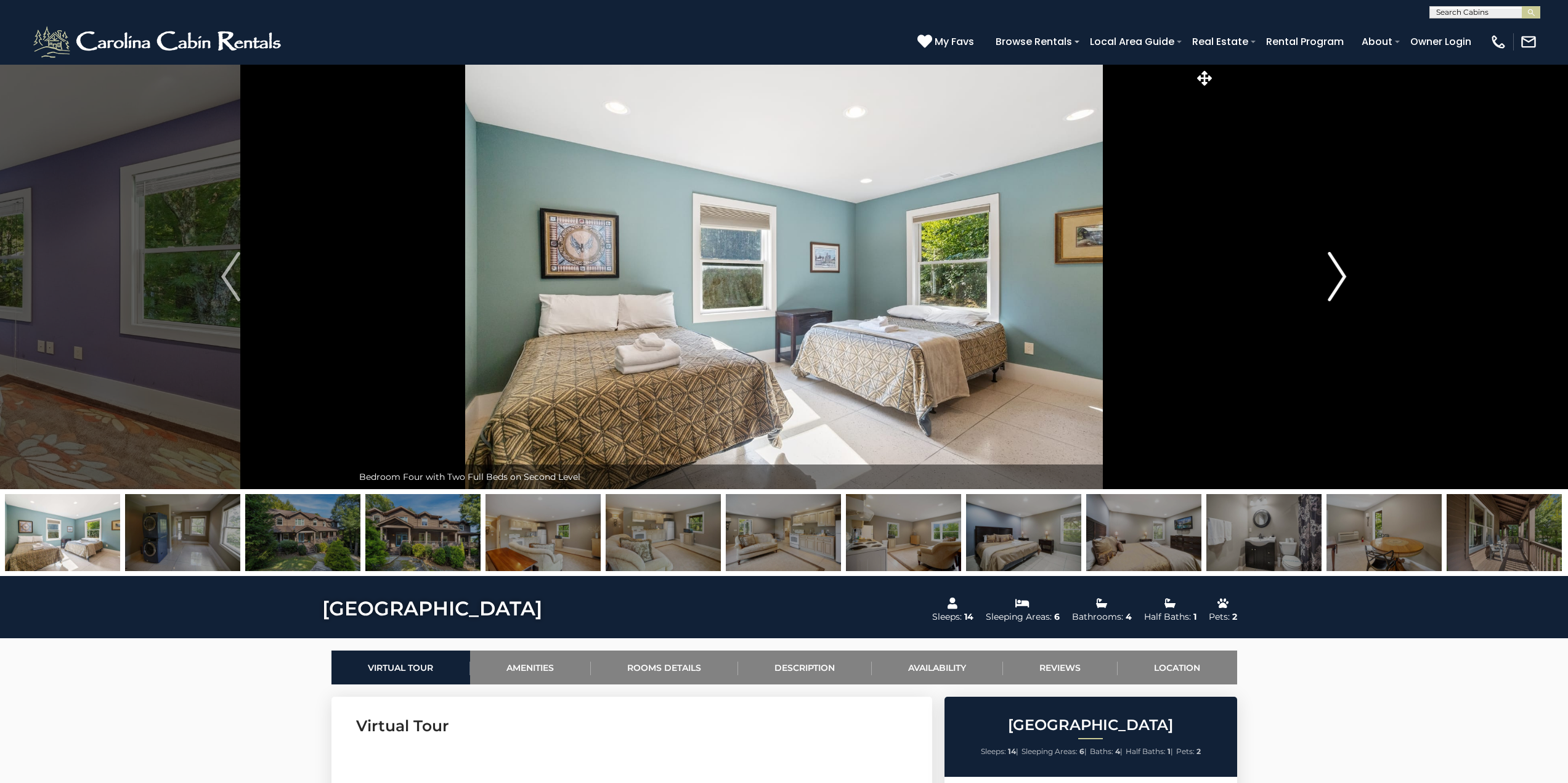
click at [1335, 268] on img "Next" at bounding box center [1337, 277] width 19 height 49
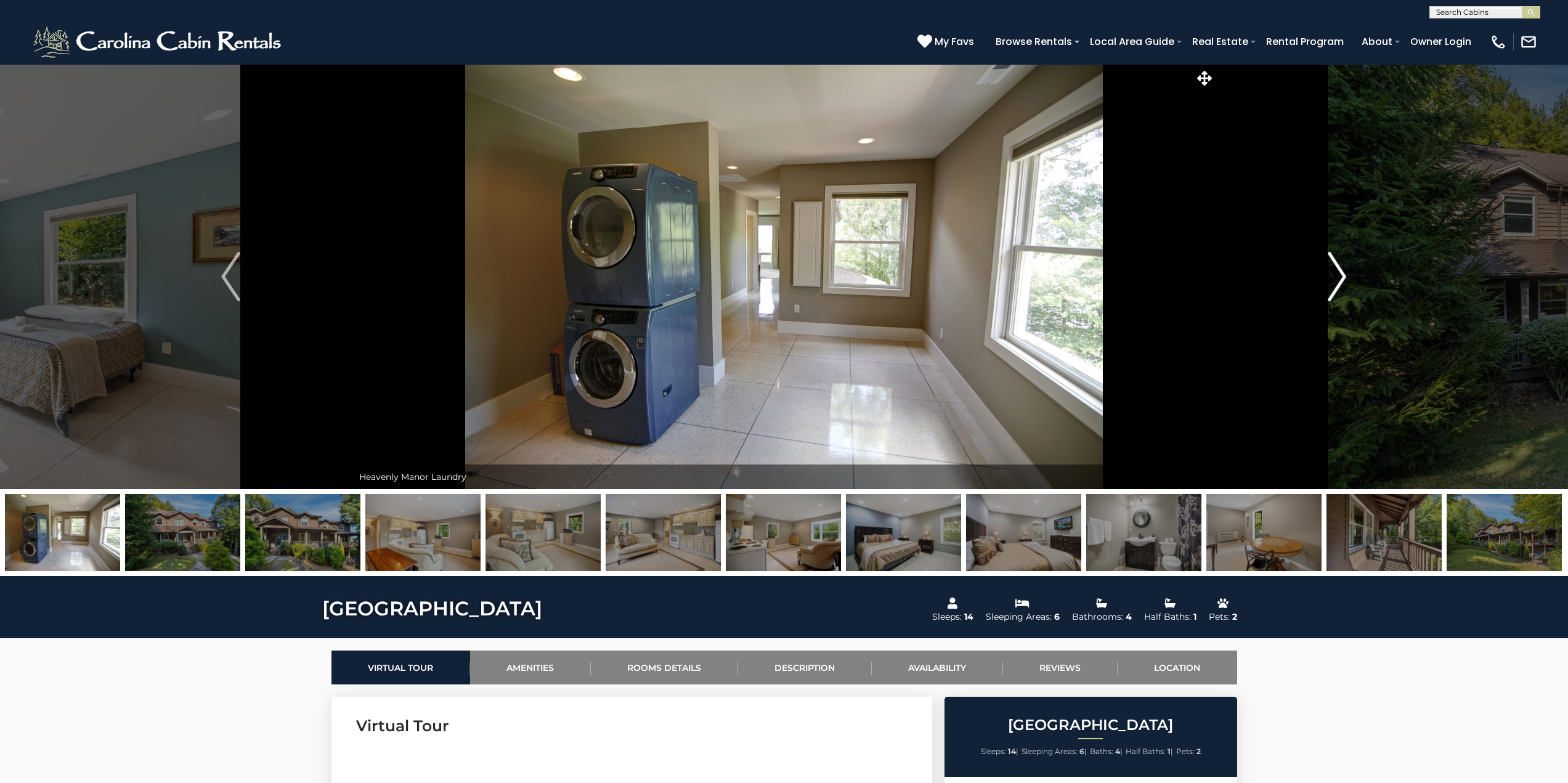
click at [1335, 268] on img "Next" at bounding box center [1337, 277] width 19 height 49
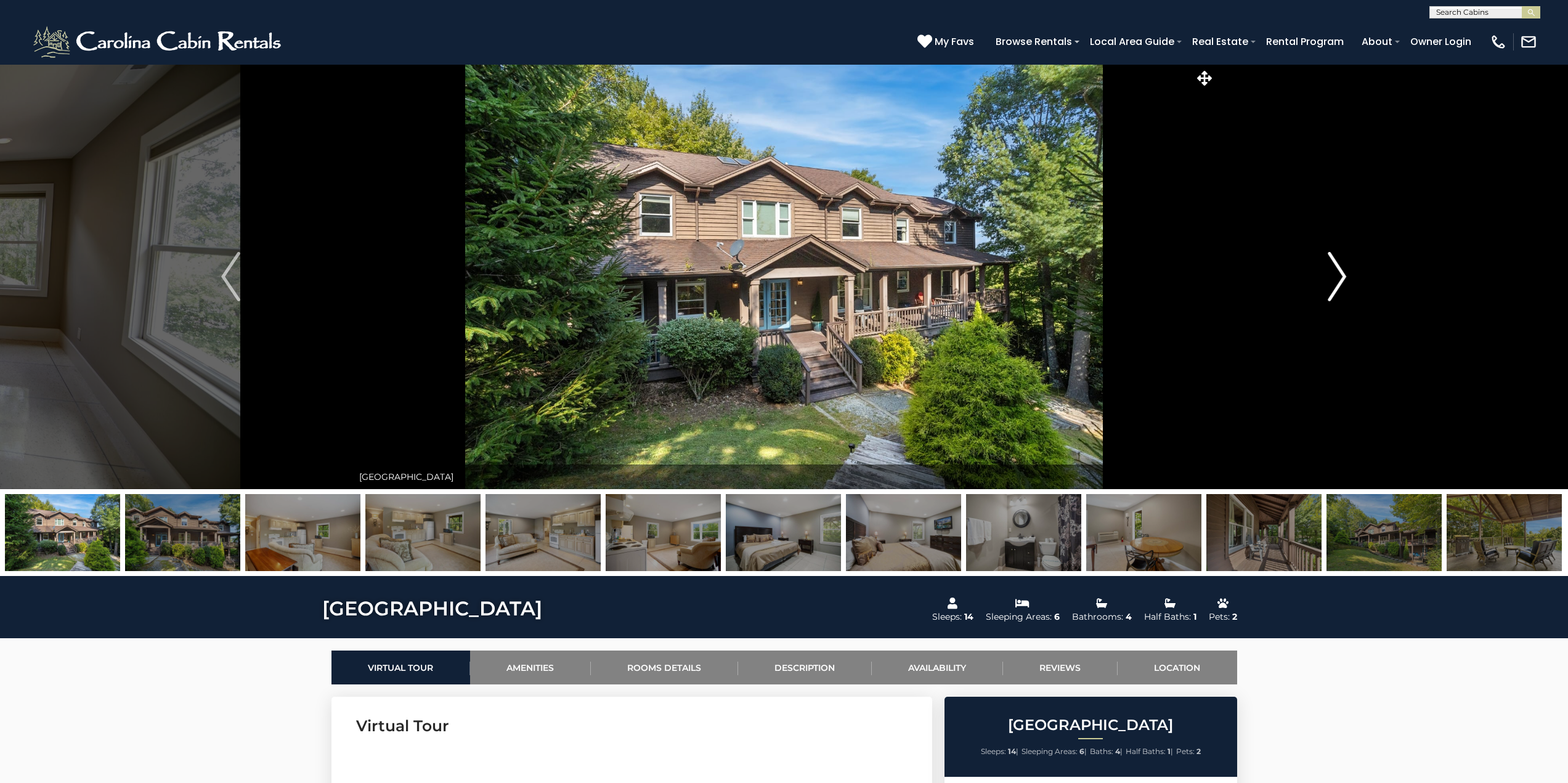
click at [1335, 268] on img "Next" at bounding box center [1337, 277] width 19 height 49
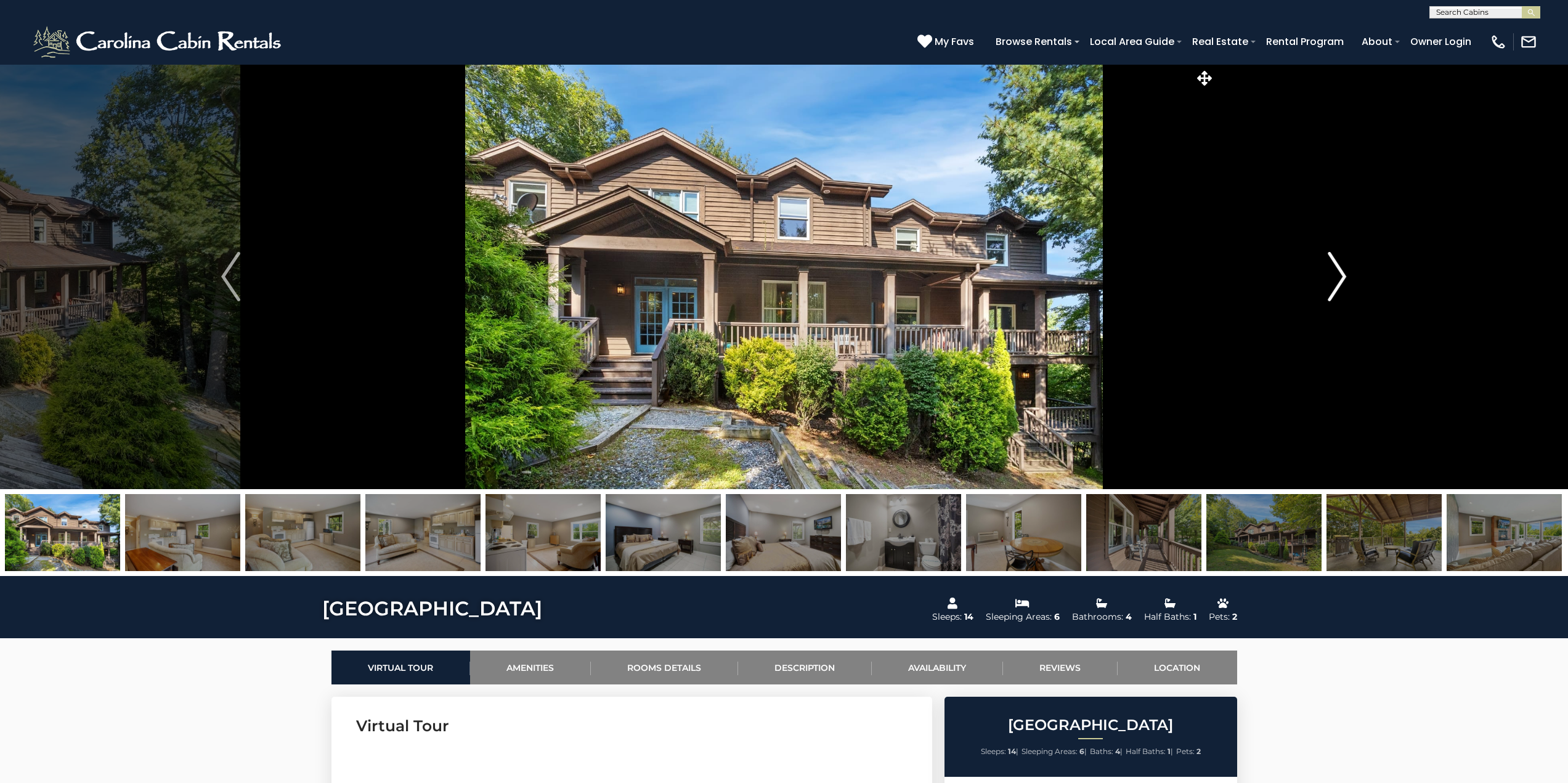
click at [1335, 268] on img "Next" at bounding box center [1337, 277] width 19 height 49
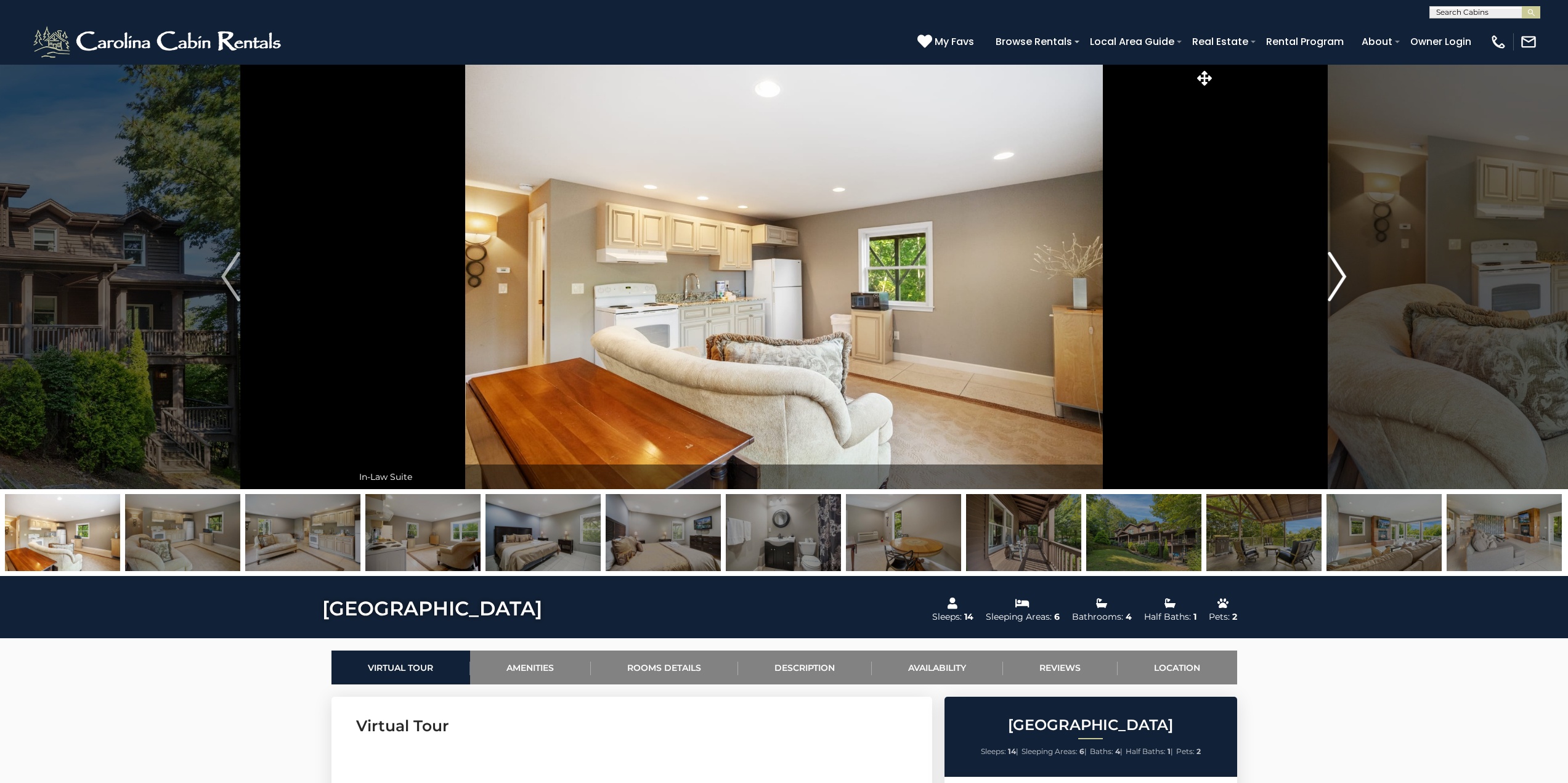
click at [1335, 268] on img "Next" at bounding box center [1337, 277] width 19 height 49
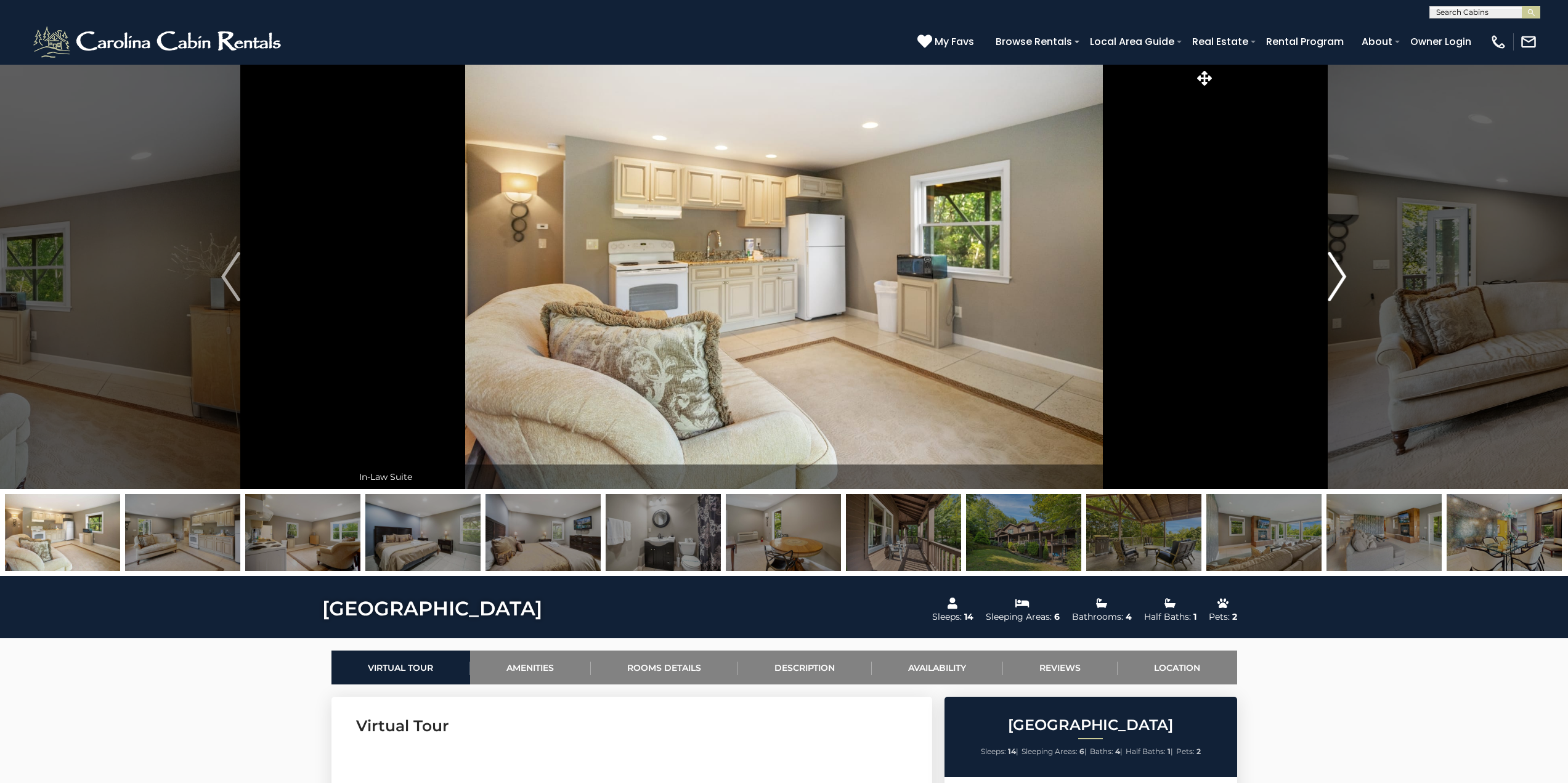
click at [1335, 268] on img "Next" at bounding box center [1337, 277] width 19 height 49
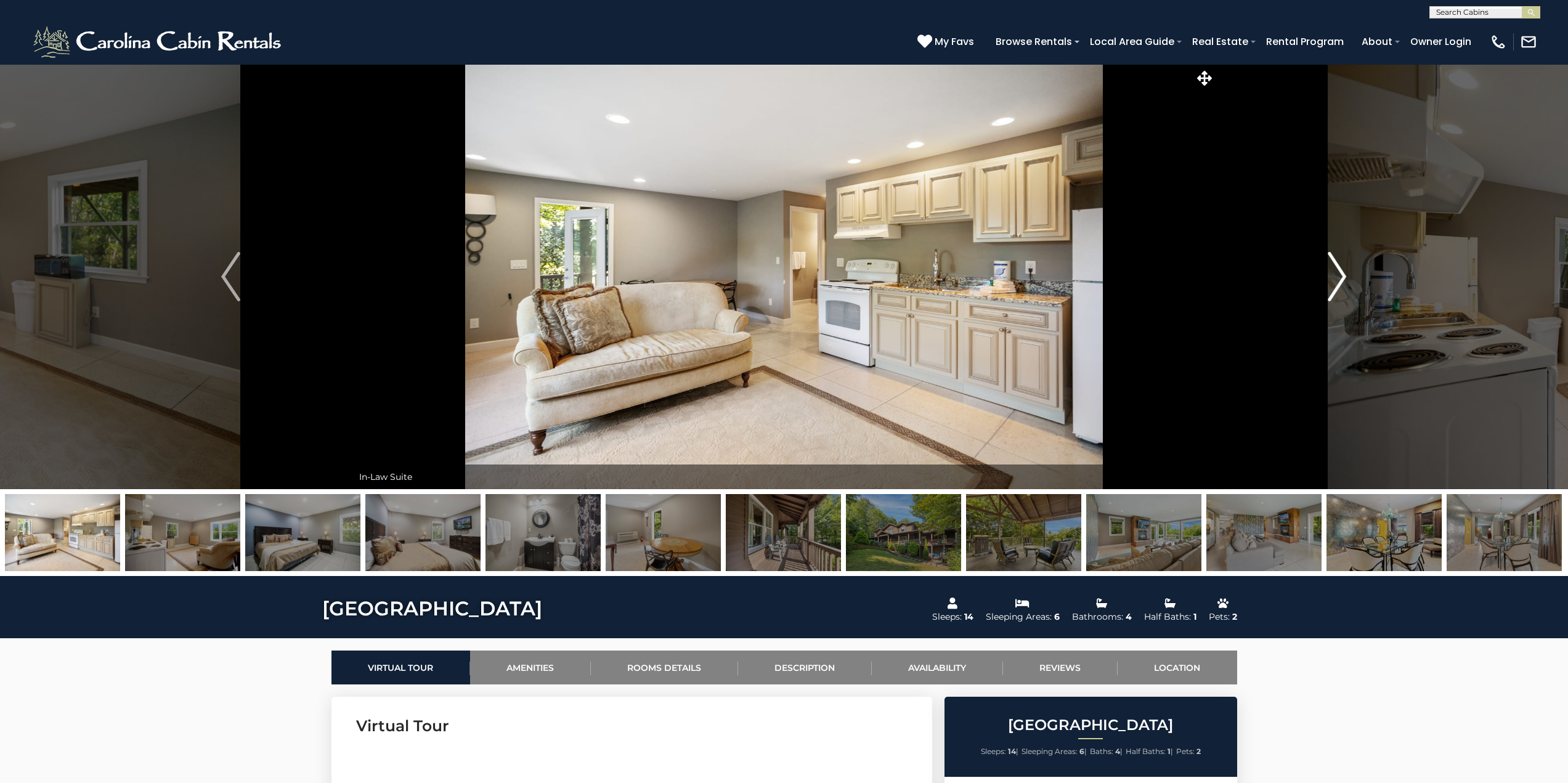
click at [1335, 268] on img "Next" at bounding box center [1337, 277] width 19 height 49
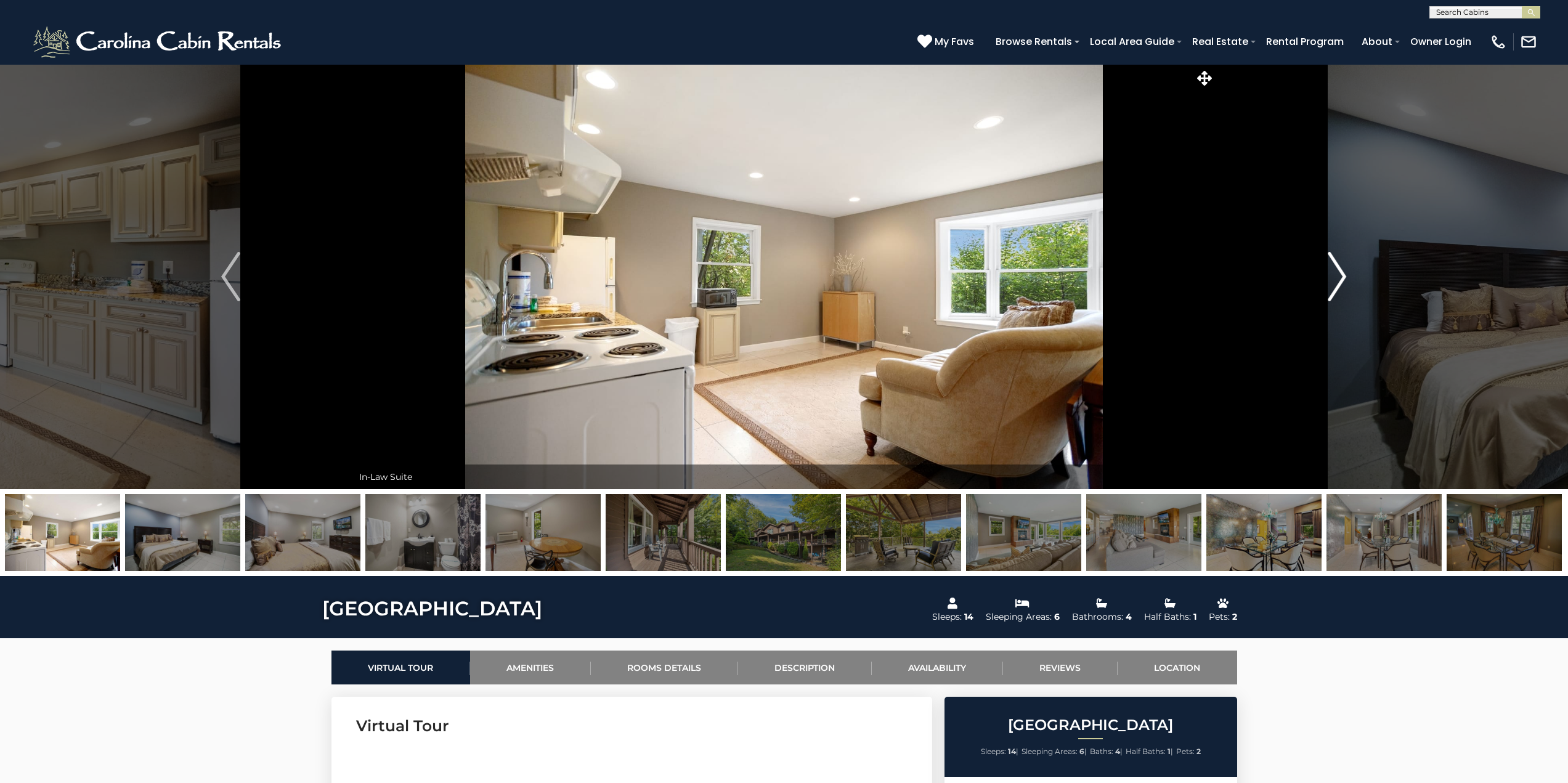
click at [1335, 268] on img "Next" at bounding box center [1337, 277] width 19 height 49
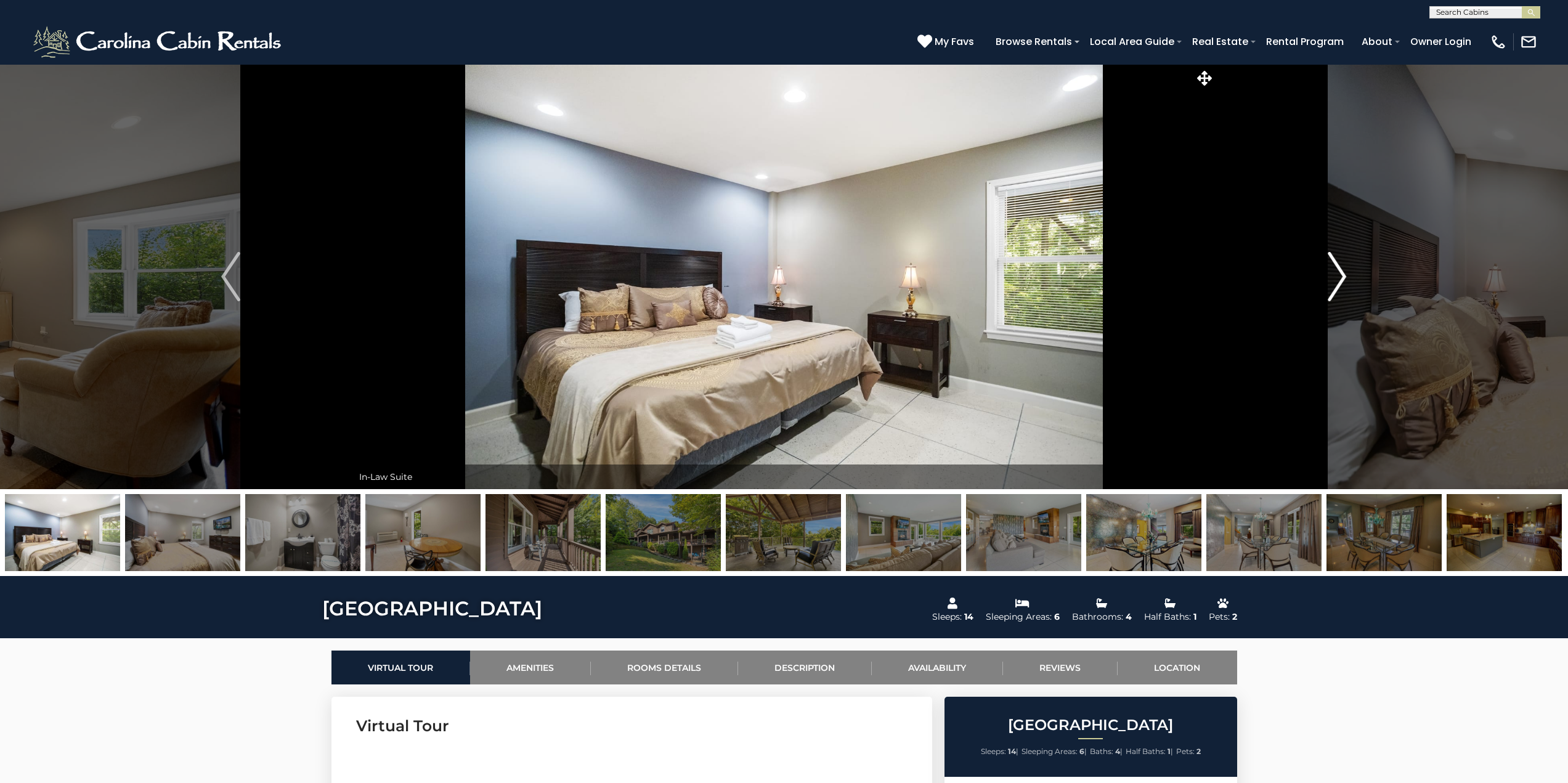
click at [1335, 268] on img "Next" at bounding box center [1337, 277] width 19 height 49
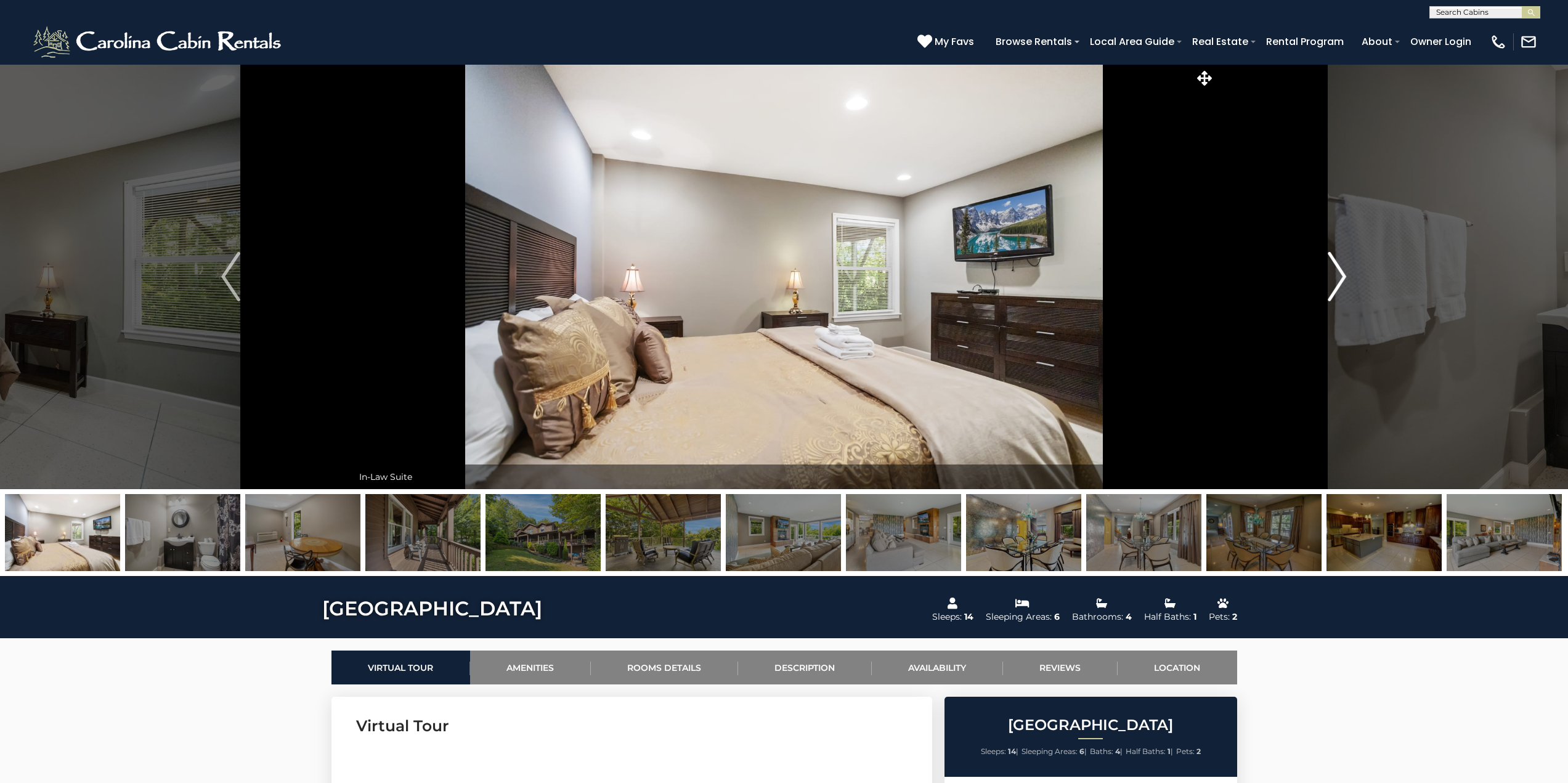
click at [1335, 268] on img "Next" at bounding box center [1337, 277] width 19 height 49
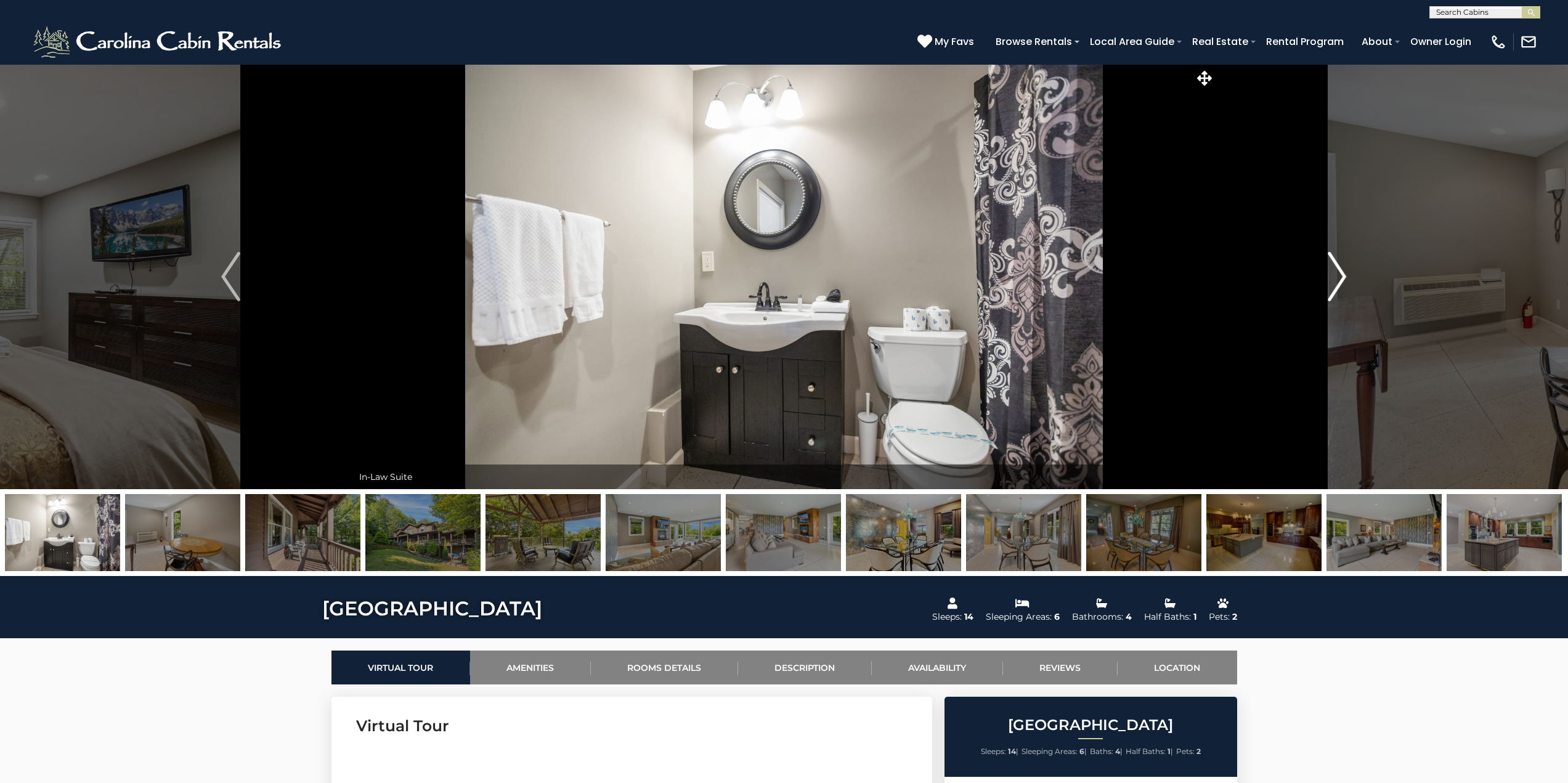
click at [1335, 268] on img "Next" at bounding box center [1337, 277] width 19 height 49
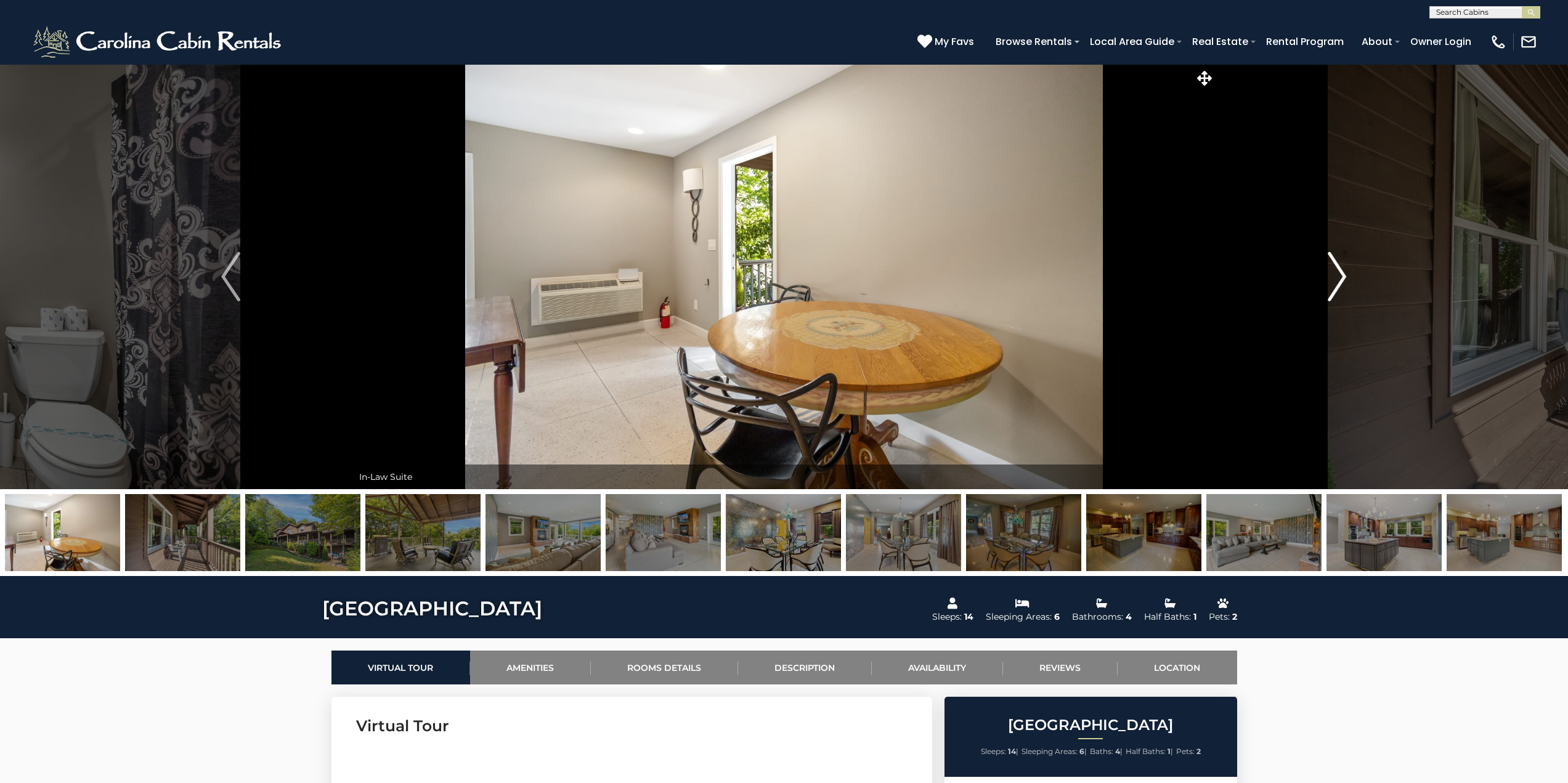
click at [1335, 268] on img "Next" at bounding box center [1337, 277] width 19 height 49
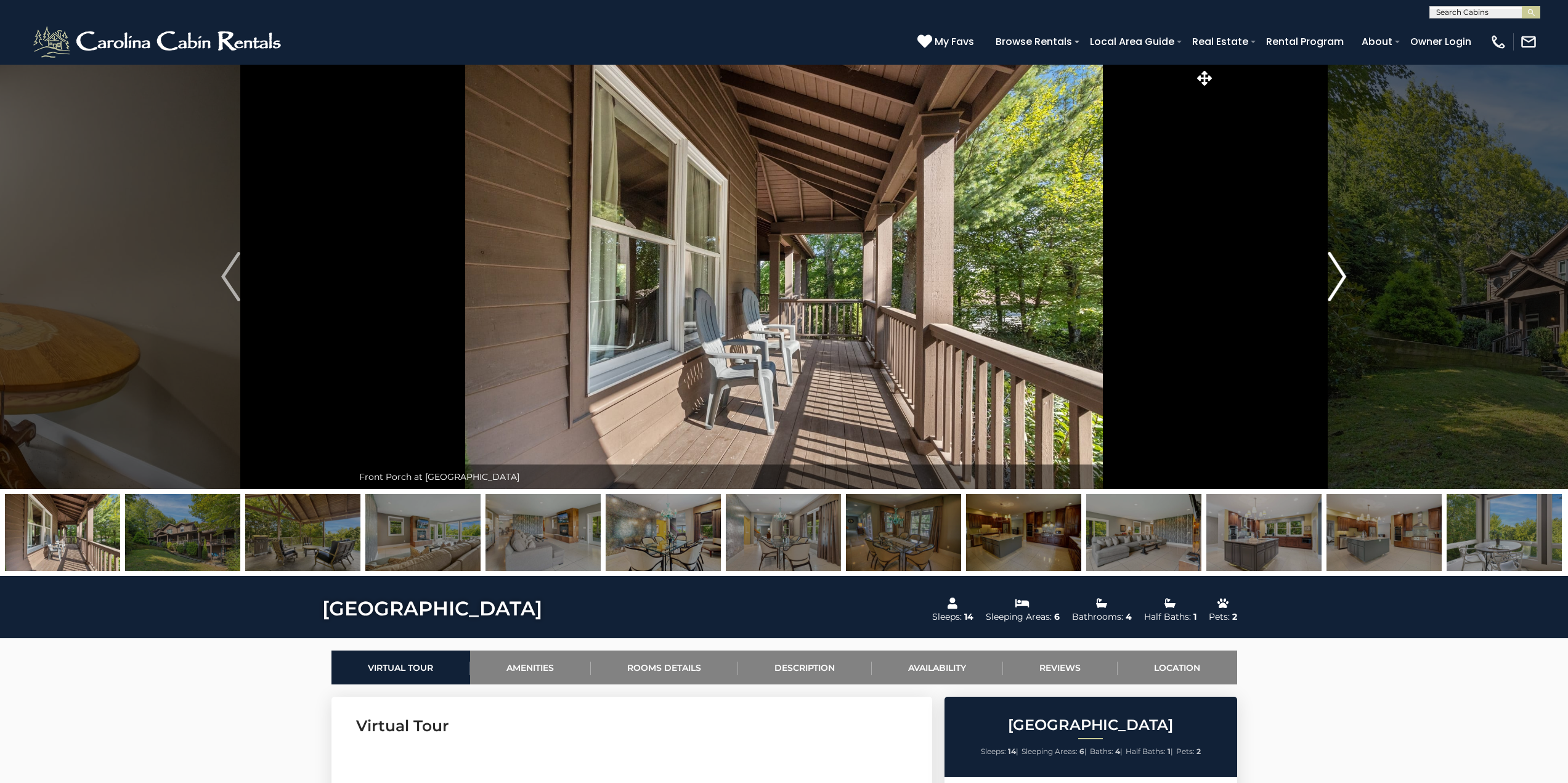
click at [1335, 268] on img "Next" at bounding box center [1337, 277] width 19 height 49
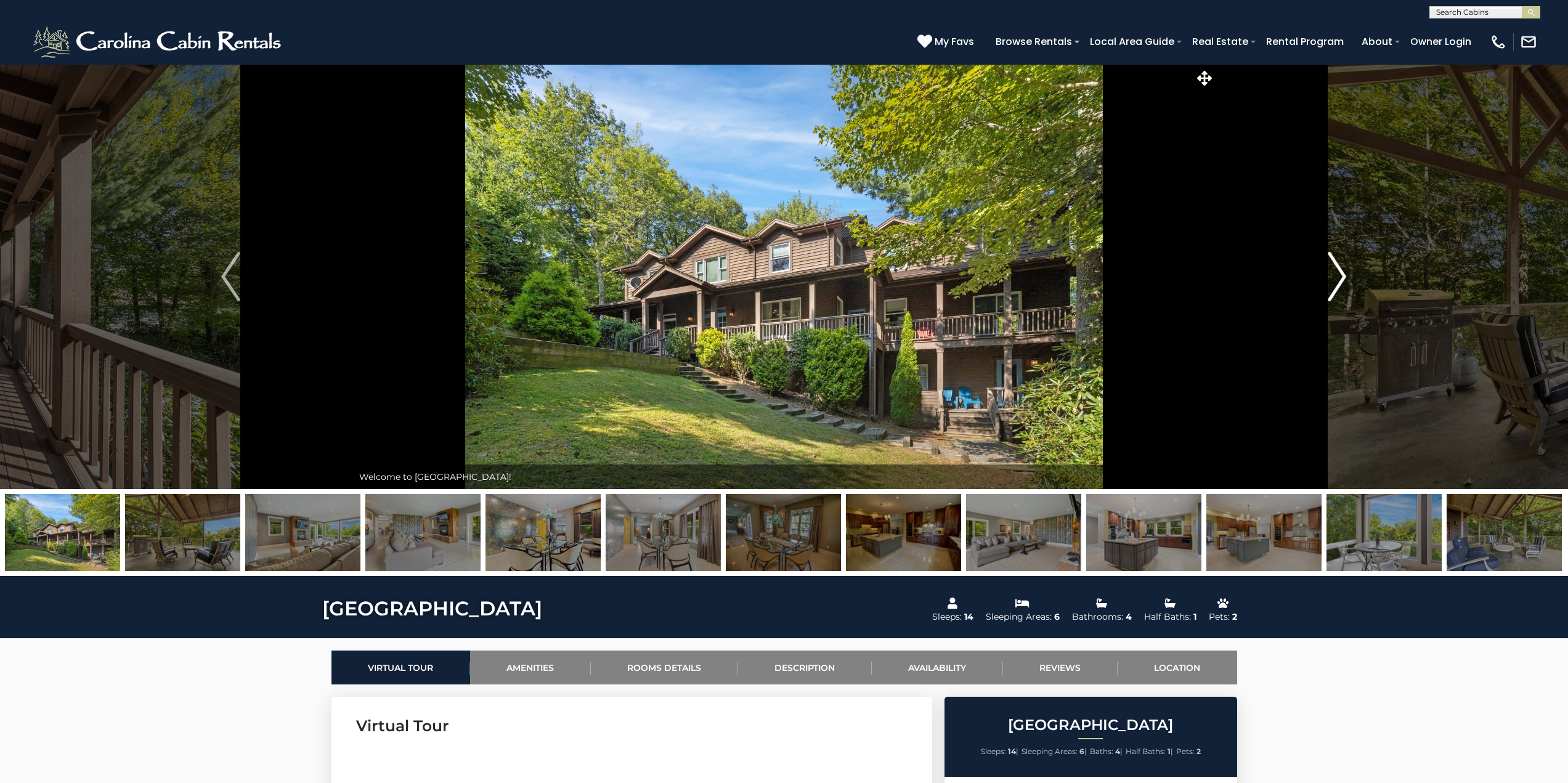
click at [1335, 268] on img "Next" at bounding box center [1337, 277] width 19 height 49
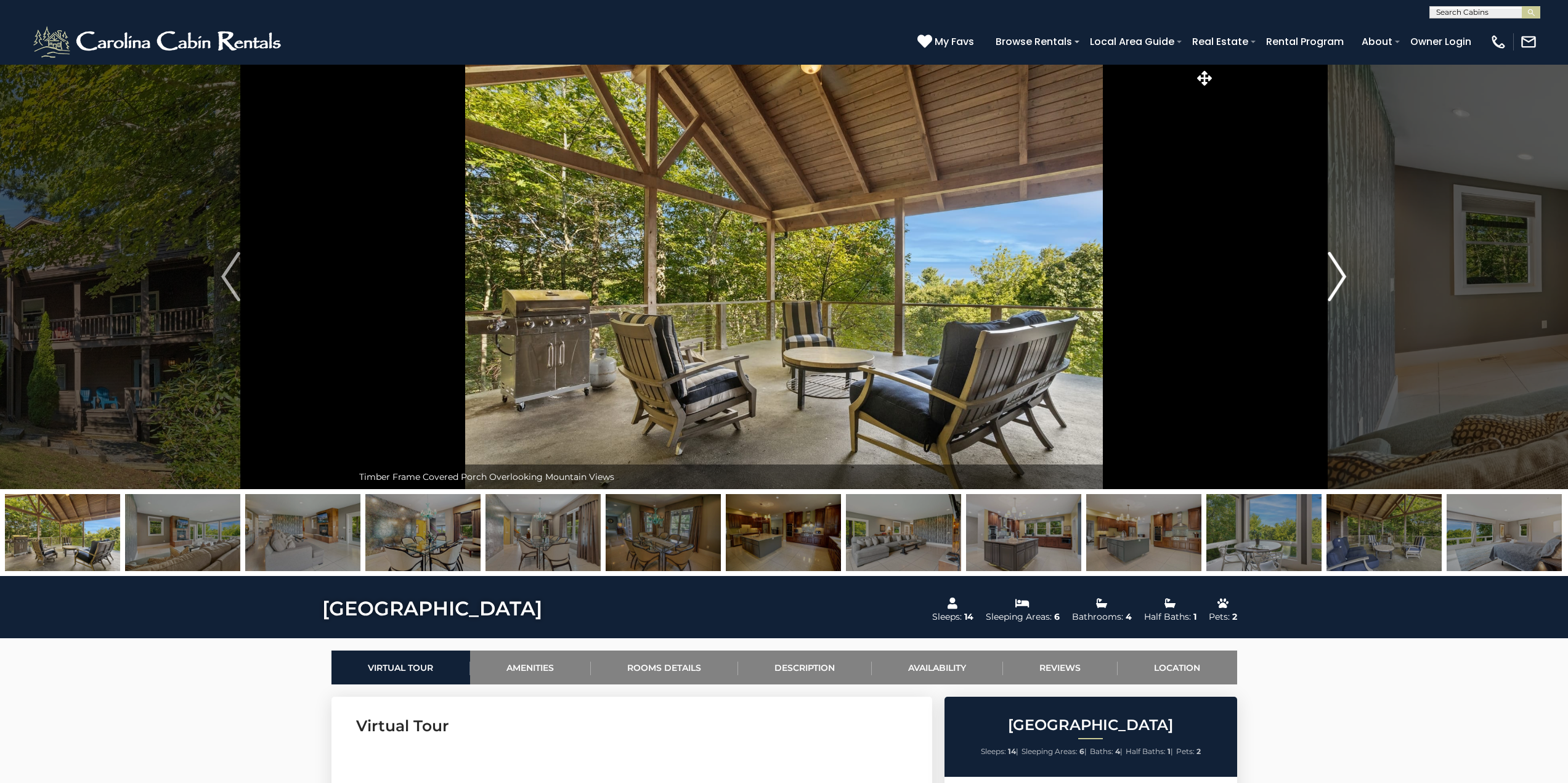
click at [1335, 268] on img "Next" at bounding box center [1337, 277] width 19 height 49
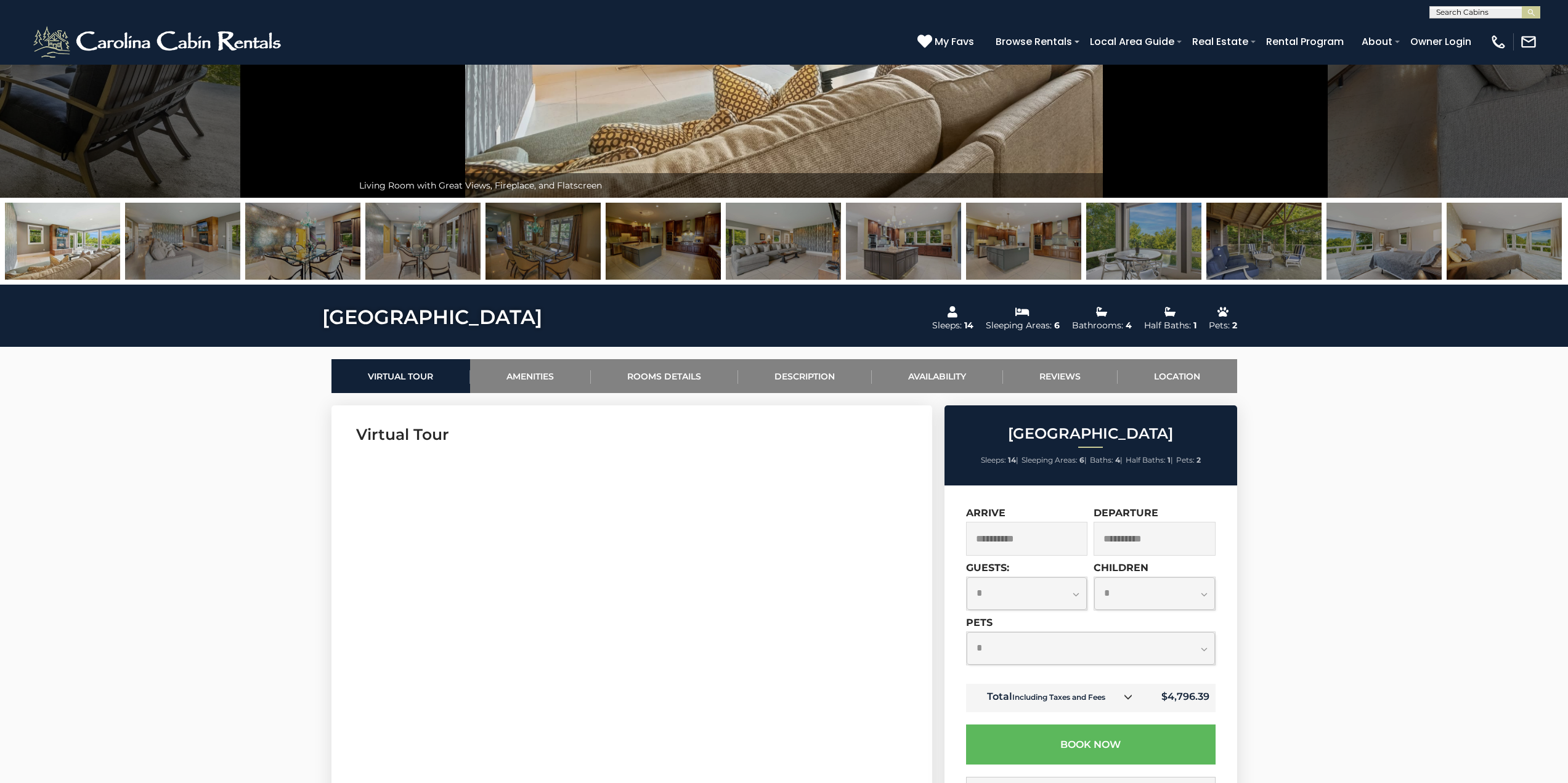
scroll to position [431, 0]
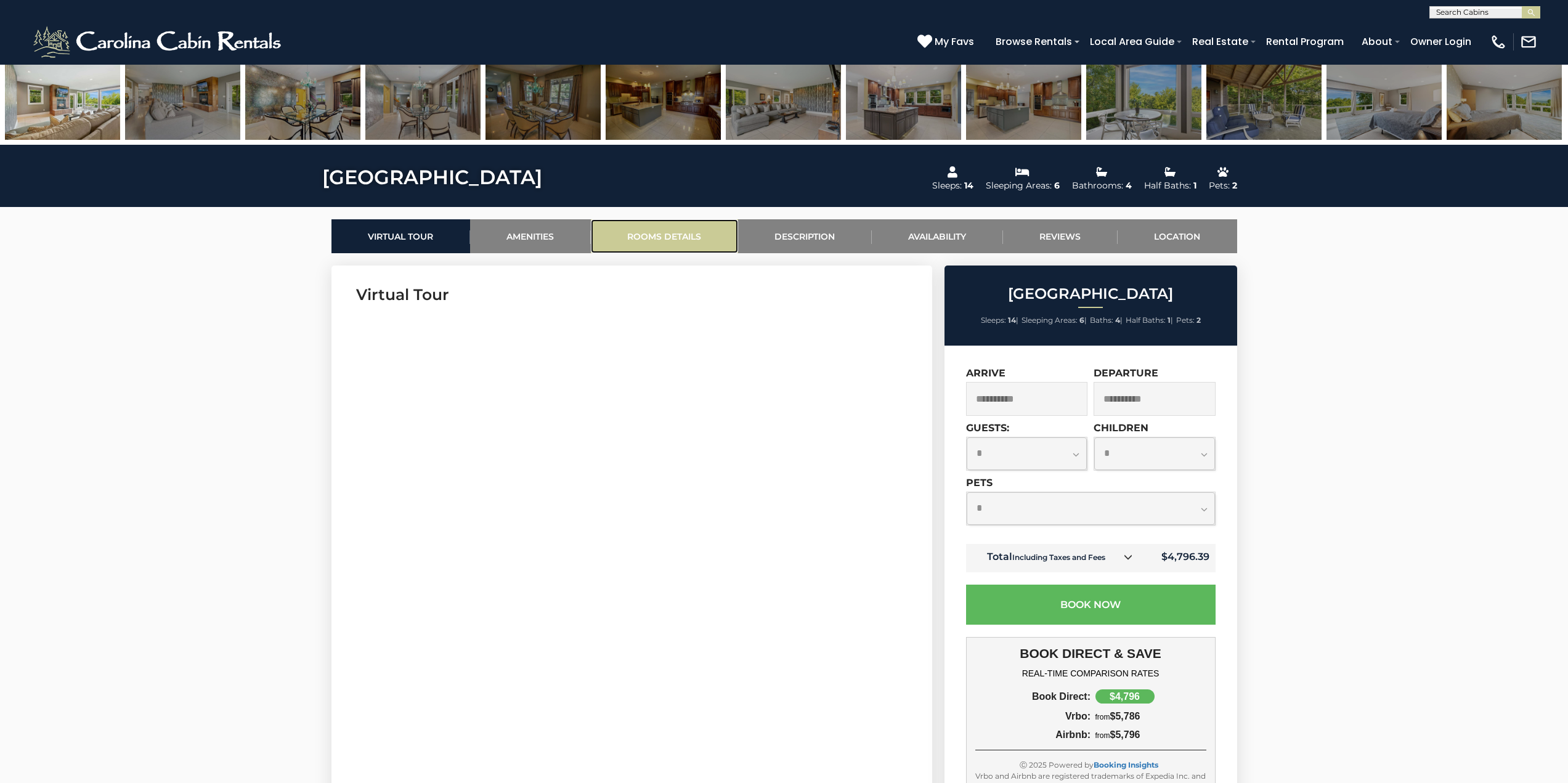
click at [643, 234] on link "Rooms Details" at bounding box center [664, 236] width 148 height 34
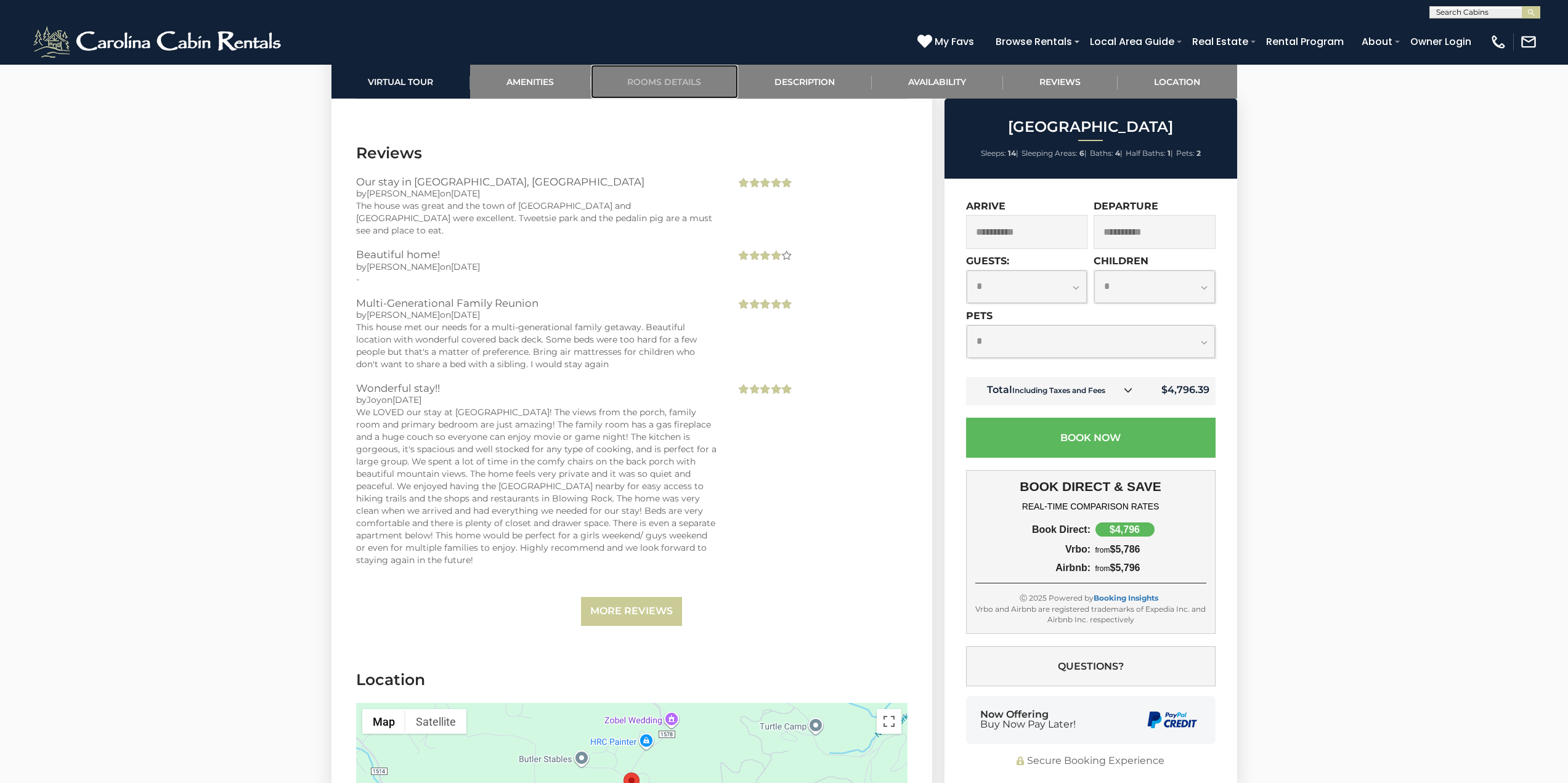
scroll to position [3106, 0]
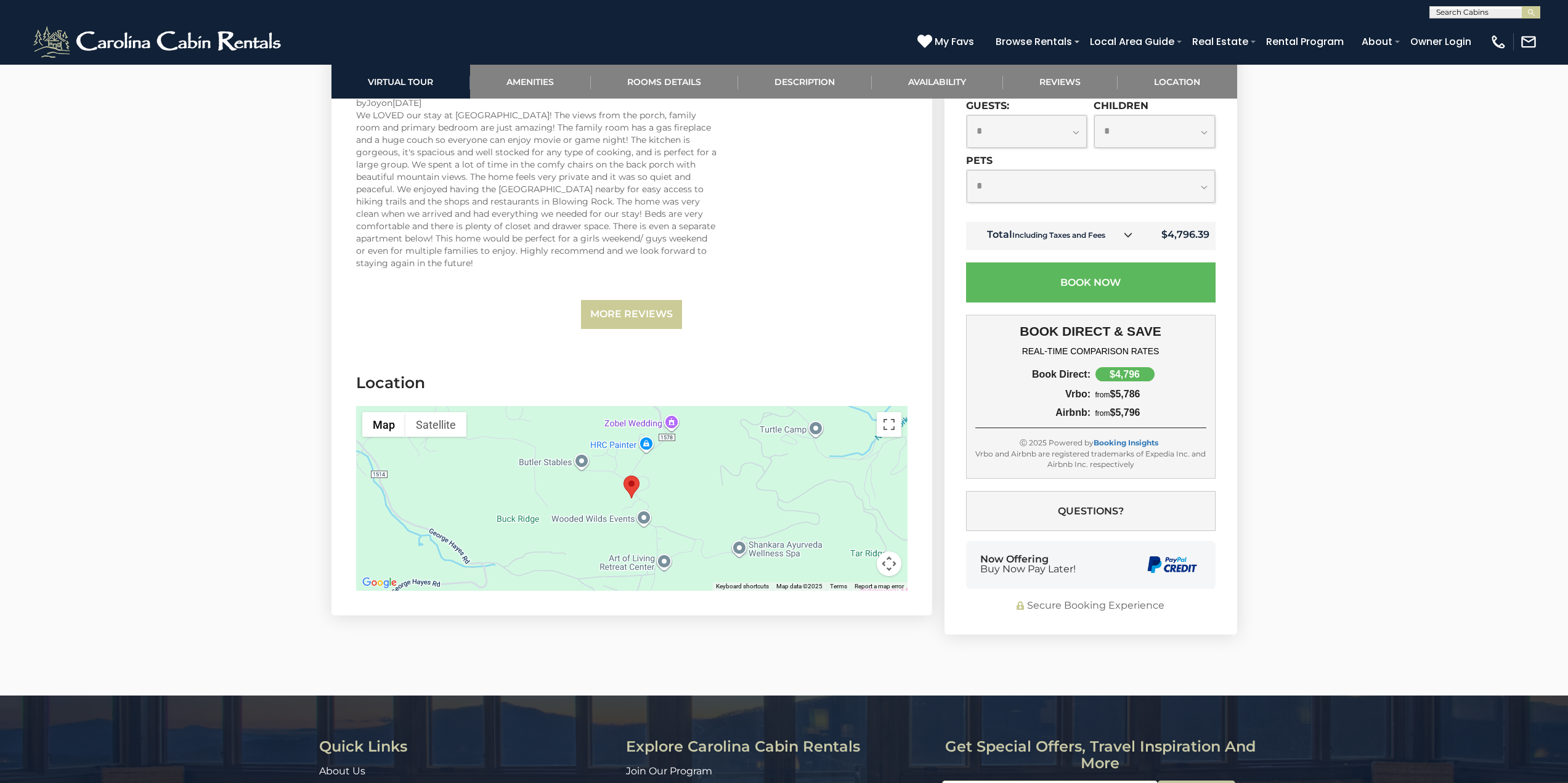
click at [893, 552] on button "Map camera controls" at bounding box center [889, 564] width 24 height 24
click at [633, 517] on div at bounding box center [632, 499] width 551 height 184
click at [853, 490] on button "Zoom in" at bounding box center [858, 503] width 24 height 24
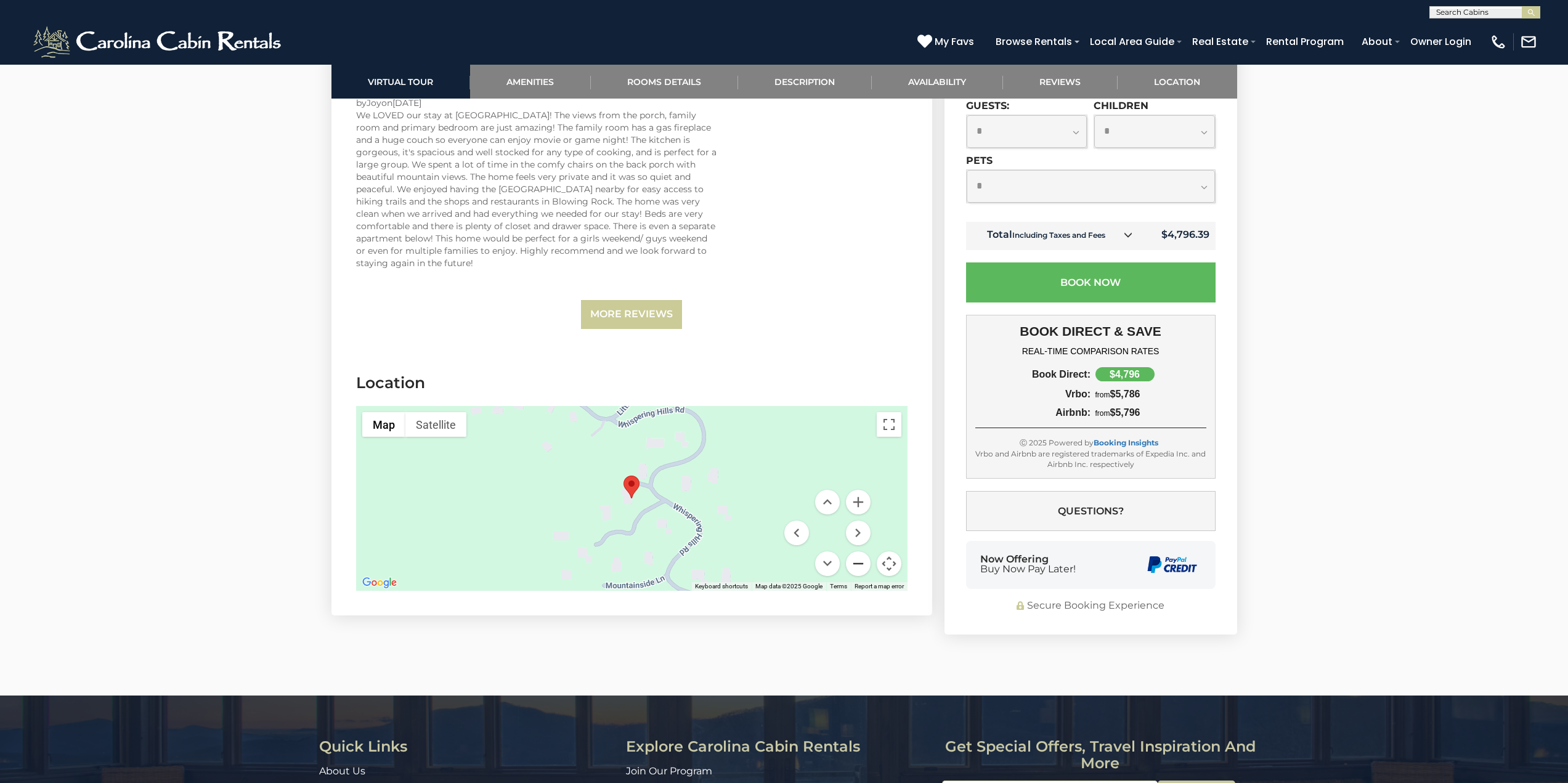
click at [857, 551] on button "Zoom out" at bounding box center [858, 564] width 24 height 24
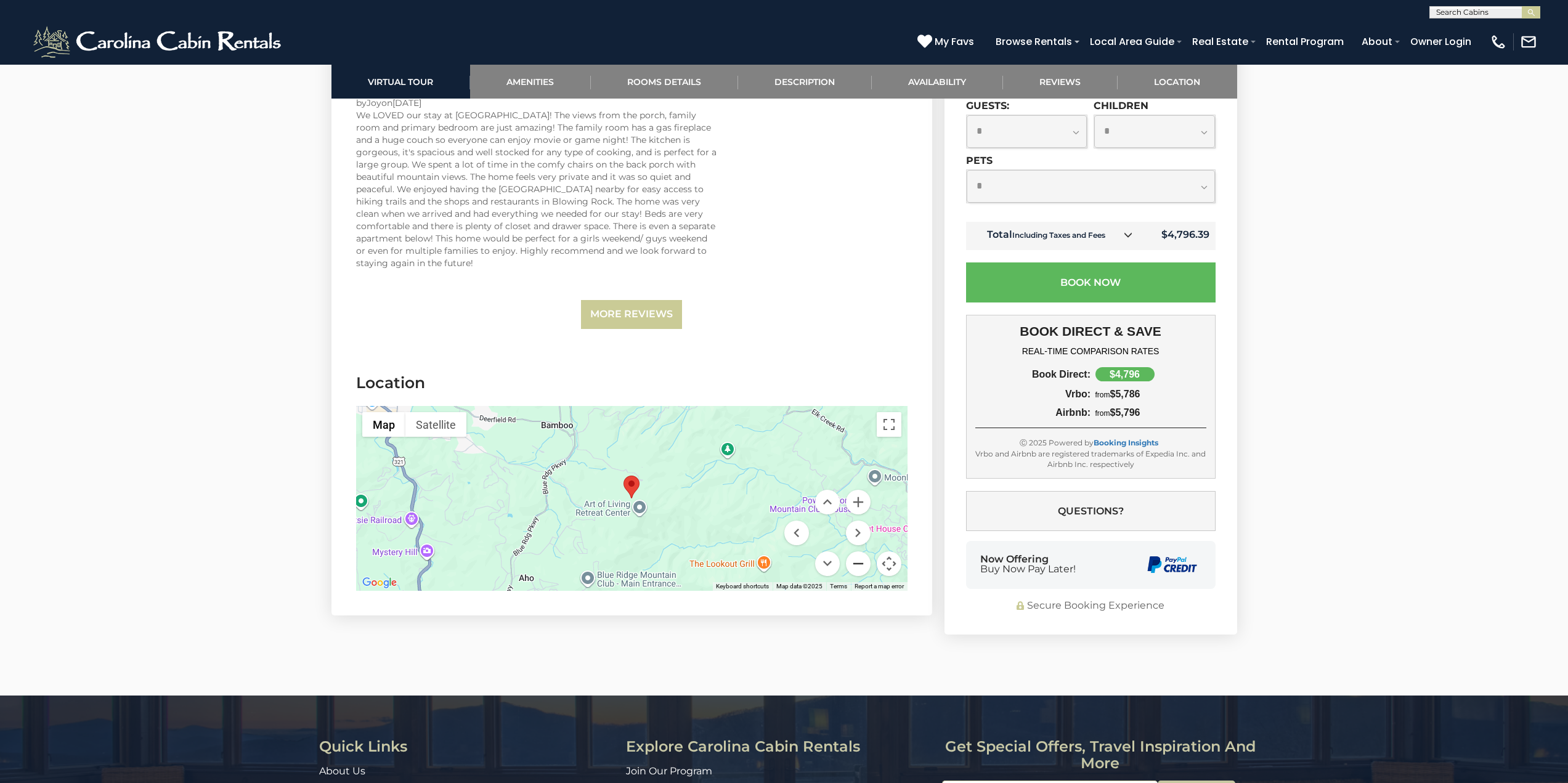
click at [857, 551] on button "Zoom out" at bounding box center [858, 564] width 24 height 24
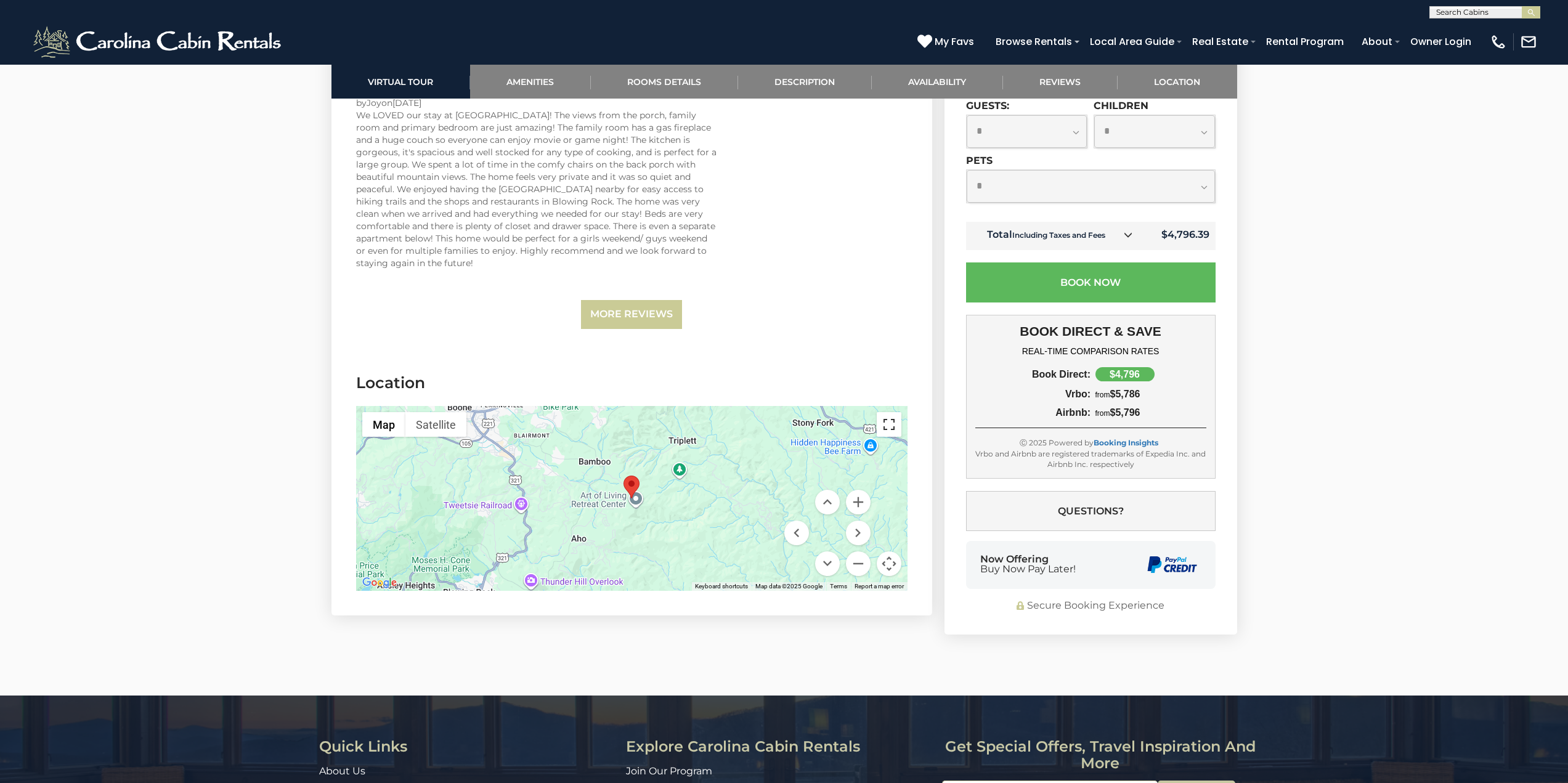
click at [886, 413] on button "Toggle fullscreen view" at bounding box center [889, 424] width 24 height 24
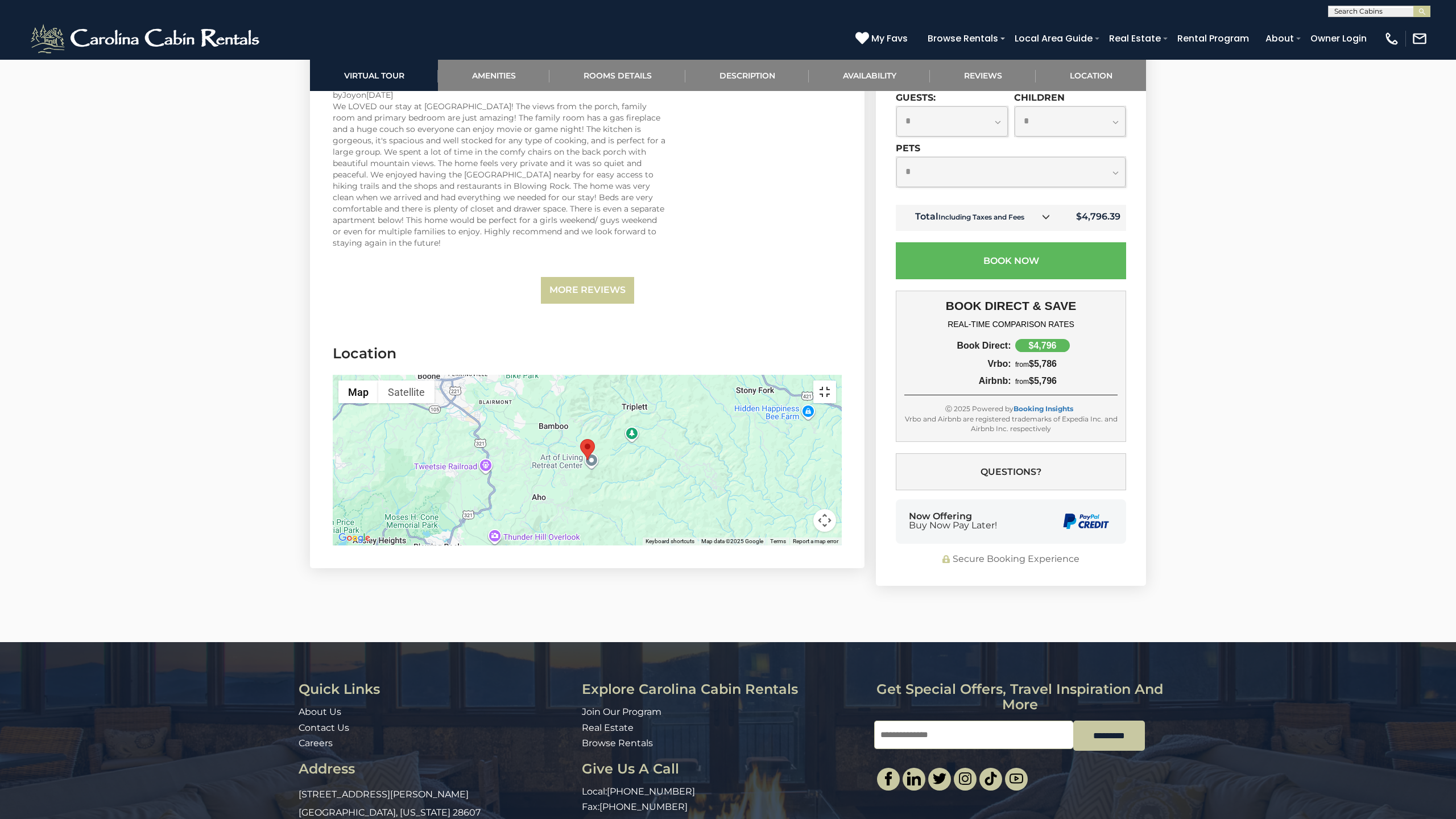
click at [837, 380] on button "Toggle fullscreen view" at bounding box center [824, 392] width 23 height 23
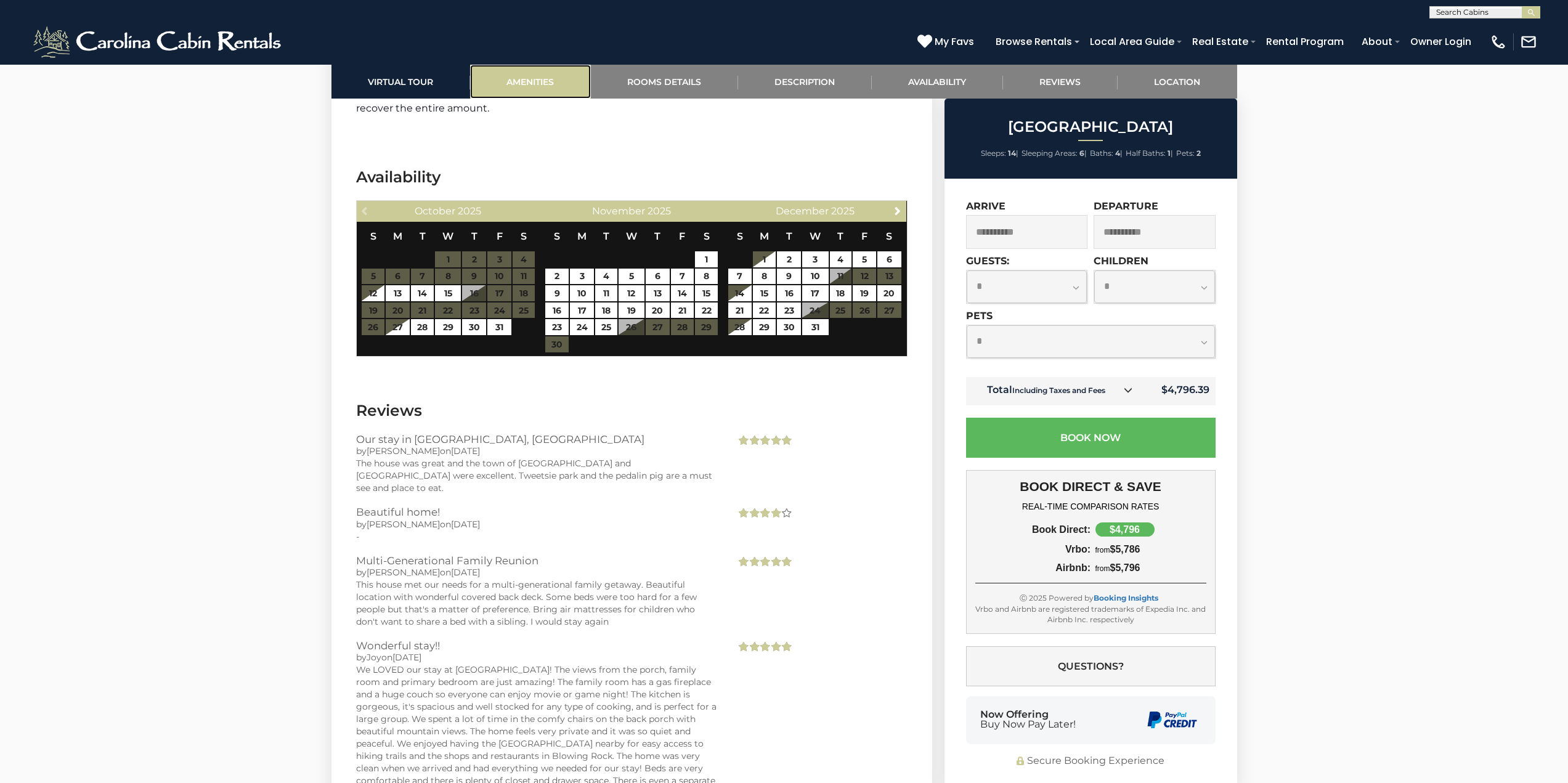
click at [533, 79] on link "Amenities" at bounding box center [531, 82] width 120 height 34
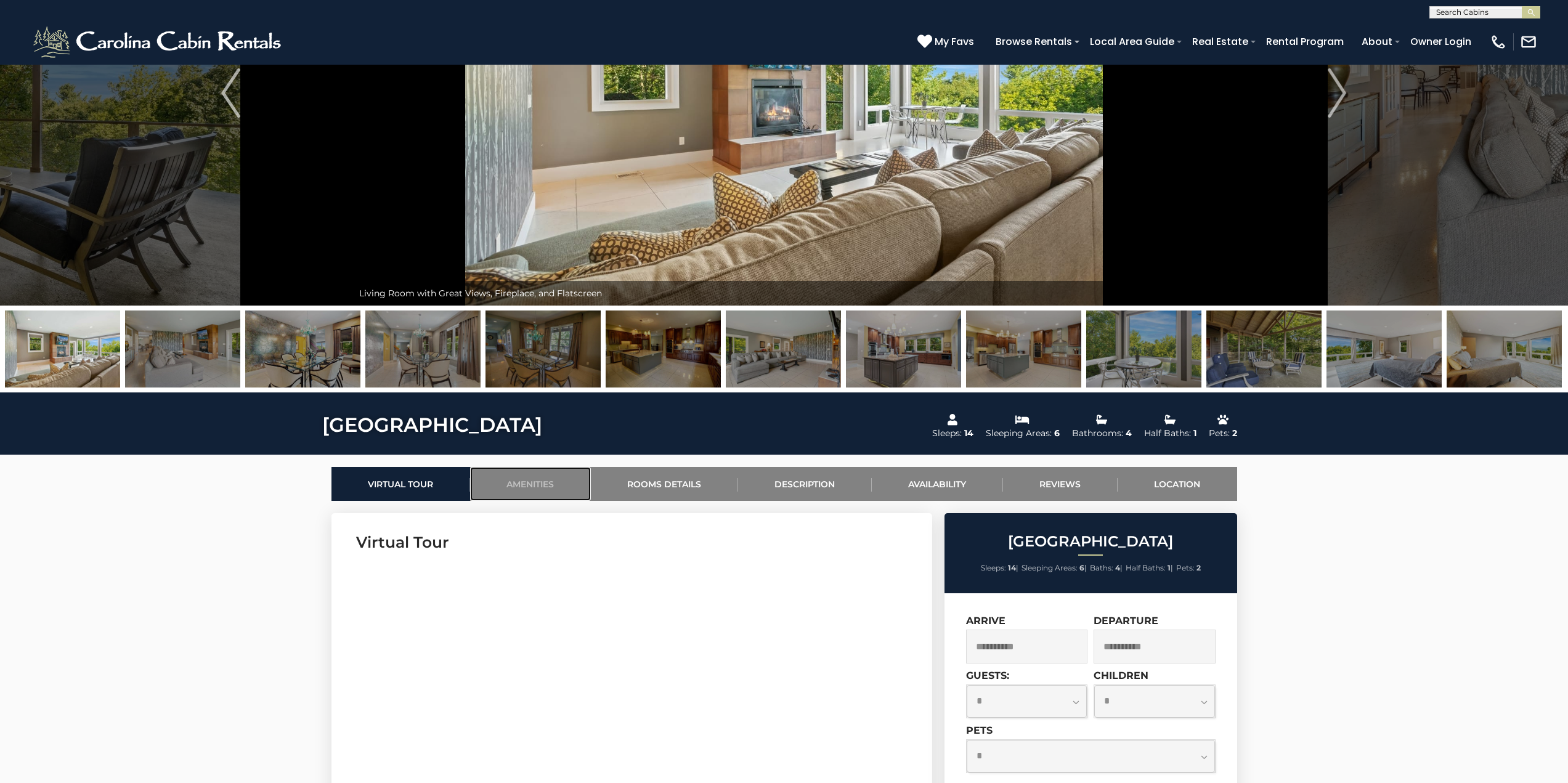
scroll to position [0, 0]
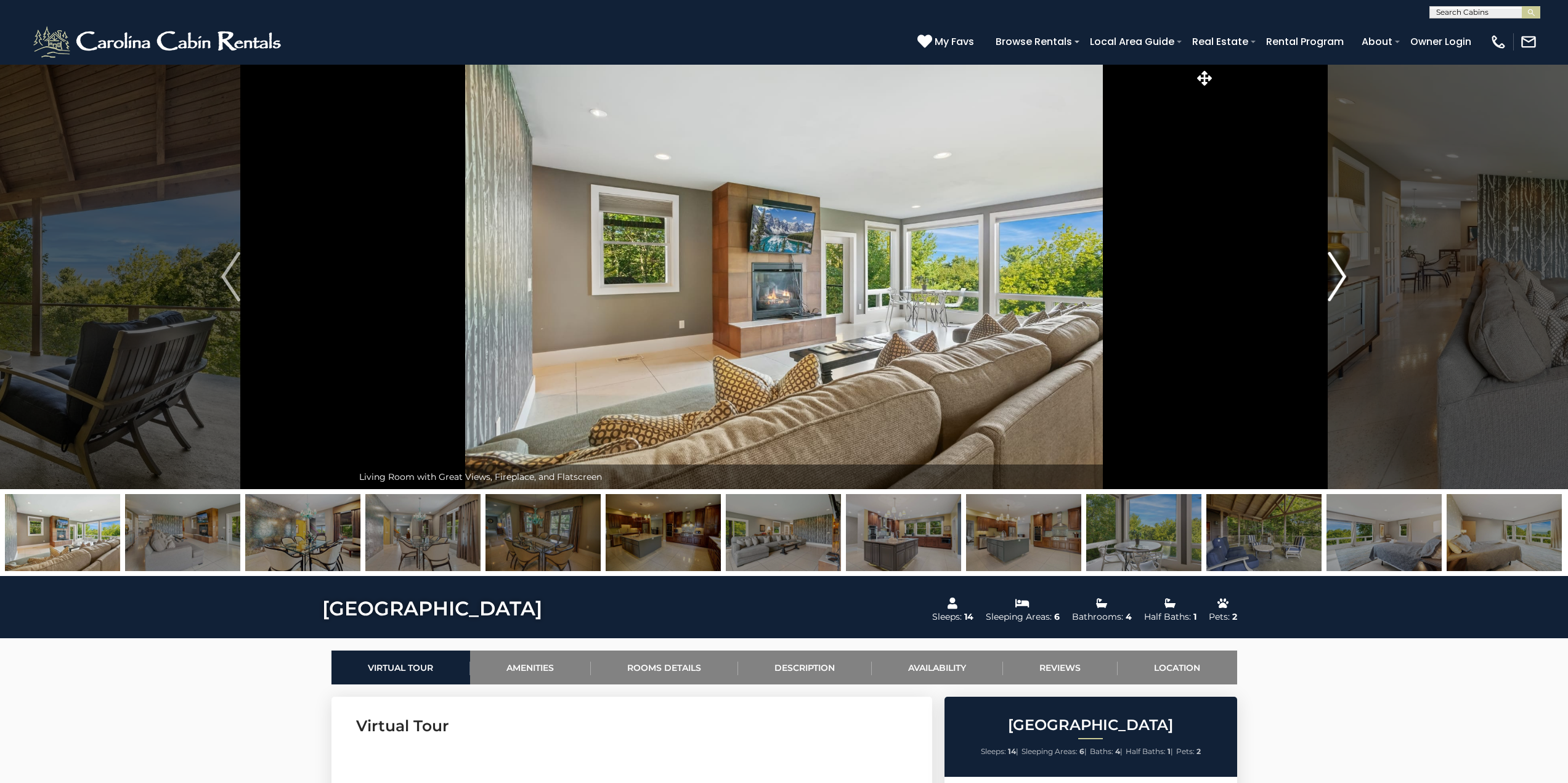
click at [1351, 278] on button "Next" at bounding box center [1336, 277] width 244 height 425
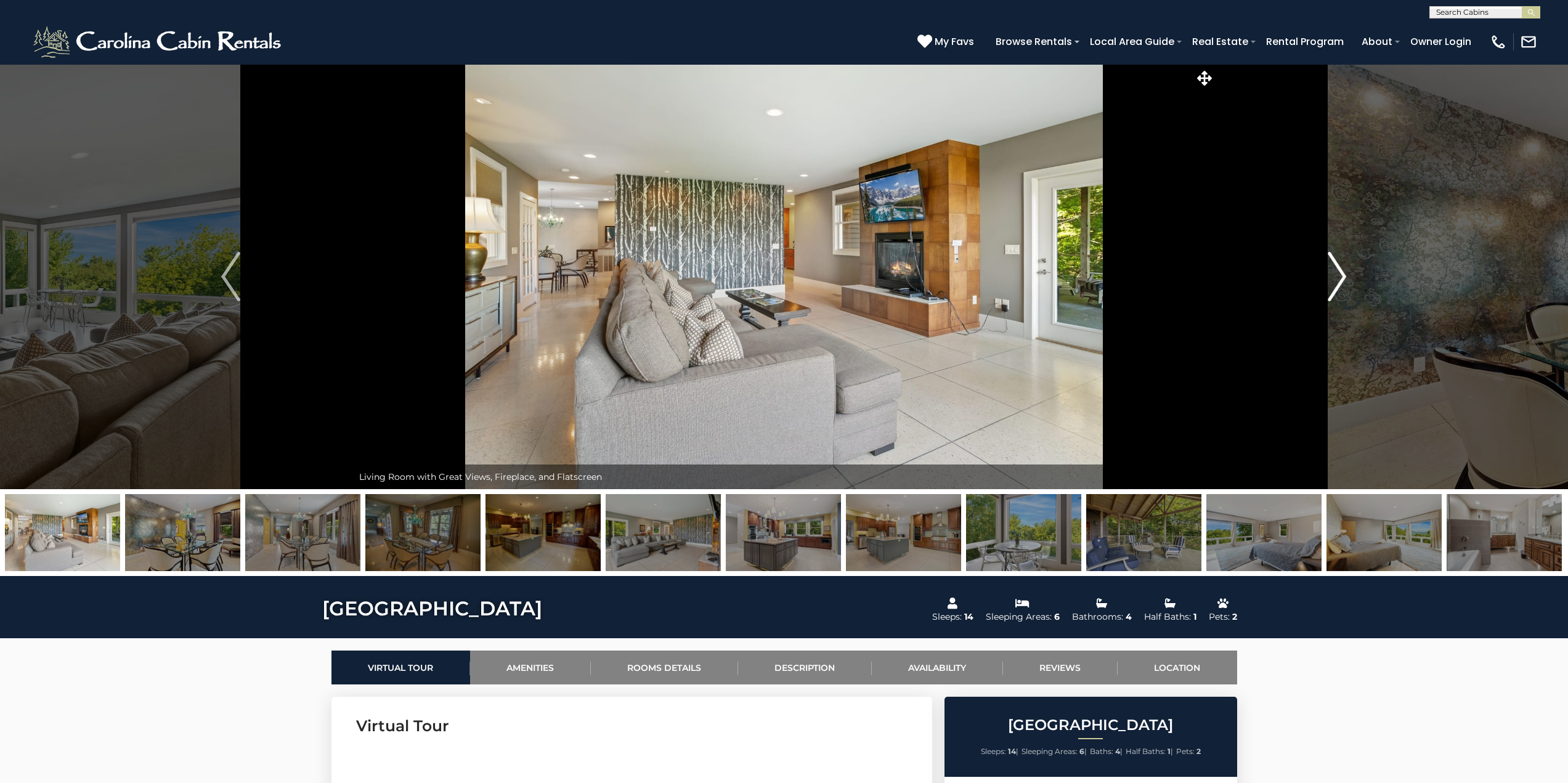
click at [1345, 278] on img "Next" at bounding box center [1337, 277] width 19 height 49
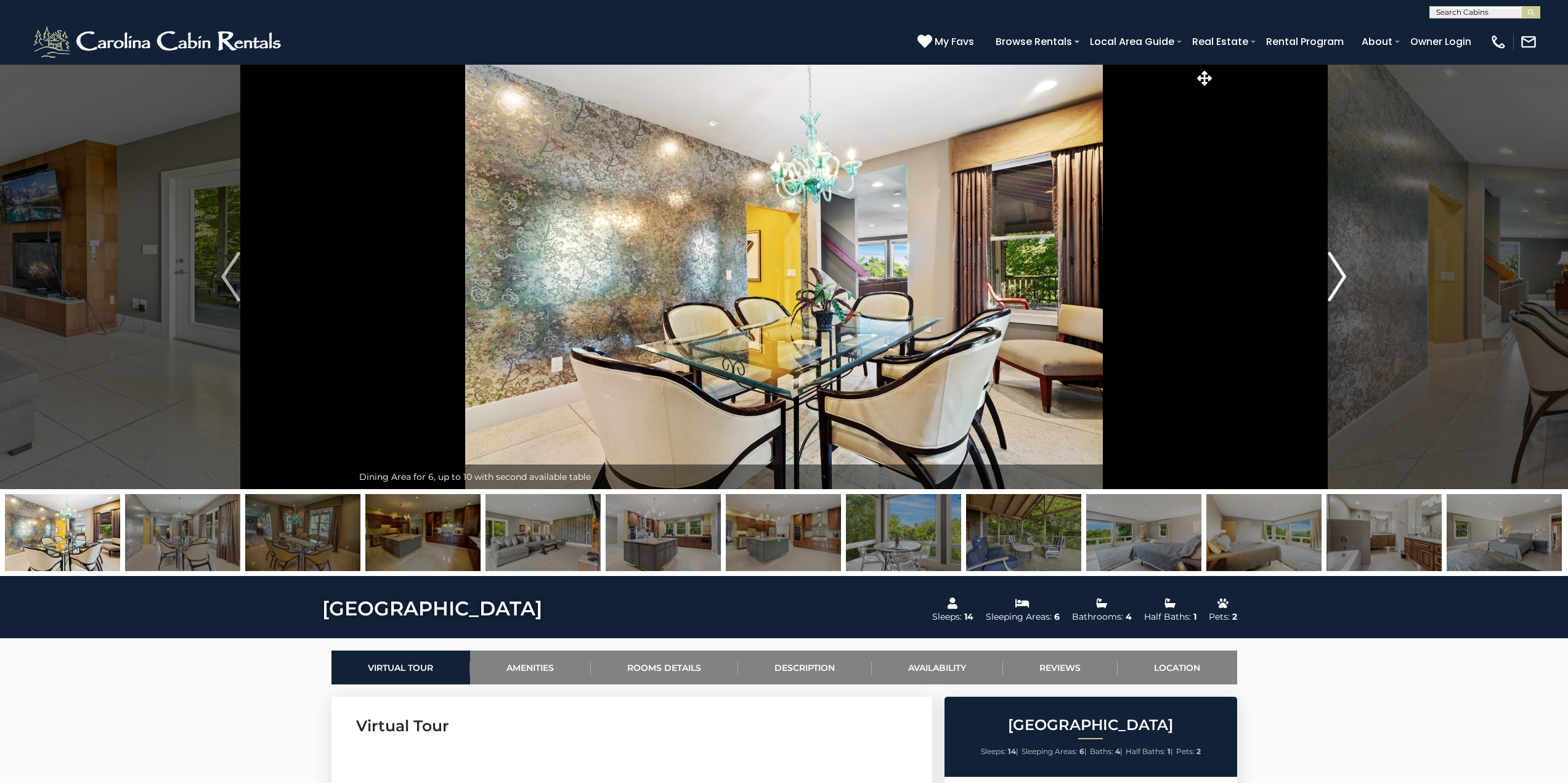
click at [1339, 277] on img "Next" at bounding box center [1337, 277] width 19 height 49
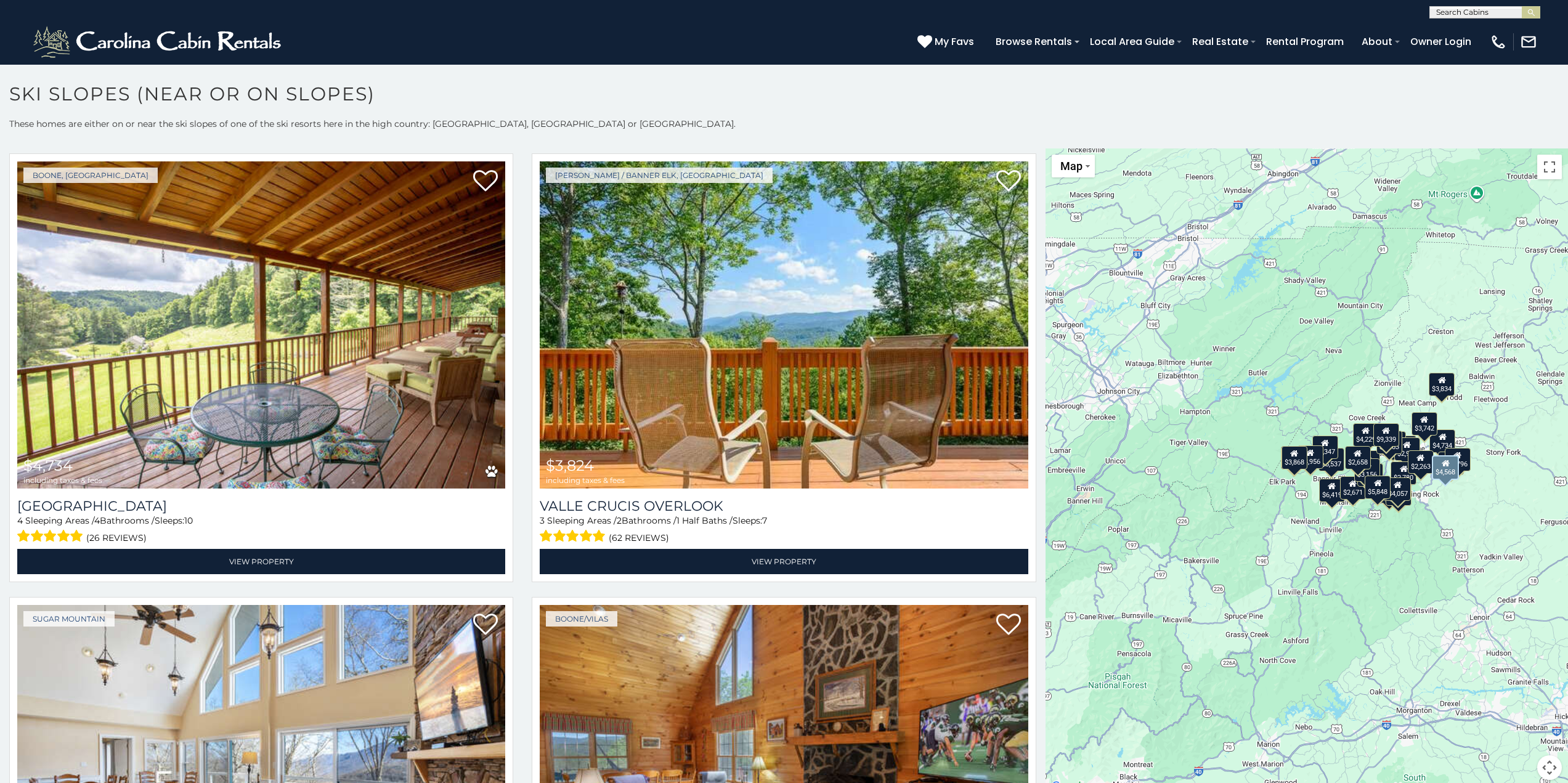
scroll to position [1356, 0]
